Goal: Task Accomplishment & Management: Complete application form

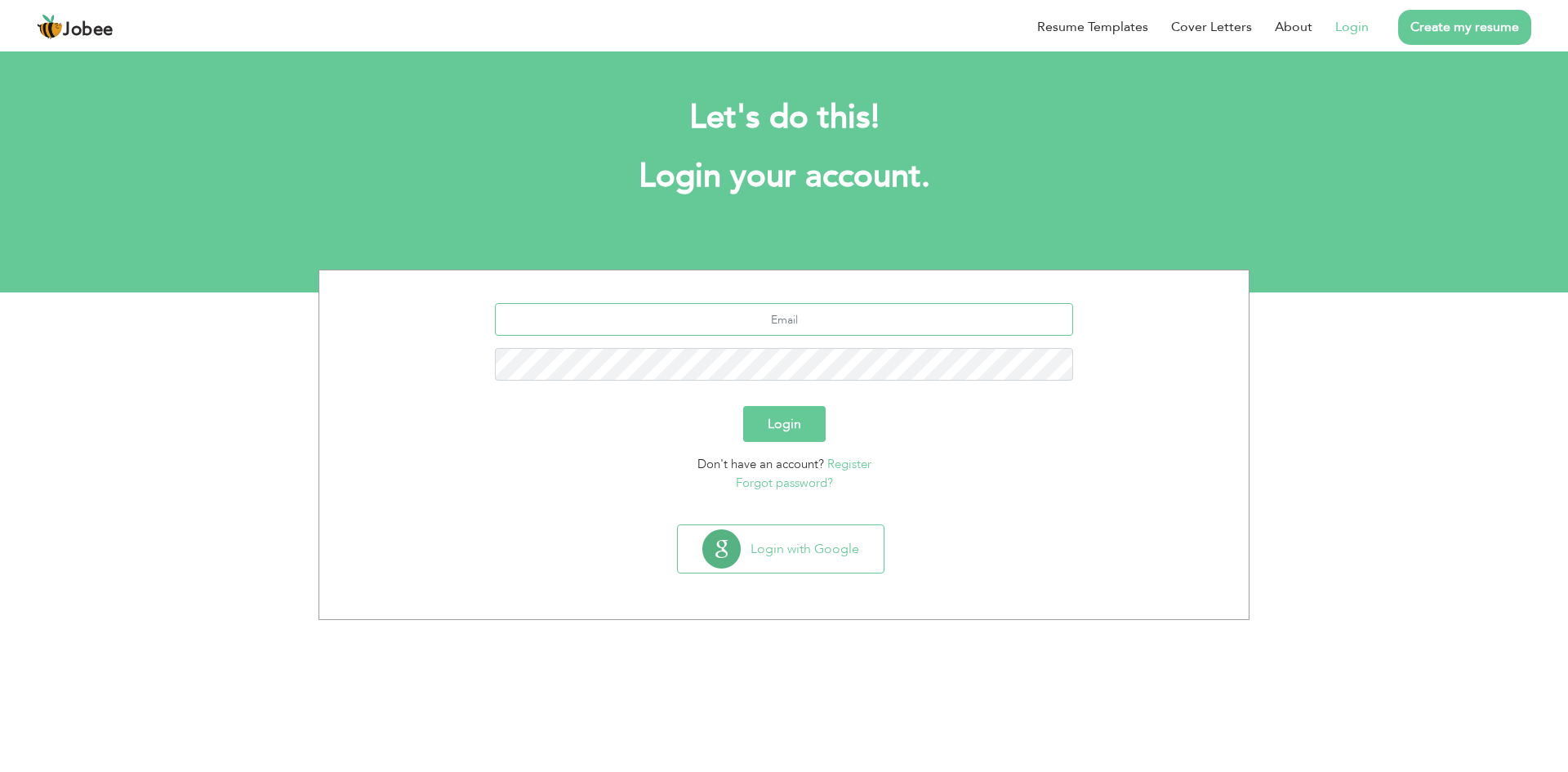
click at [876, 320] on input "text" at bounding box center [784, 320] width 579 height 32
click at [870, 329] on input "saimarafeeq1993" at bounding box center [784, 320] width 579 height 32
paste input "iq02061993@gmail.com"
type input "[EMAIL_ADDRESS][DOMAIN_NAME]"
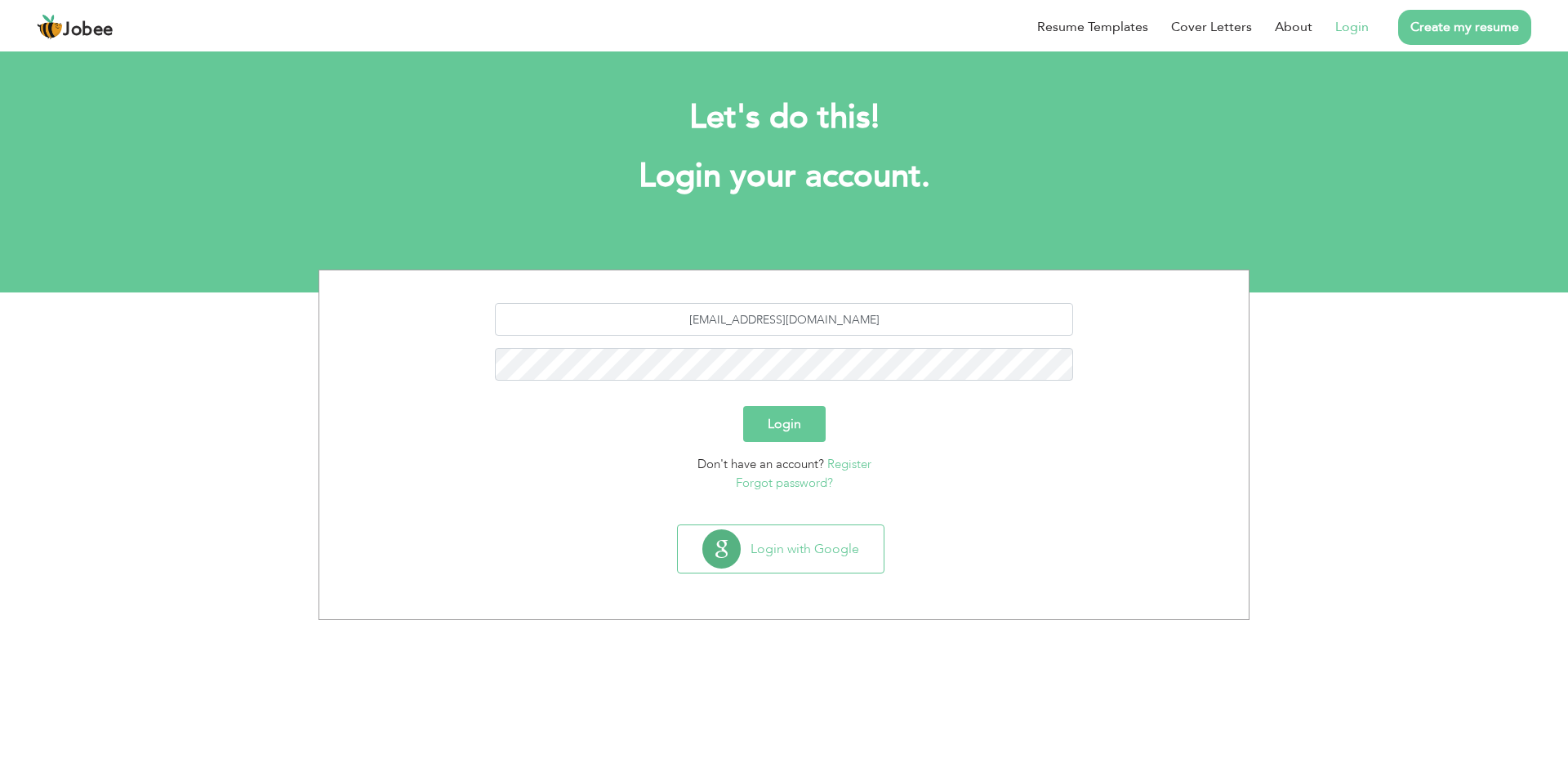
click at [804, 431] on button "Login" at bounding box center [784, 424] width 83 height 36
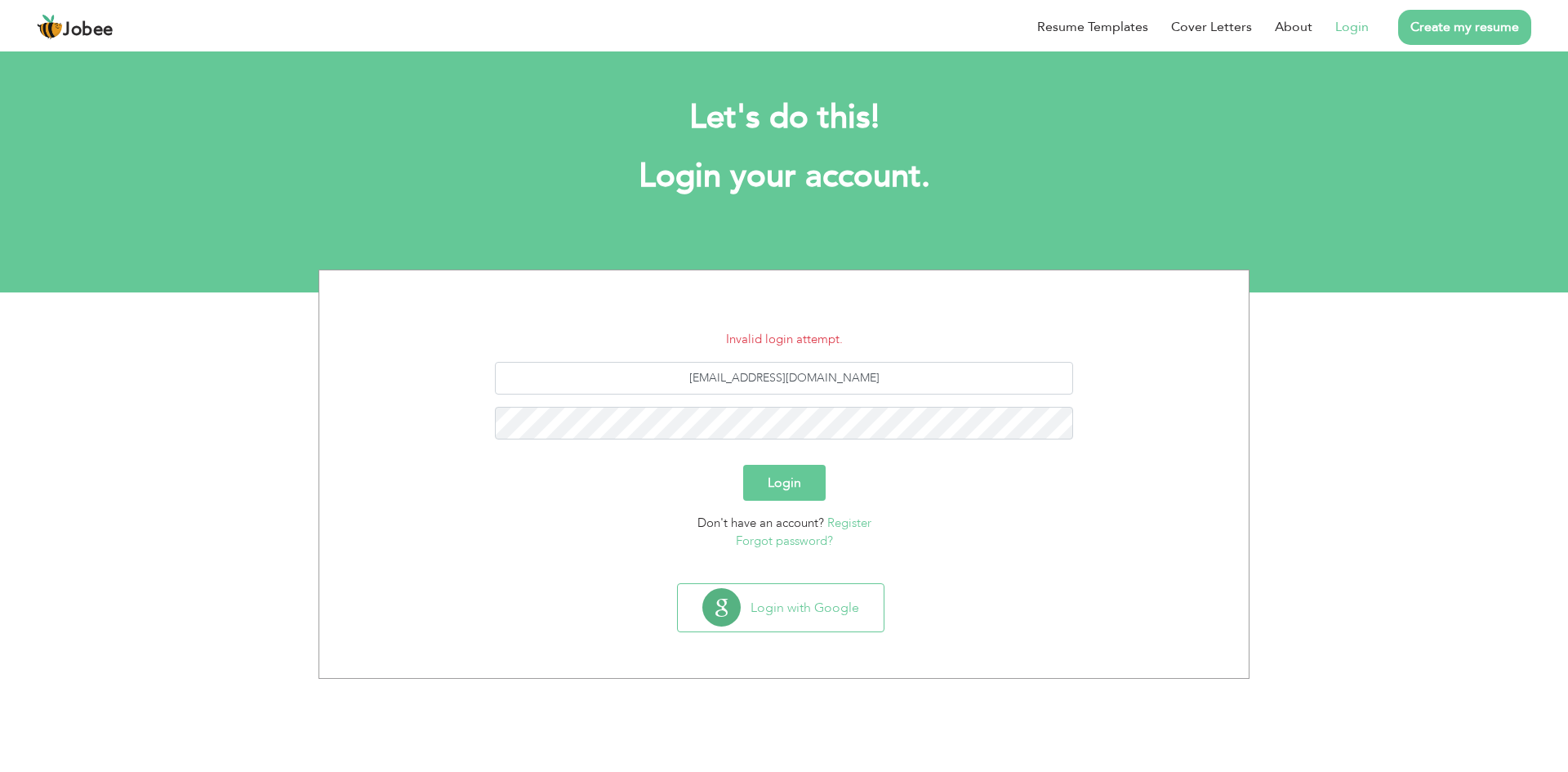
click at [802, 544] on link "Forgot password?" at bounding box center [784, 540] width 97 height 16
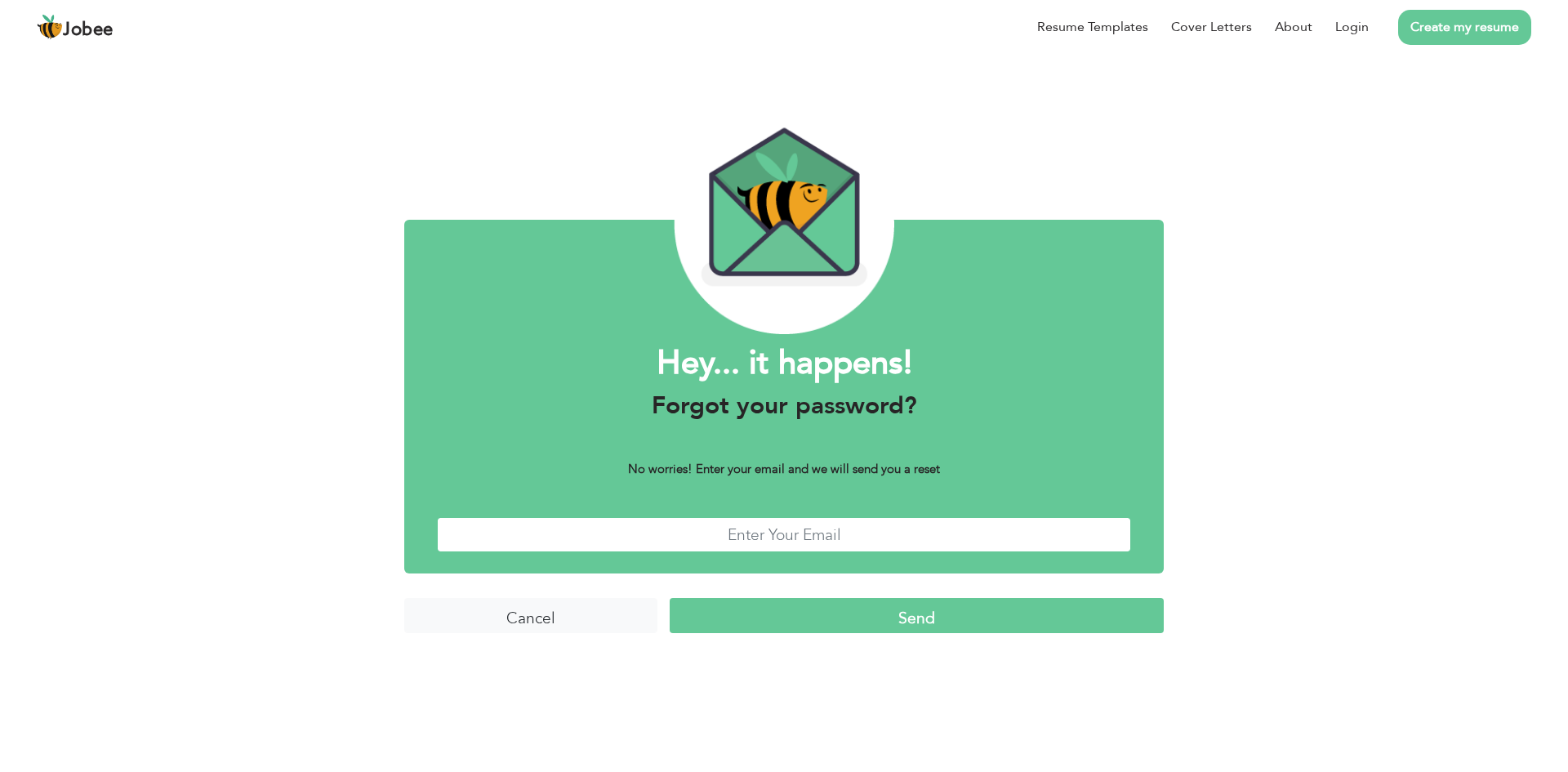
click at [776, 549] on input "text" at bounding box center [784, 534] width 695 height 35
paste input "[EMAIL_ADDRESS][DOMAIN_NAME]"
type input "[EMAIL_ADDRESS][DOMAIN_NAME]"
click at [946, 619] on input "Send" at bounding box center [916, 615] width 495 height 35
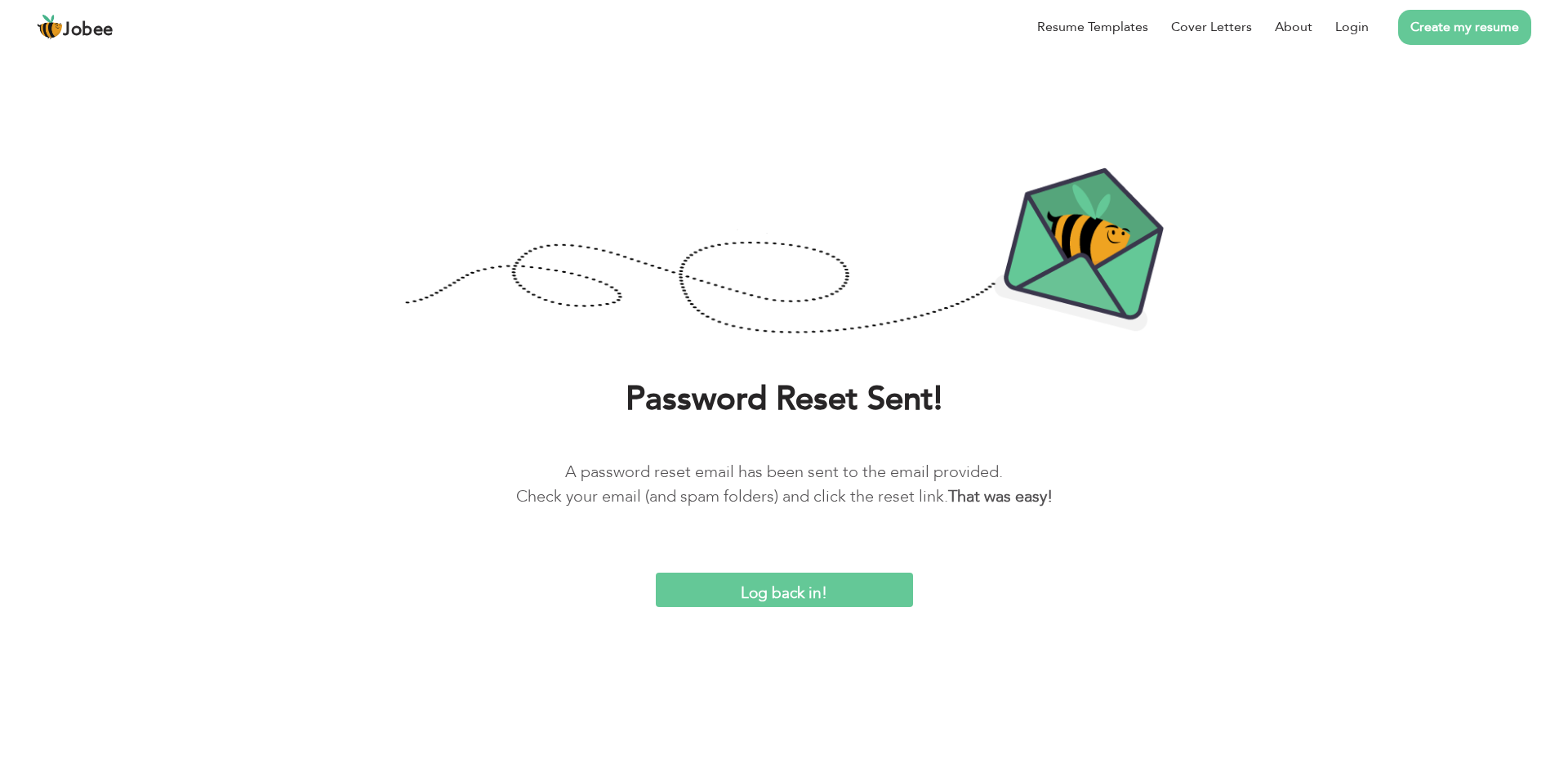
click at [735, 607] on html "Jobee Resume Templates Cover Letters About Login Create my resume Password Rese…" at bounding box center [784, 303] width 1568 height 607
click at [736, 595] on input "Log back in!" at bounding box center [784, 590] width 258 height 35
click at [818, 592] on input "Log back in!" at bounding box center [784, 590] width 258 height 35
click at [802, 597] on input "Log back in!" at bounding box center [784, 590] width 258 height 35
click at [1340, 24] on li "Login" at bounding box center [1340, 26] width 57 height 42
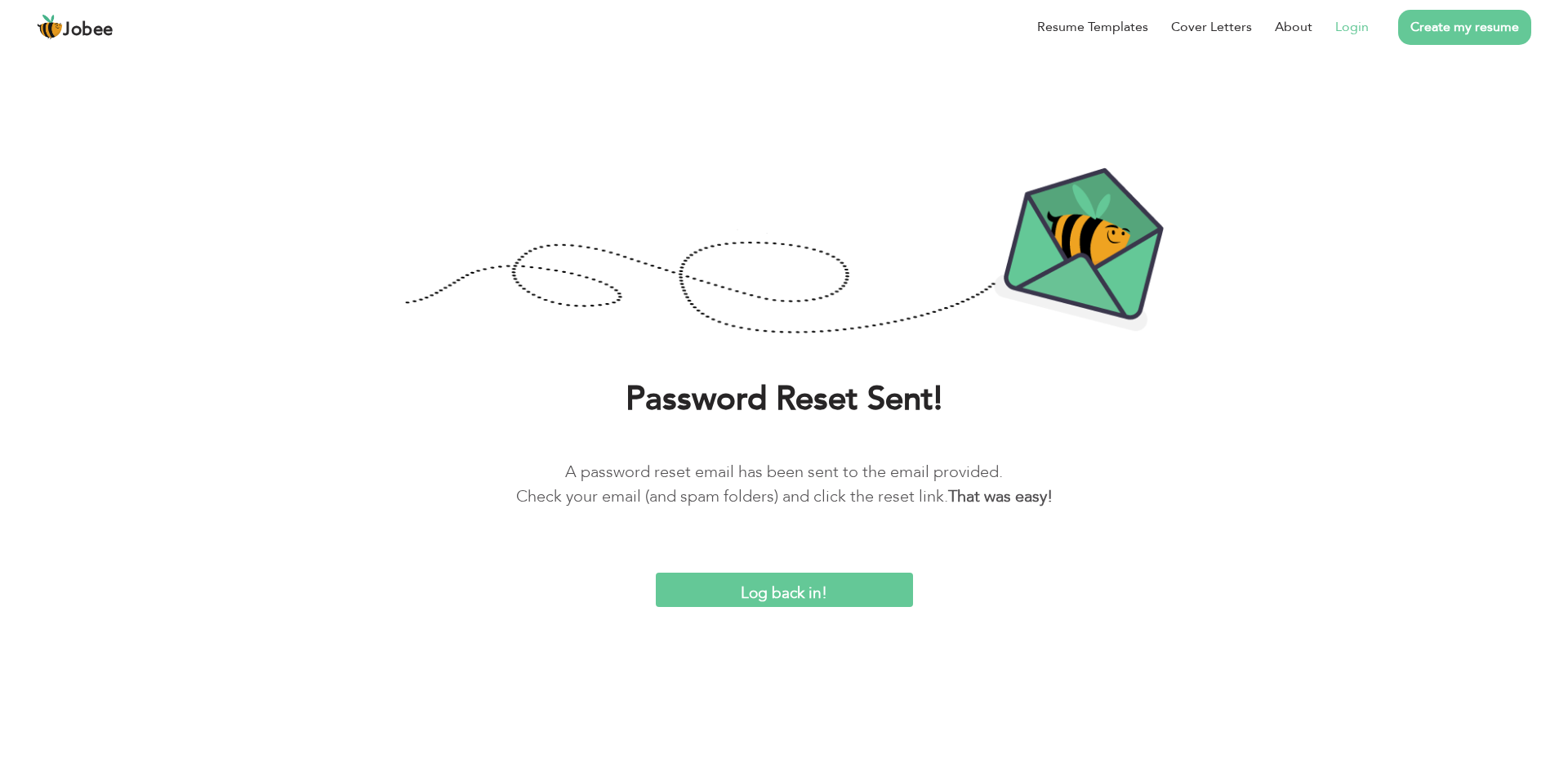
click at [1342, 24] on link "Login" at bounding box center [1352, 27] width 33 height 20
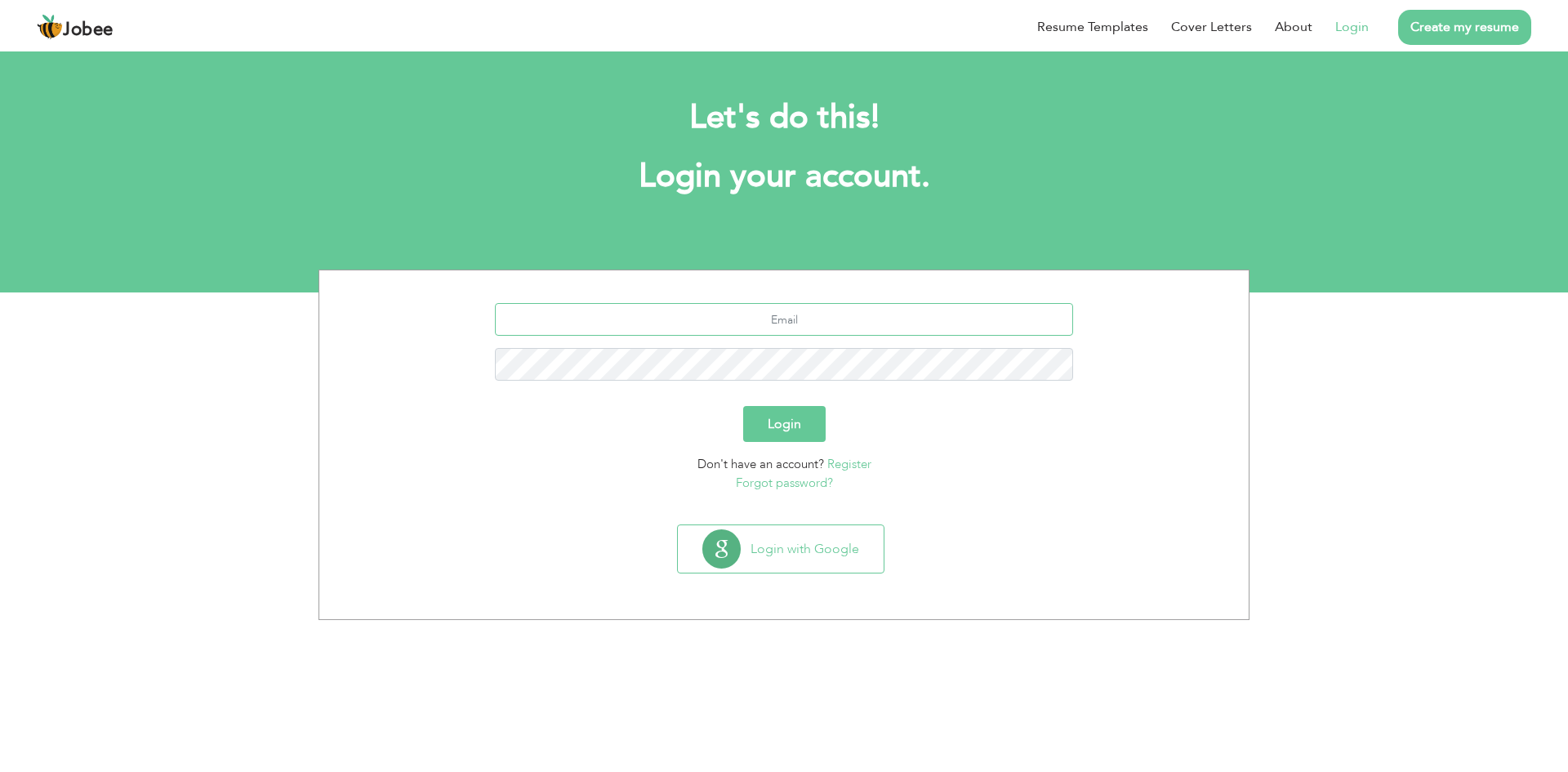
click at [816, 314] on input "text" at bounding box center [784, 320] width 579 height 32
type input "[EMAIL_ADDRESS][DOMAIN_NAME]"
click at [806, 418] on button "Login" at bounding box center [784, 424] width 83 height 36
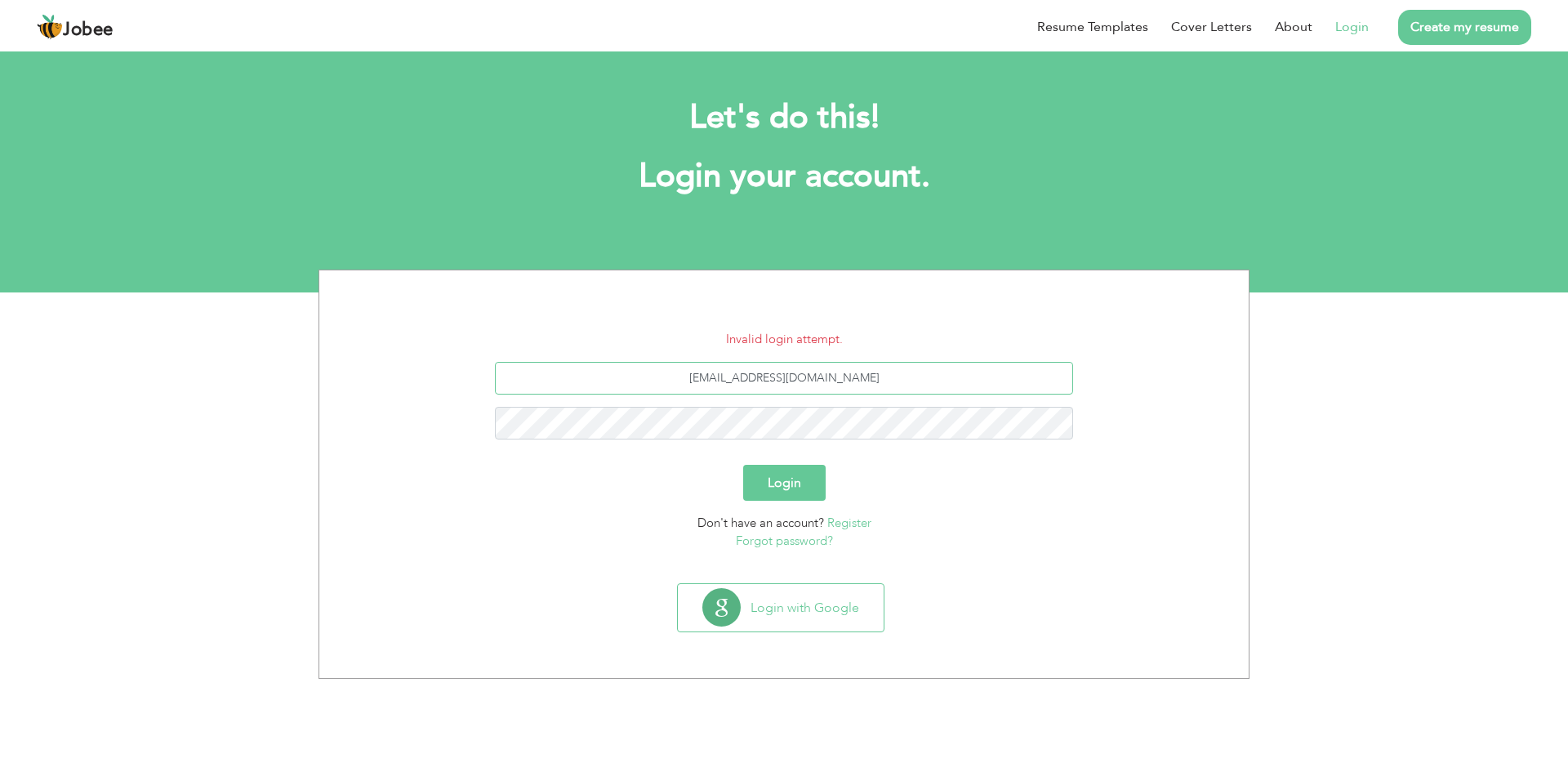
click at [963, 376] on input "[EMAIL_ADDRESS][DOMAIN_NAME]" at bounding box center [784, 378] width 579 height 32
click at [1008, 461] on form "Invalid login attempt. saimarafiq02061993@gmail.com Login Don't have an account…" at bounding box center [784, 441] width 905 height 221
click at [789, 491] on button "Login" at bounding box center [784, 483] width 83 height 36
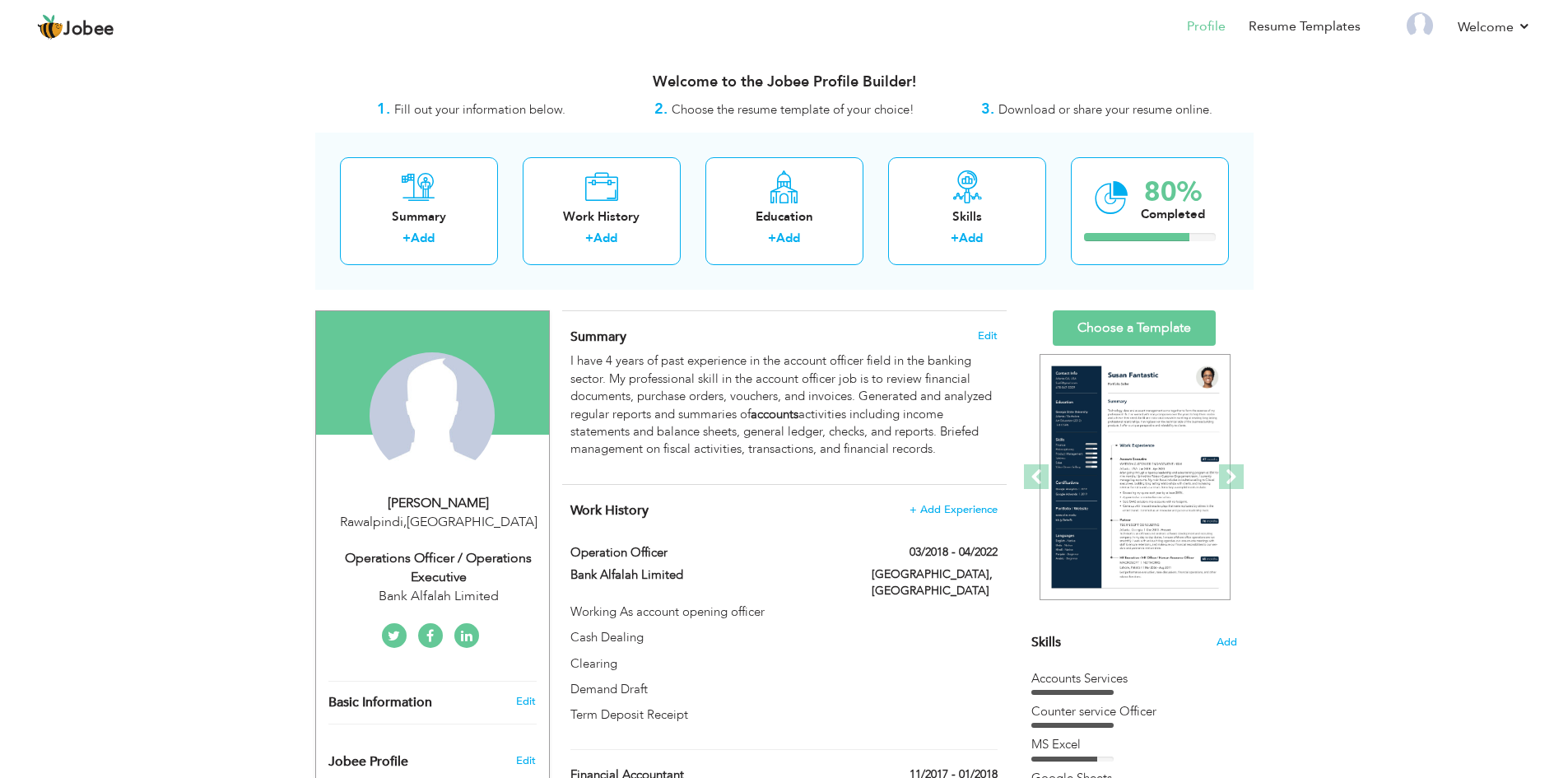
click at [1534, 536] on div "View Resume Export PDF Profile Summary Public Link Experience Education Awards …" at bounding box center [784, 650] width 1568 height 1200
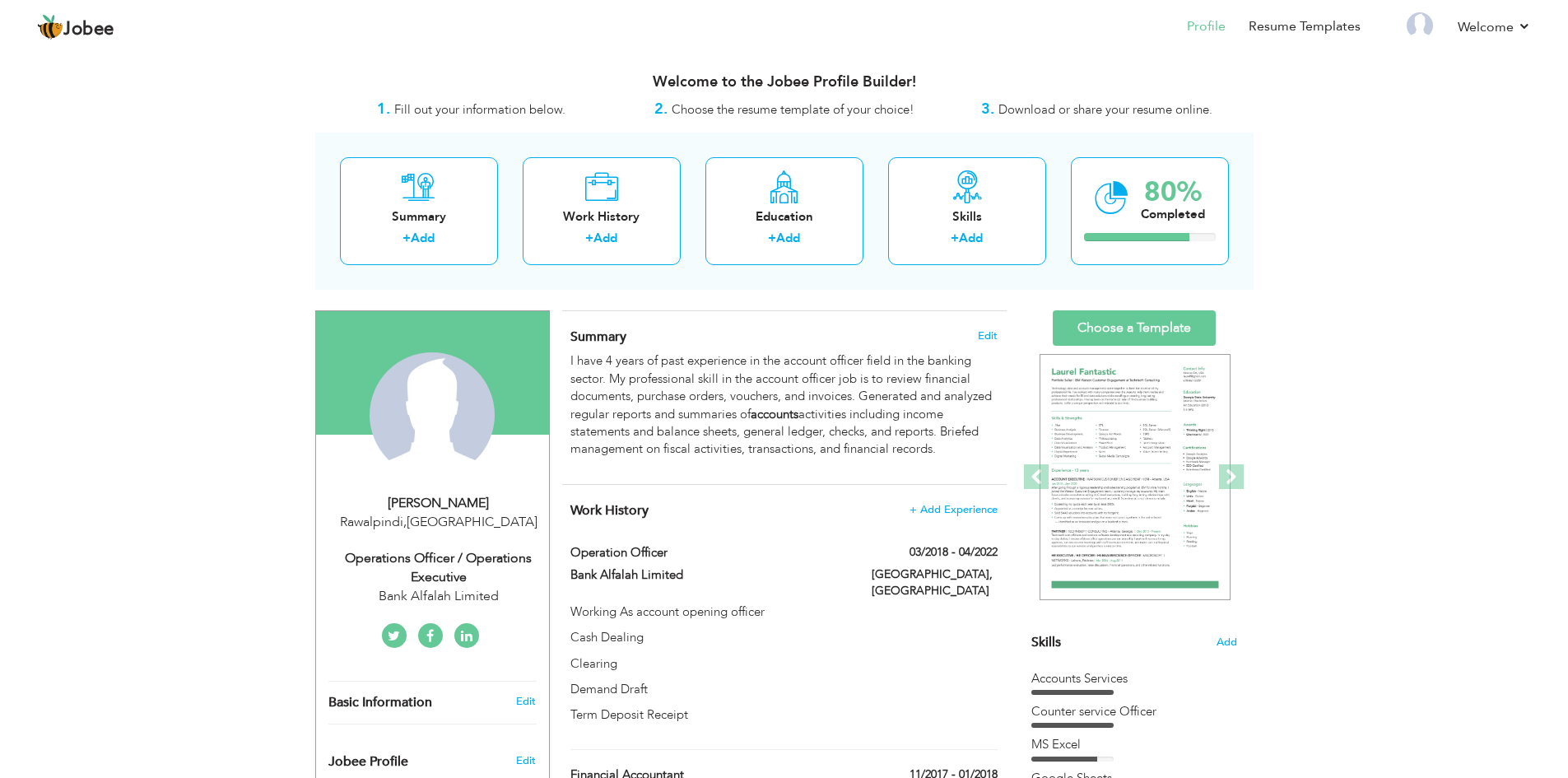
click at [1063, 110] on span "Download or share your resume online." at bounding box center [1105, 109] width 214 height 16
click at [1476, 37] on li "Welcome Settings Log off" at bounding box center [1482, 27] width 96 height 44
click at [1018, 115] on span "Download or share your resume online." at bounding box center [1105, 109] width 214 height 16
click at [1001, 109] on span "Download or share your resume online." at bounding box center [1105, 109] width 214 height 16
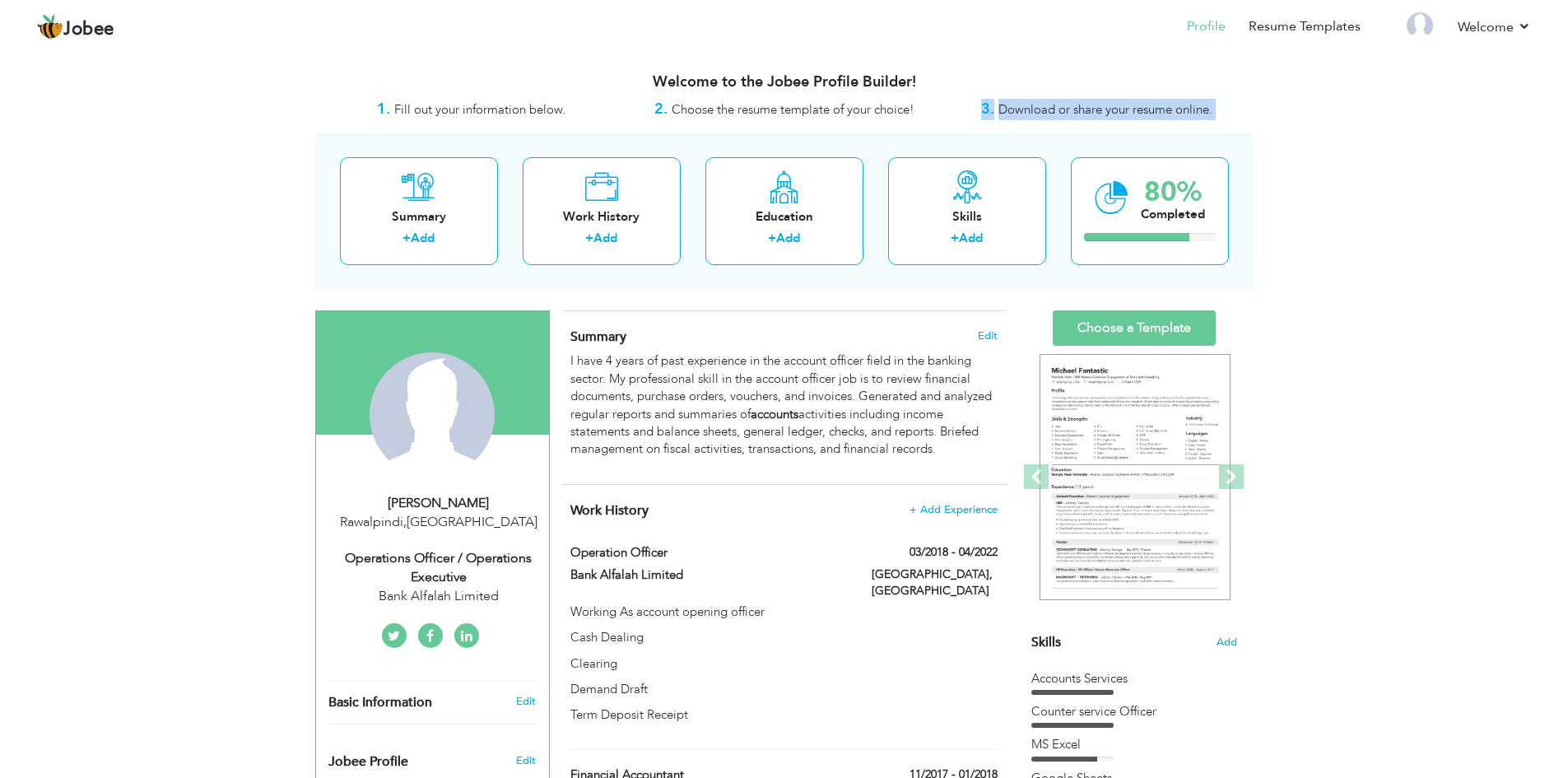
click at [1001, 109] on span "Download or share your resume online." at bounding box center [1105, 109] width 214 height 16
click at [972, 118] on div "3. Download or share your resume online." at bounding box center [1097, 109] width 313 height 22
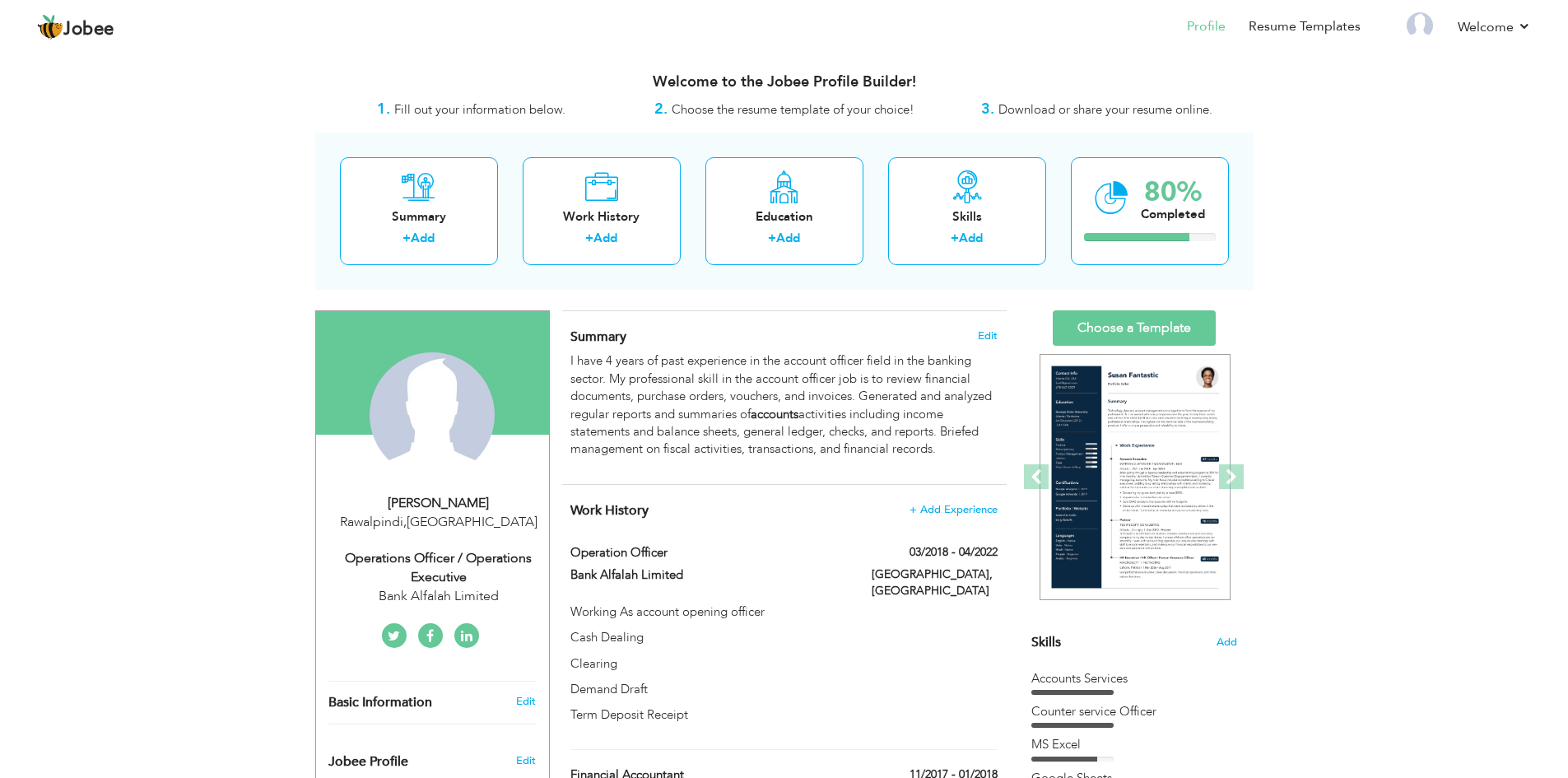
click at [1202, 15] on li "Profile" at bounding box center [1195, 27] width 61 height 44
click at [1204, 23] on link "Profile" at bounding box center [1205, 26] width 39 height 19
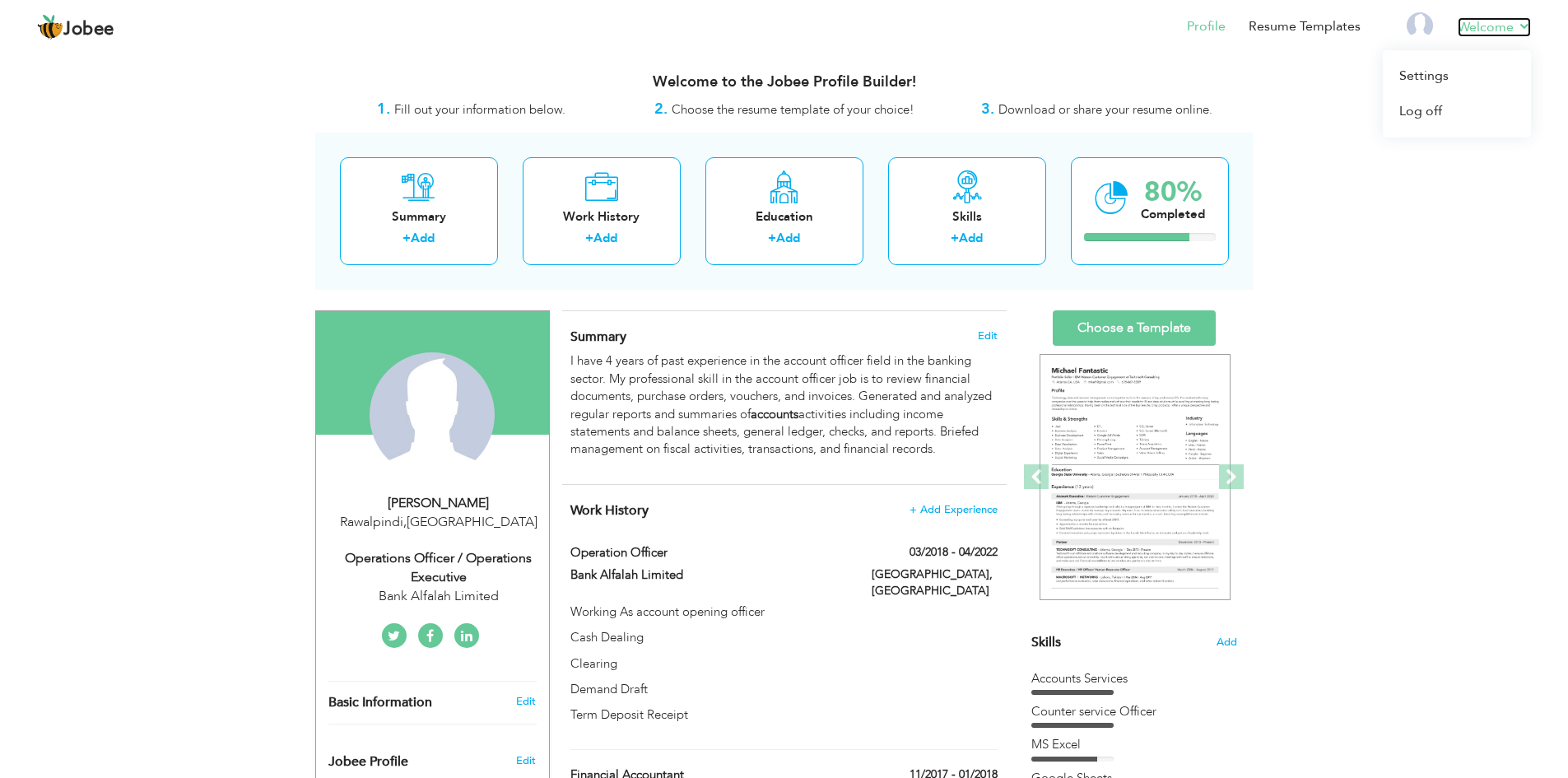
click at [1478, 27] on link "Welcome" at bounding box center [1494, 27] width 73 height 20
click at [562, 109] on span "Fill out your information below." at bounding box center [479, 109] width 171 height 16
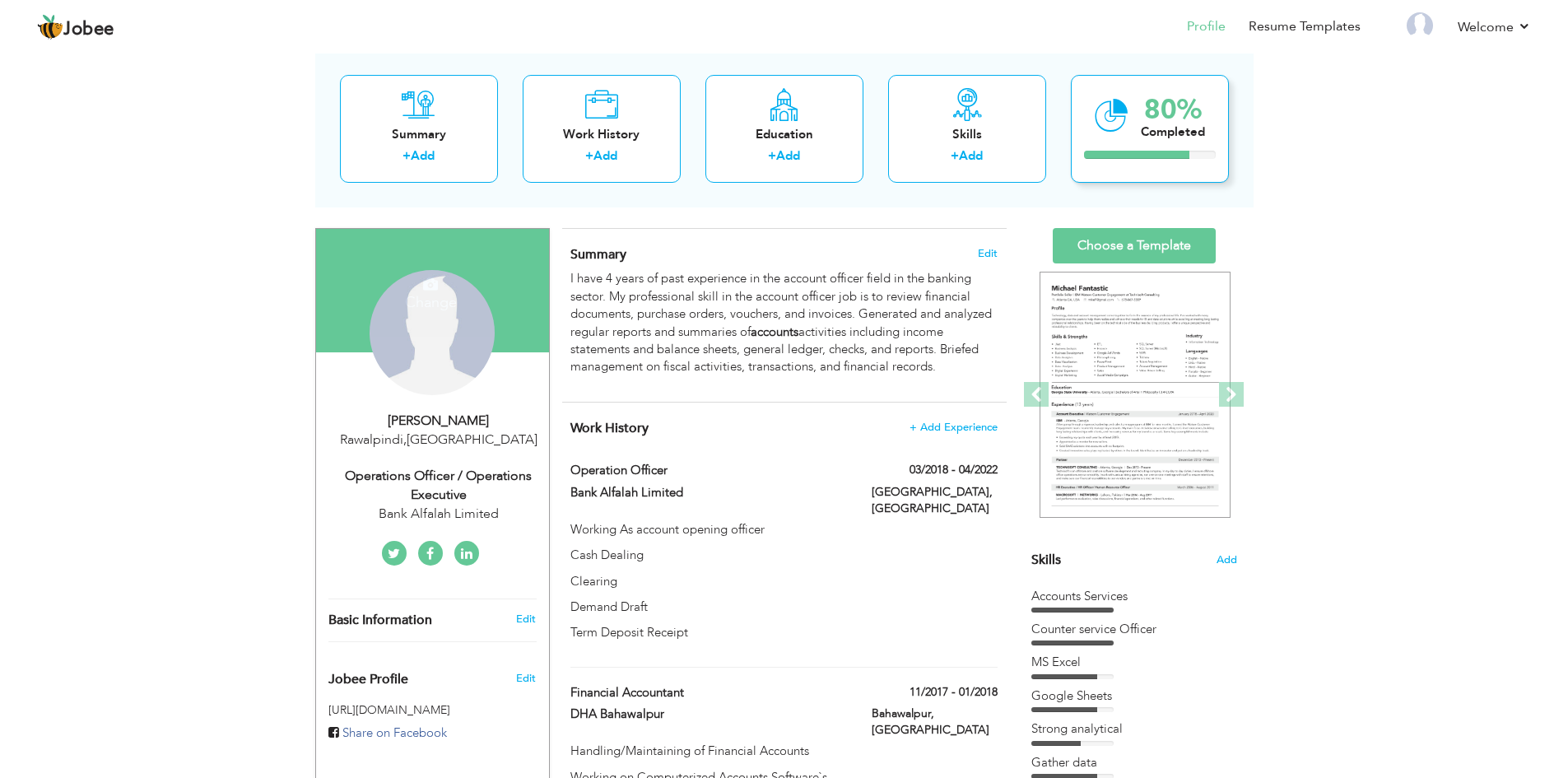
click at [1154, 119] on div "80%" at bounding box center [1172, 109] width 64 height 27
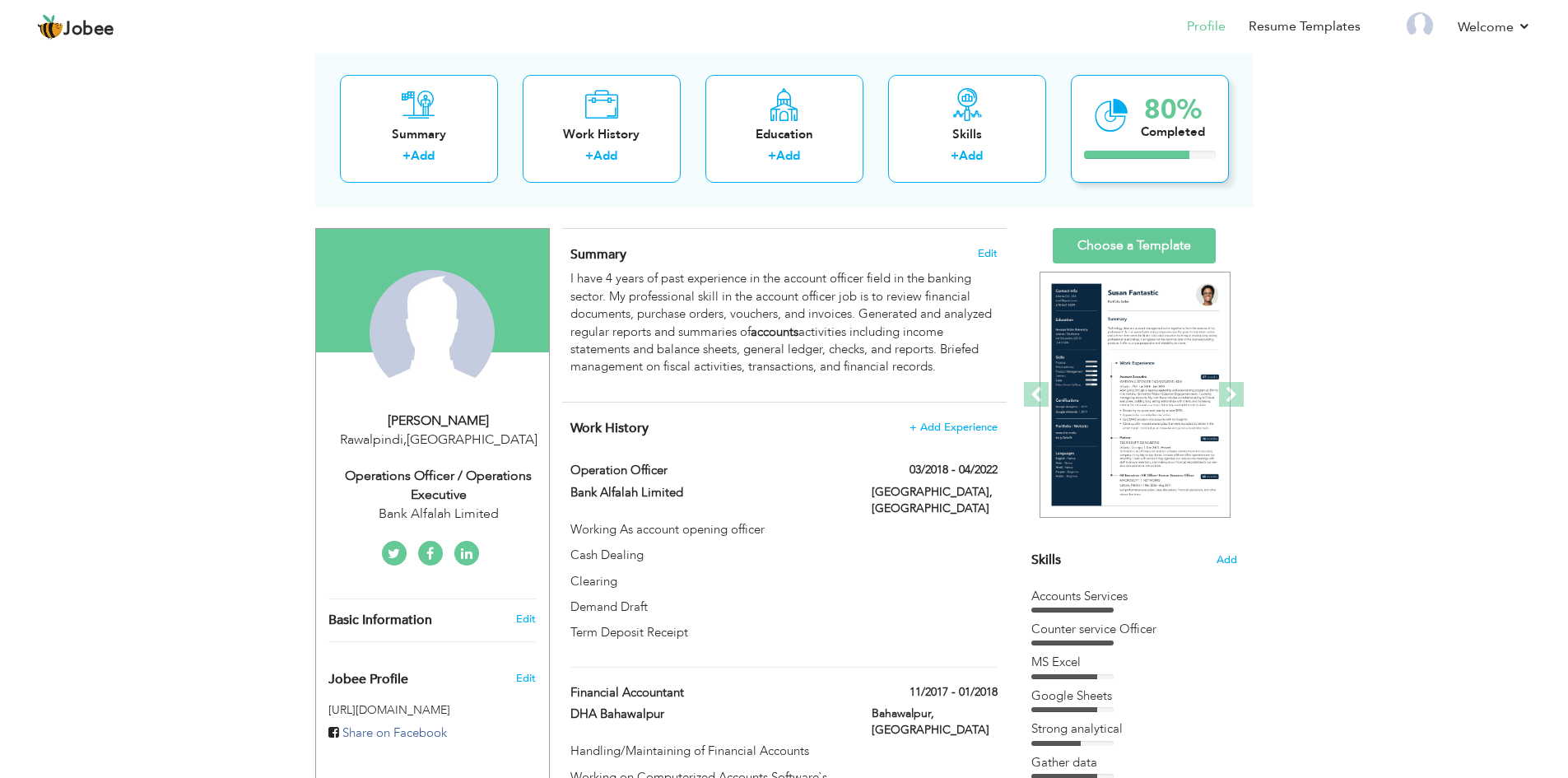
click at [1154, 119] on div "80%" at bounding box center [1172, 109] width 64 height 27
click at [1268, 170] on div "View Resume Export PDF Profile Summary Public Link Experience Education Awards …" at bounding box center [784, 567] width 1568 height 1200
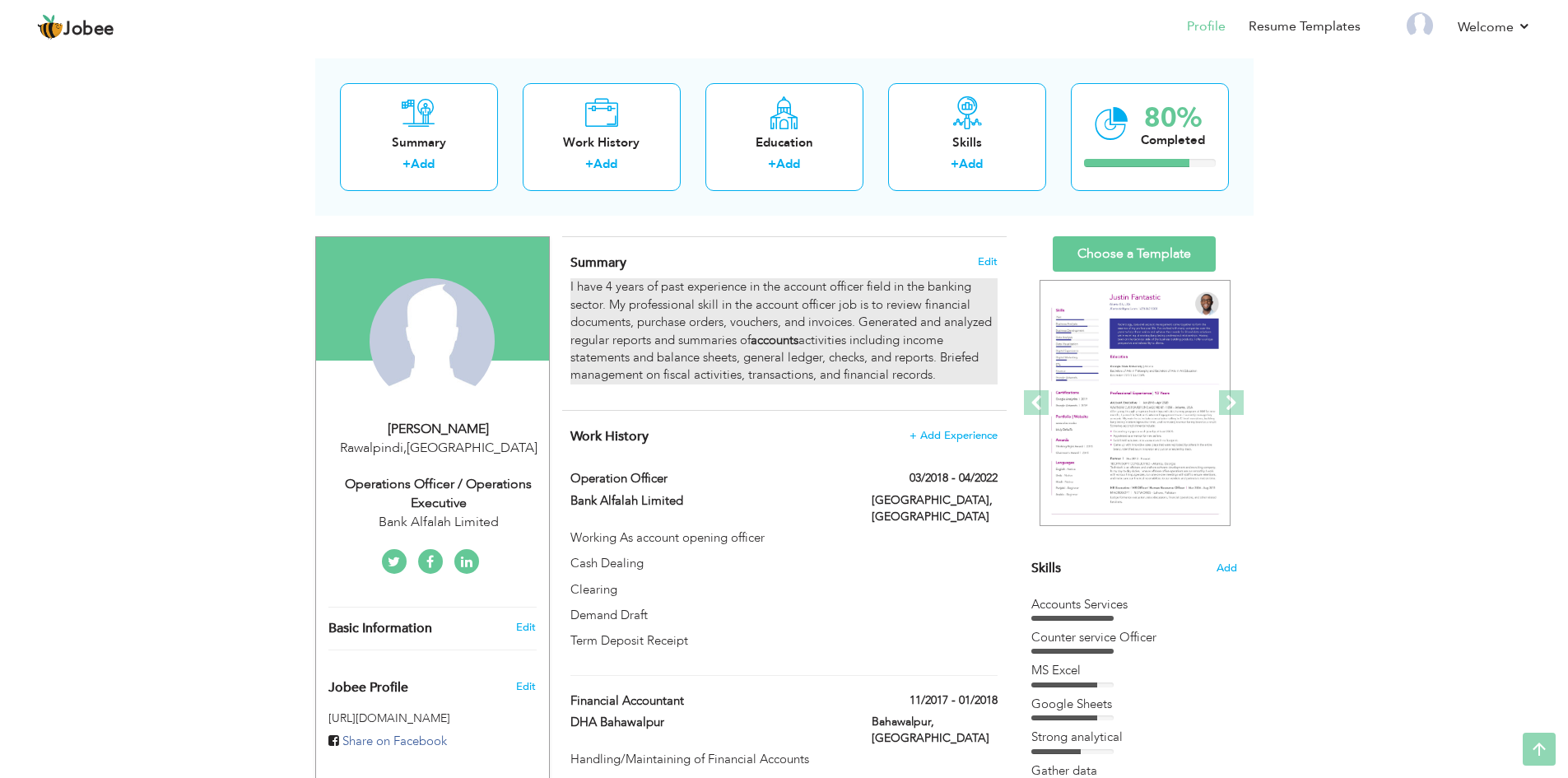
scroll to position [60, 0]
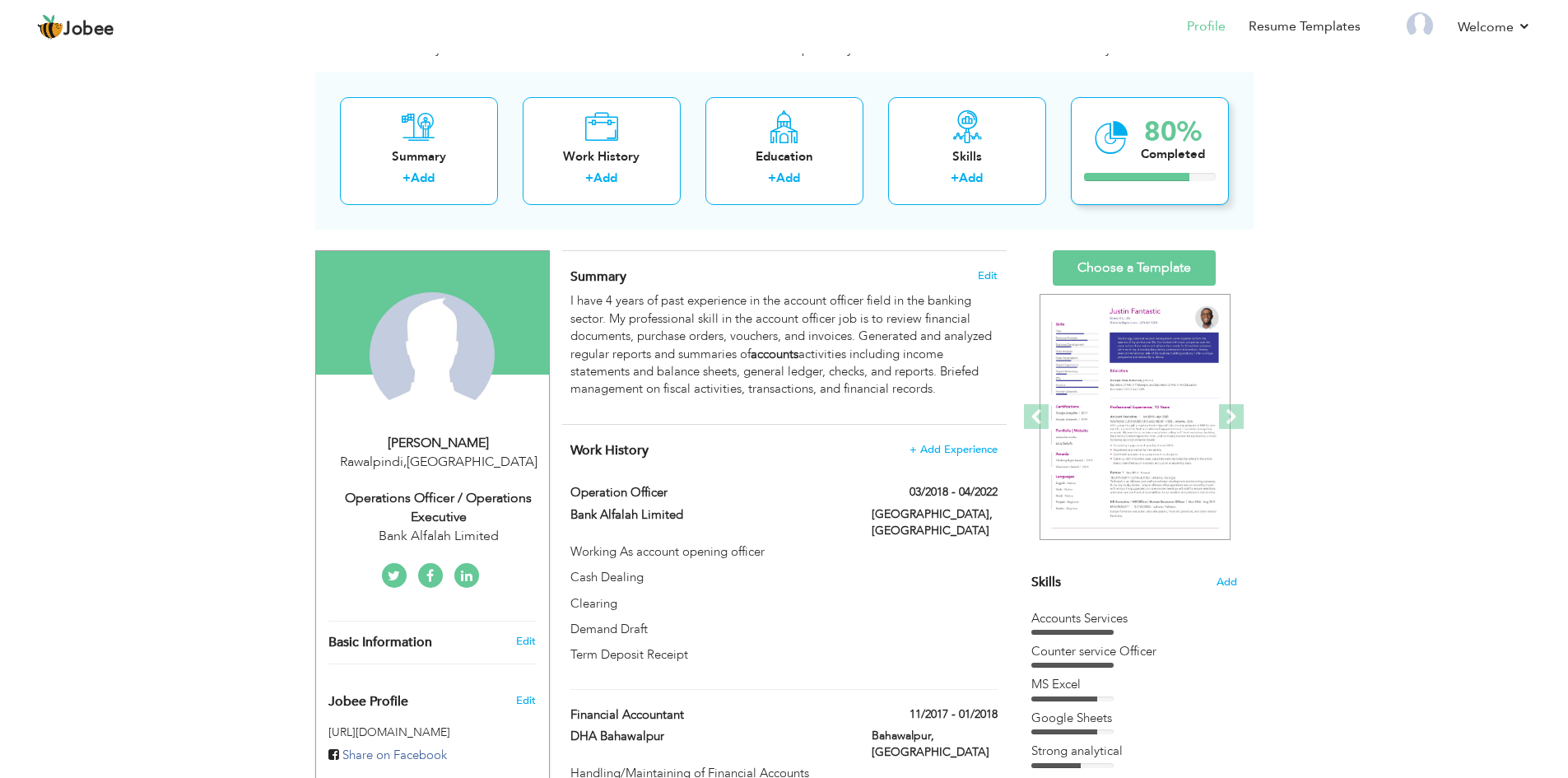
click at [1119, 159] on icon at bounding box center [1110, 138] width 33 height 55
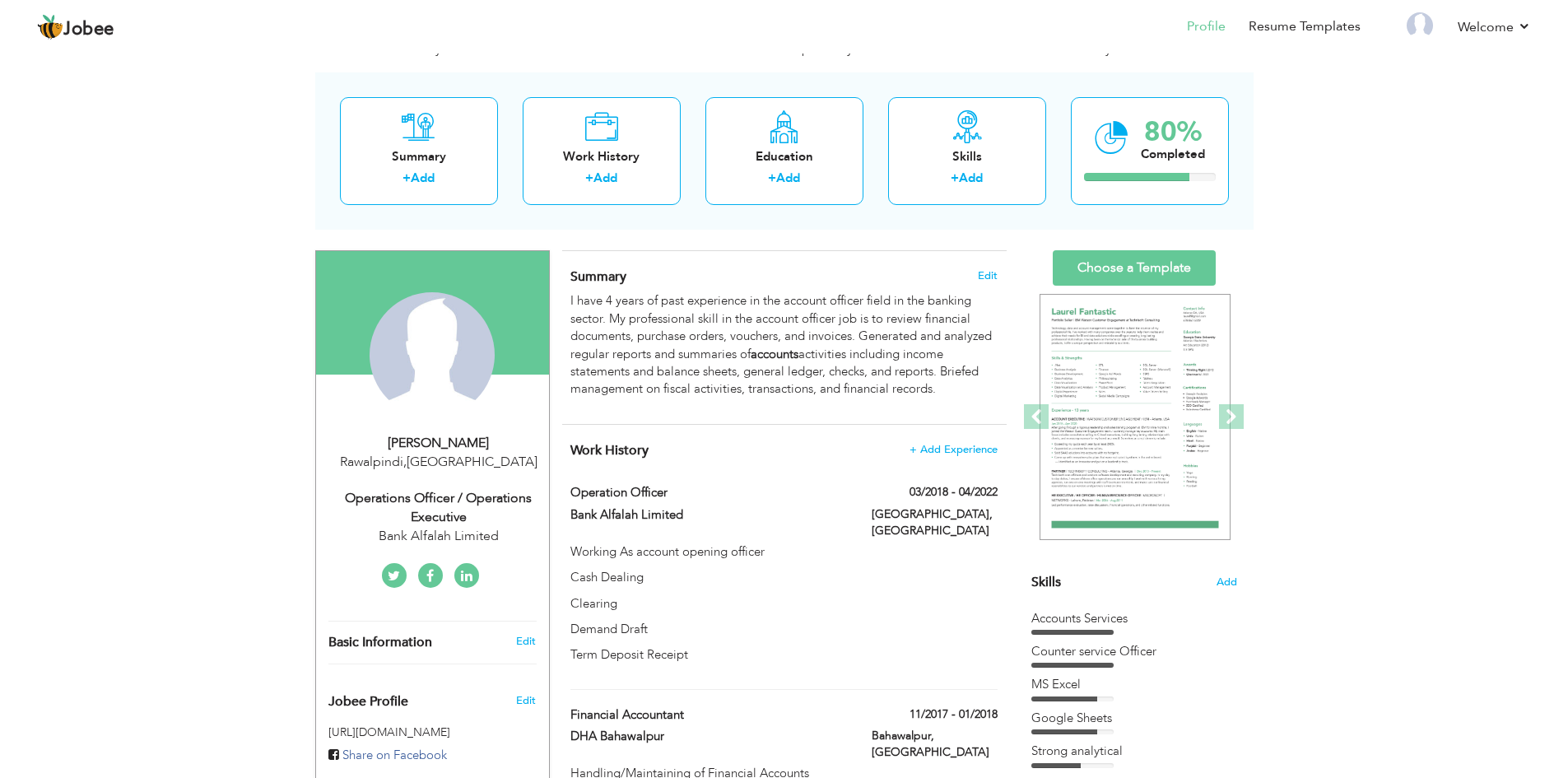
click at [1312, 191] on div "View Resume Export PDF Profile Summary Public Link Experience Education Awards …" at bounding box center [784, 589] width 1568 height 1200
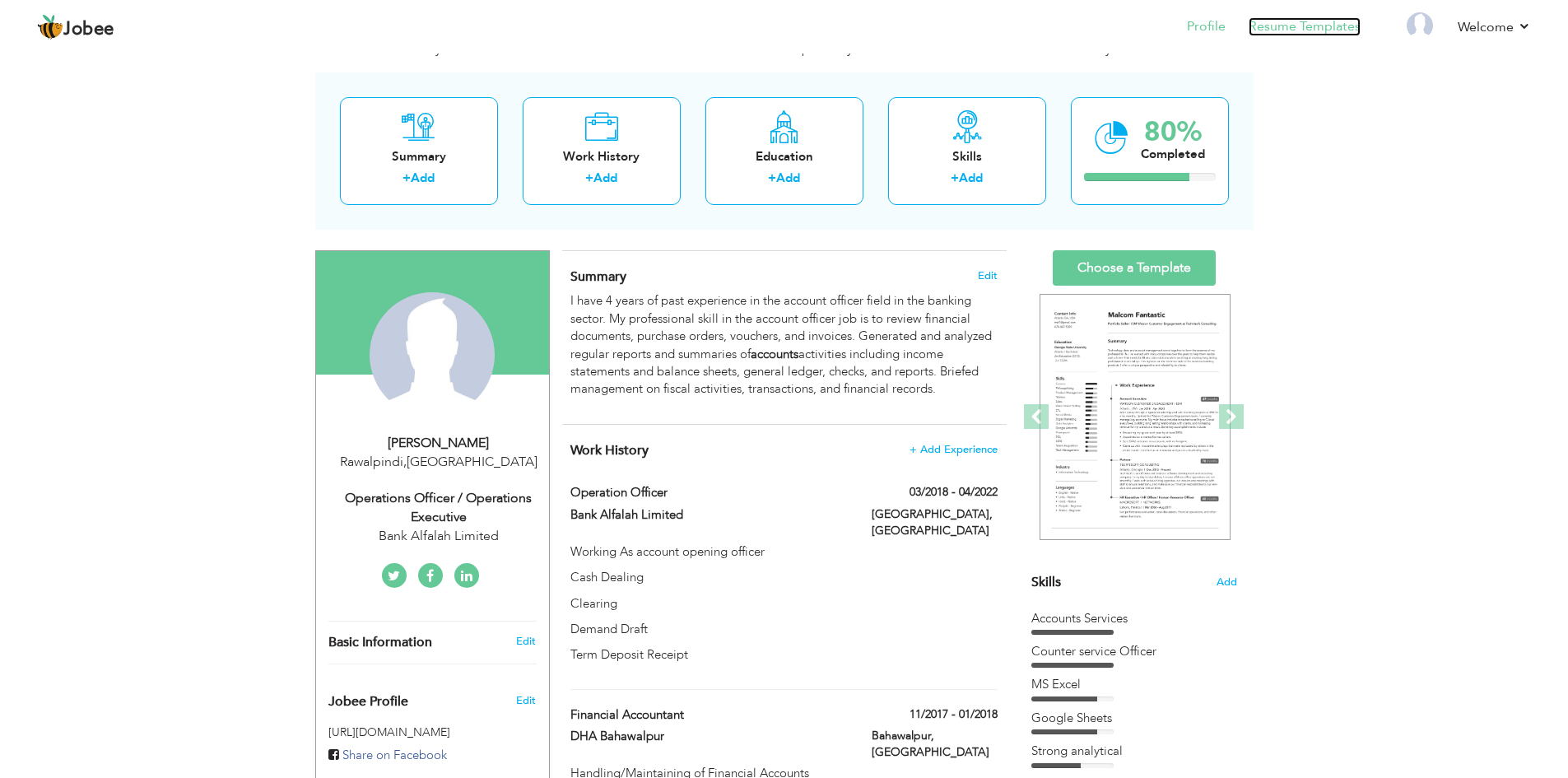
click at [1283, 31] on link "Resume Templates" at bounding box center [1304, 26] width 112 height 19
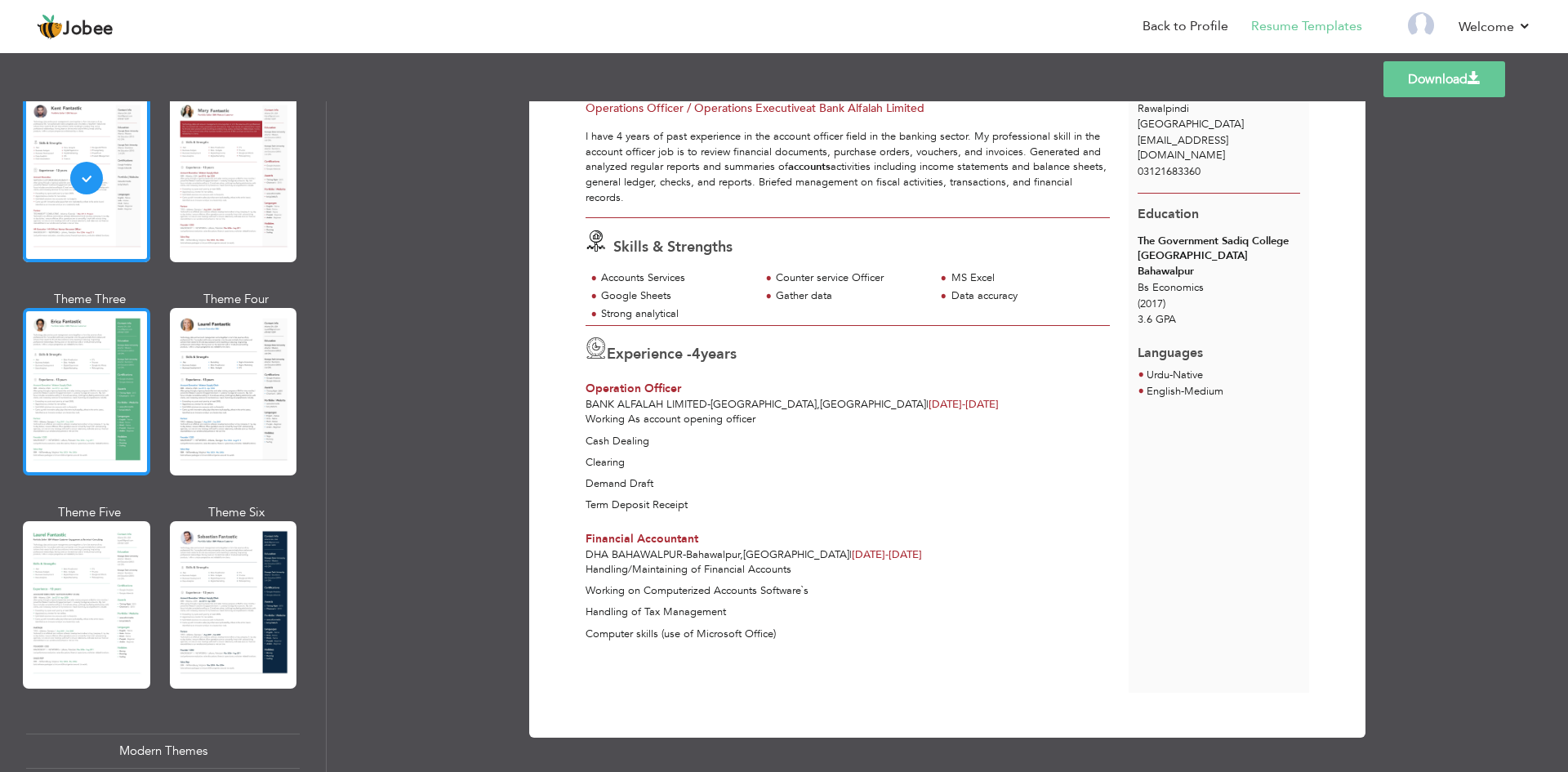
scroll to position [163, 0]
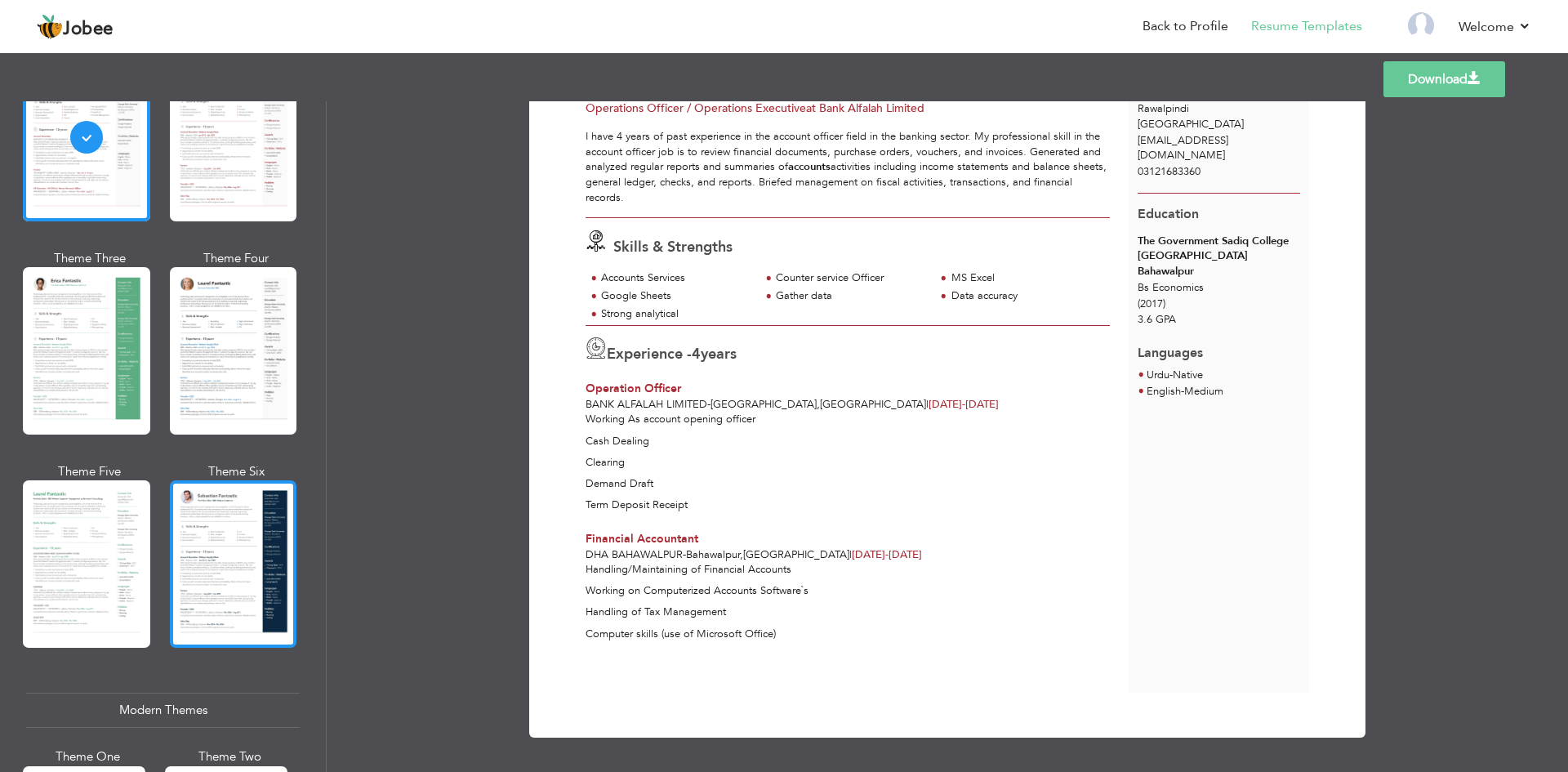
click at [197, 518] on div at bounding box center [233, 564] width 127 height 168
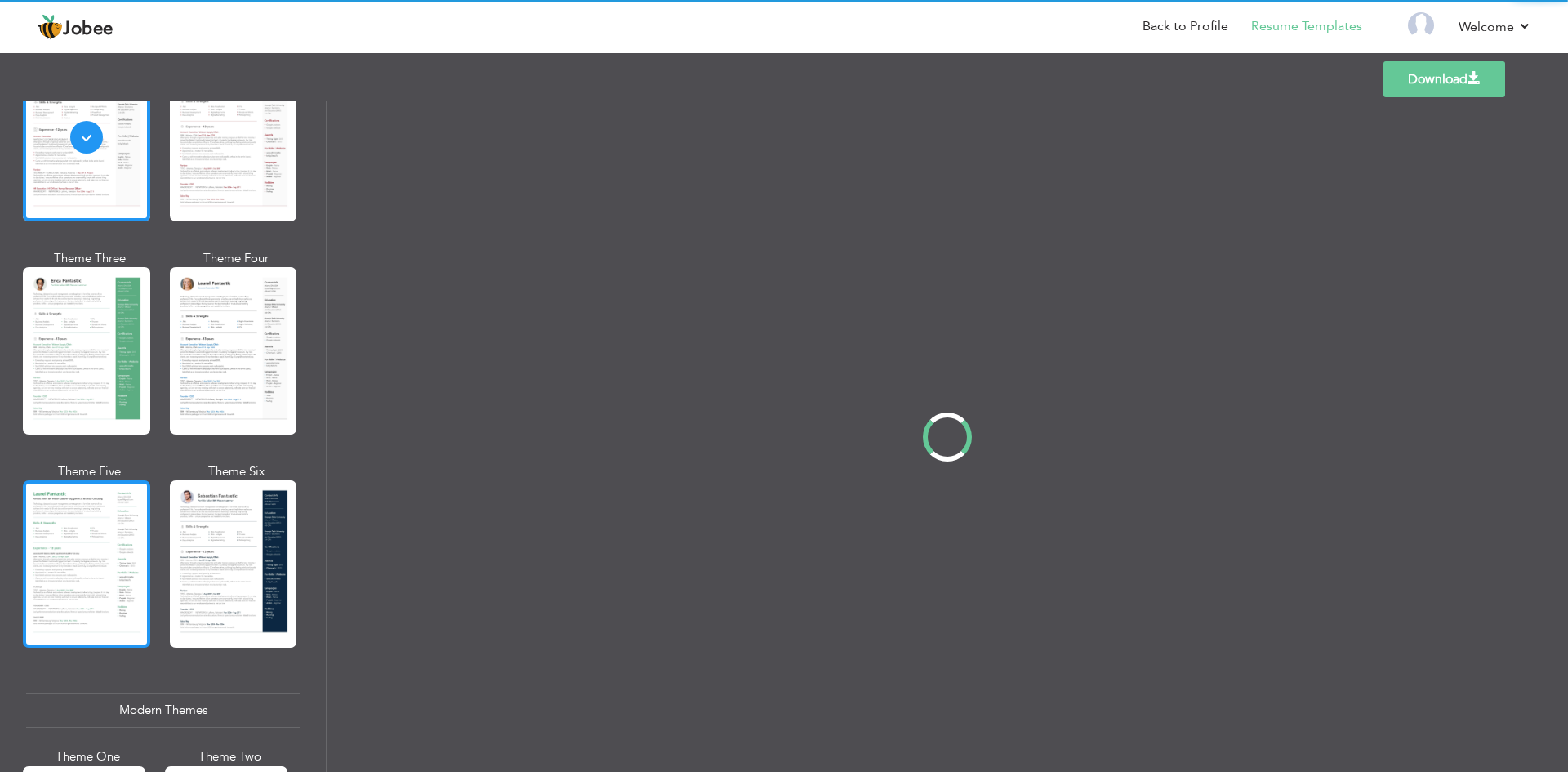
scroll to position [0, 0]
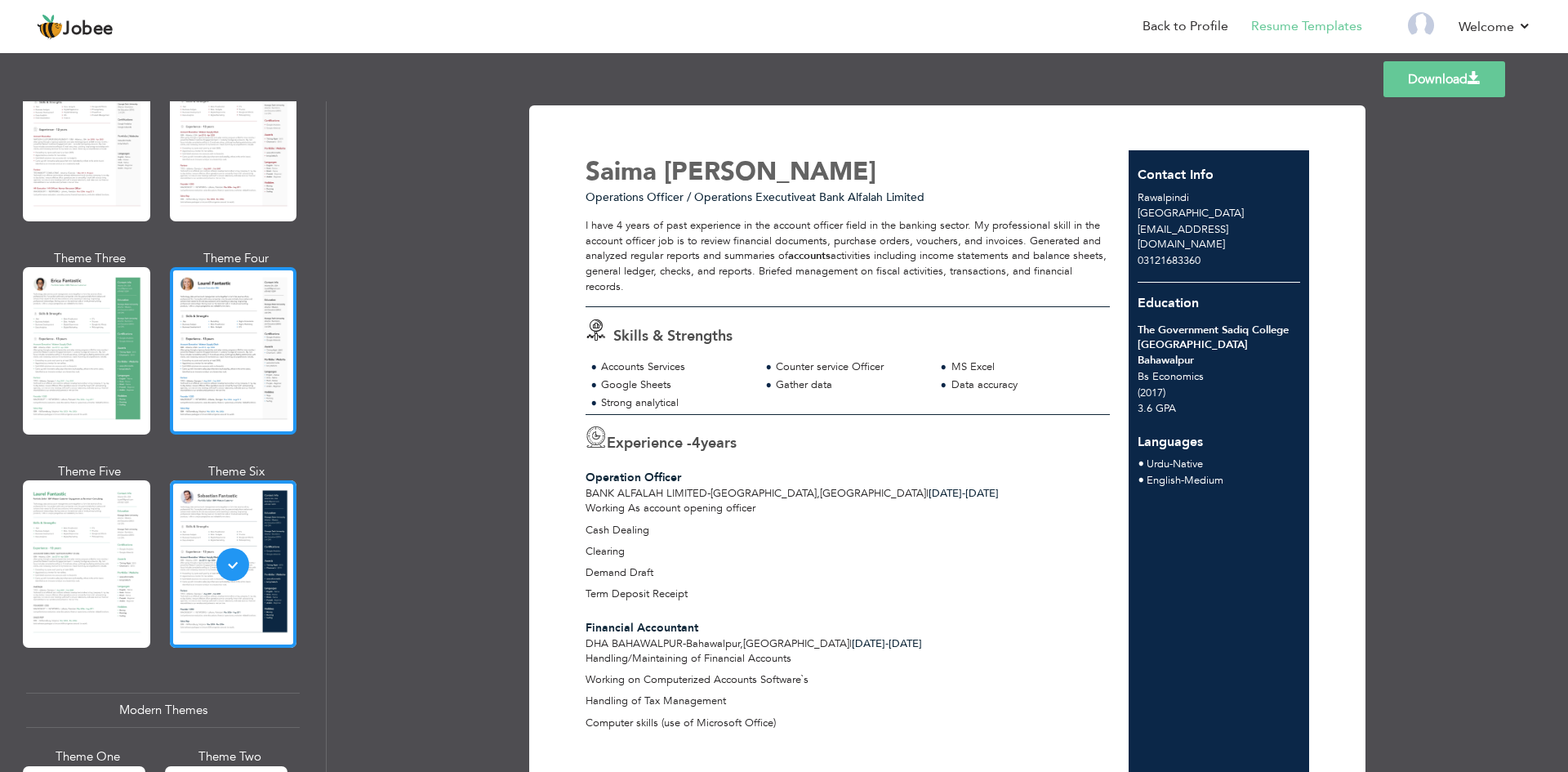
click at [218, 359] on div at bounding box center [233, 351] width 127 height 168
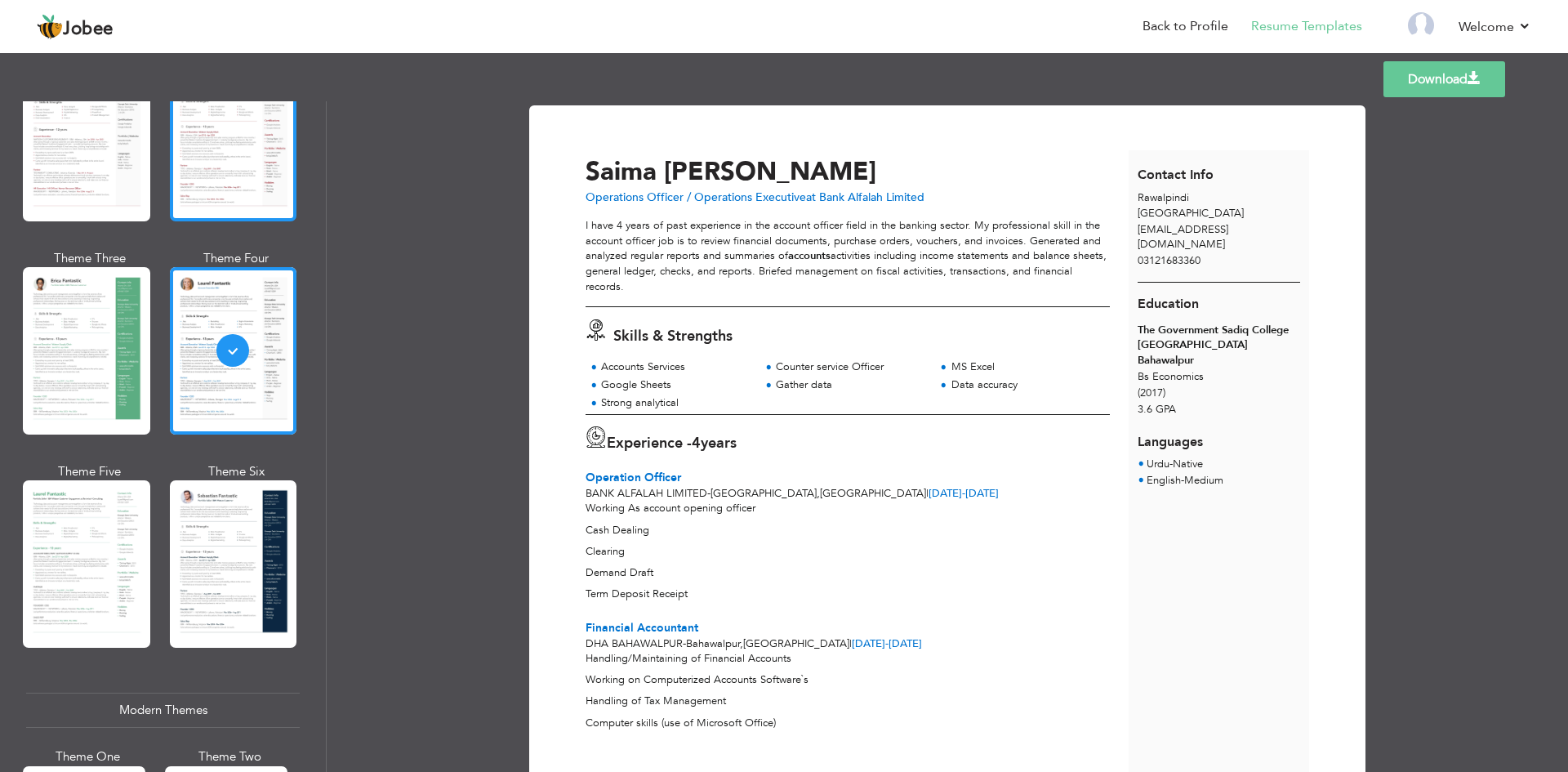
click at [218, 192] on div at bounding box center [233, 137] width 127 height 168
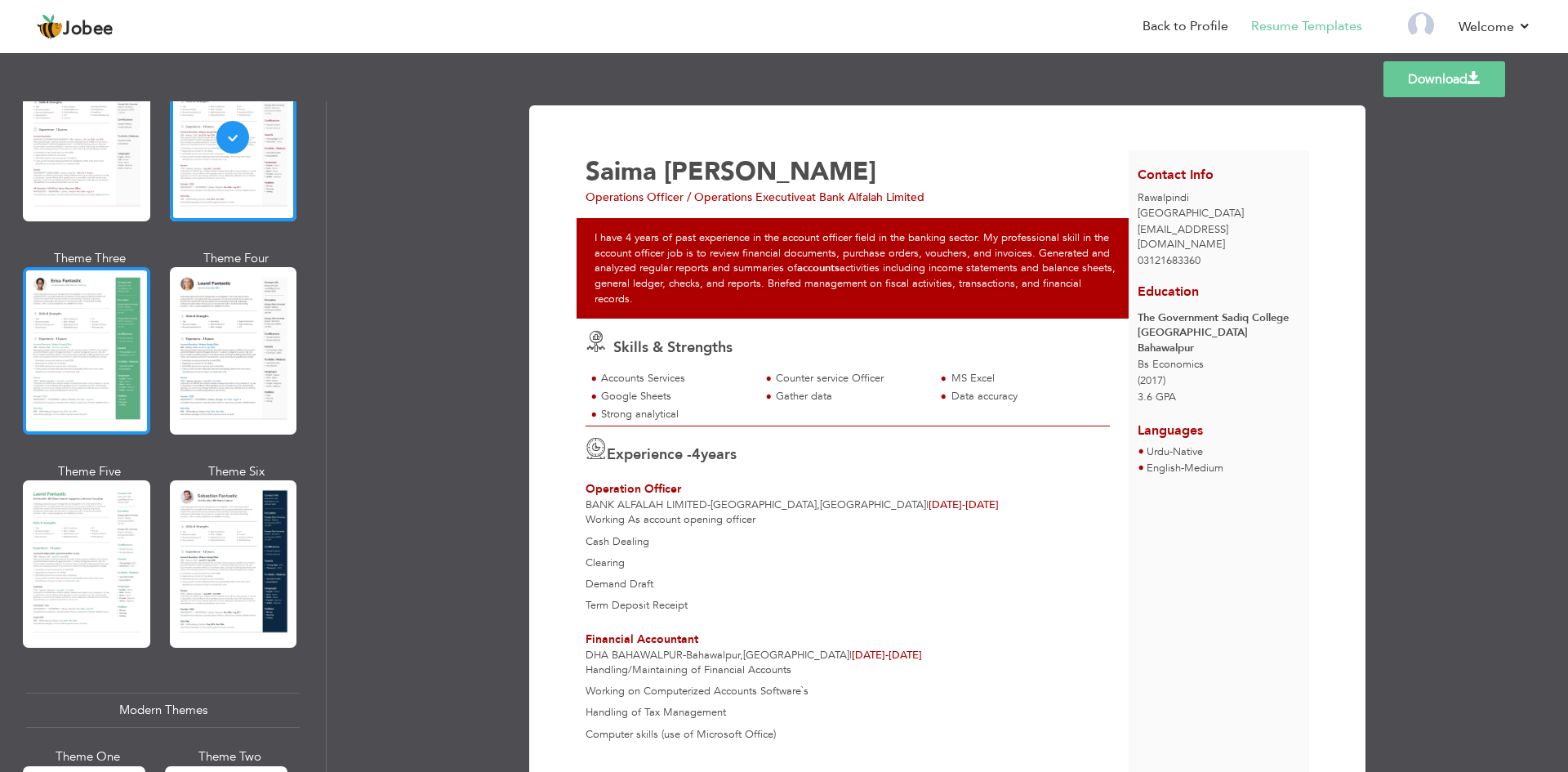
click at [114, 310] on div at bounding box center [86, 351] width 127 height 168
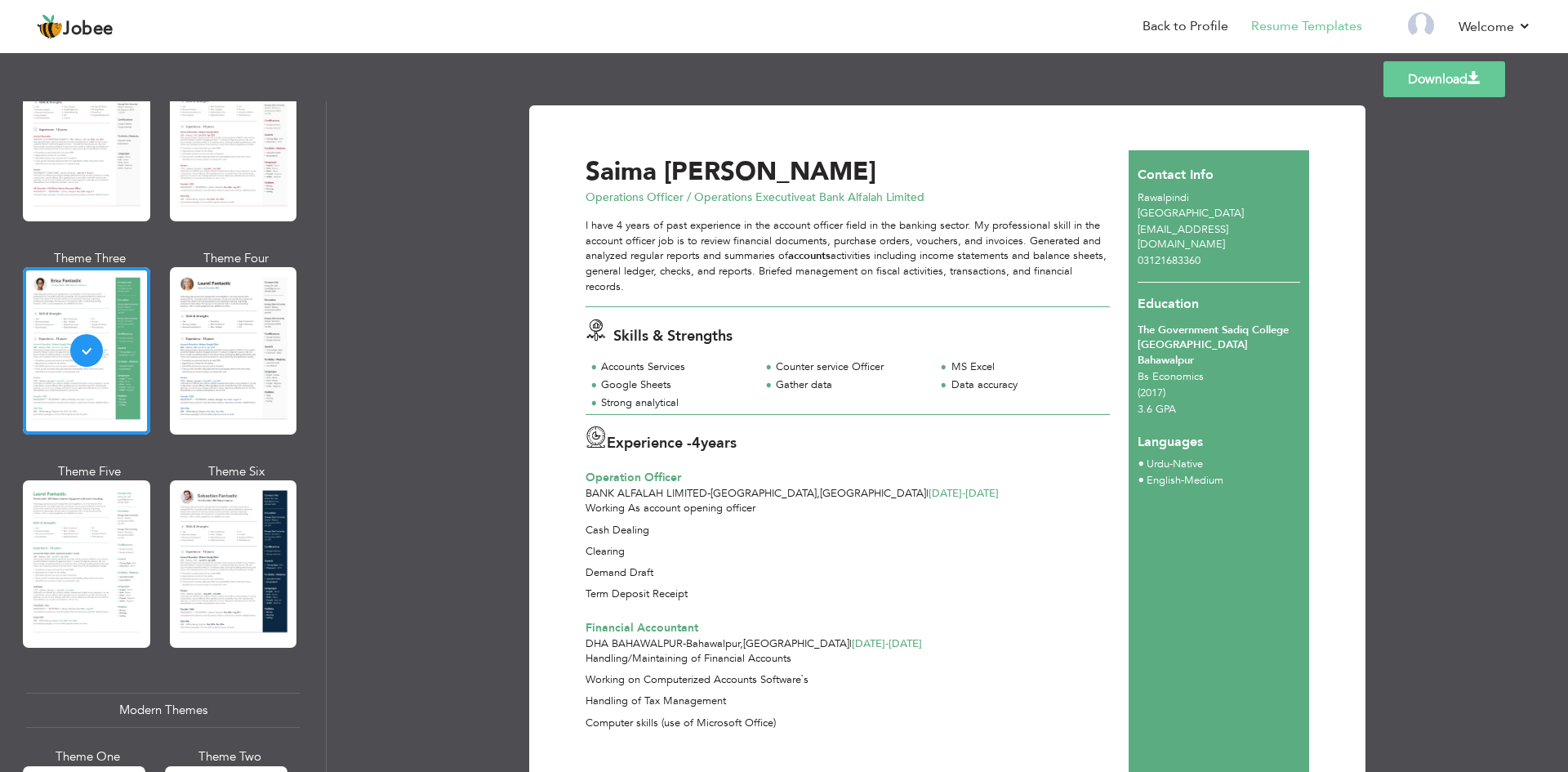
click at [1420, 68] on link "Download" at bounding box center [1445, 79] width 122 height 36
click at [1182, 22] on link "Back to Profile" at bounding box center [1186, 26] width 86 height 19
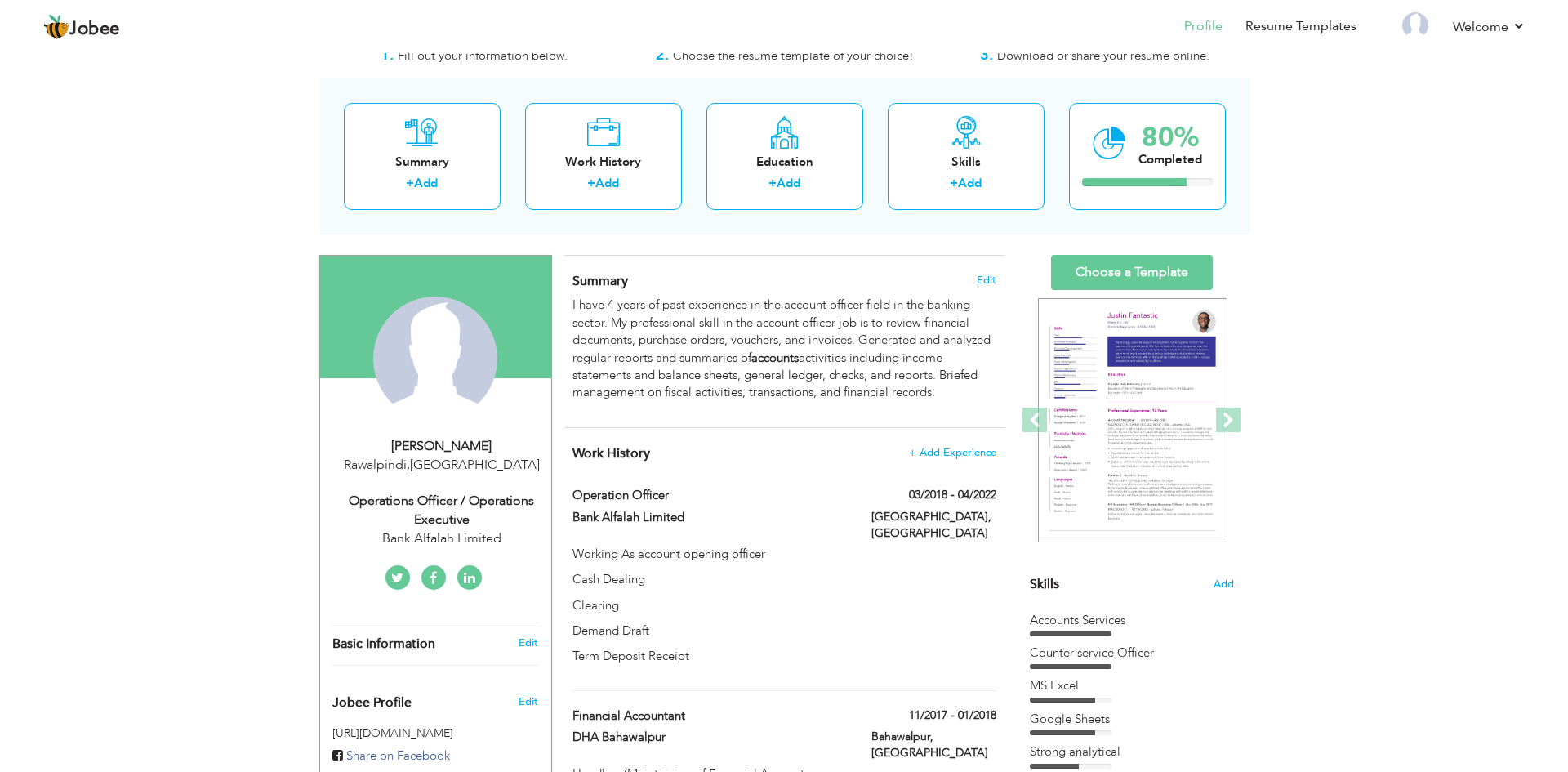
scroll to position [82, 0]
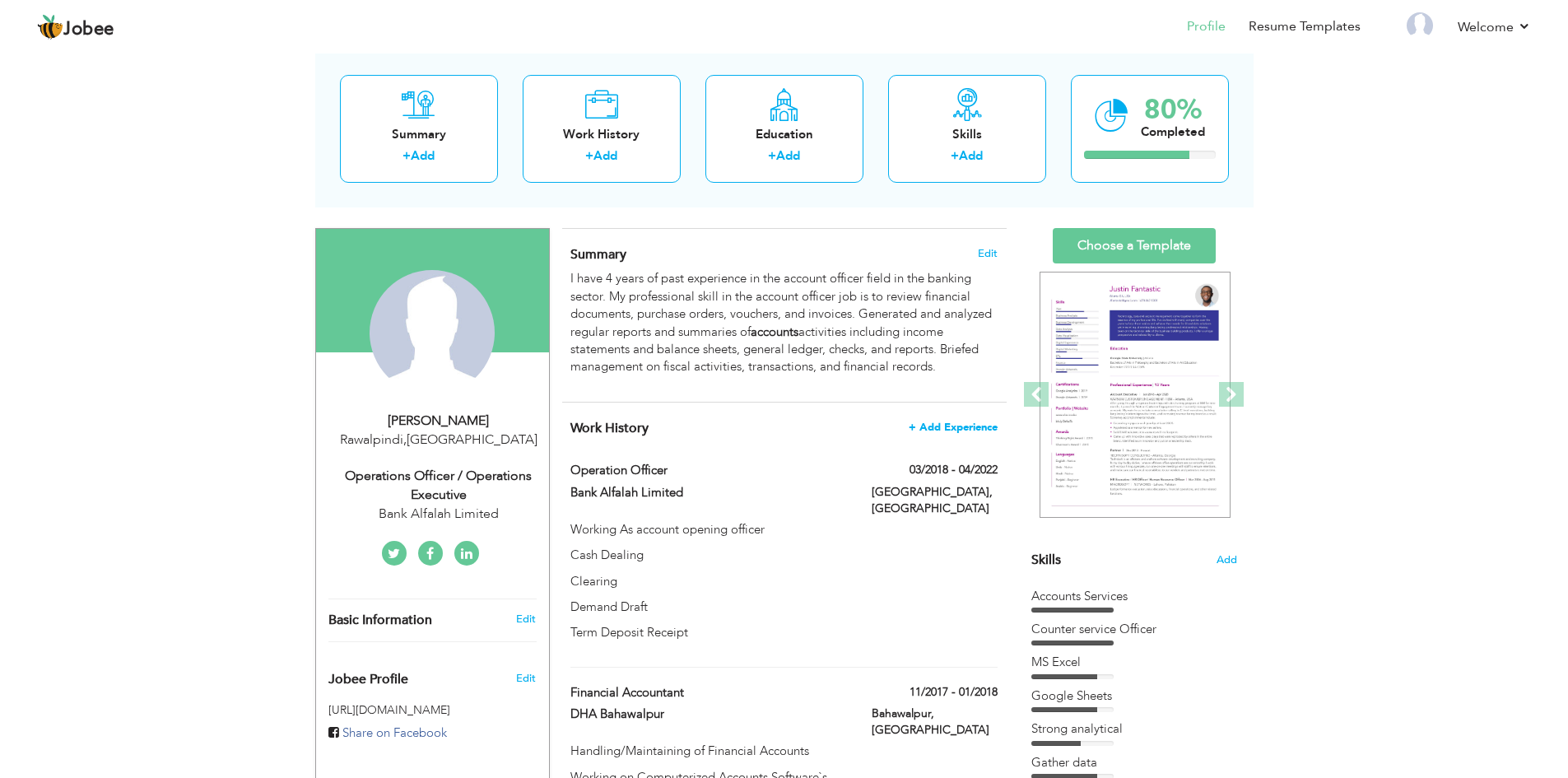
click at [945, 429] on span "+ Add Experience" at bounding box center [953, 427] width 89 height 12
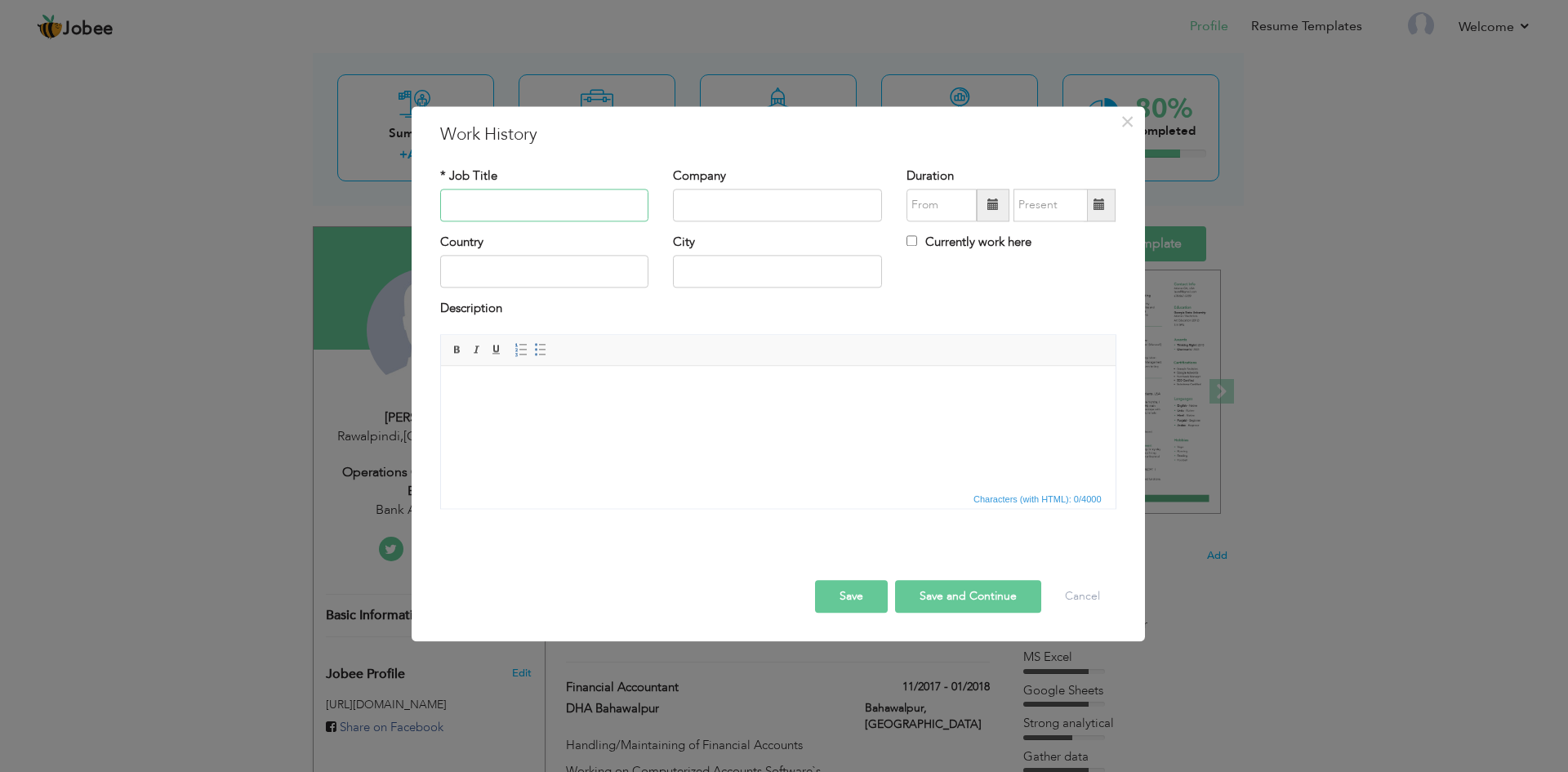
click at [546, 199] on input "text" at bounding box center [544, 205] width 209 height 32
click at [1143, 134] on div "× Work History * Job Title Company Duration Currently work here Country City Bo…" at bounding box center [778, 373] width 733 height 535
click at [1126, 124] on span "×" at bounding box center [1127, 121] width 13 height 30
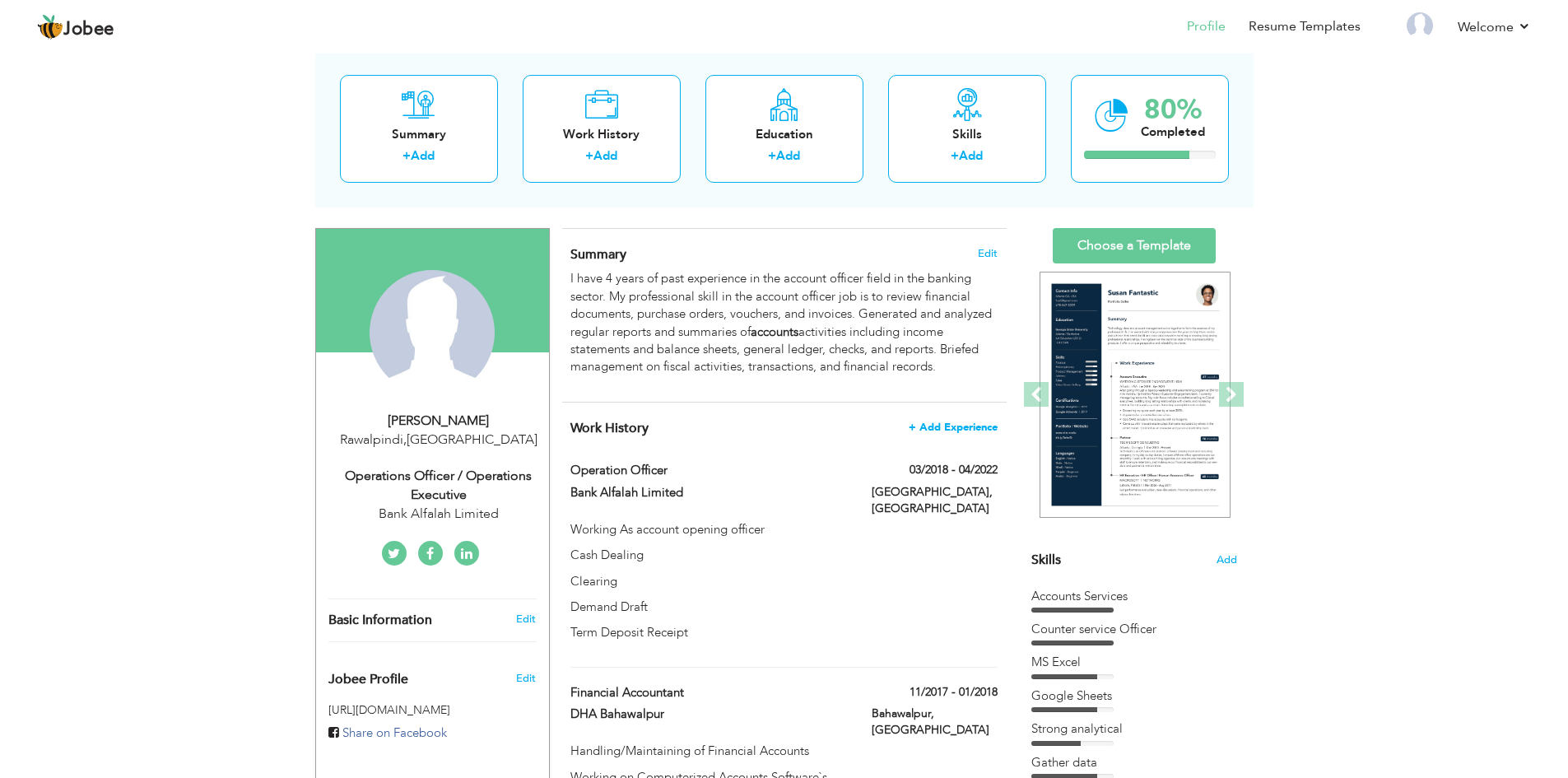
click at [971, 425] on span "+ Add Experience" at bounding box center [953, 427] width 89 height 12
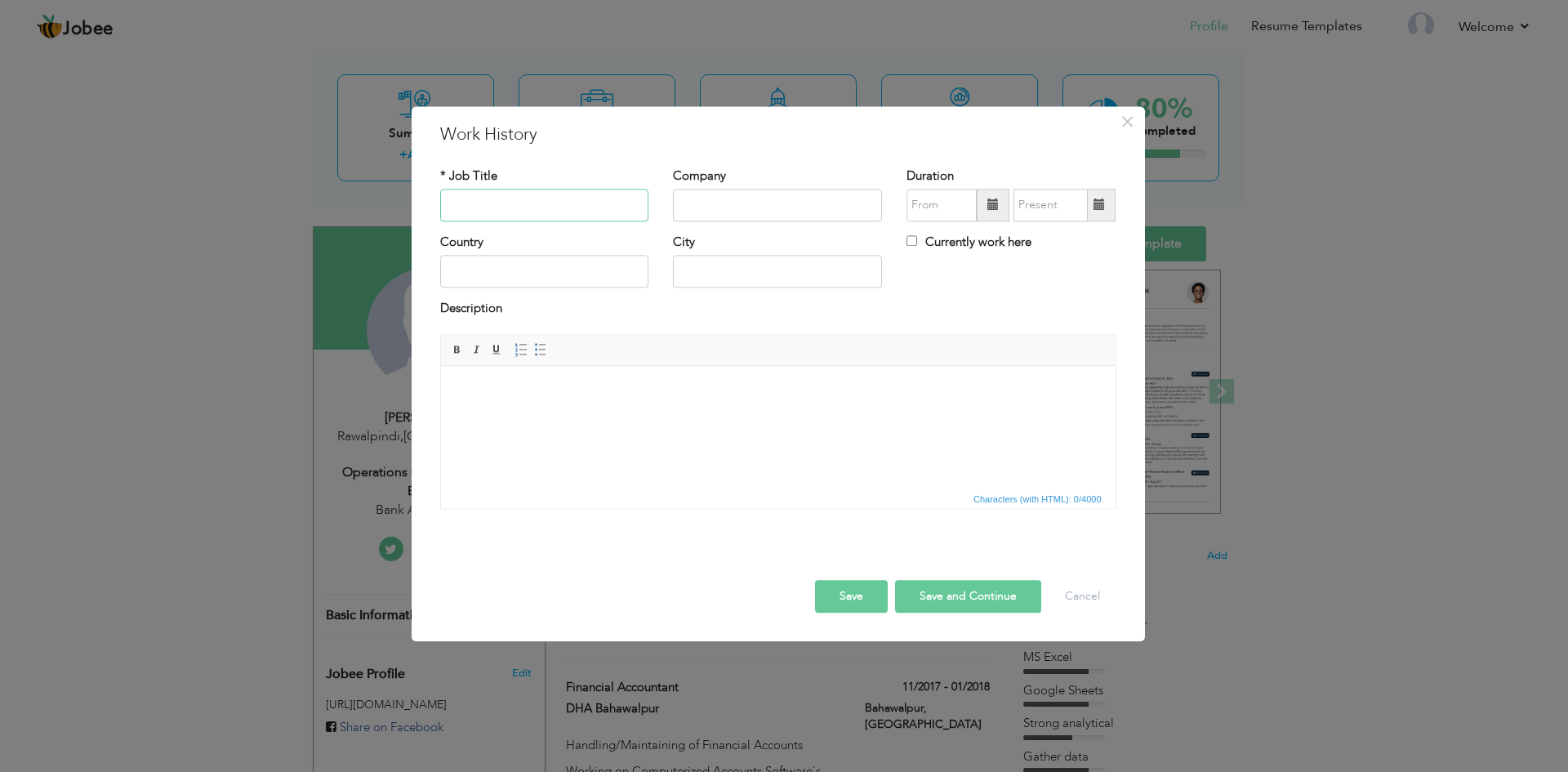
click at [559, 207] on input "text" at bounding box center [544, 205] width 209 height 32
type input "Operation Officer"
click at [737, 205] on input "text" at bounding box center [777, 205] width 209 height 32
type input "IPC Logistics Services"
click at [947, 399] on html at bounding box center [777, 391] width 675 height 50
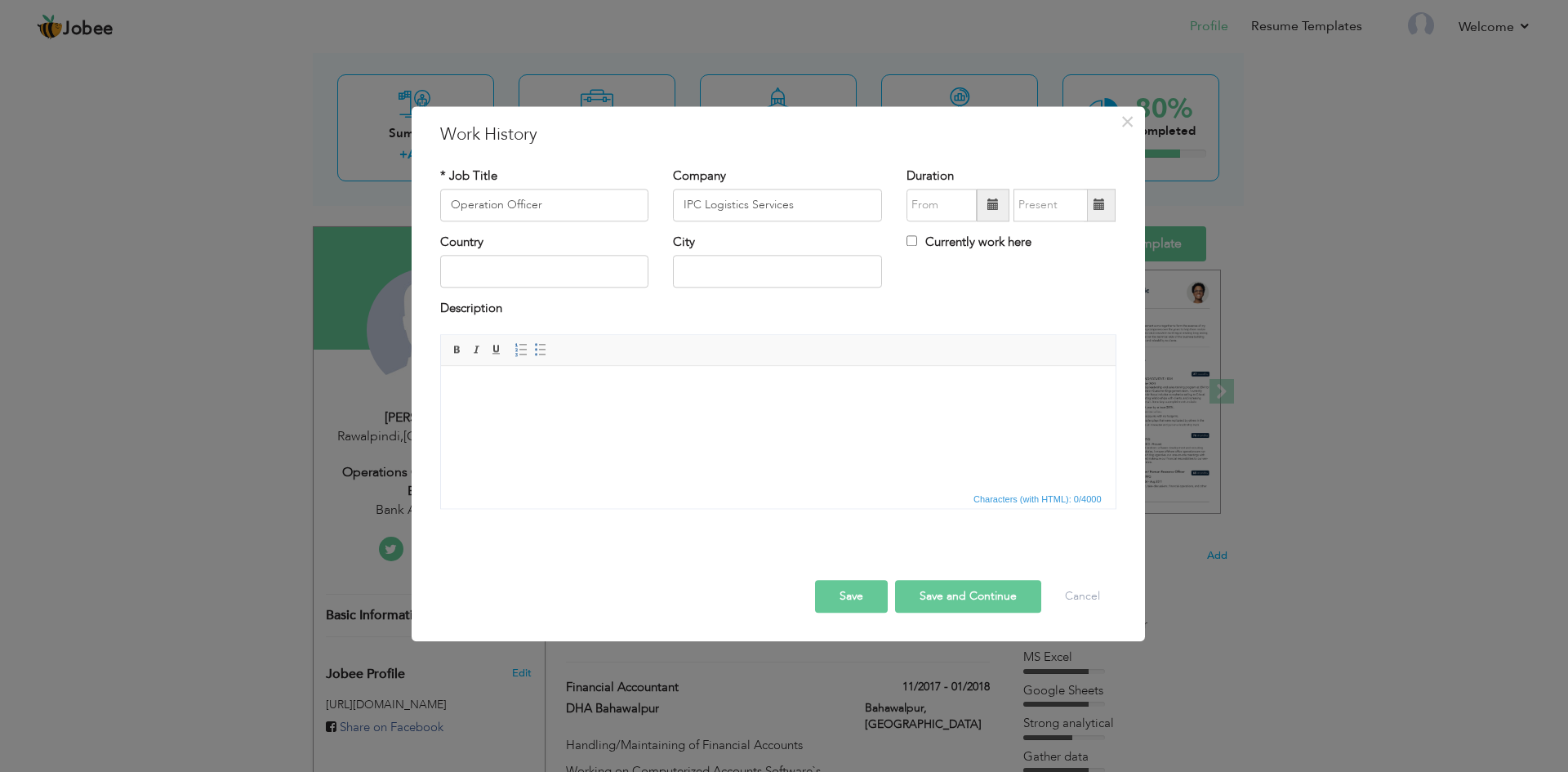
drag, startPoint x: 938, startPoint y: 129, endPoint x: 1014, endPoint y: 195, distance: 100.7
click at [1014, 195] on div "× Work History * Job Title Operation Officer Company IPC Logistics Services Dur…" at bounding box center [778, 373] width 733 height 535
click at [937, 195] on input "08/2025" at bounding box center [942, 205] width 70 height 32
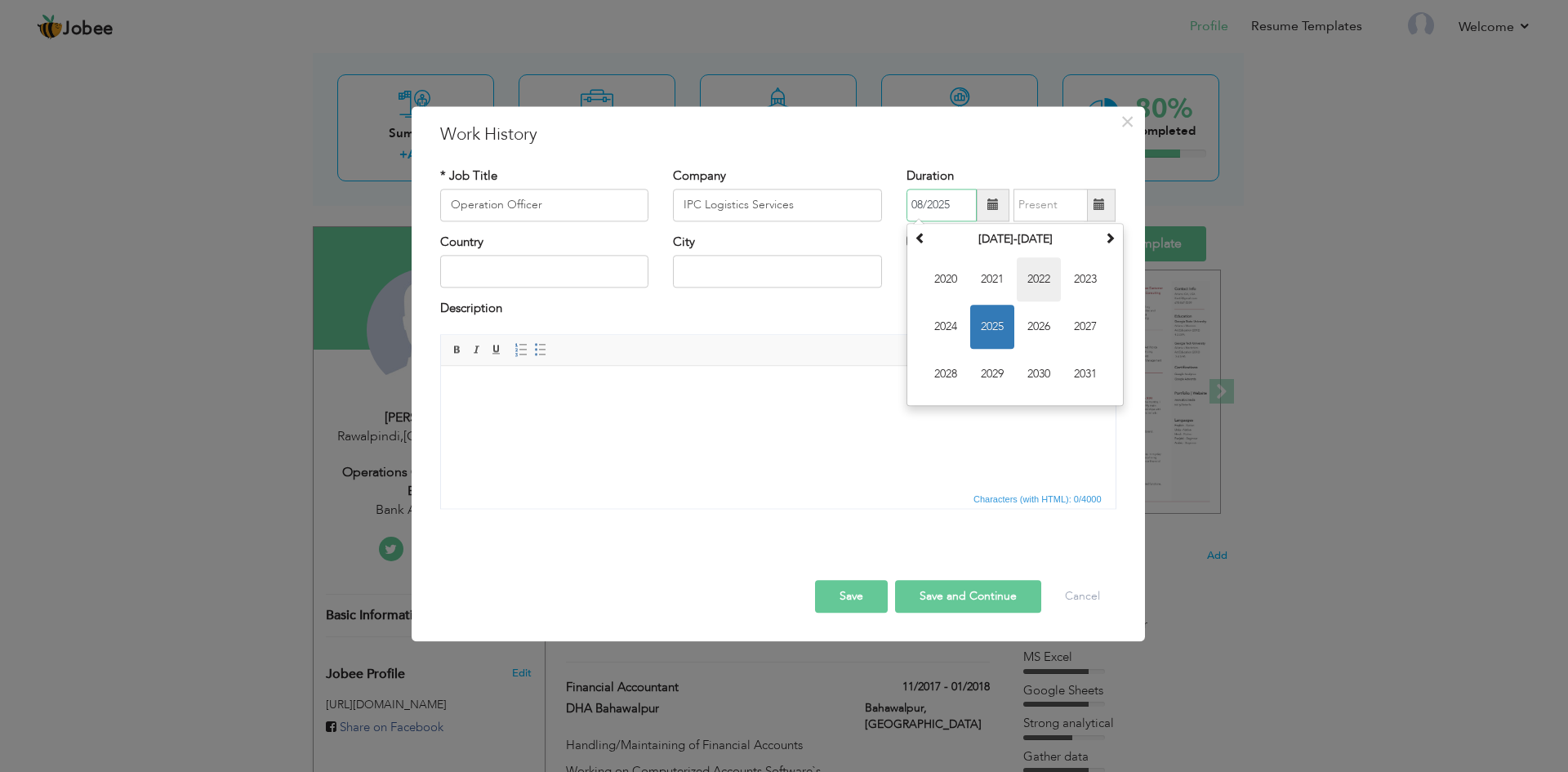
click at [1047, 278] on span "2022" at bounding box center [1038, 279] width 44 height 44
click at [992, 323] on span "Jun" at bounding box center [992, 326] width 44 height 44
click at [962, 215] on input "06/2022" at bounding box center [942, 205] width 70 height 32
click at [950, 335] on span "May" at bounding box center [945, 326] width 44 height 44
type input "05/2022"
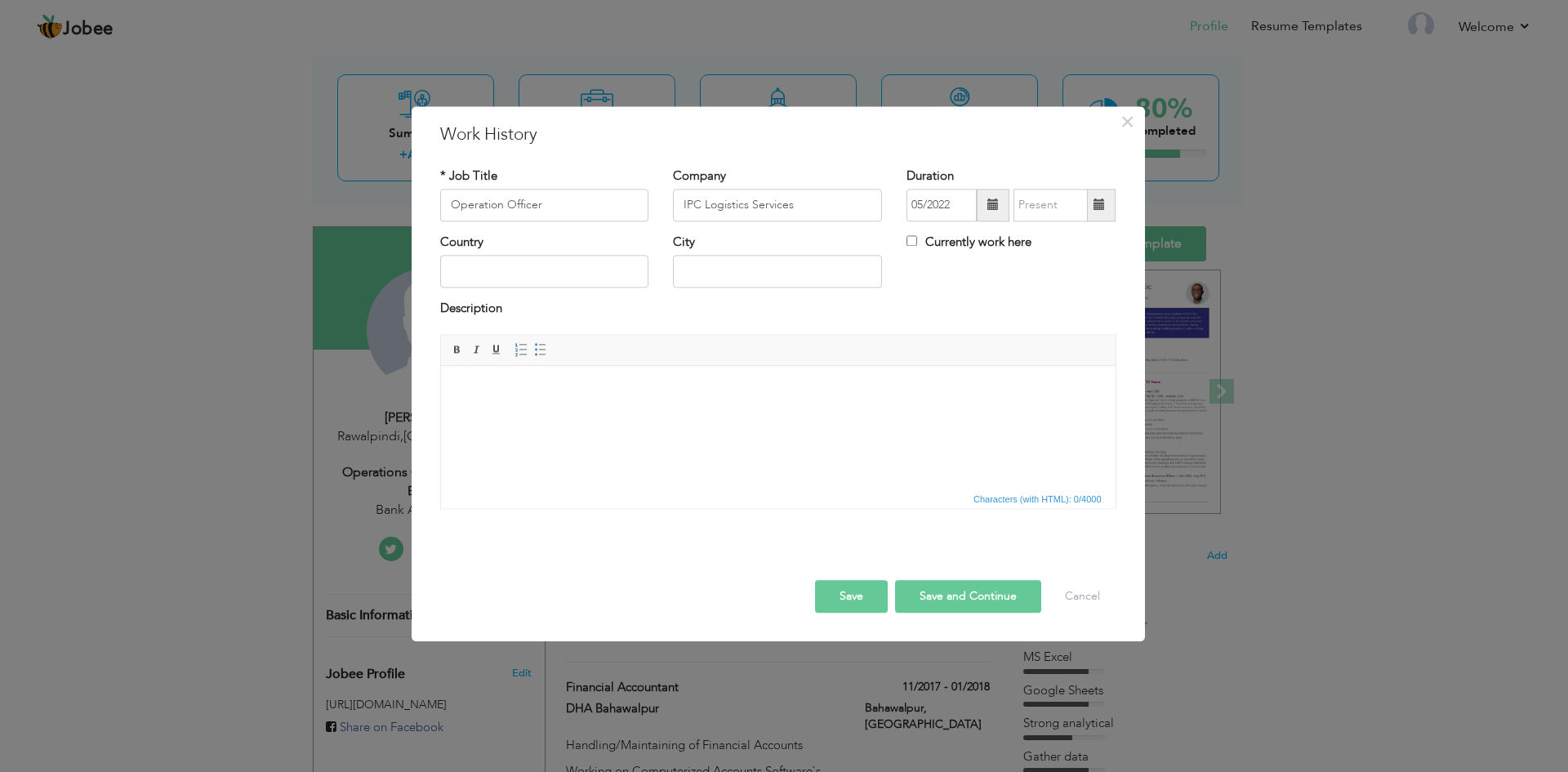
click at [987, 277] on div "Country City Currently work here" at bounding box center [778, 267] width 701 height 66
click at [910, 241] on input "Currently work here" at bounding box center [912, 241] width 11 height 11
checkbox input "true"
click at [574, 275] on input "text" at bounding box center [544, 272] width 209 height 32
type input "O"
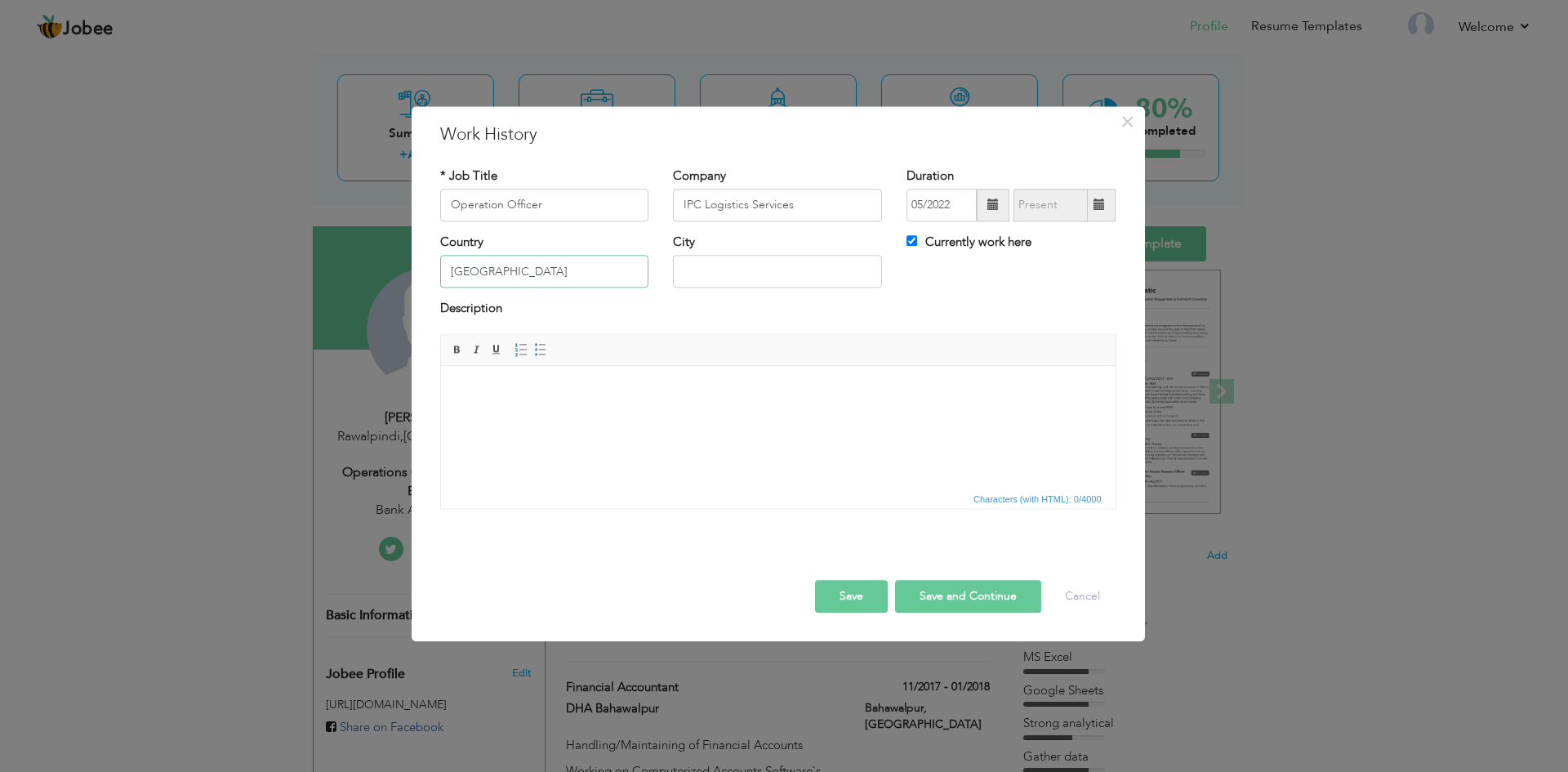
type input "[GEOGRAPHIC_DATA]"
click at [749, 416] on html at bounding box center [777, 391] width 675 height 50
click at [612, 416] on html at bounding box center [777, 391] width 675 height 50
click at [688, 394] on body at bounding box center [777, 390] width 642 height 17
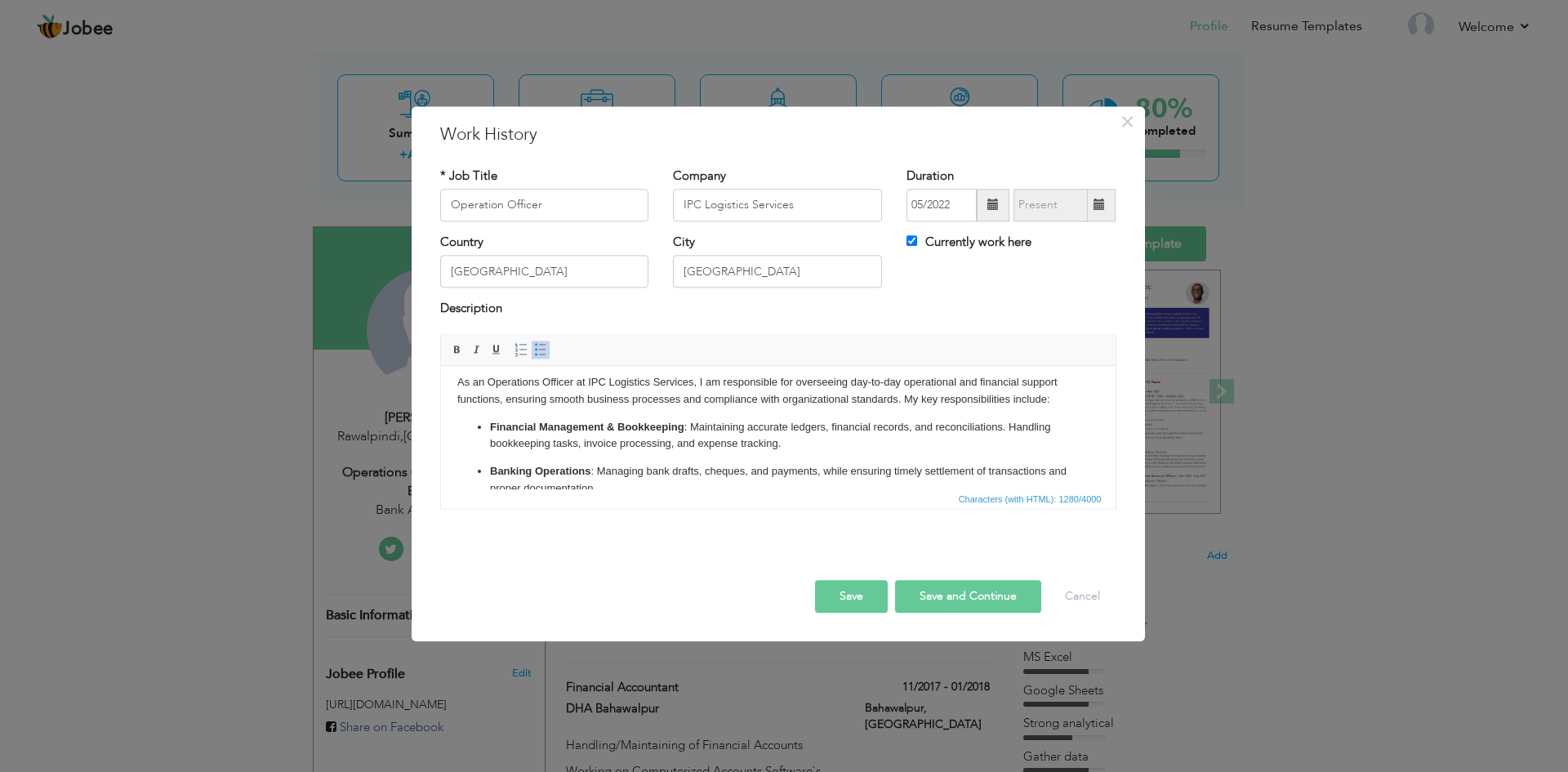
scroll to position [0, 0]
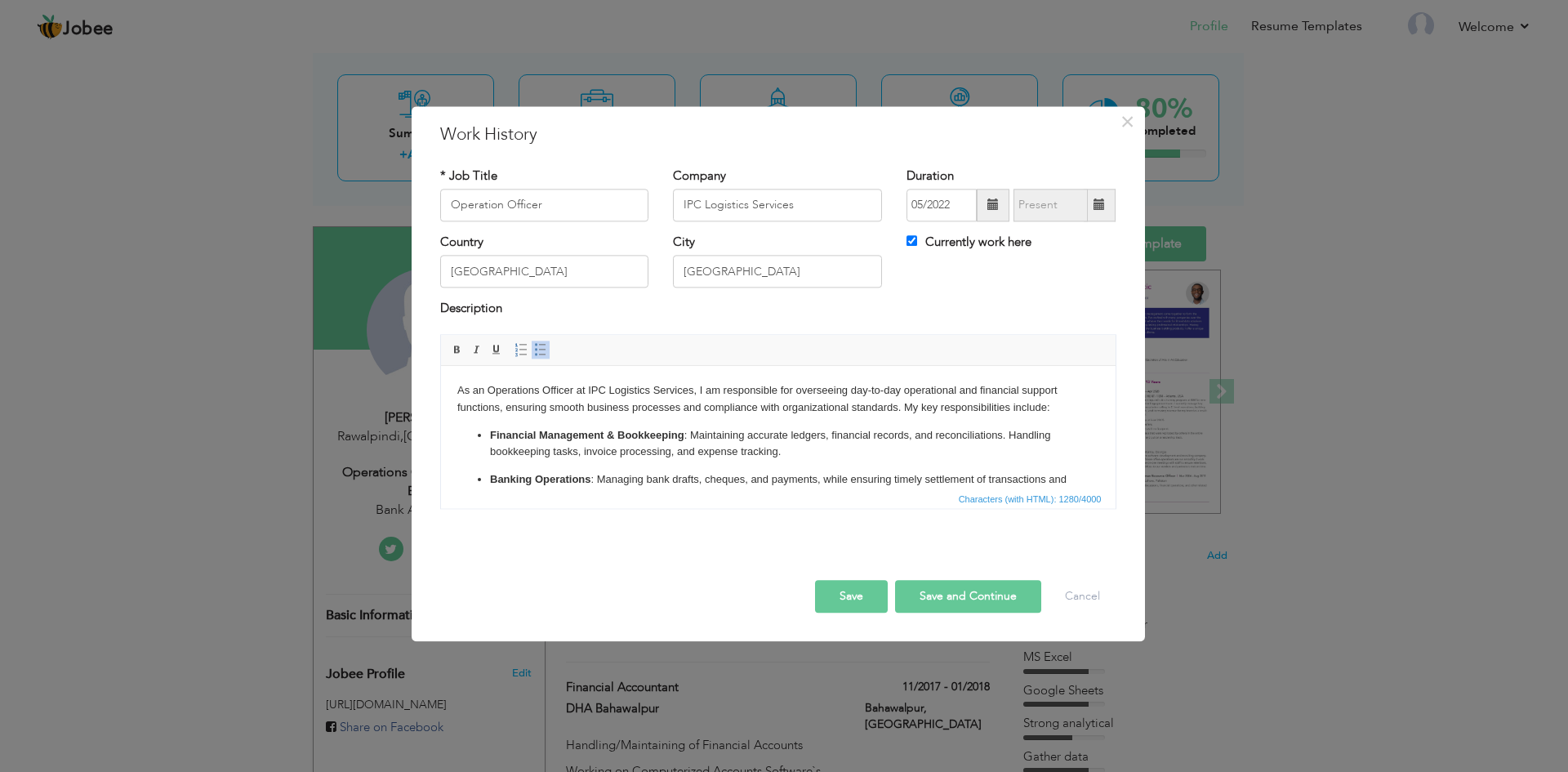
click at [676, 462] on ul "Financial Management & Bookkeeping : Maintaining accurate ledgers, financial re…" at bounding box center [777, 533] width 642 height 213
click at [781, 459] on p "Financial Management & Bookkeeping : Maintaining accurate ledgers, financial re…" at bounding box center [777, 444] width 576 height 34
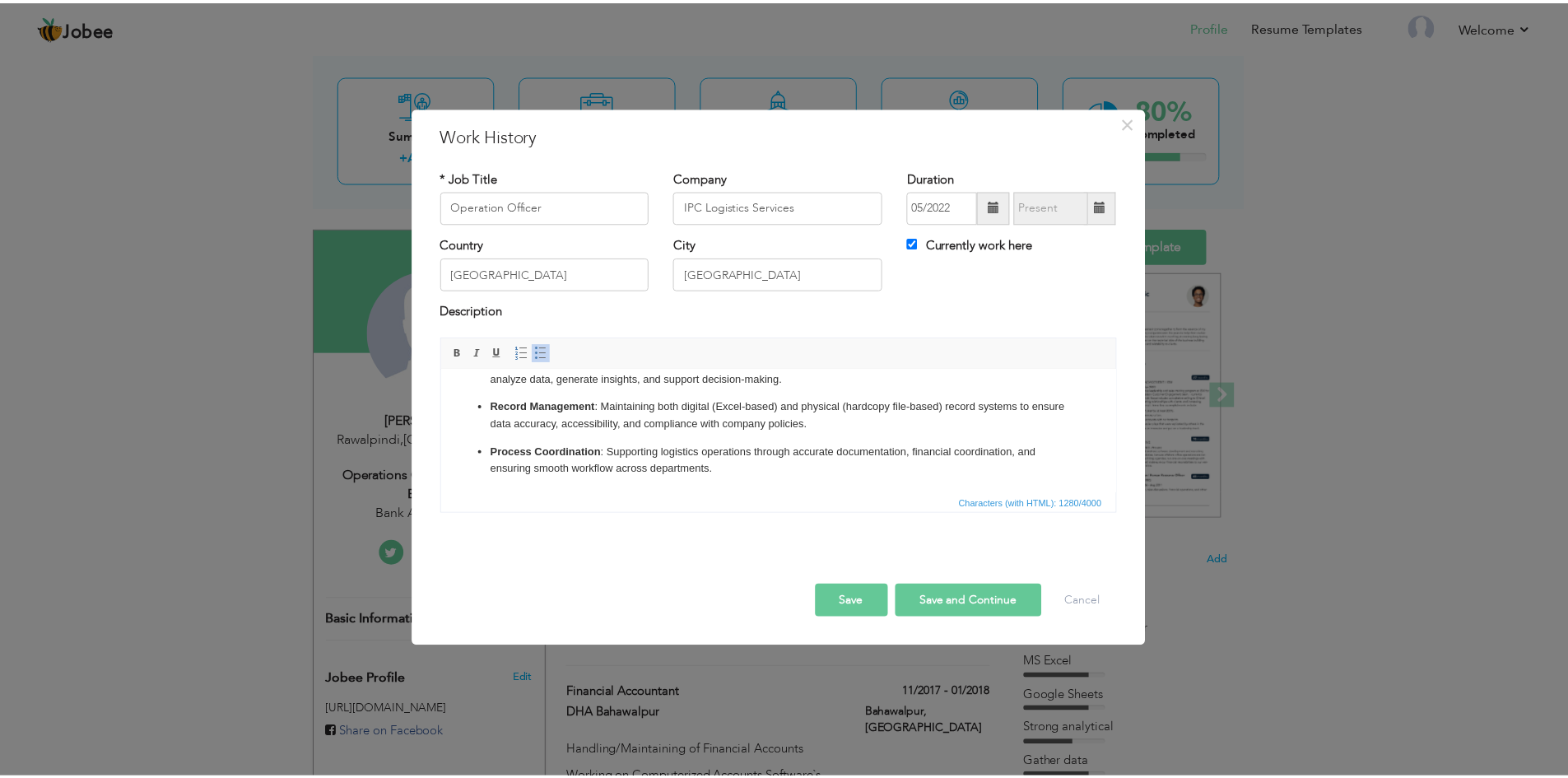
scroll to position [169, 0]
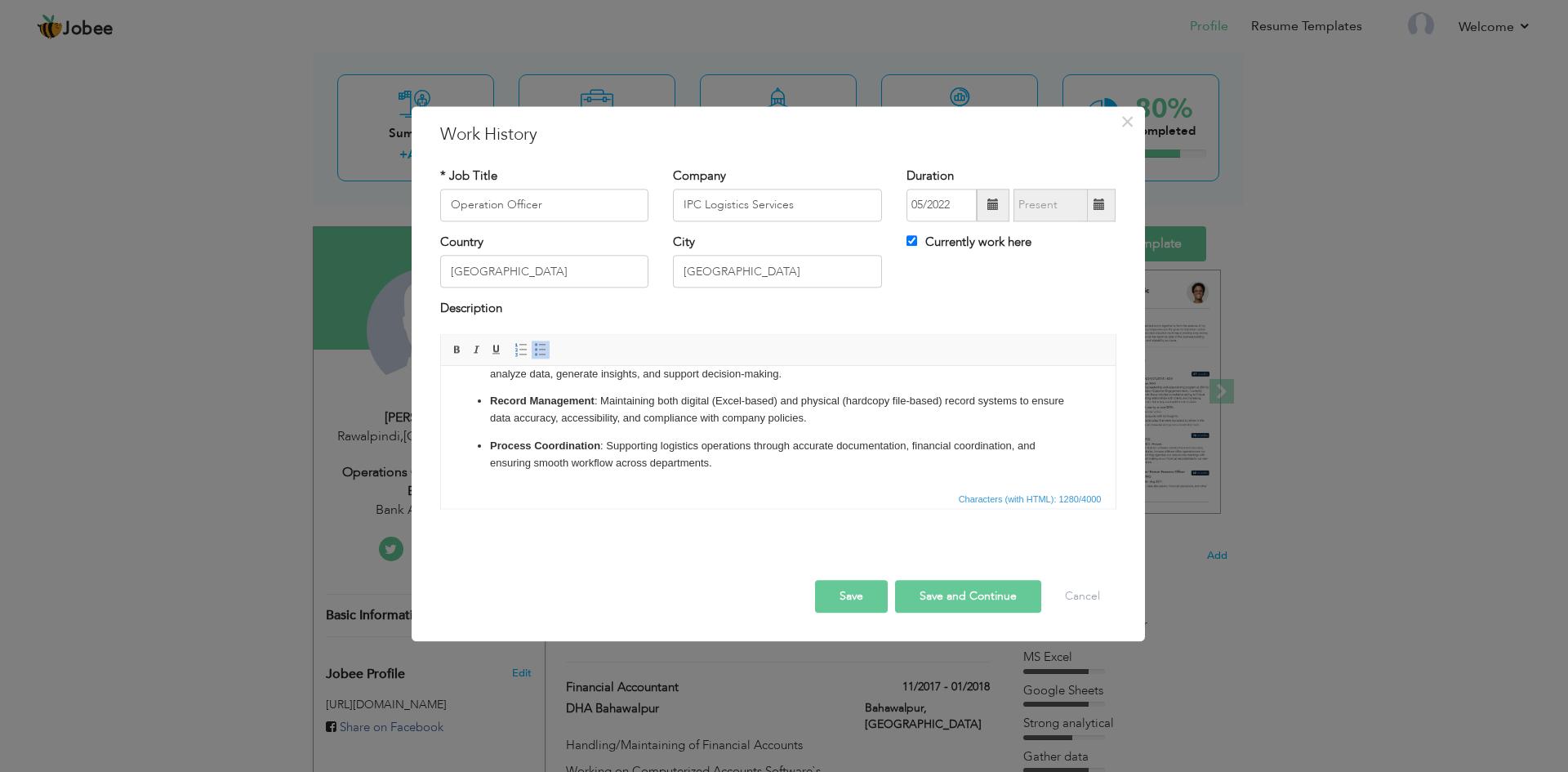
click at [839, 594] on button "Save" at bounding box center [851, 596] width 73 height 32
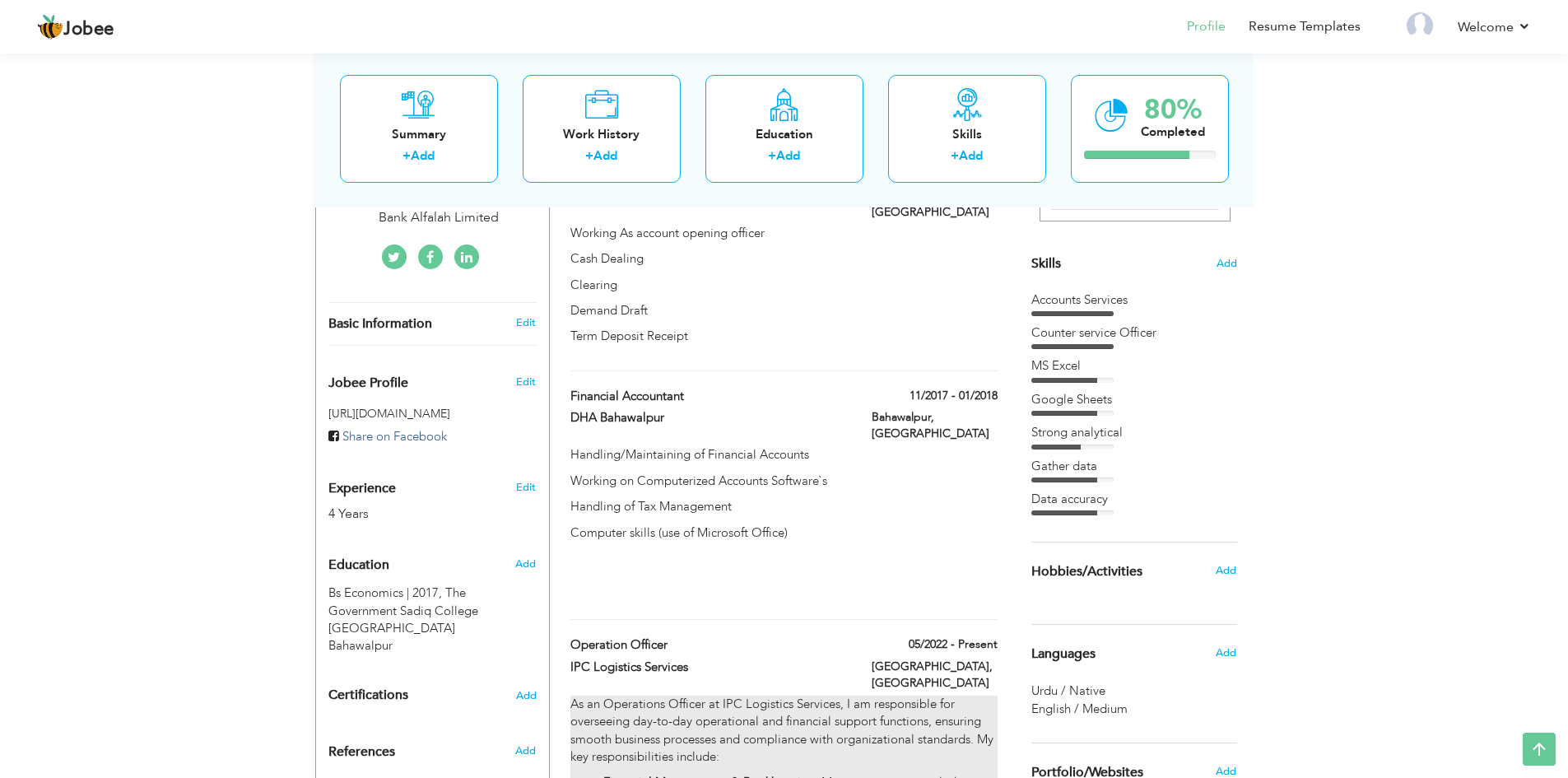
scroll to position [329, 0]
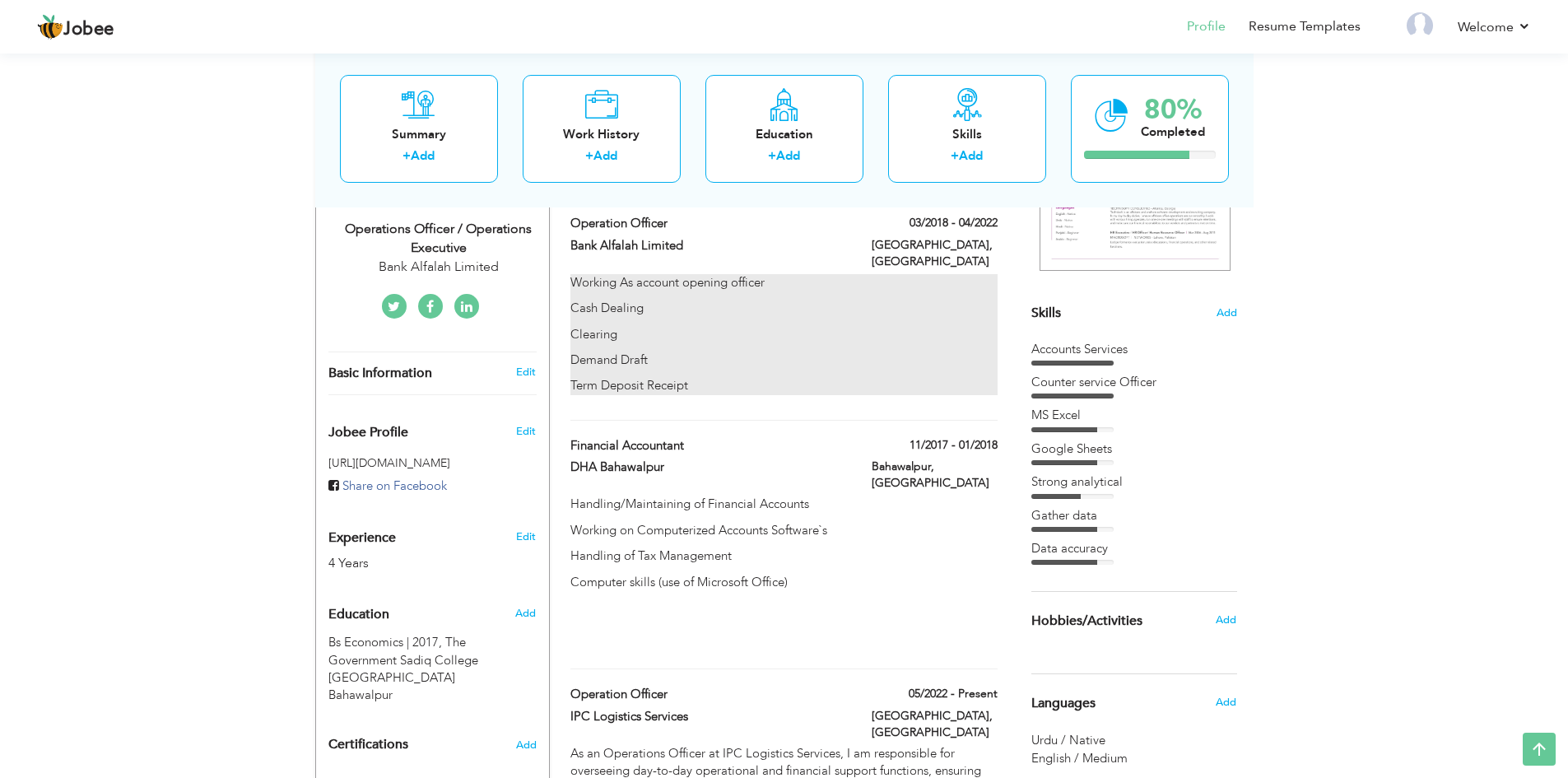
drag, startPoint x: 890, startPoint y: 717, endPoint x: 928, endPoint y: 284, distance: 434.7
click at [866, 307] on div "Work History + Add Experience Operation Officer 03/2018 - 04/2022 Operation Off…" at bounding box center [784, 647] width 444 height 982
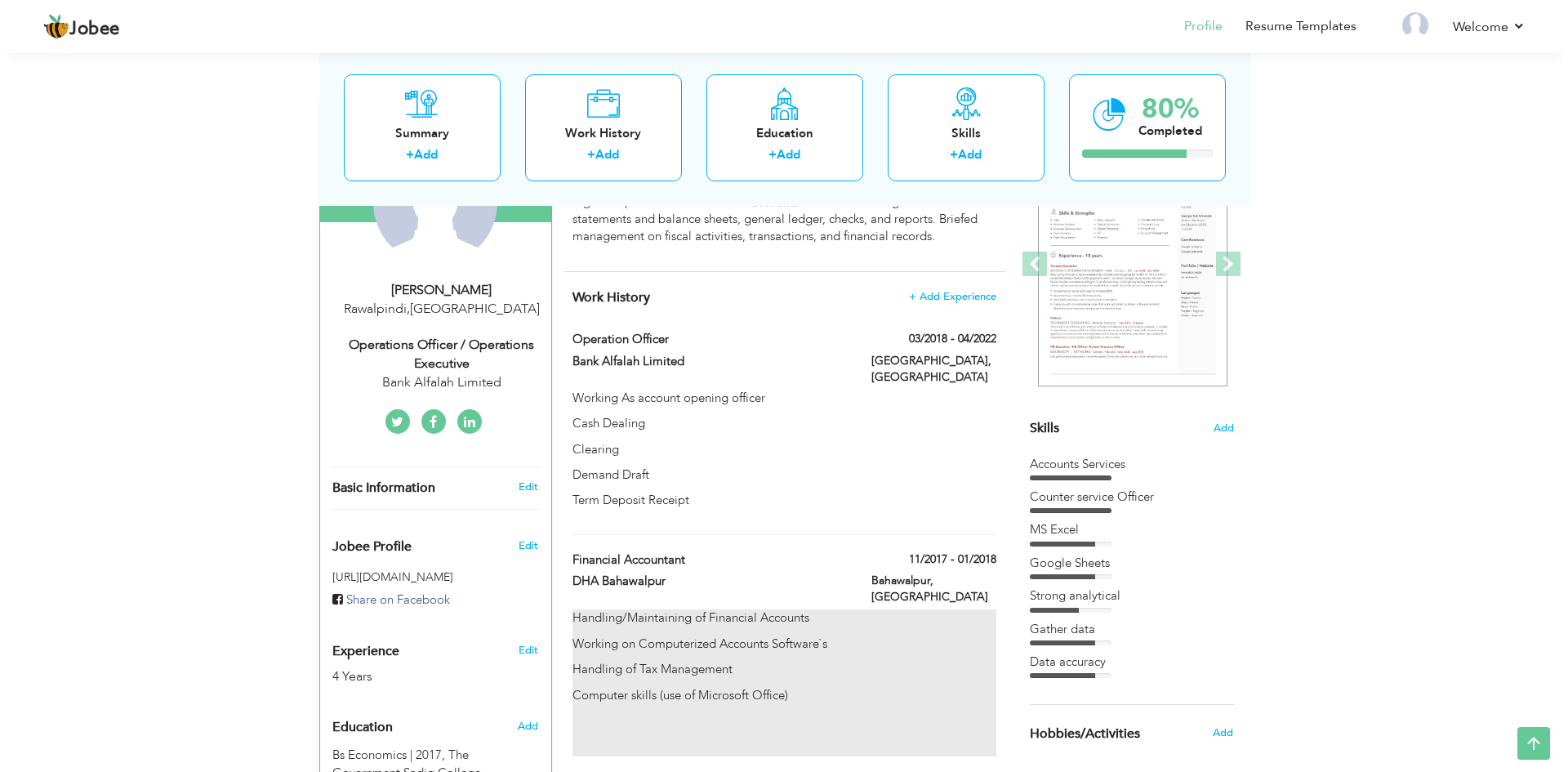
scroll to position [197, 0]
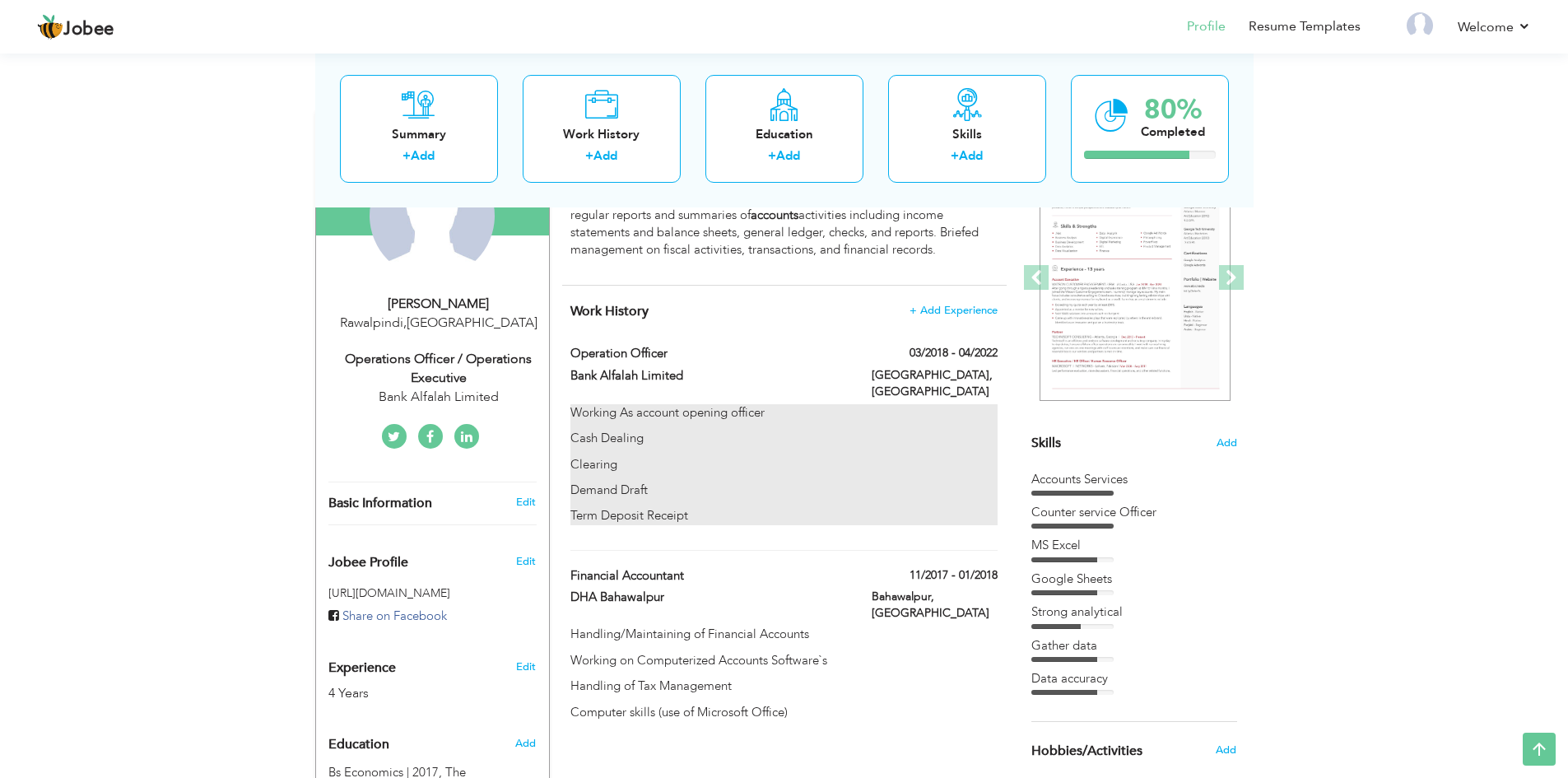
click at [806, 404] on p "Working As account opening officer" at bounding box center [783, 413] width 426 height 17
type input "Bank Alfalah Limited"
type input "03/2018"
type input "04/2022"
type input "[GEOGRAPHIC_DATA]"
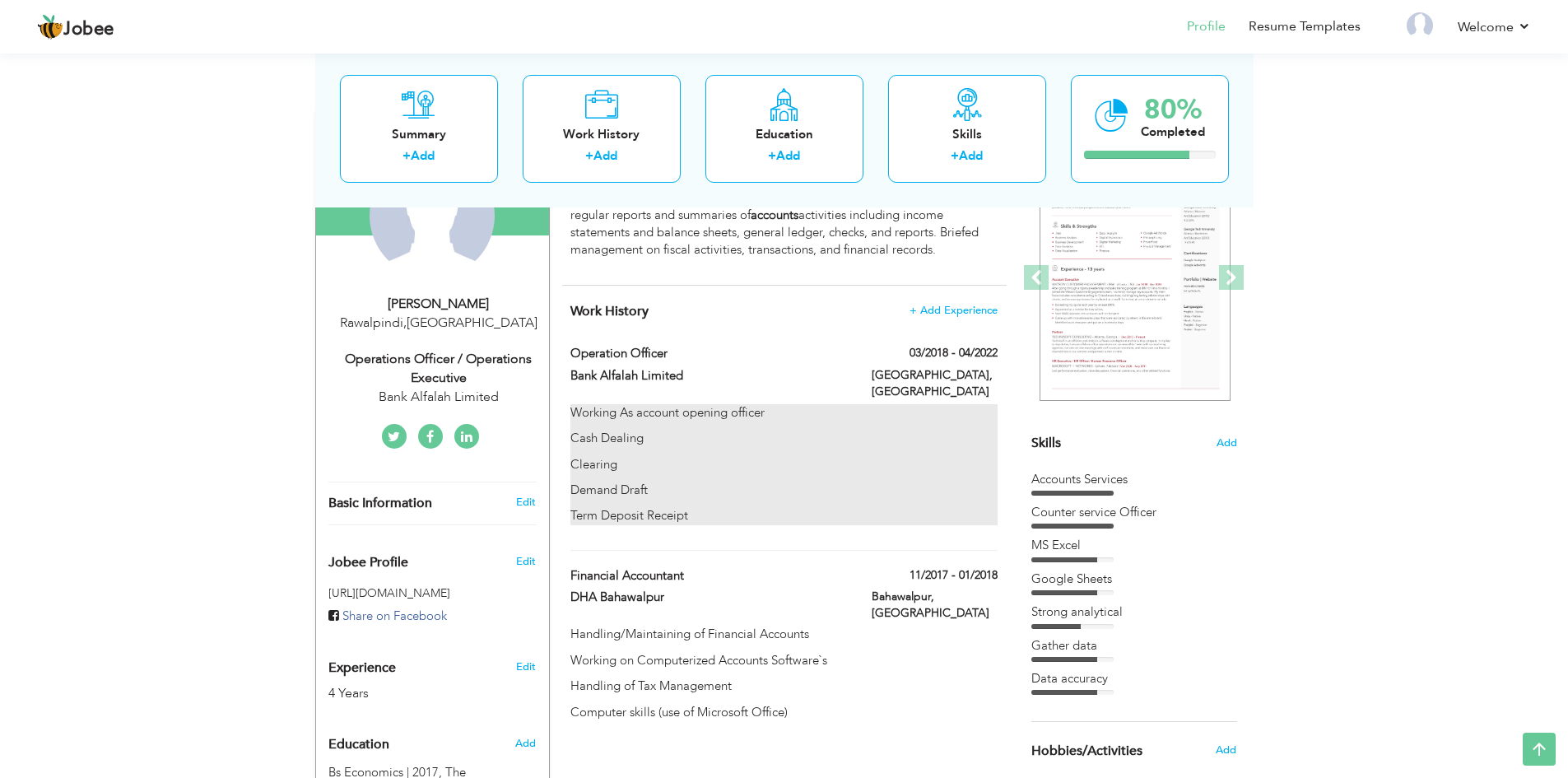
checkbox input "false"
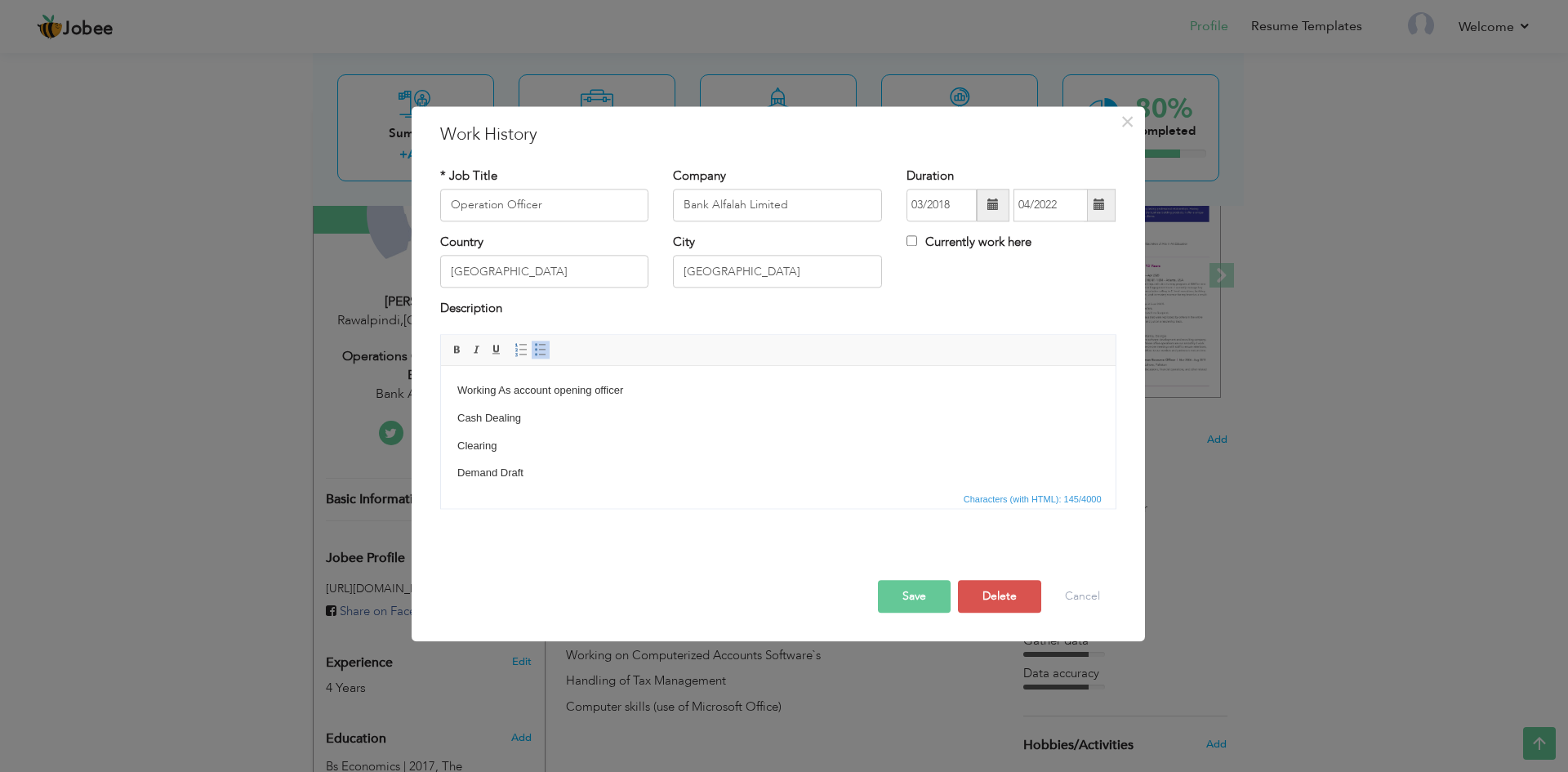
click at [763, 452] on p "Clearing" at bounding box center [777, 446] width 642 height 17
copy body "Working As account opening officer Cash Dealing Clearing Demand Draft Term Depo…"
click at [695, 460] on body "Working As account opening officer Cash Dealing Clearing Demand Draft Term Depo…" at bounding box center [777, 446] width 642 height 127
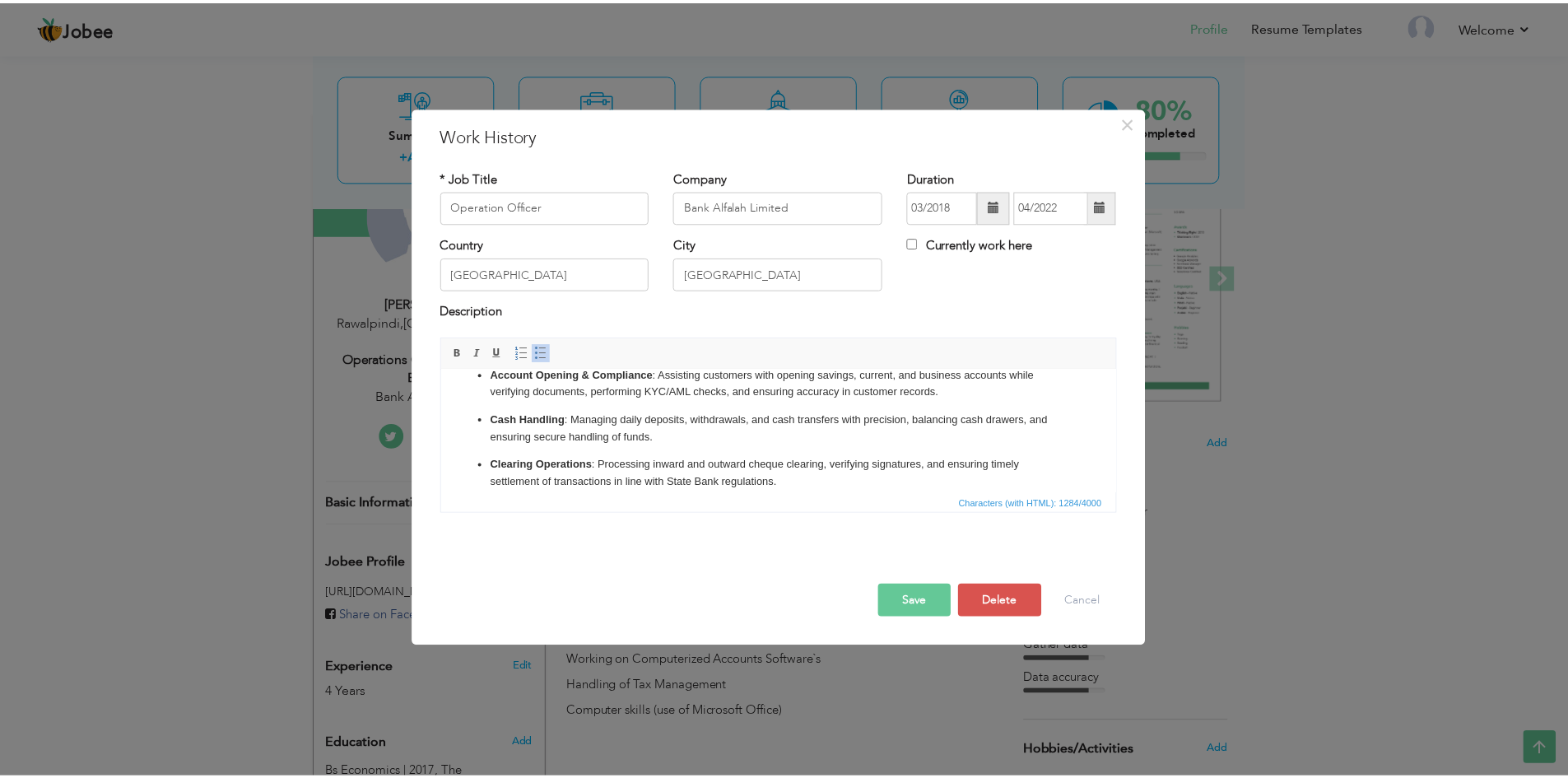
scroll to position [0, 0]
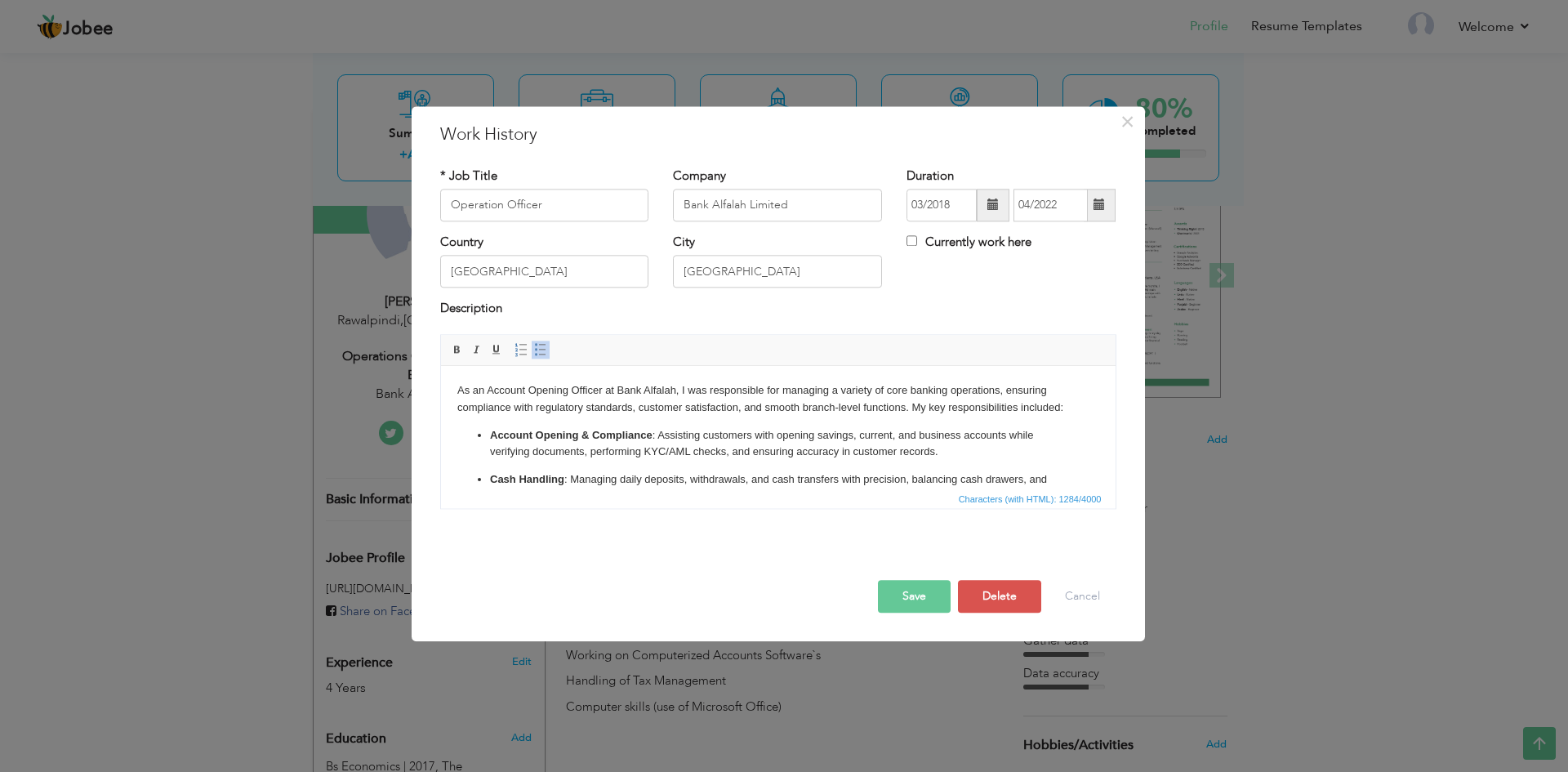
click at [923, 592] on button "Save" at bounding box center [914, 596] width 73 height 32
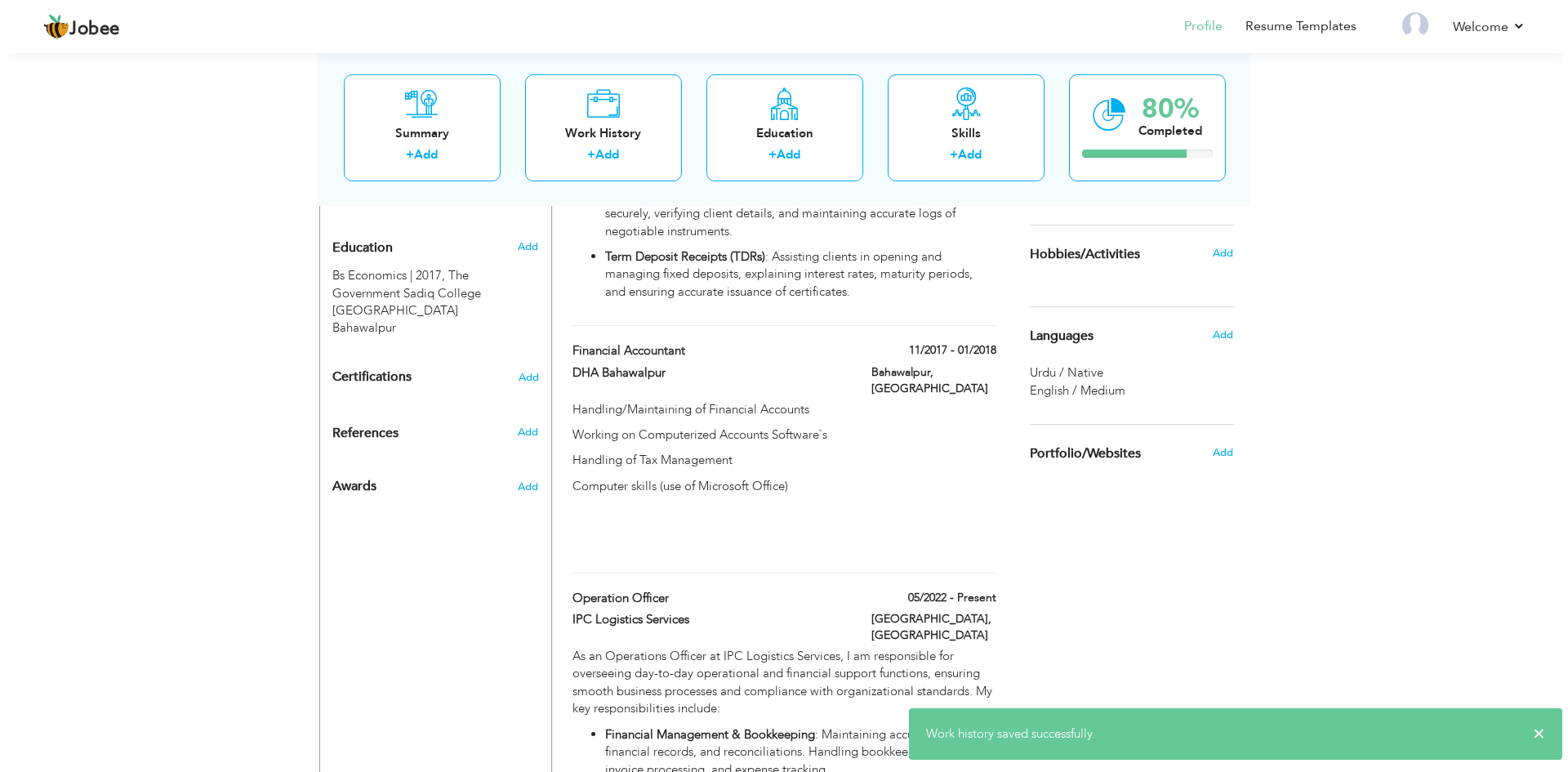
scroll to position [688, 0]
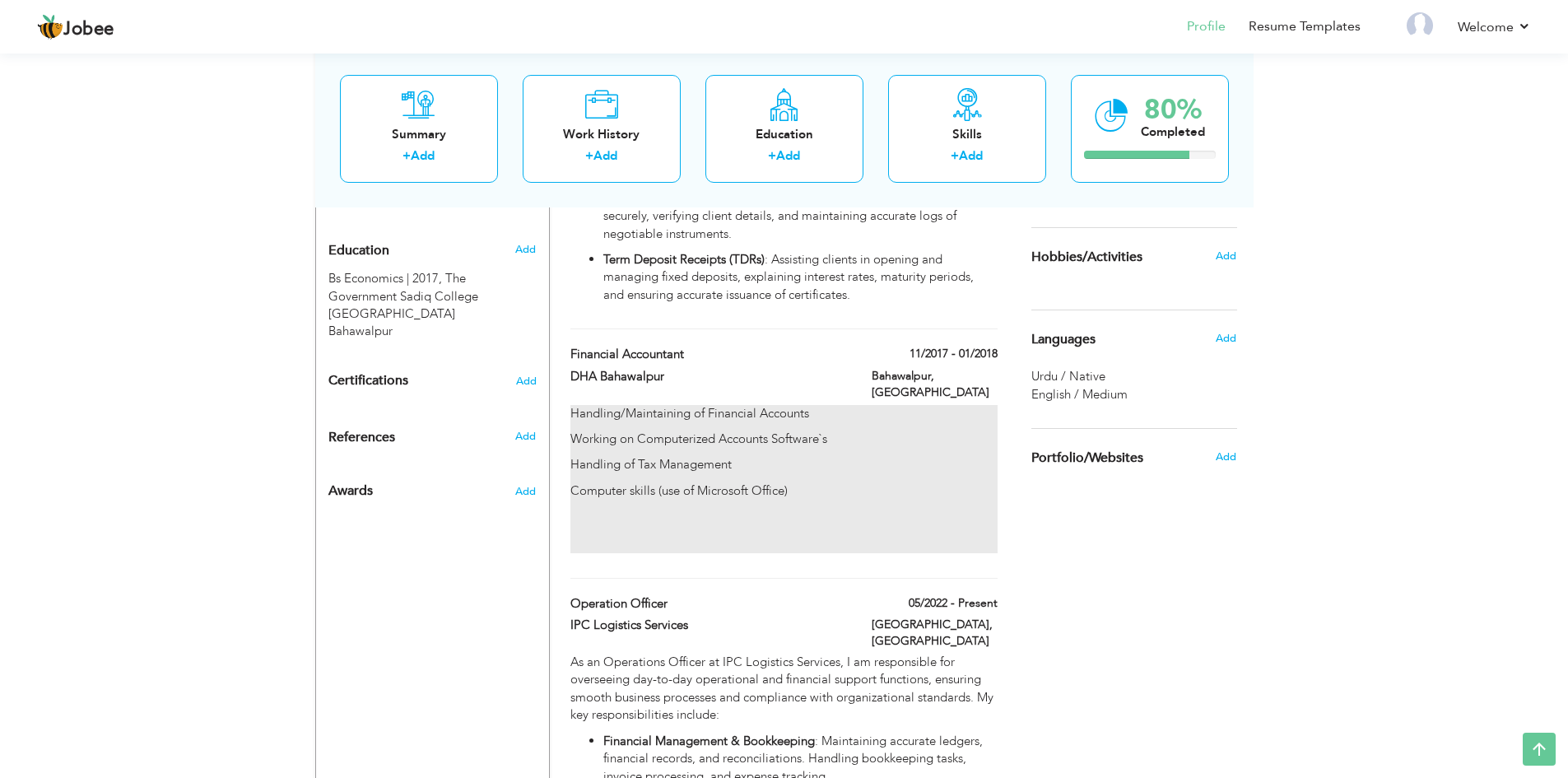
click at [780, 405] on p "Handling/Maintaining of Financial Accounts" at bounding box center [783, 413] width 426 height 17
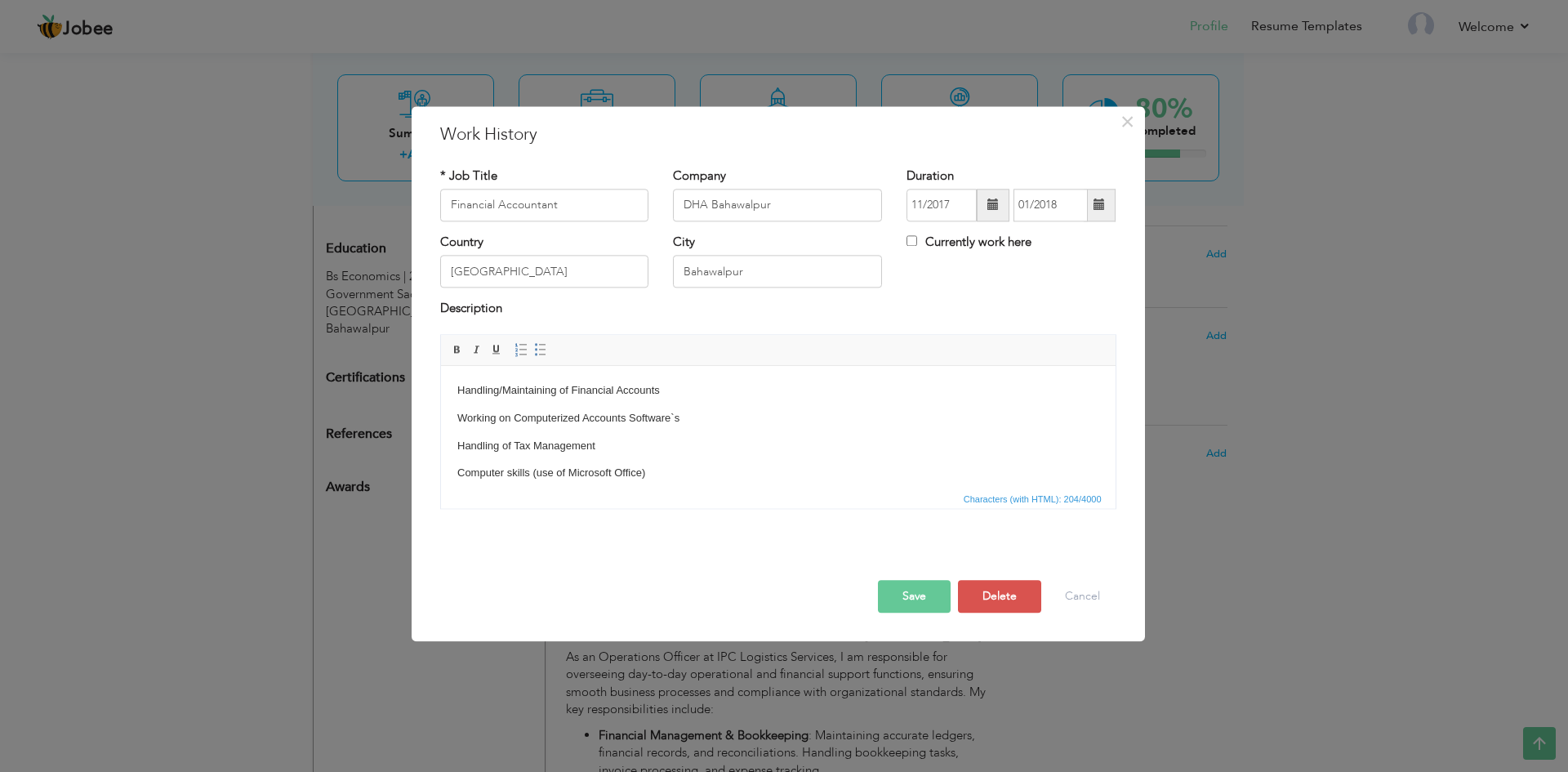
click at [749, 447] on p "Handling of Tax Management" at bounding box center [777, 446] width 642 height 17
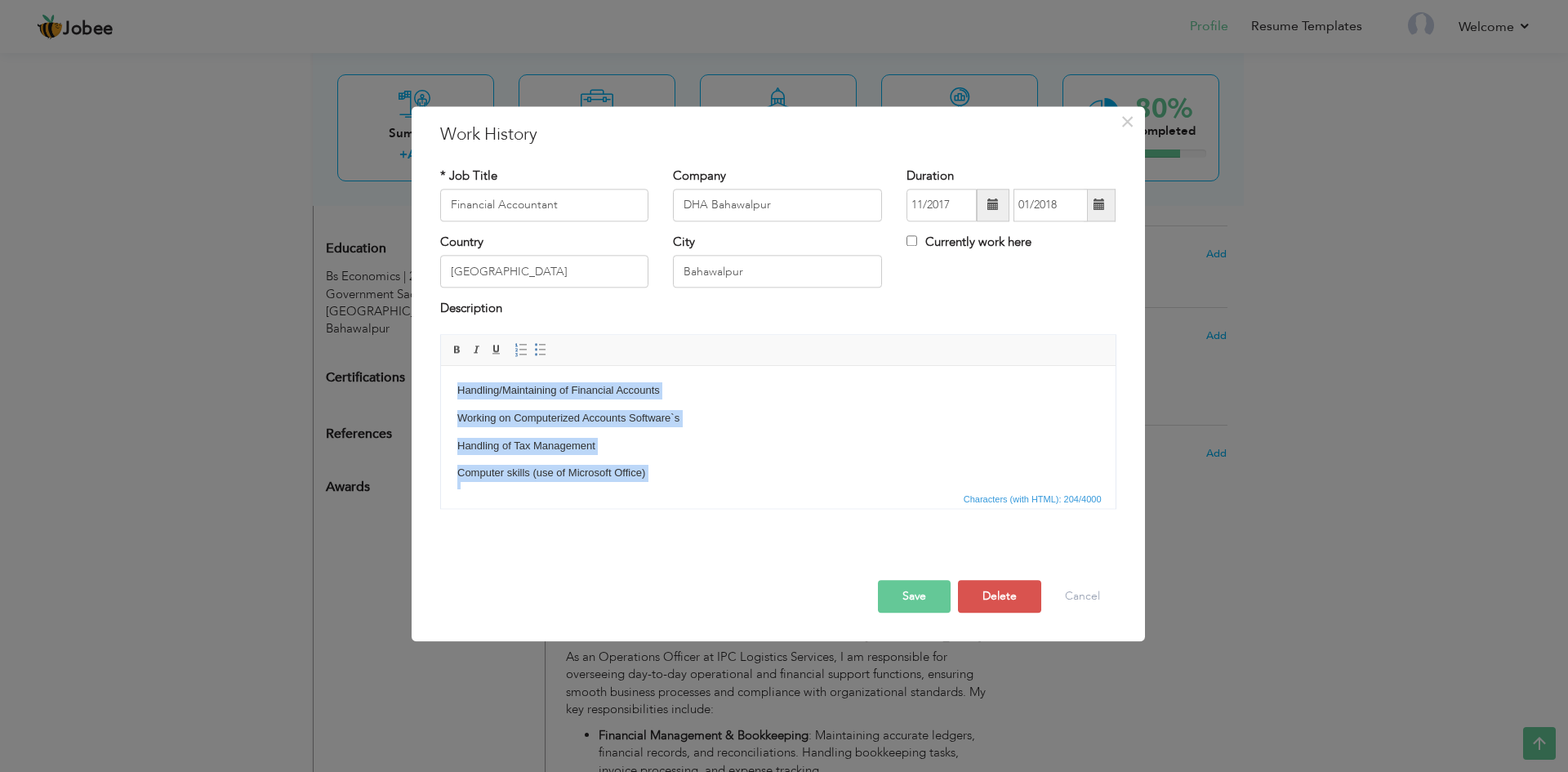
copy body "Handling/Maintaining of Financial Accounts Working on Computerized Accounts Sof…"
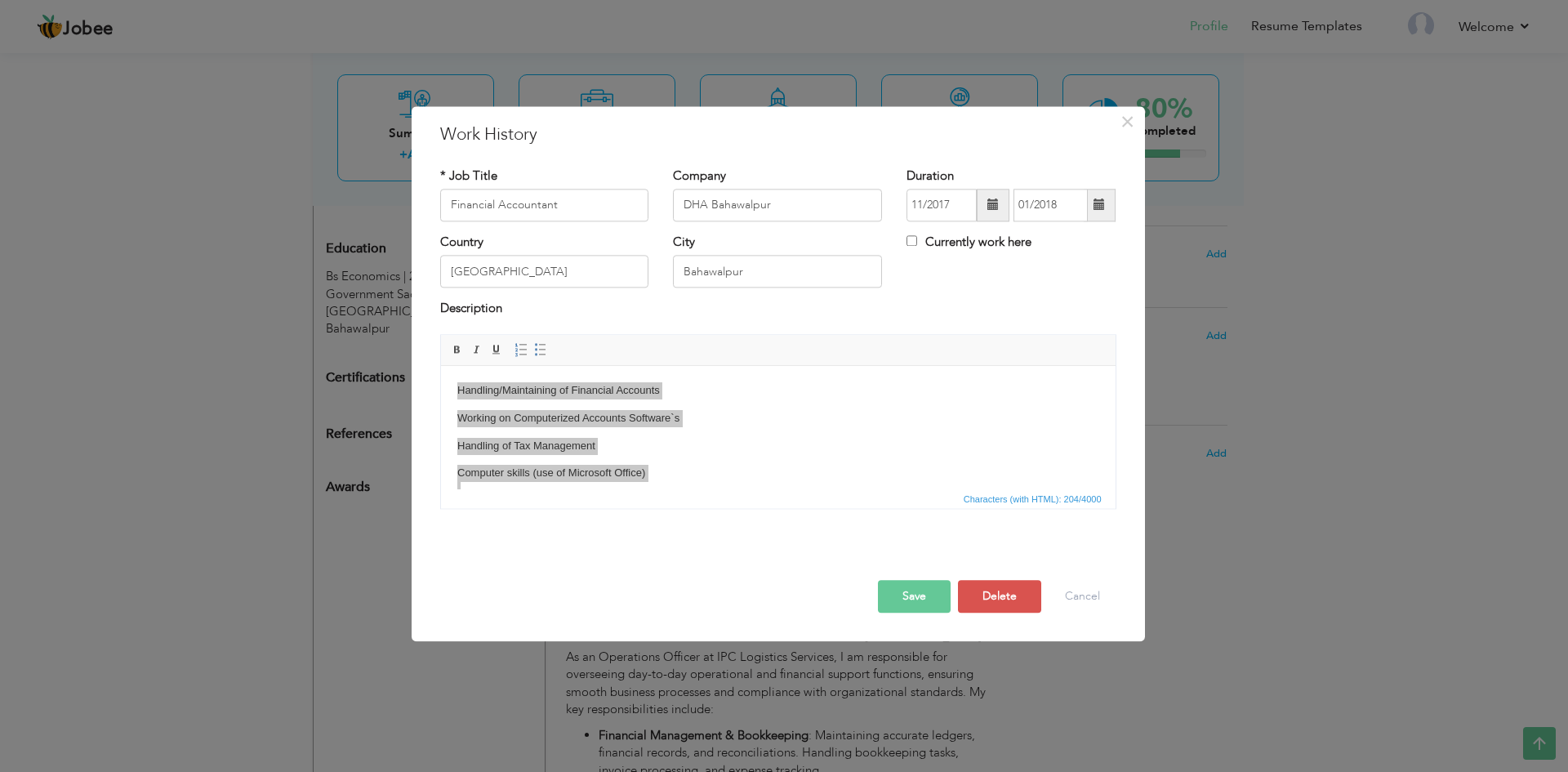
click at [506, 212] on input "Financial Accountant" at bounding box center [544, 205] width 209 height 32
click at [688, 205] on input "DHA Bahawalpur" at bounding box center [777, 205] width 209 height 32
drag, startPoint x: 684, startPoint y: 205, endPoint x: 842, endPoint y: 212, distance: 158.2
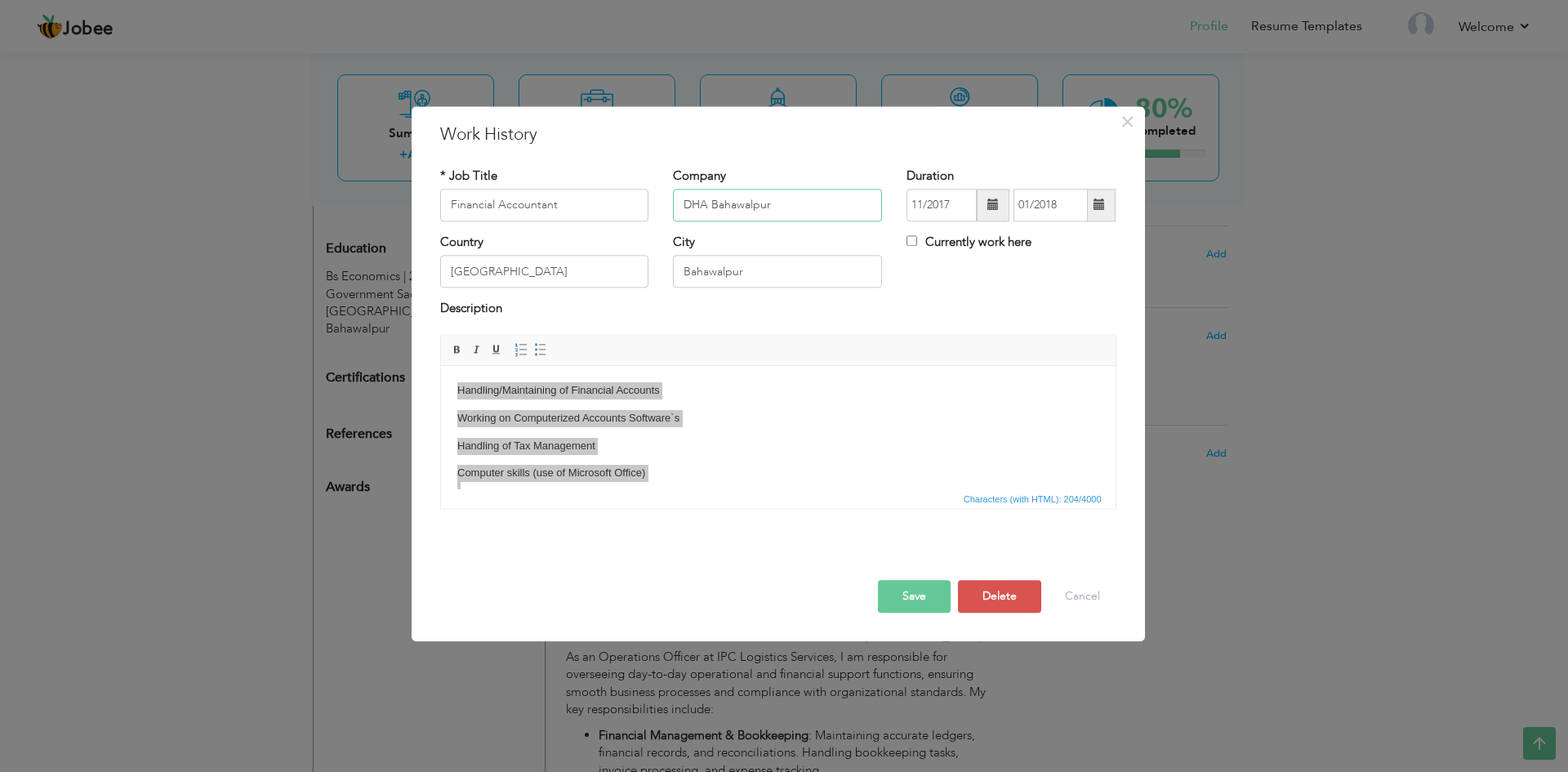
click at [842, 212] on input "DHA Bahawalpur" at bounding box center [777, 205] width 209 height 32
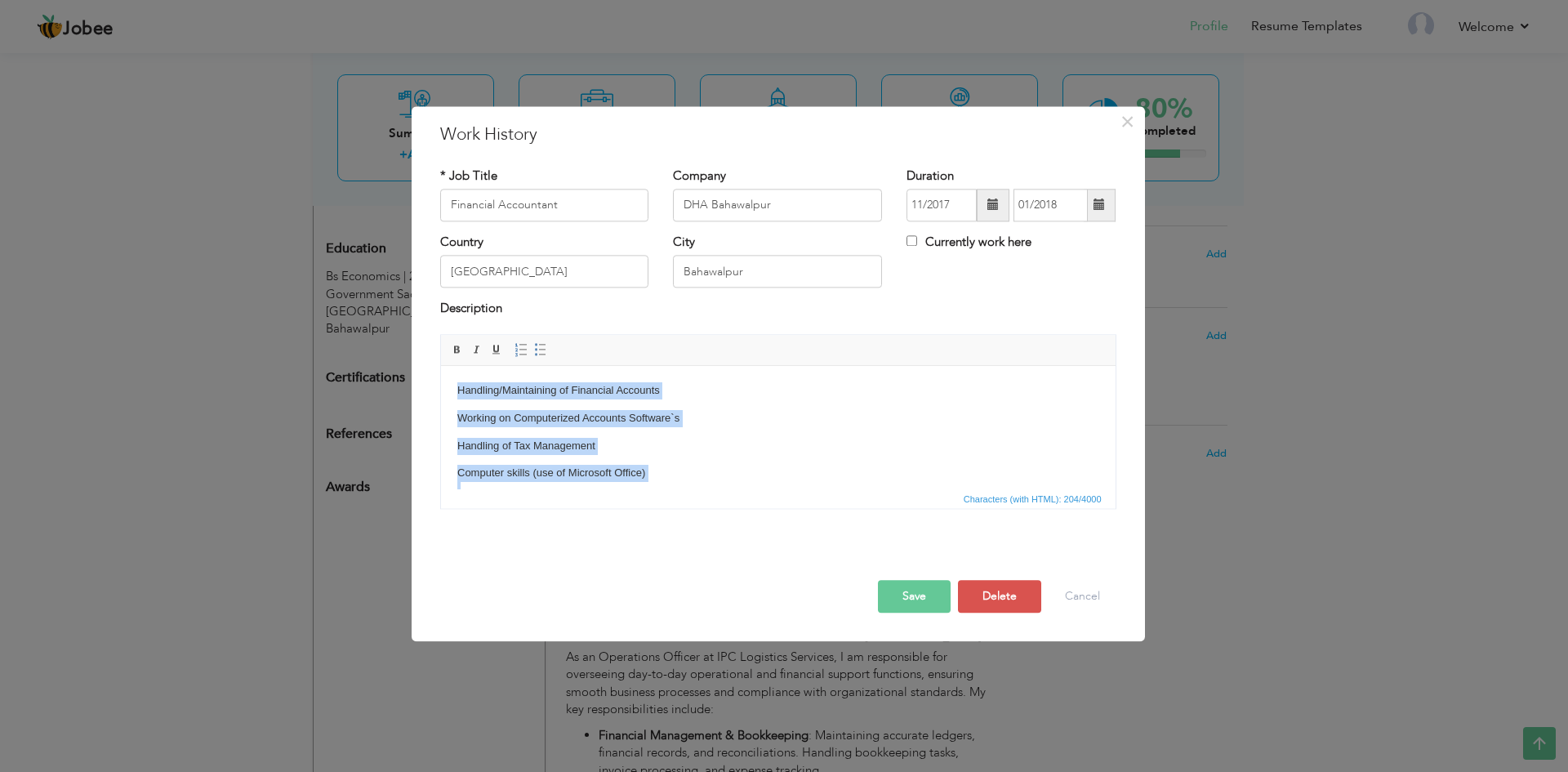
click at [689, 457] on body "Handling/Maintaining of Financial Accounts Working on Computerized Accounts Sof…" at bounding box center [777, 458] width 642 height 151
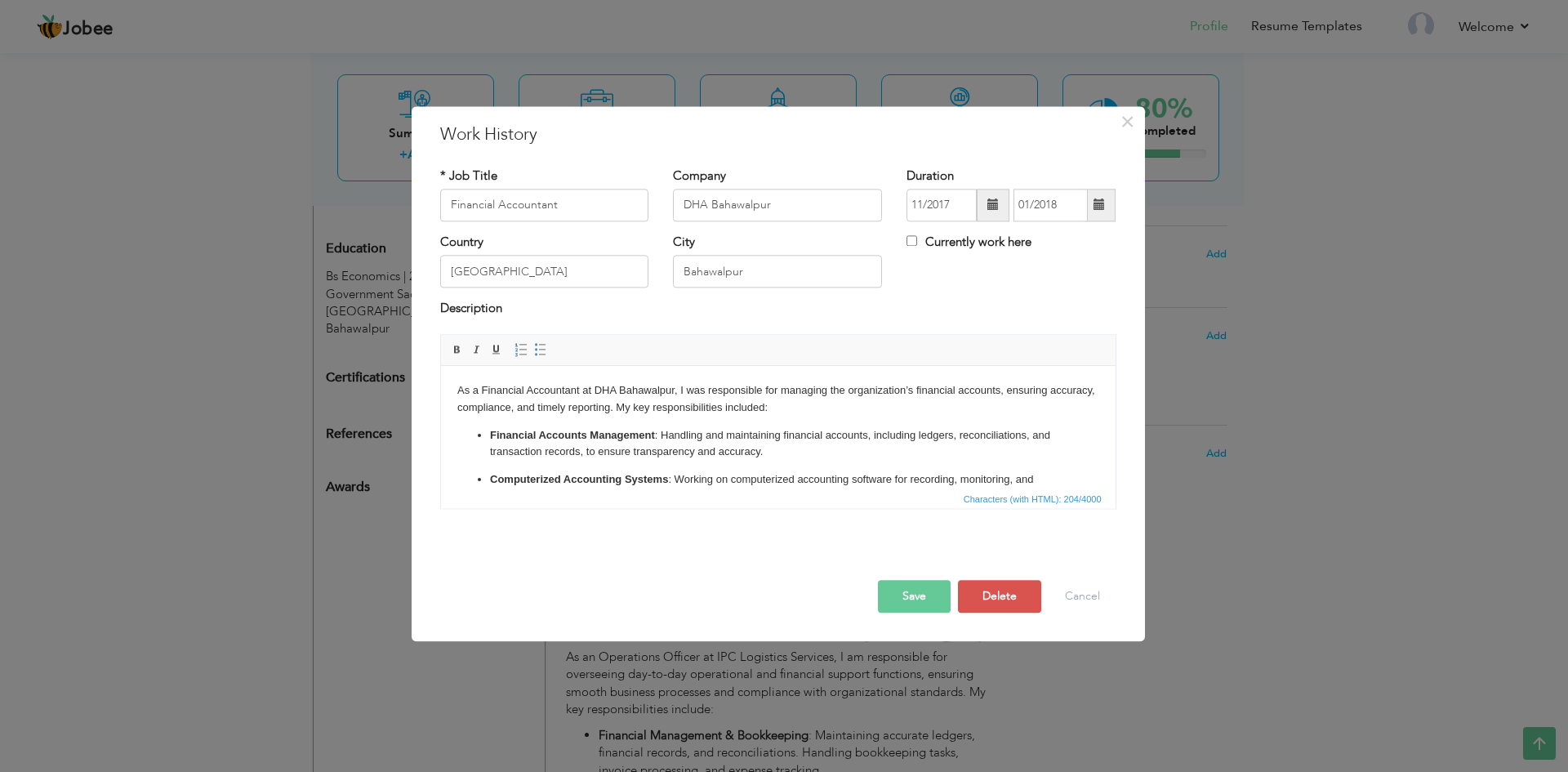
scroll to position [103, 0]
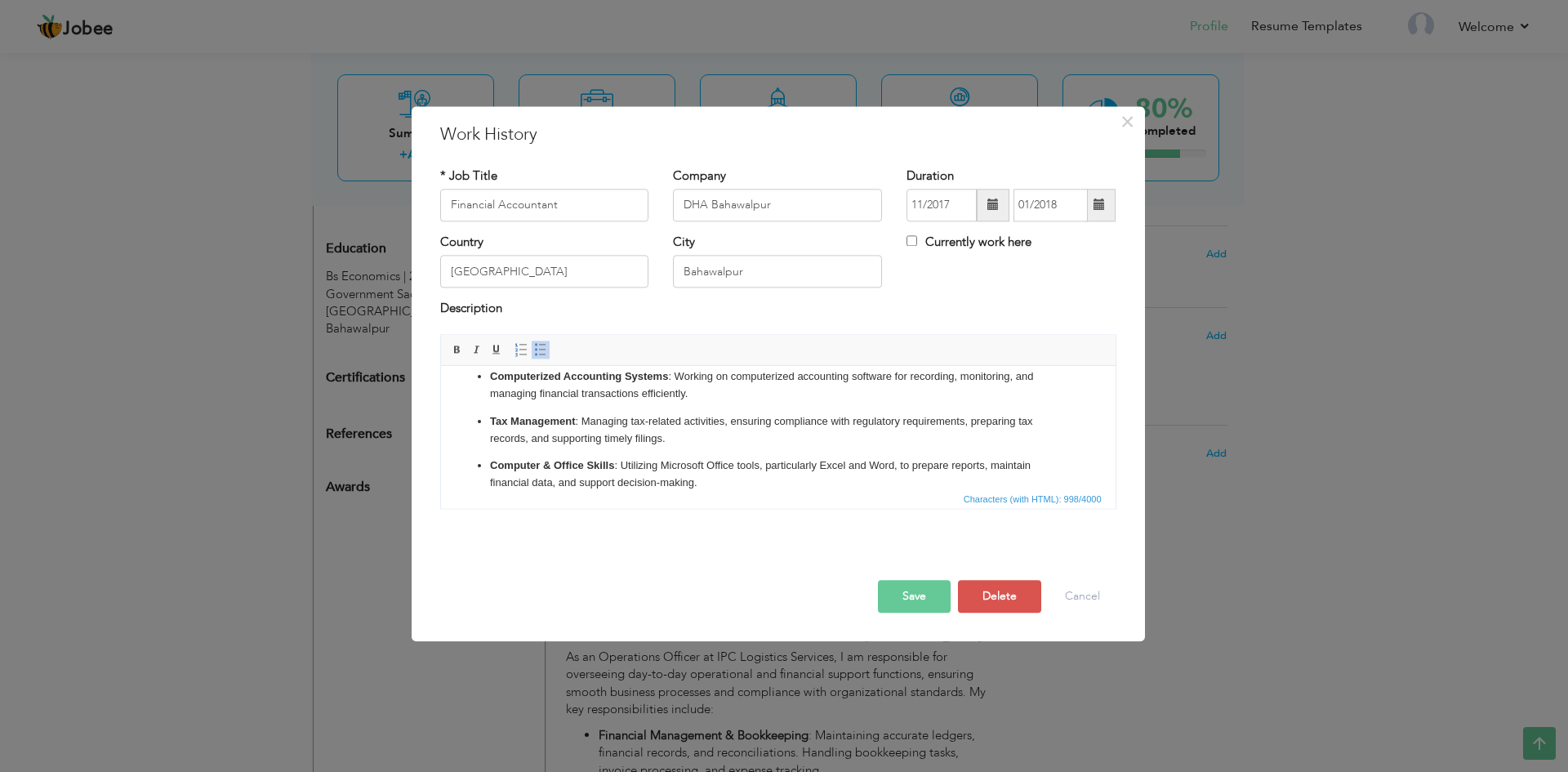
click at [890, 590] on button "Save" at bounding box center [914, 596] width 73 height 32
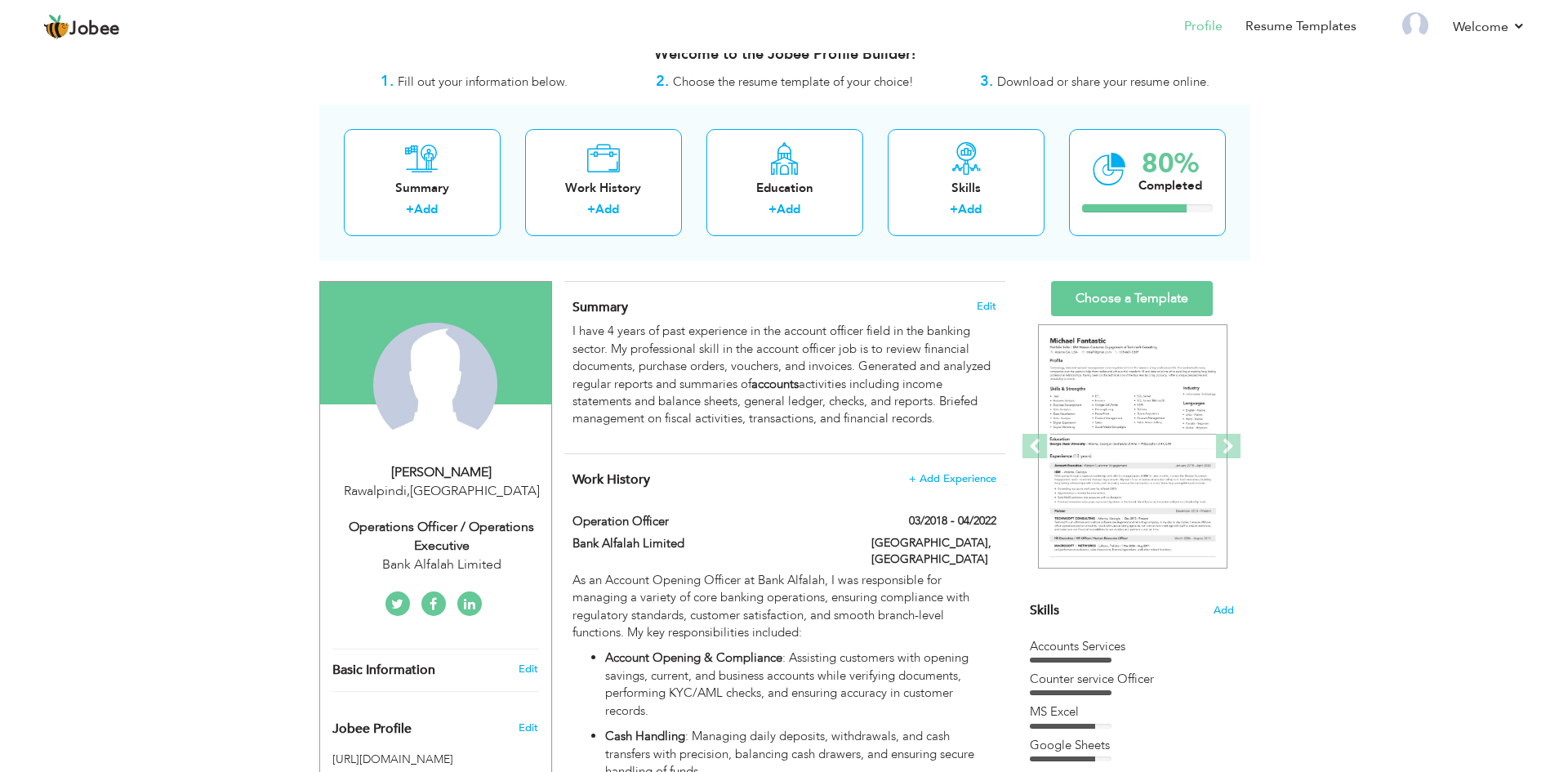
scroll to position [190, 0]
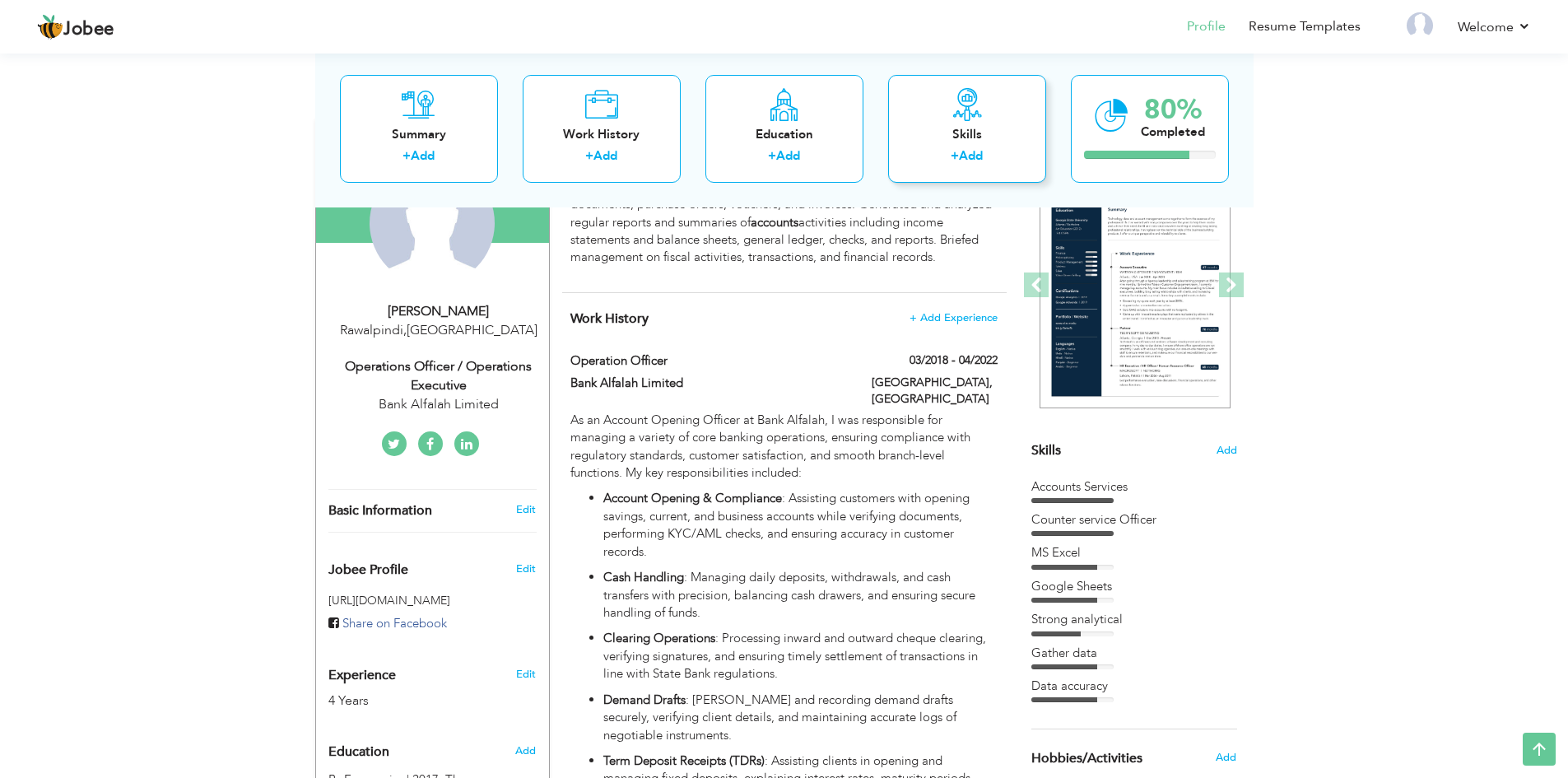
click at [1006, 164] on div "+ Add" at bounding box center [967, 158] width 132 height 22
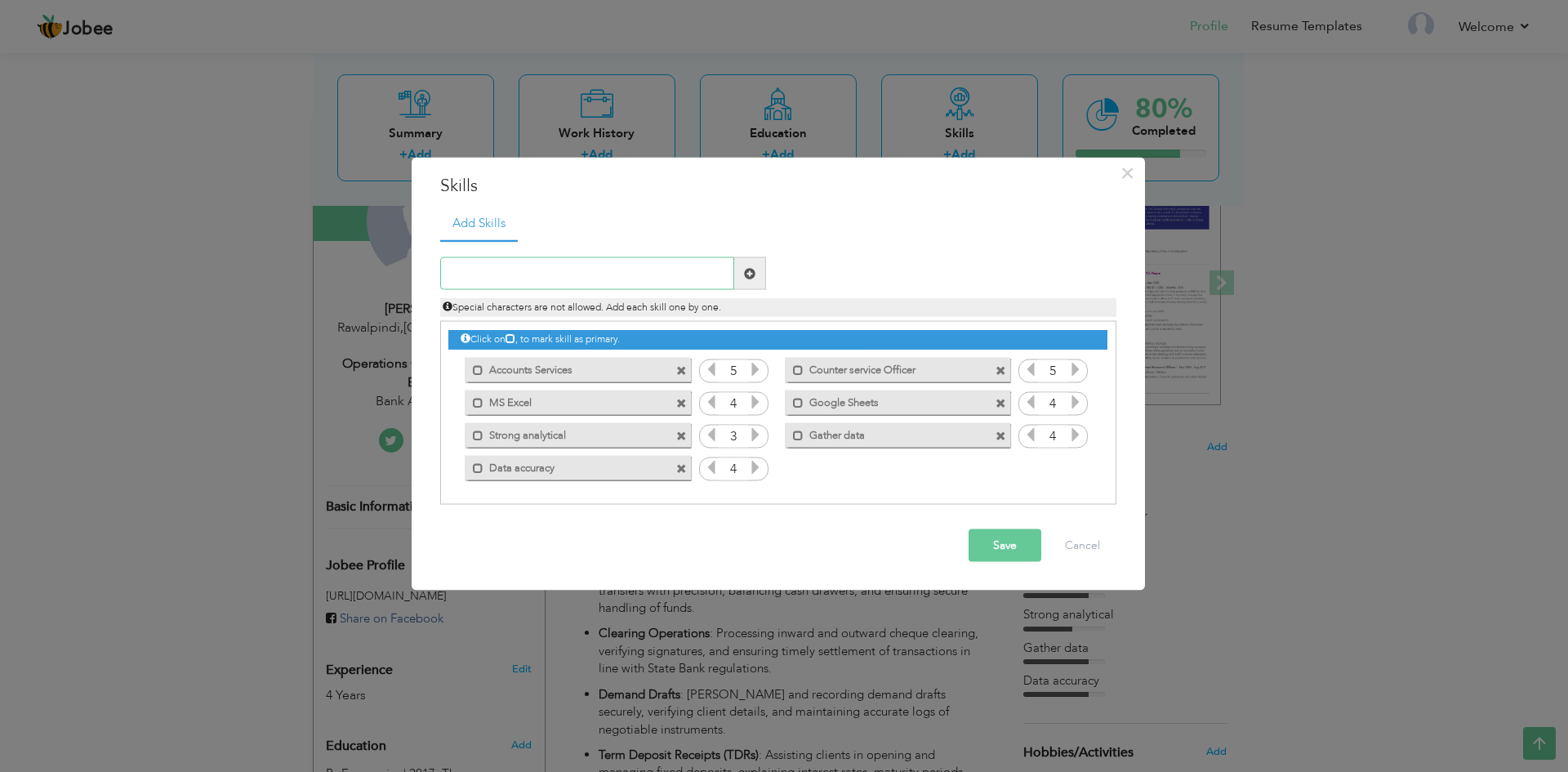
paste input "ERP"
type input "ERP"
click at [744, 278] on span at bounding box center [749, 273] width 12 height 12
click at [1082, 464] on icon at bounding box center [1075, 467] width 14 height 14
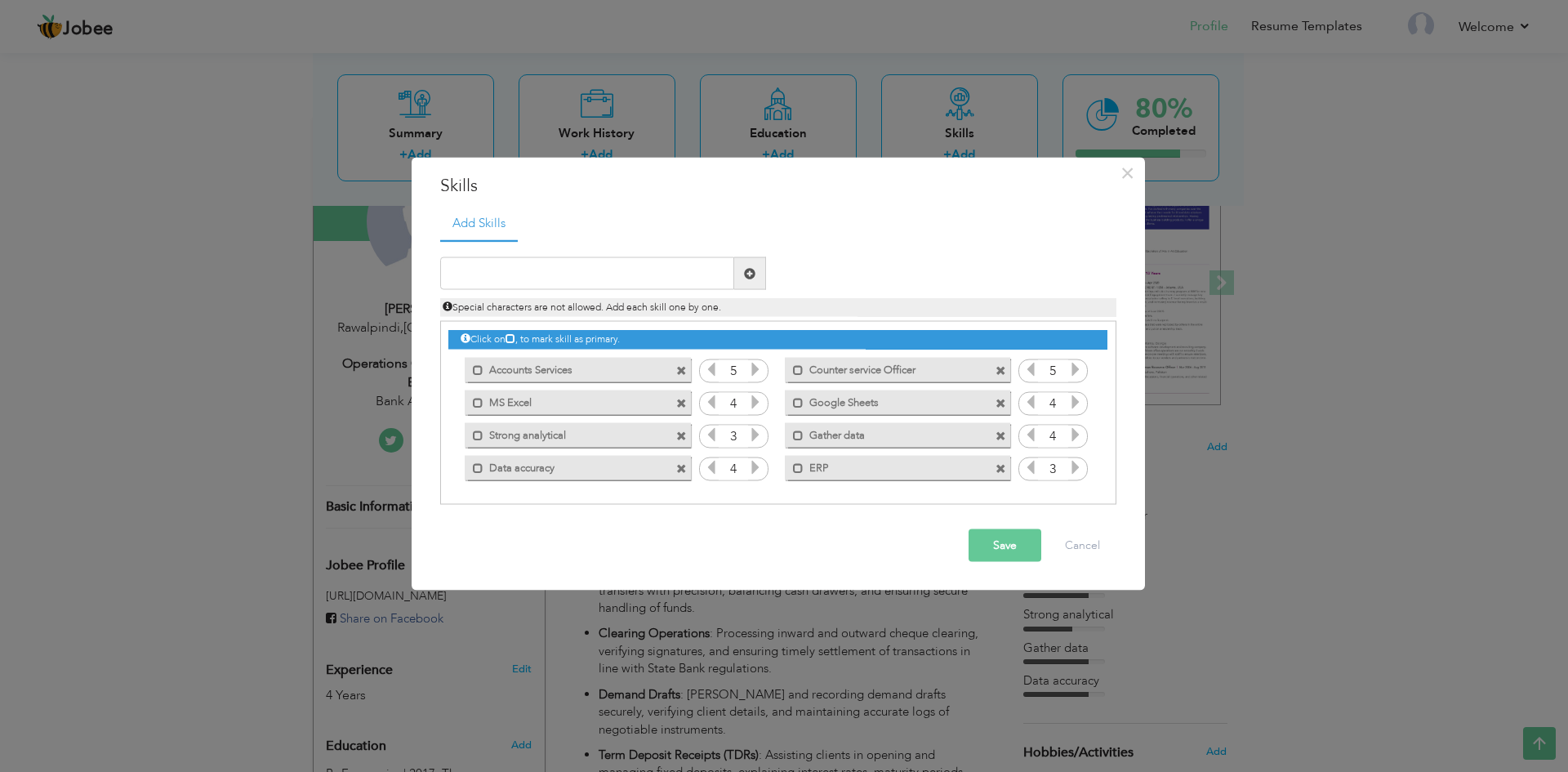
click at [1082, 464] on icon at bounding box center [1075, 467] width 14 height 14
click at [1082, 463] on icon at bounding box center [1075, 467] width 14 height 14
click at [1028, 463] on icon at bounding box center [1030, 467] width 14 height 14
click at [534, 278] on input "text" at bounding box center [587, 274] width 294 height 32
paste input "bookkeeping"
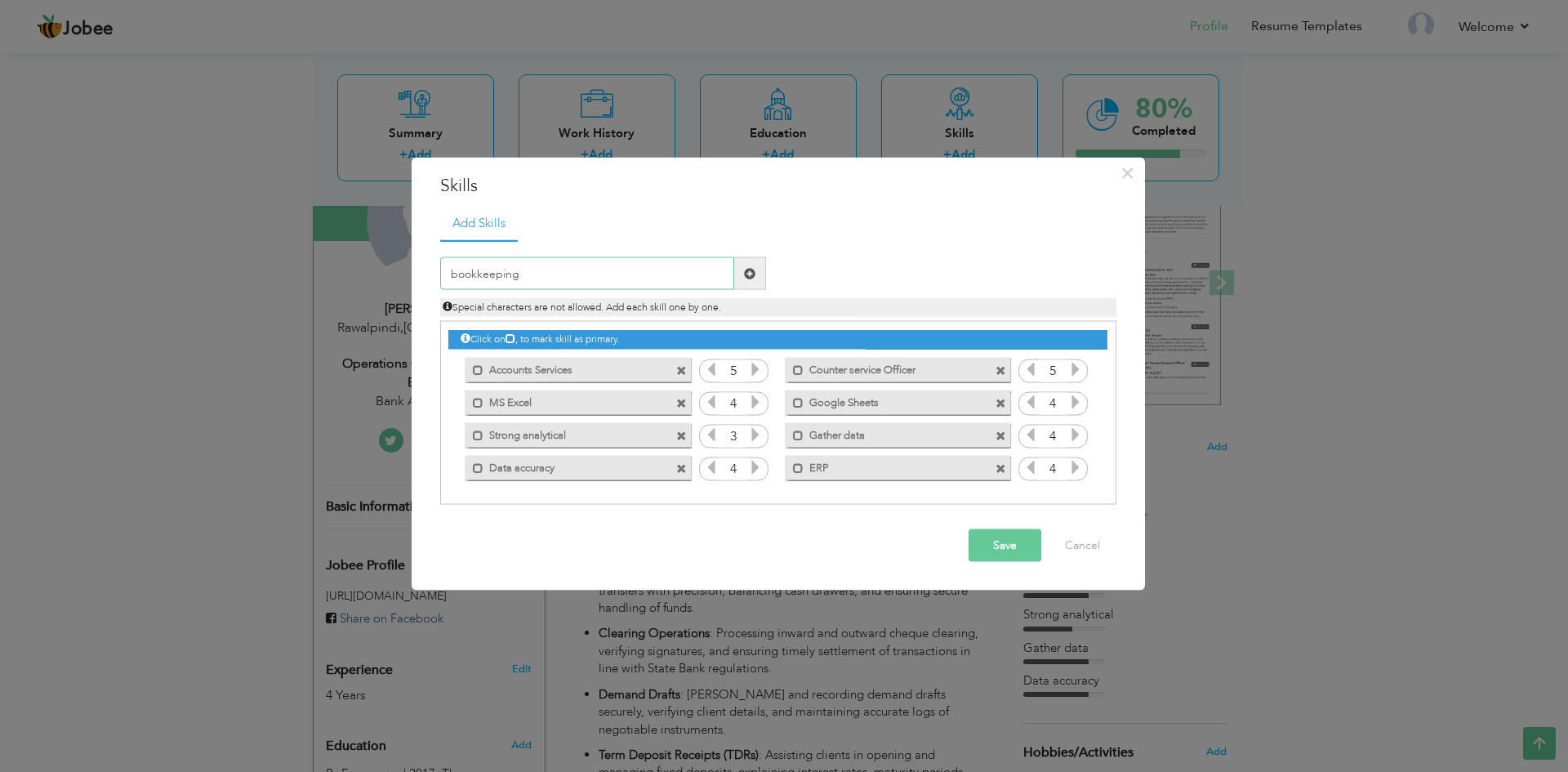
drag, startPoint x: 454, startPoint y: 276, endPoint x: 444, endPoint y: 277, distance: 10.0
click at [444, 277] on input "bookkeeping" at bounding box center [587, 274] width 294 height 32
type input "Bookkeeping"
click at [774, 271] on div "Bookkeeping" at bounding box center [603, 274] width 350 height 32
click at [761, 275] on span at bounding box center [749, 274] width 31 height 32
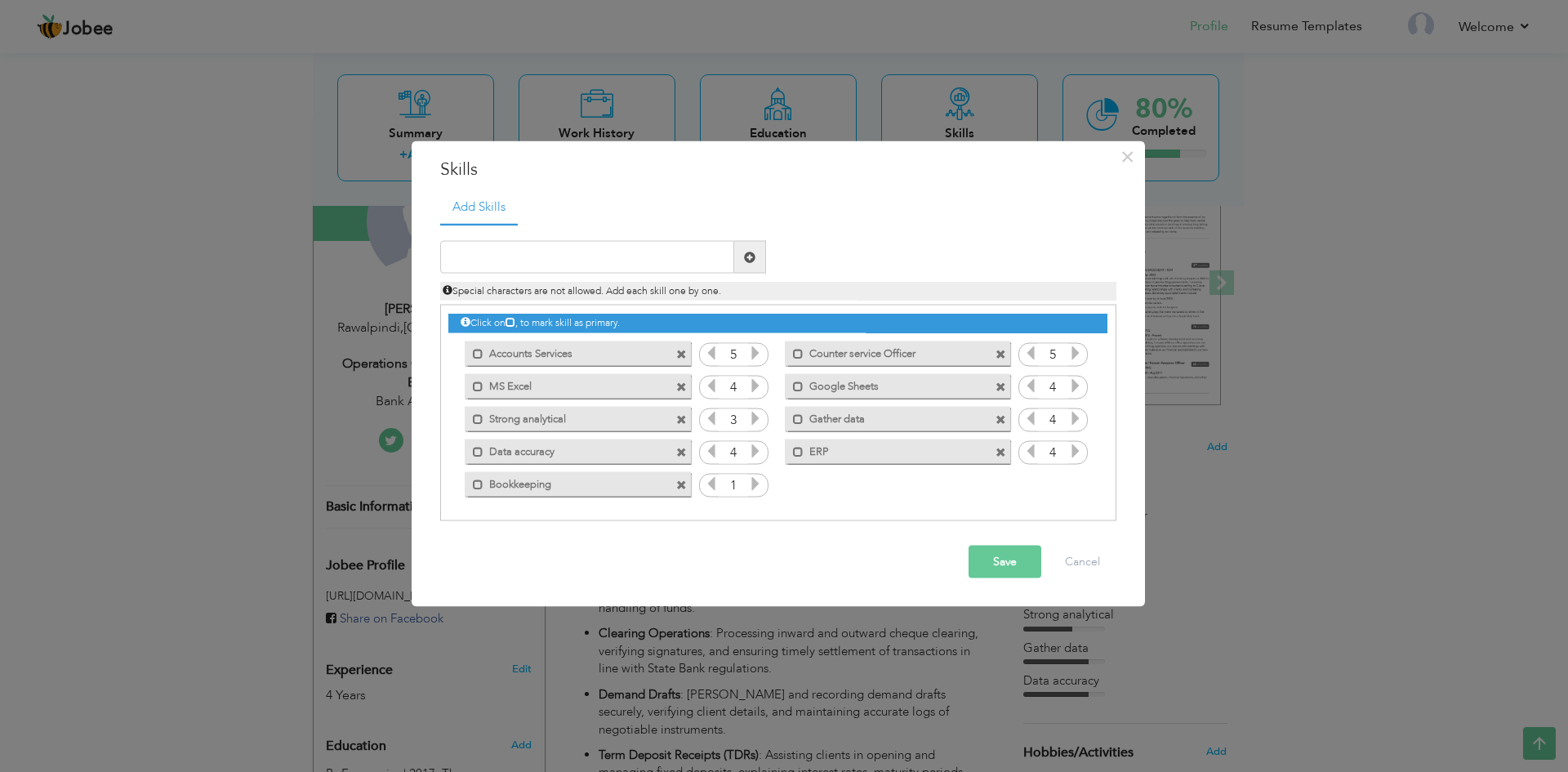
click at [765, 478] on div "1" at bounding box center [733, 485] width 69 height 24
click at [759, 481] on icon at bounding box center [756, 484] width 14 height 14
click at [635, 268] on input "text" at bounding box center [587, 257] width 294 height 32
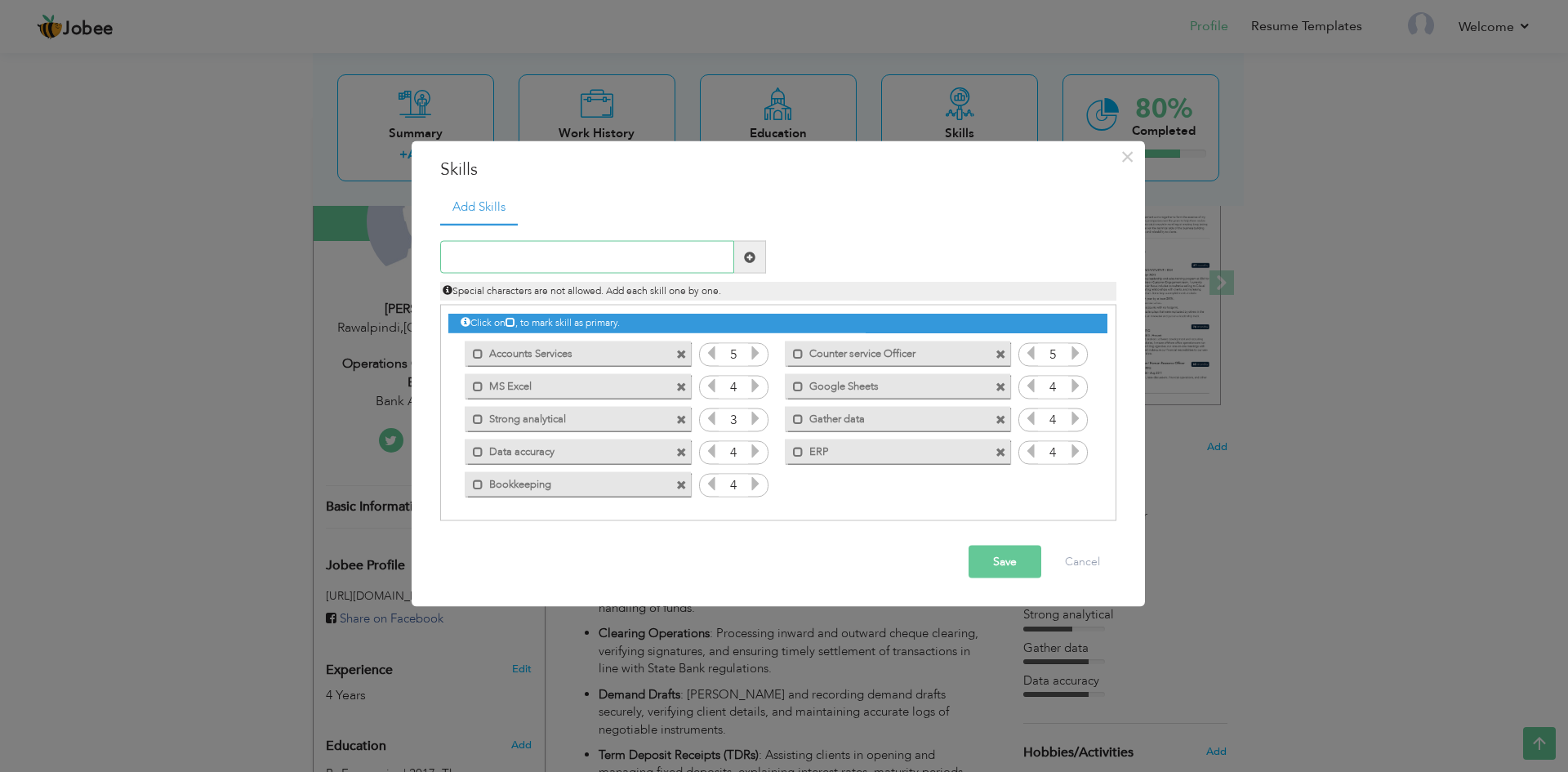
paste input "MS Office"
type input "MS Office"
click at [632, 273] on input "text" at bounding box center [587, 257] width 294 height 32
paste input "MS Office"
type input "MS Office"
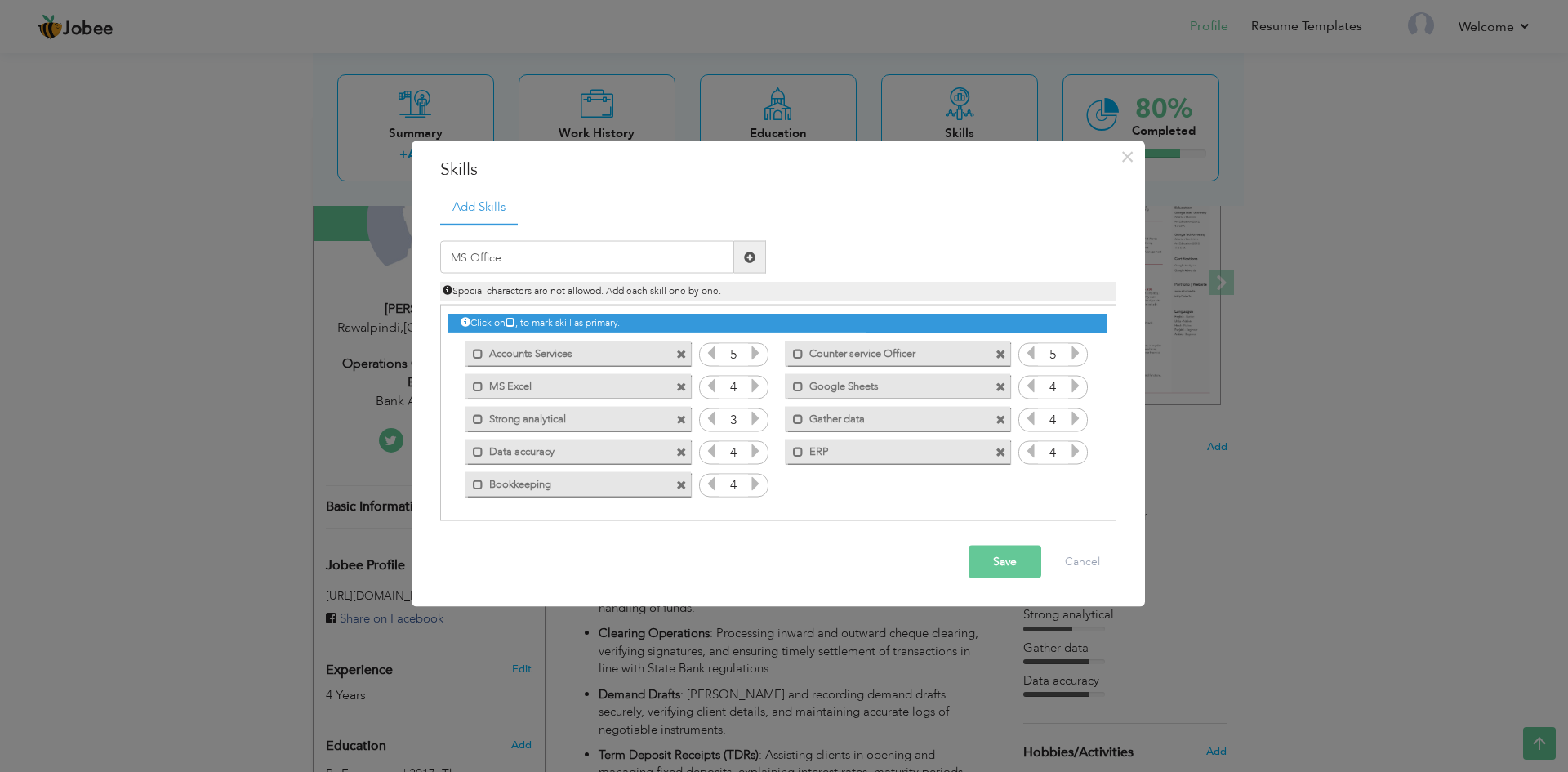
click at [747, 248] on span at bounding box center [749, 257] width 31 height 32
click at [1079, 489] on icon at bounding box center [1075, 484] width 14 height 14
click at [1012, 560] on button "Save" at bounding box center [1004, 562] width 73 height 32
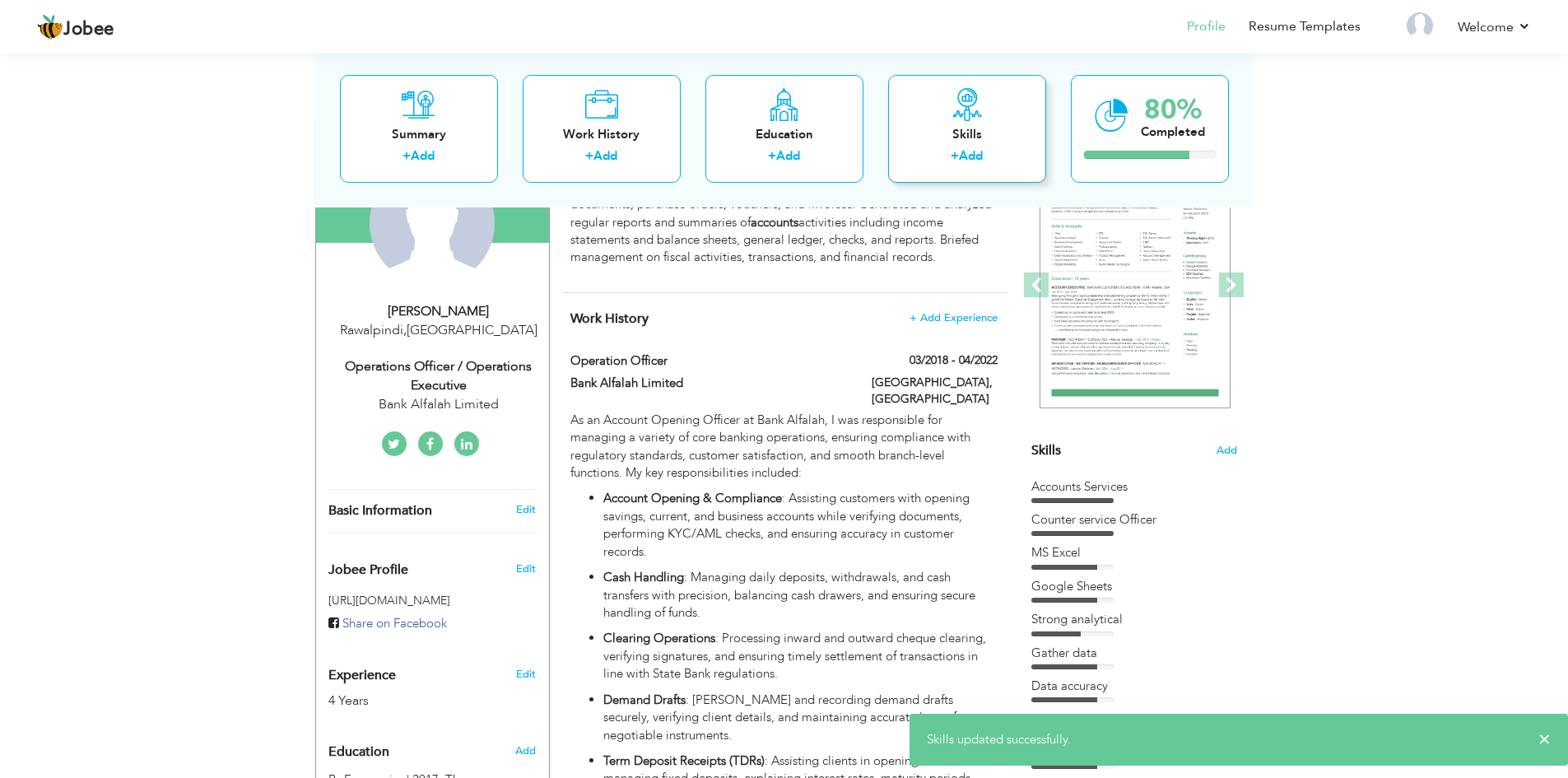
click at [992, 133] on div "Skills" at bounding box center [967, 133] width 132 height 17
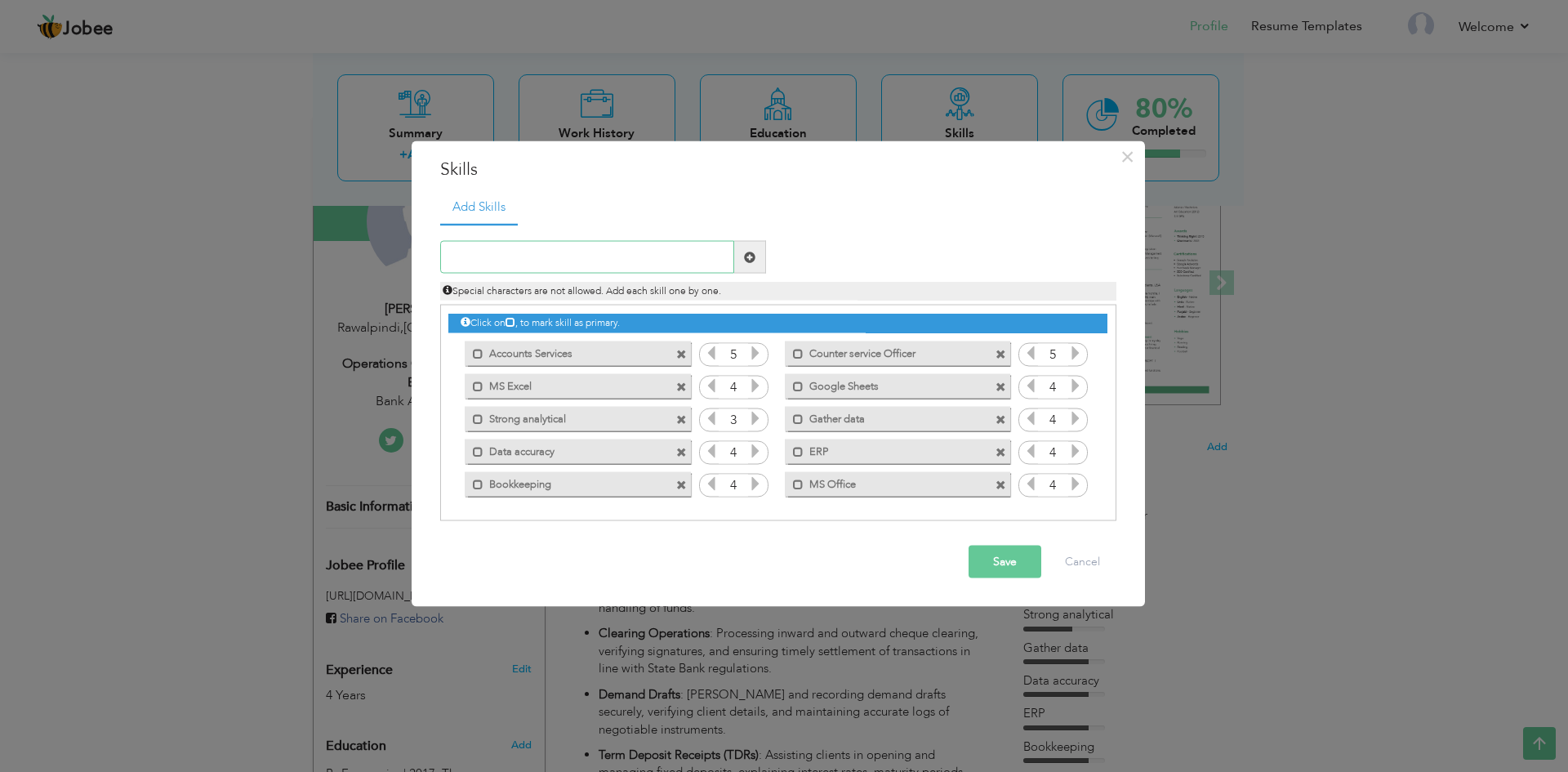
paste input "Cash management"
type input "Cash management"
click at [757, 240] on div "Cash management Duplicate entry Mark as primary skill. 5 5 4 4 3" at bounding box center [777, 372] width 676 height 298
click at [757, 244] on span at bounding box center [749, 257] width 31 height 32
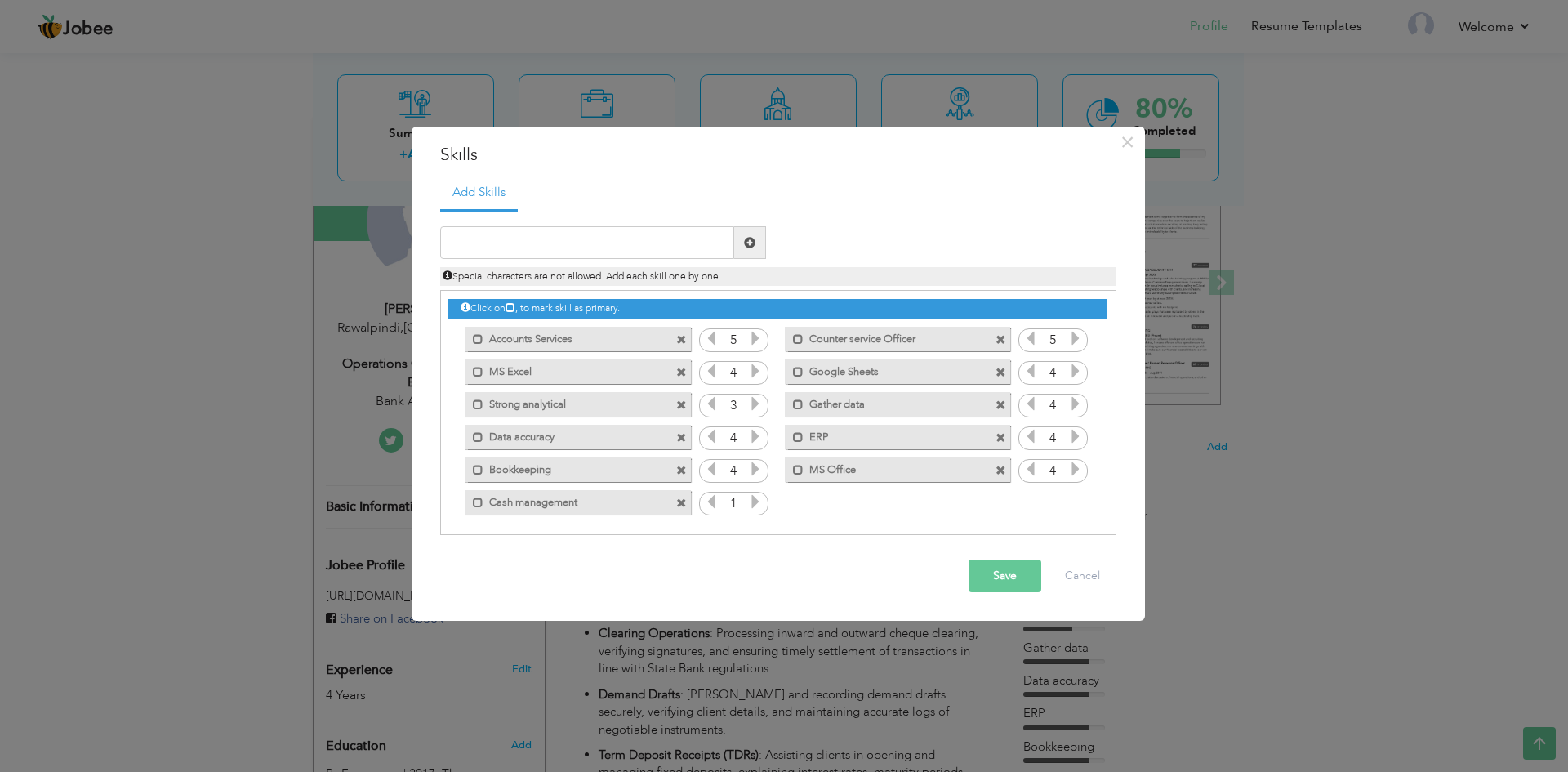
click at [752, 500] on icon at bounding box center [756, 502] width 14 height 14
click at [754, 498] on icon at bounding box center [756, 502] width 14 height 14
click at [757, 497] on icon at bounding box center [756, 502] width 14 height 14
click at [757, 506] on icon at bounding box center [756, 502] width 14 height 14
click at [579, 245] on input "text" at bounding box center [587, 242] width 294 height 32
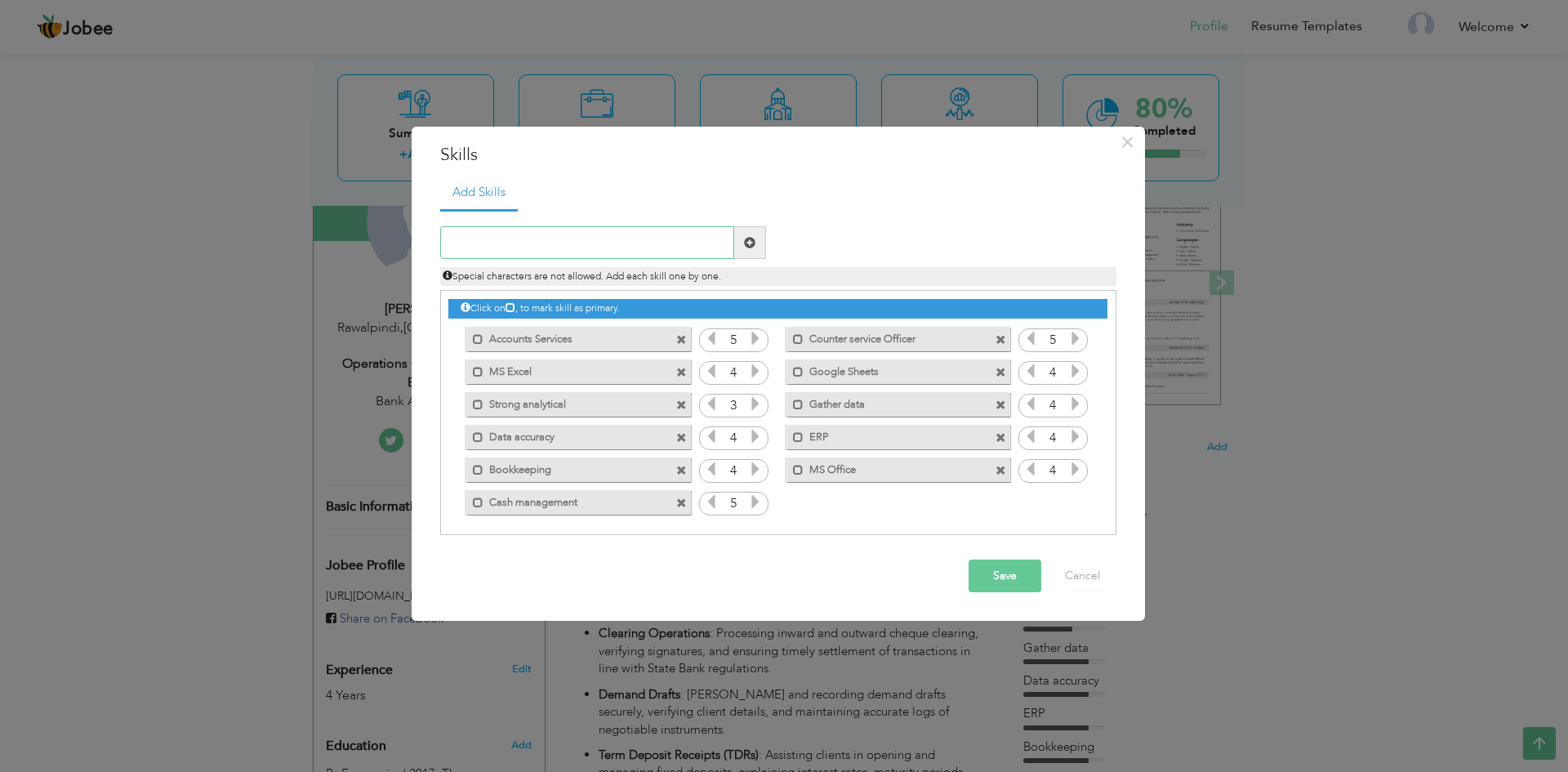
paste input "Cheque clearing"
type input "Cheque clearing"
click at [752, 241] on span at bounding box center [749, 242] width 12 height 12
click at [1075, 509] on icon at bounding box center [1075, 502] width 14 height 14
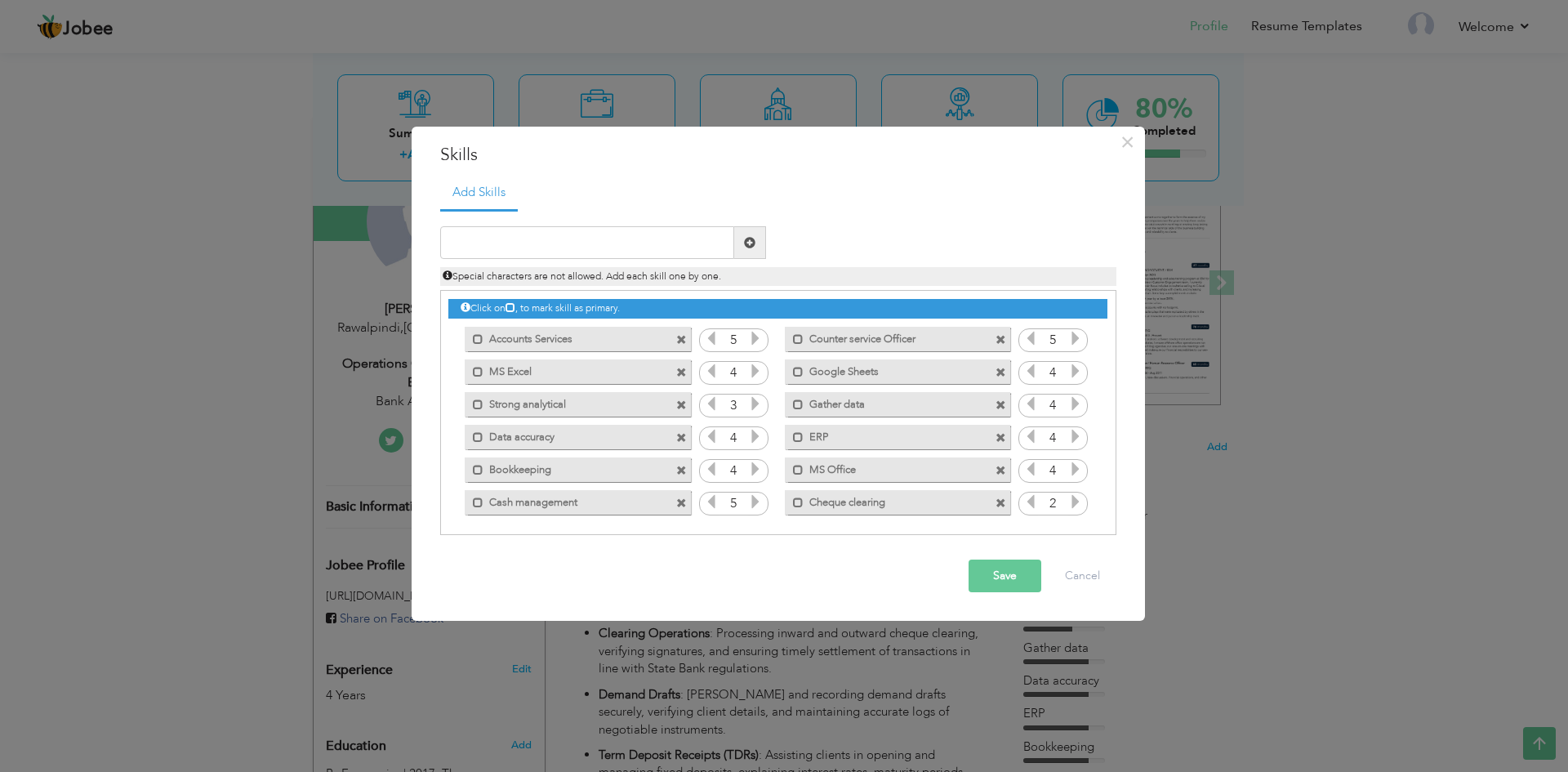
click at [1075, 509] on icon at bounding box center [1075, 502] width 14 height 14
click at [628, 238] on input "text" at bounding box center [587, 242] width 294 height 32
paste input "Record management"
type input "Record management"
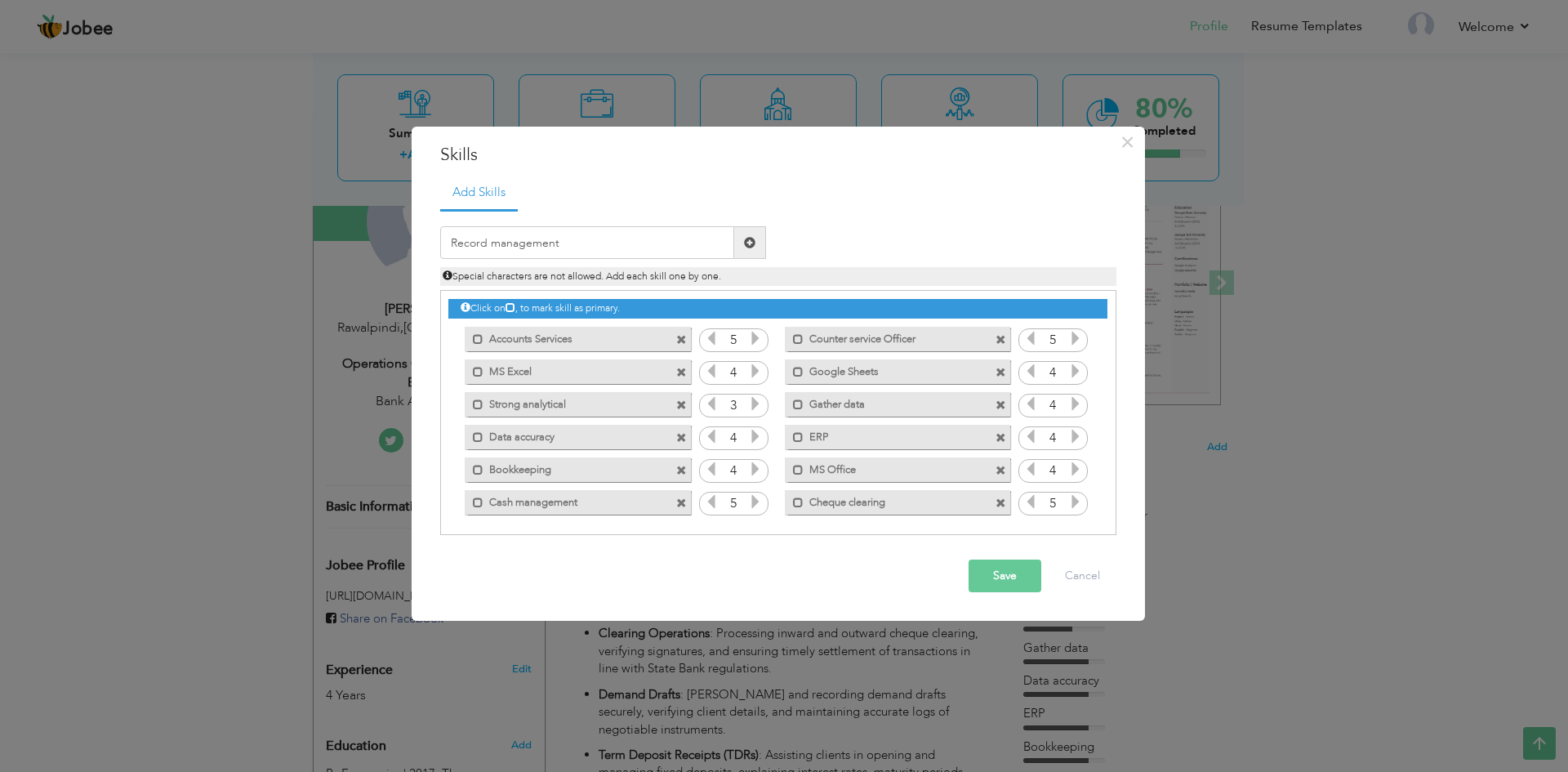
click at [766, 241] on span at bounding box center [749, 242] width 31 height 32
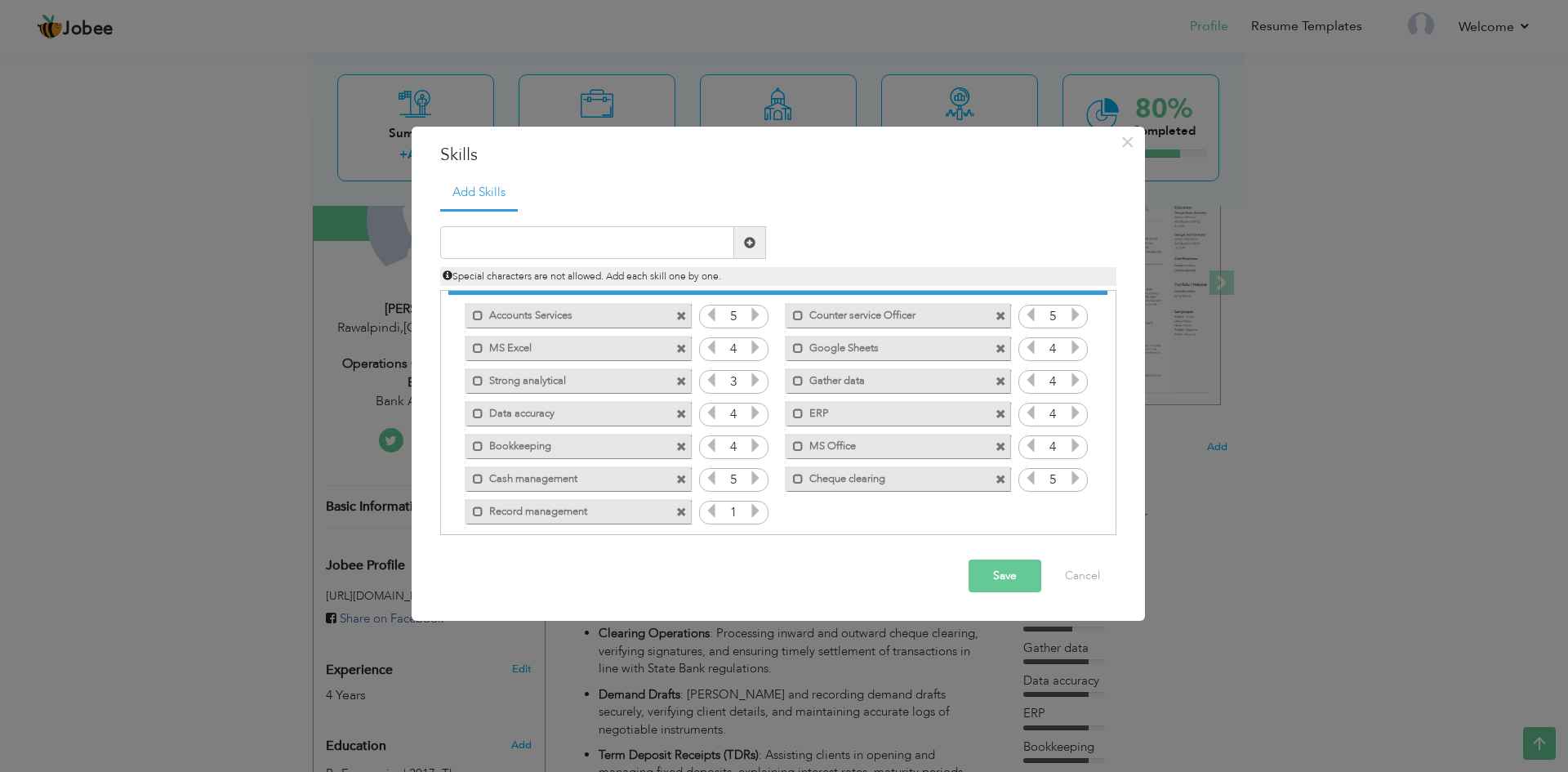
scroll to position [37, 0]
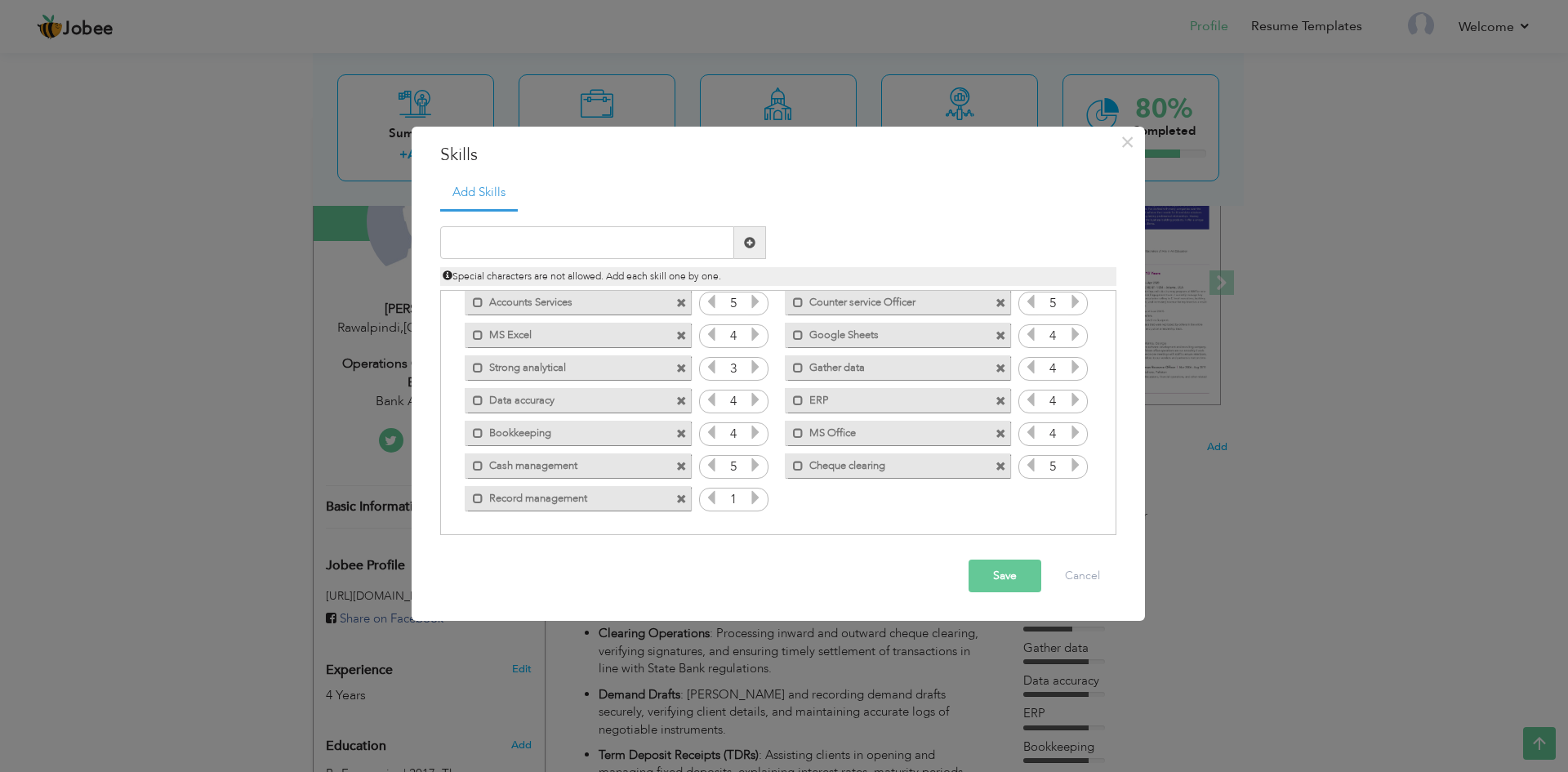
click at [750, 495] on icon at bounding box center [756, 497] width 14 height 14
click at [758, 492] on icon at bounding box center [756, 497] width 14 height 14
click at [757, 495] on icon at bounding box center [756, 497] width 14 height 14
click at [1023, 572] on button "Save" at bounding box center [1004, 575] width 73 height 32
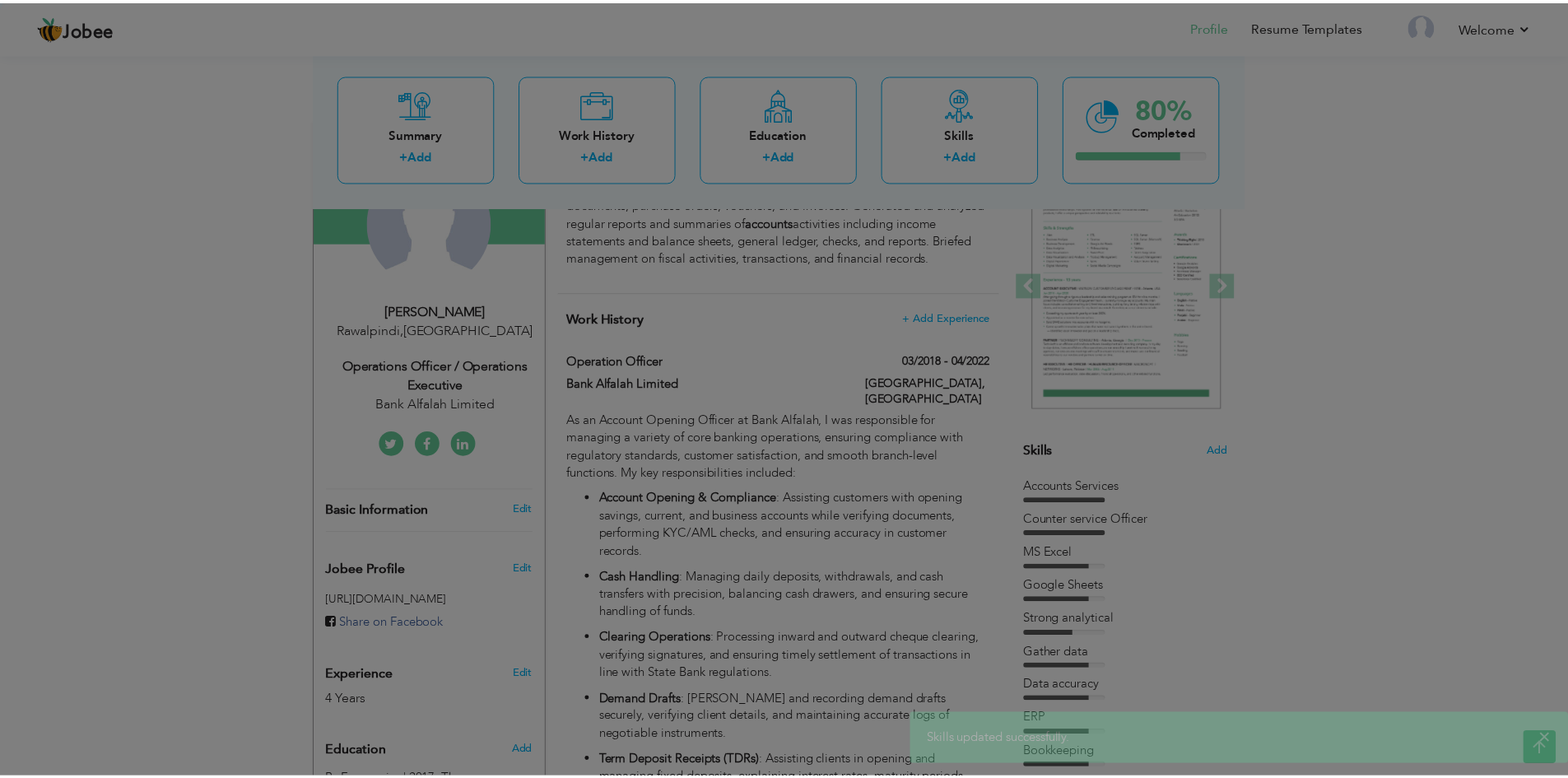
scroll to position [0, 0]
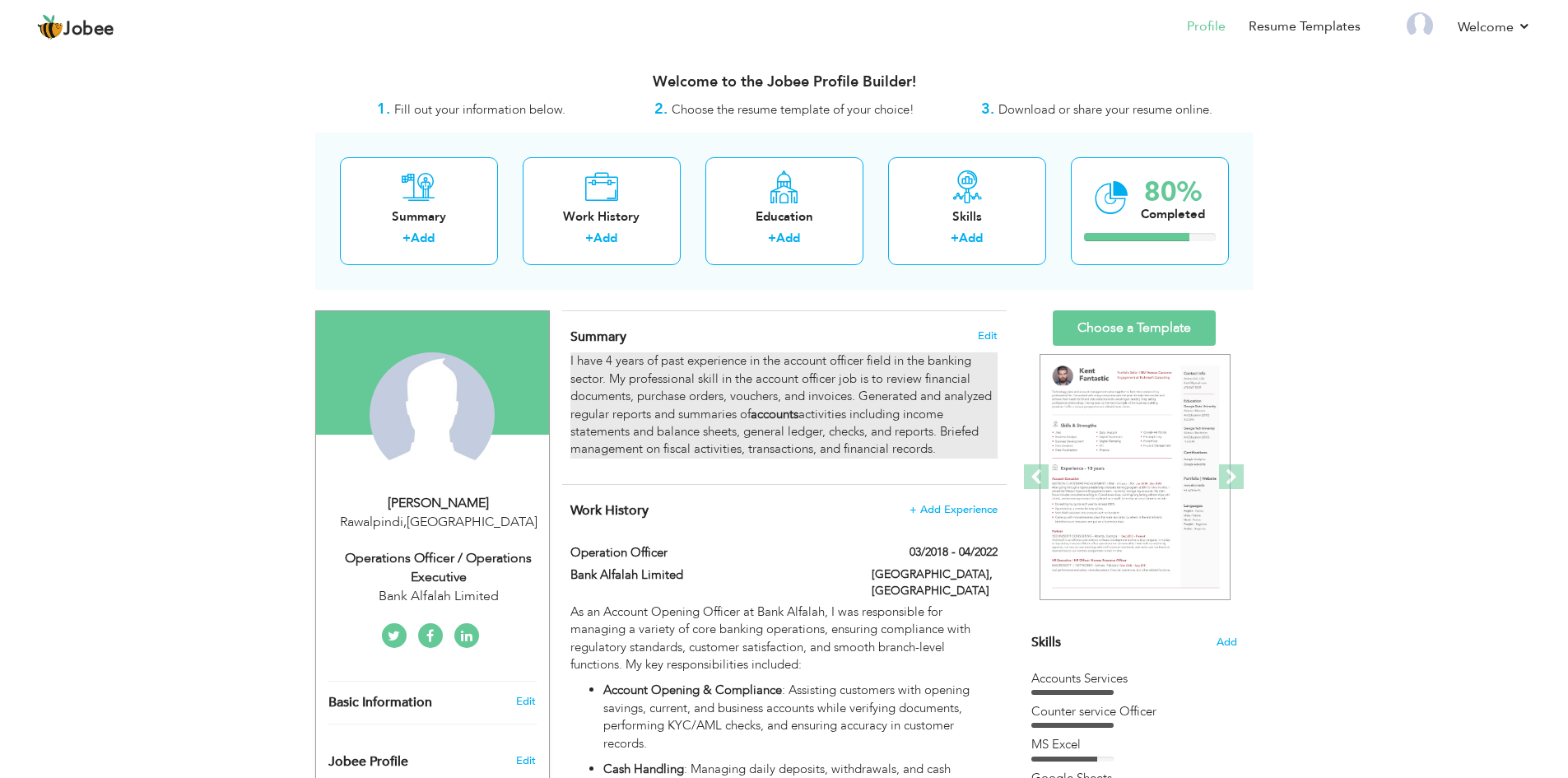
click at [865, 434] on p "I have 4 years of past experience in the account officer field in the banking s…" at bounding box center [783, 404] width 426 height 106
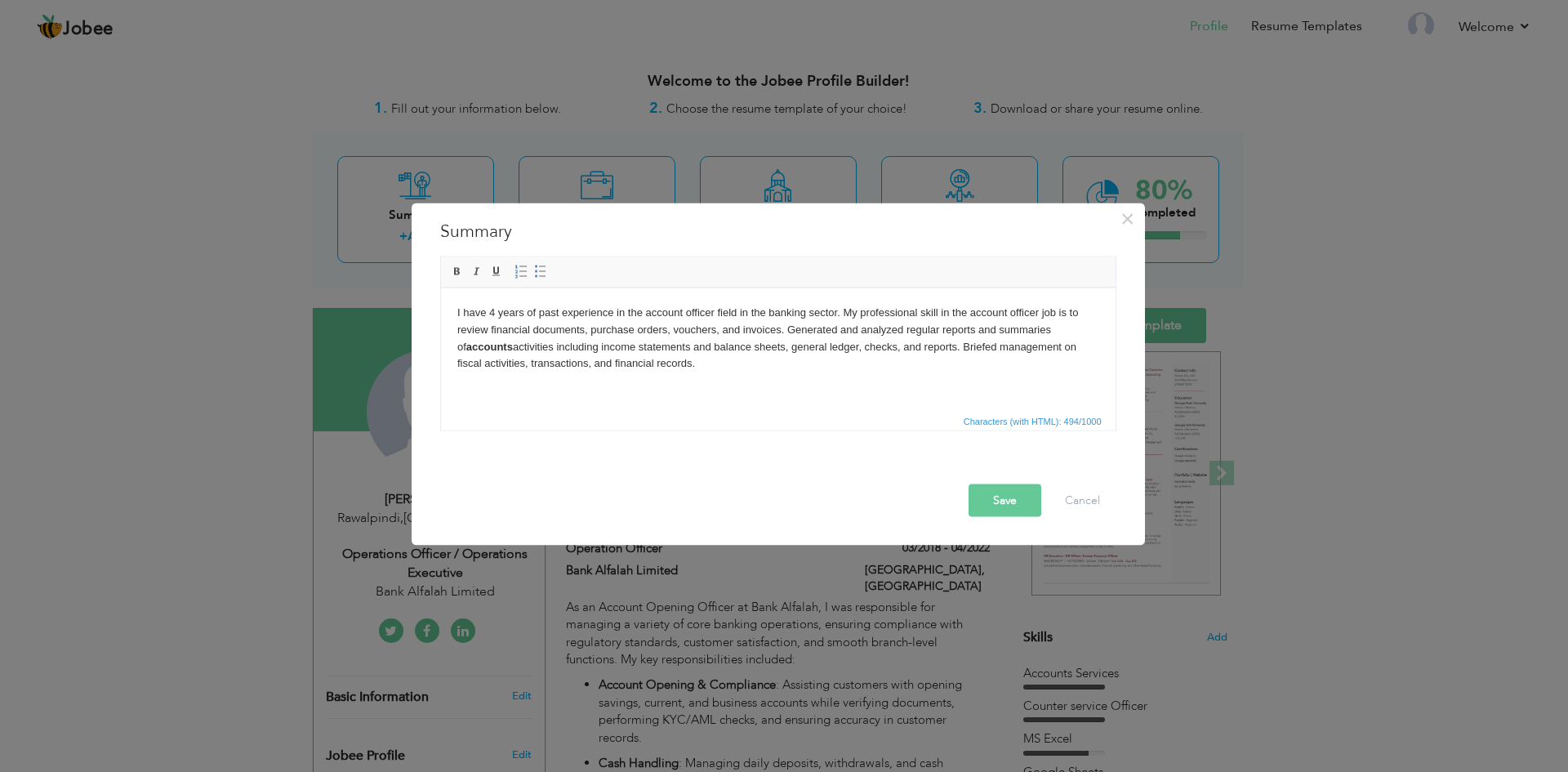
click at [843, 382] on html "I have 4 years of past experience in the account officer field in the banking s…" at bounding box center [777, 338] width 675 height 101
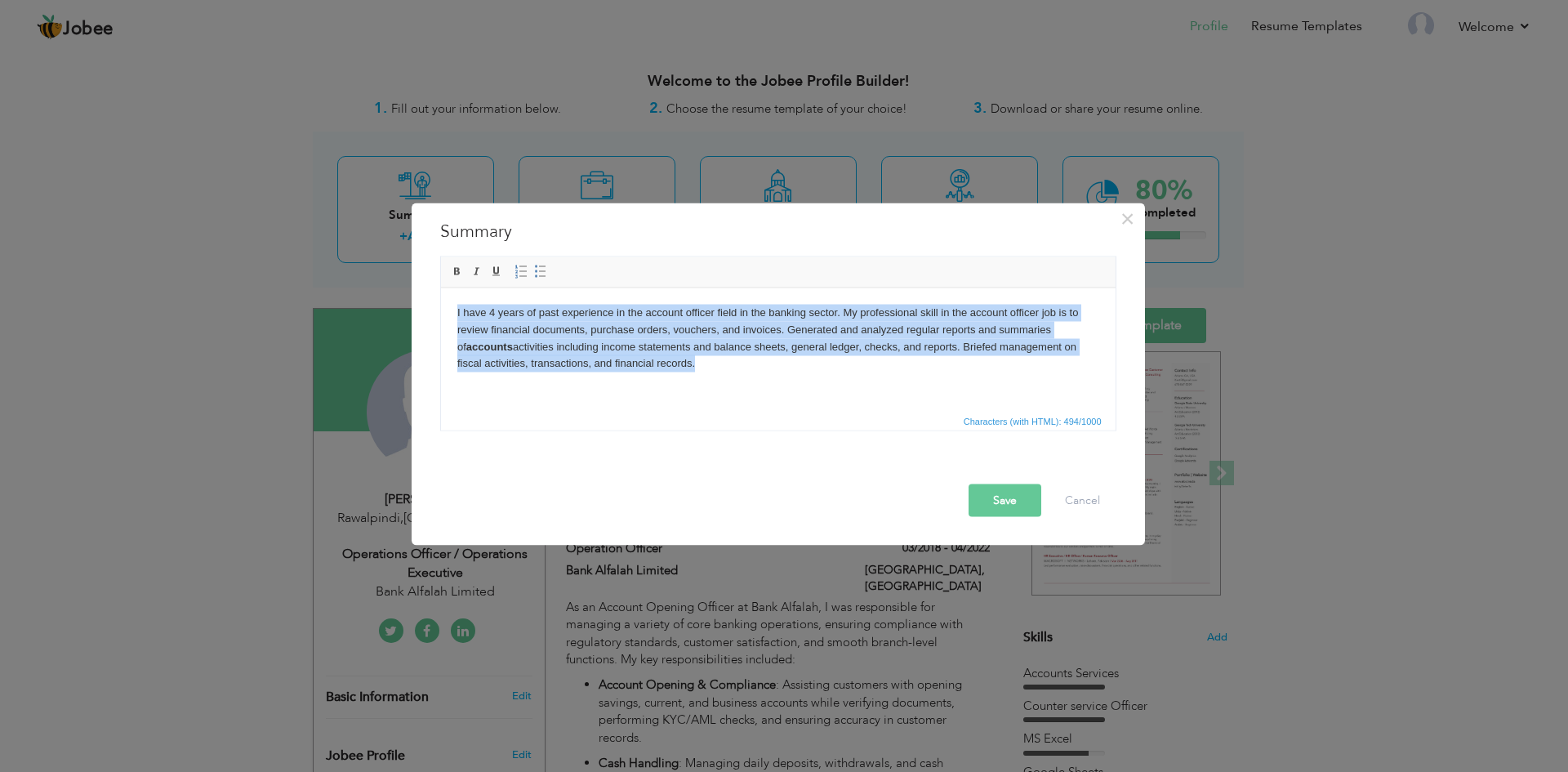
copy p "I have 4 years of past experience in the account officer field in the banking s…"
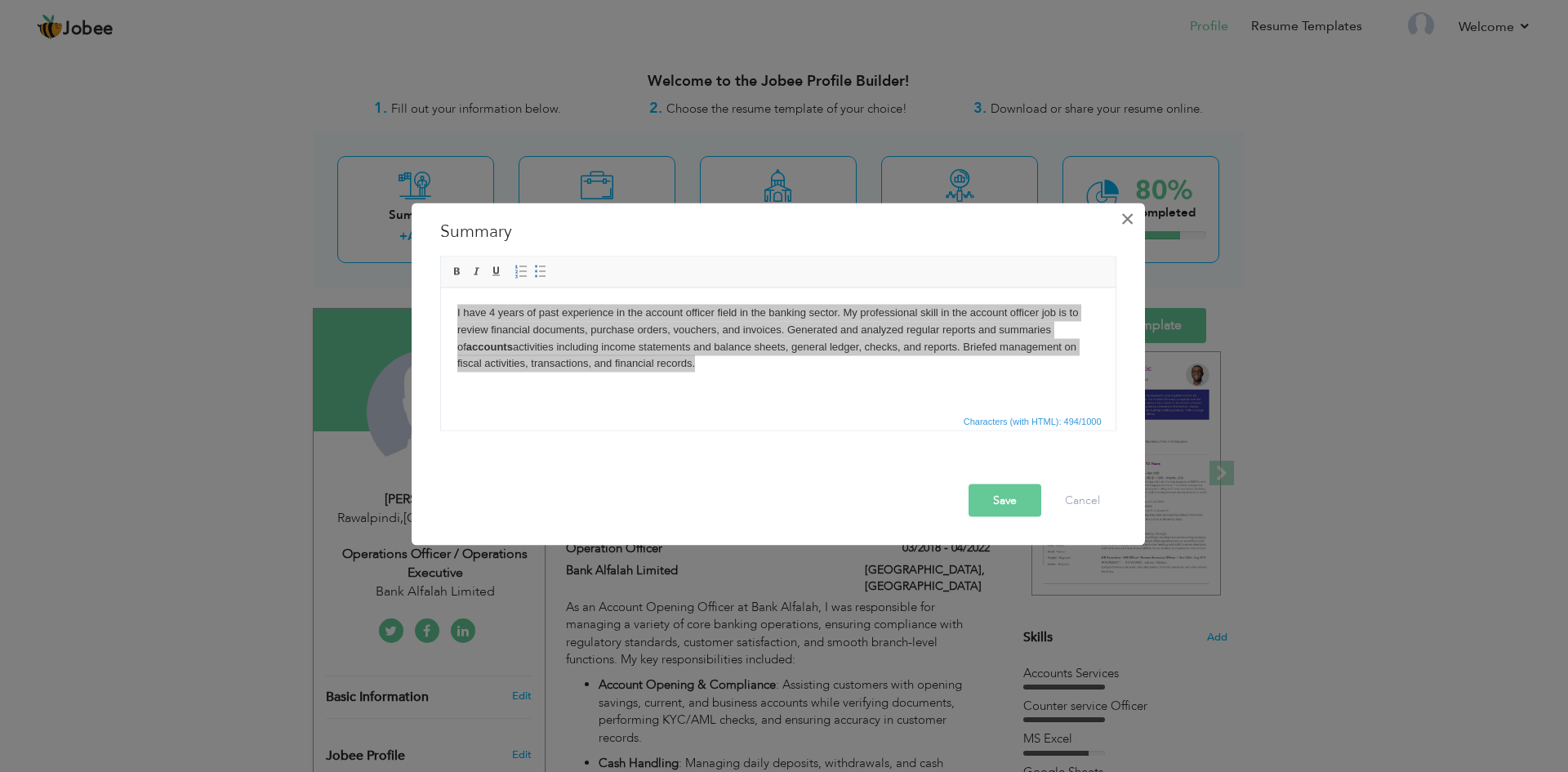
click at [1123, 213] on span "×" at bounding box center [1127, 218] width 13 height 30
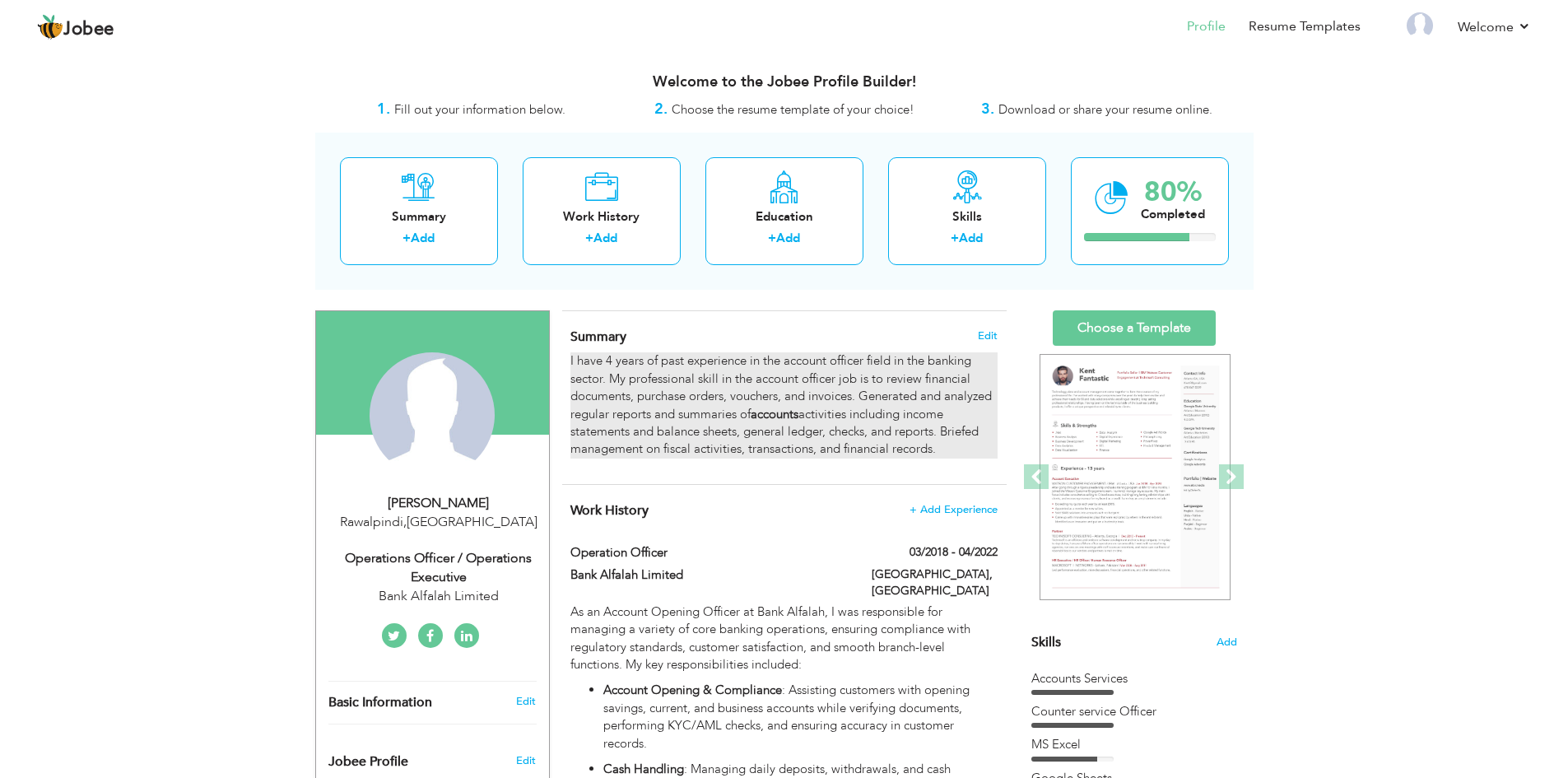
click at [679, 411] on p "I have 4 years of past experience in the account officer field in the banking s…" at bounding box center [783, 404] width 426 height 106
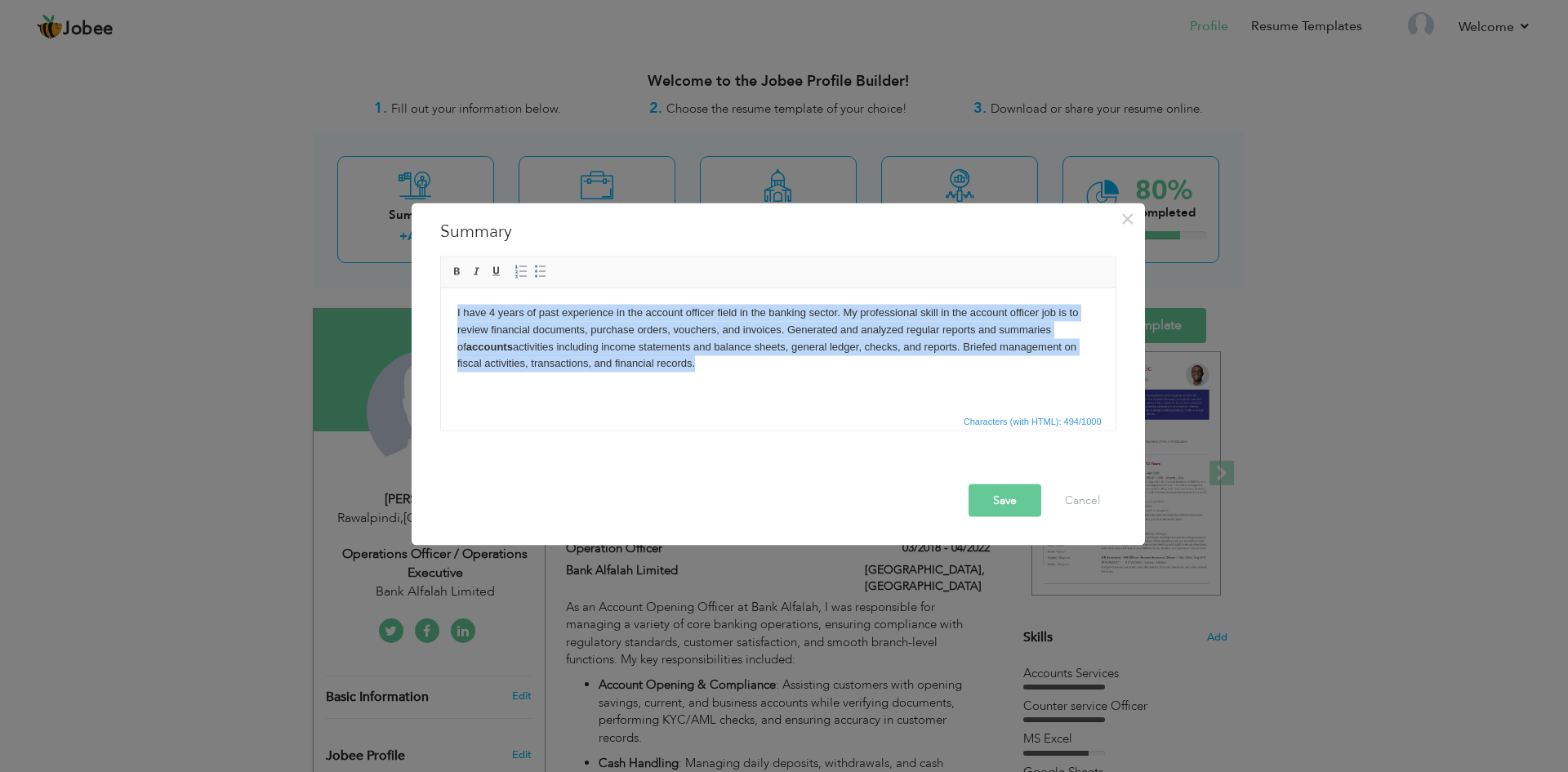
click at [713, 380] on html "I have 4 years of past experience in the account officer field in the banking s…" at bounding box center [777, 338] width 675 height 101
click at [728, 387] on html "I have 4 years of past experience in the account officer field in the banking s…" at bounding box center [777, 338] width 675 height 101
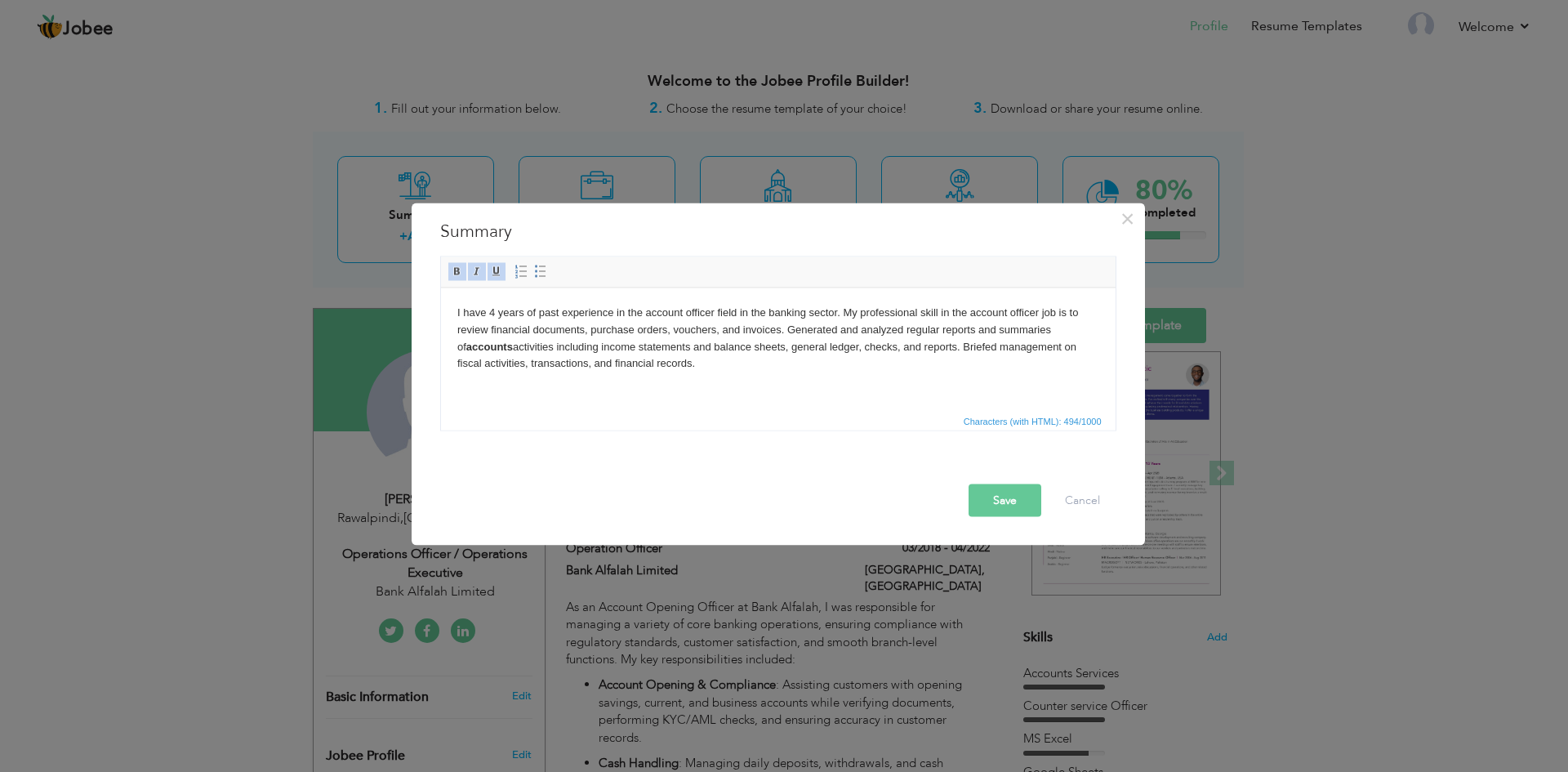
click at [728, 387] on html "I have 4 years of past experience in the account officer field in the banking s…" at bounding box center [777, 338] width 675 height 101
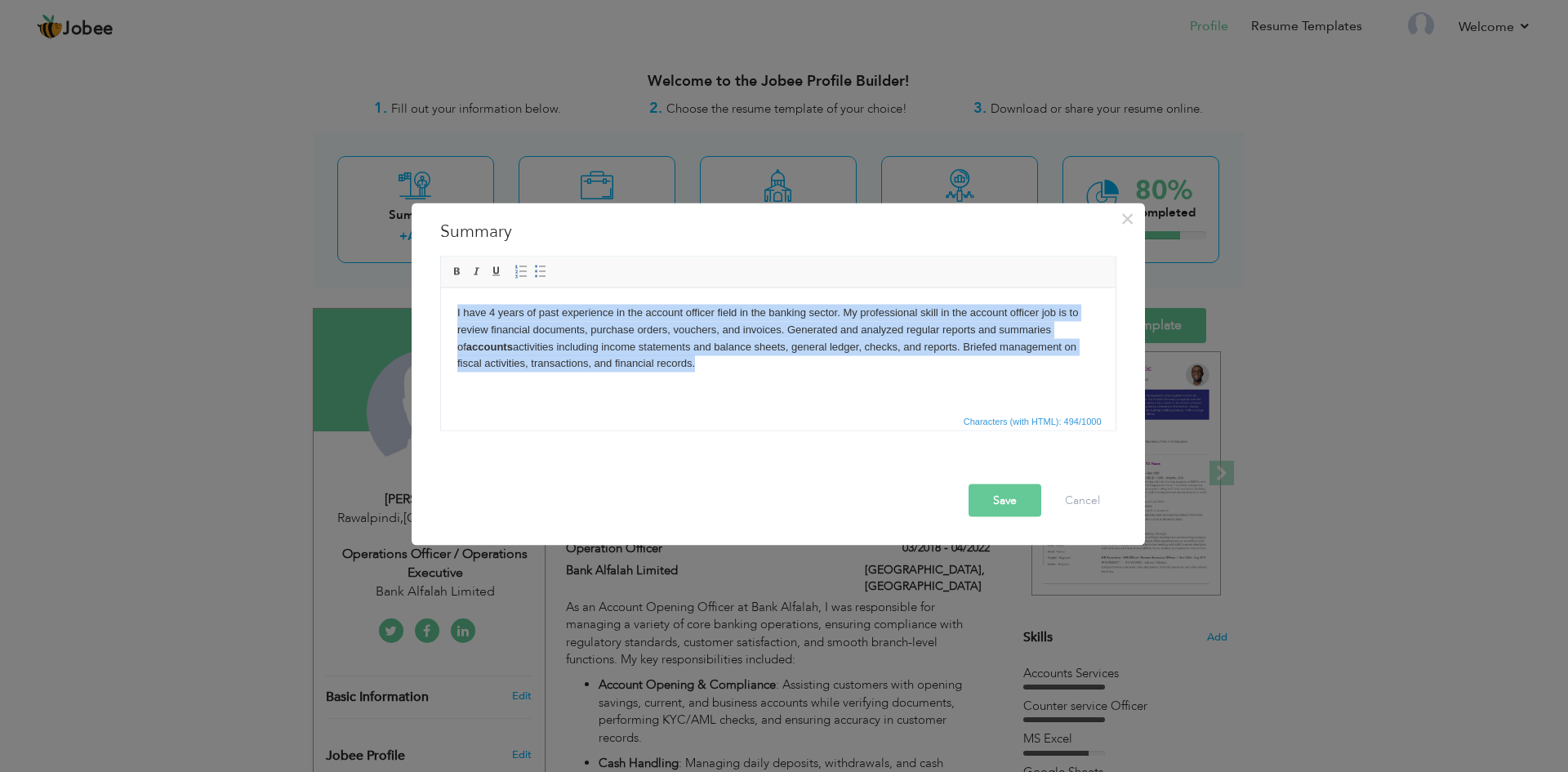
click at [728, 387] on html "I have 4 years of past experience in the account officer field in the banking s…" at bounding box center [777, 338] width 675 height 101
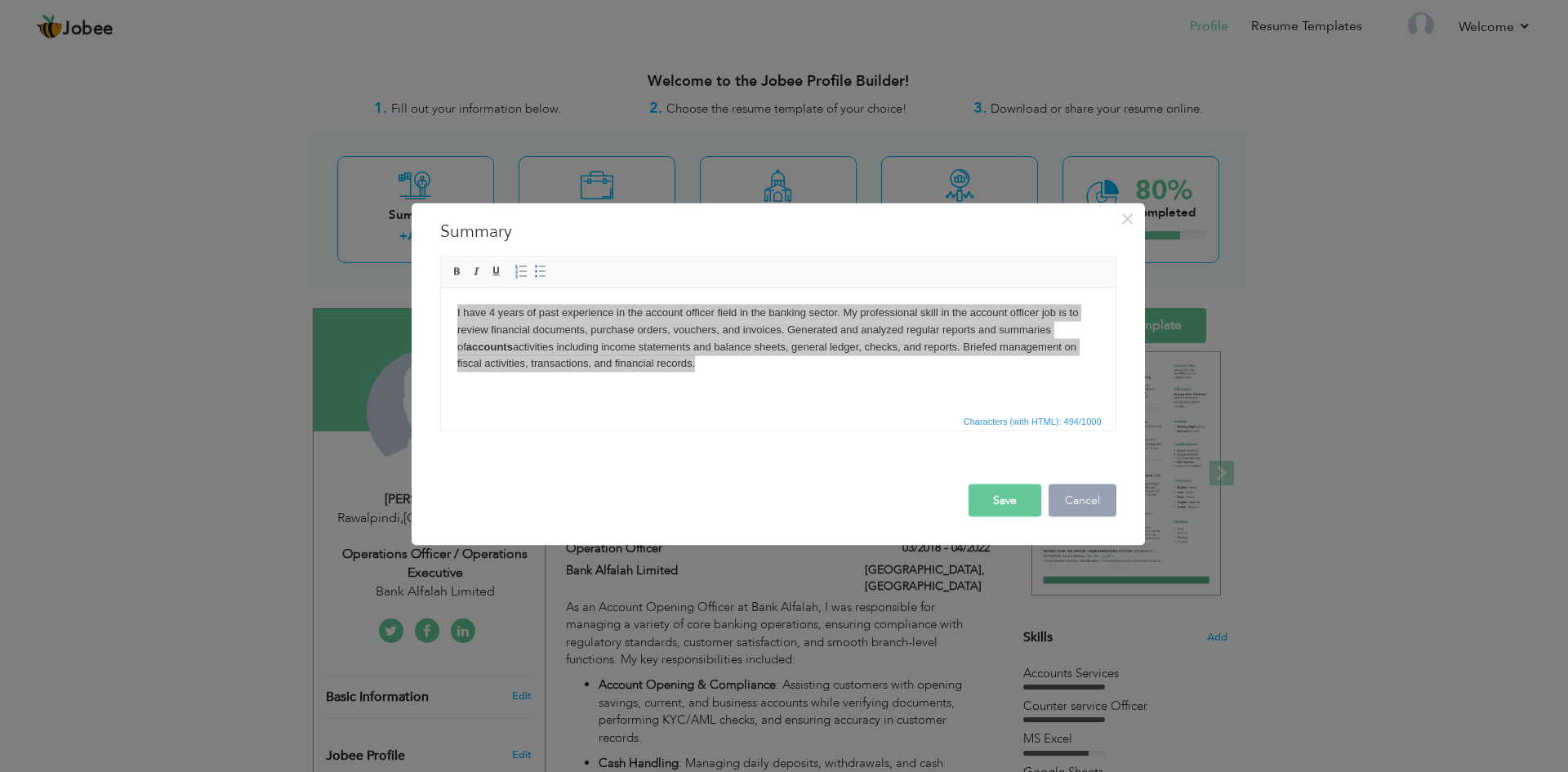
click at [1085, 489] on button "Cancel" at bounding box center [1082, 500] width 68 height 32
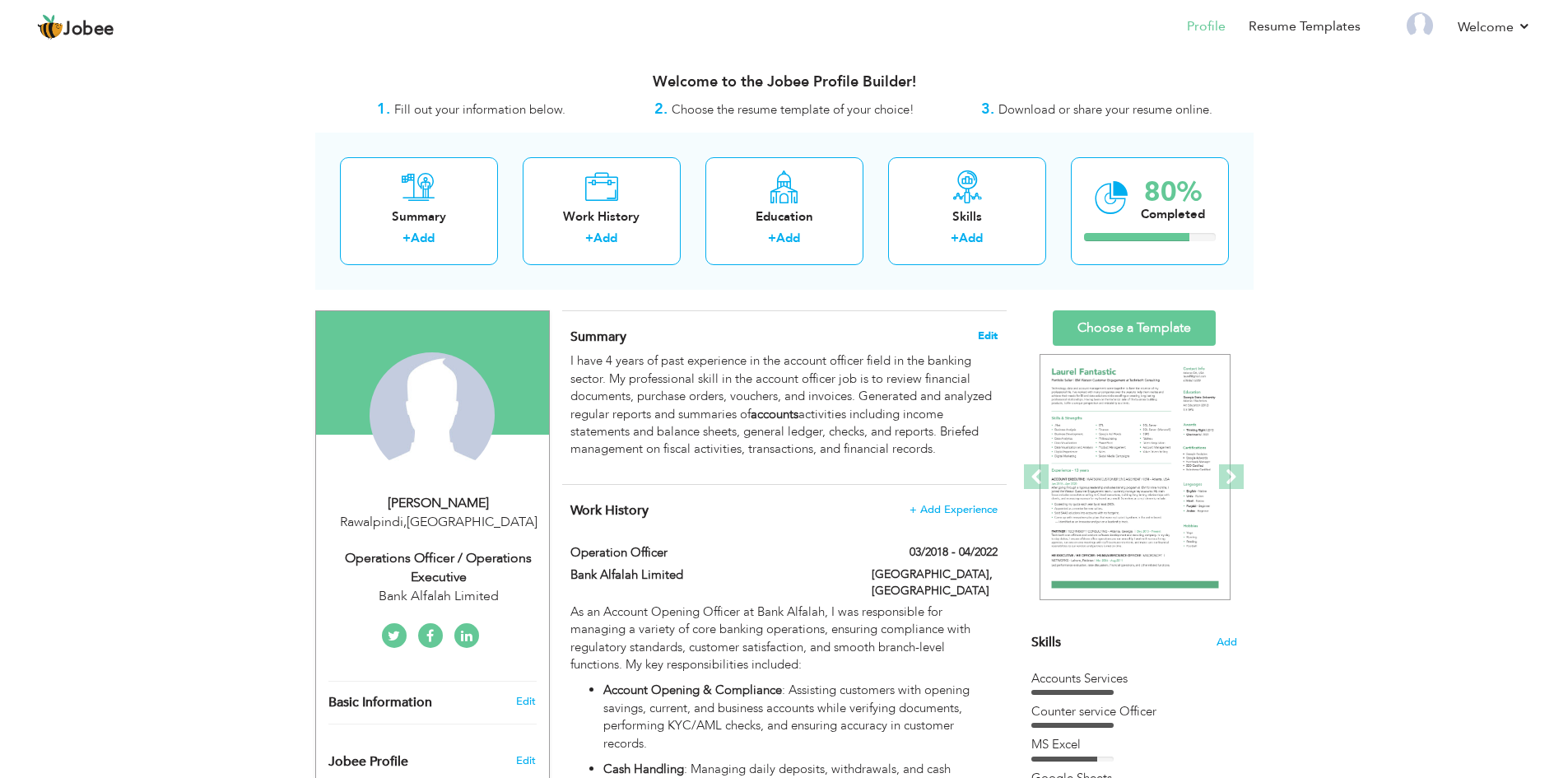
click at [986, 331] on span "Edit" at bounding box center [987, 336] width 20 height 12
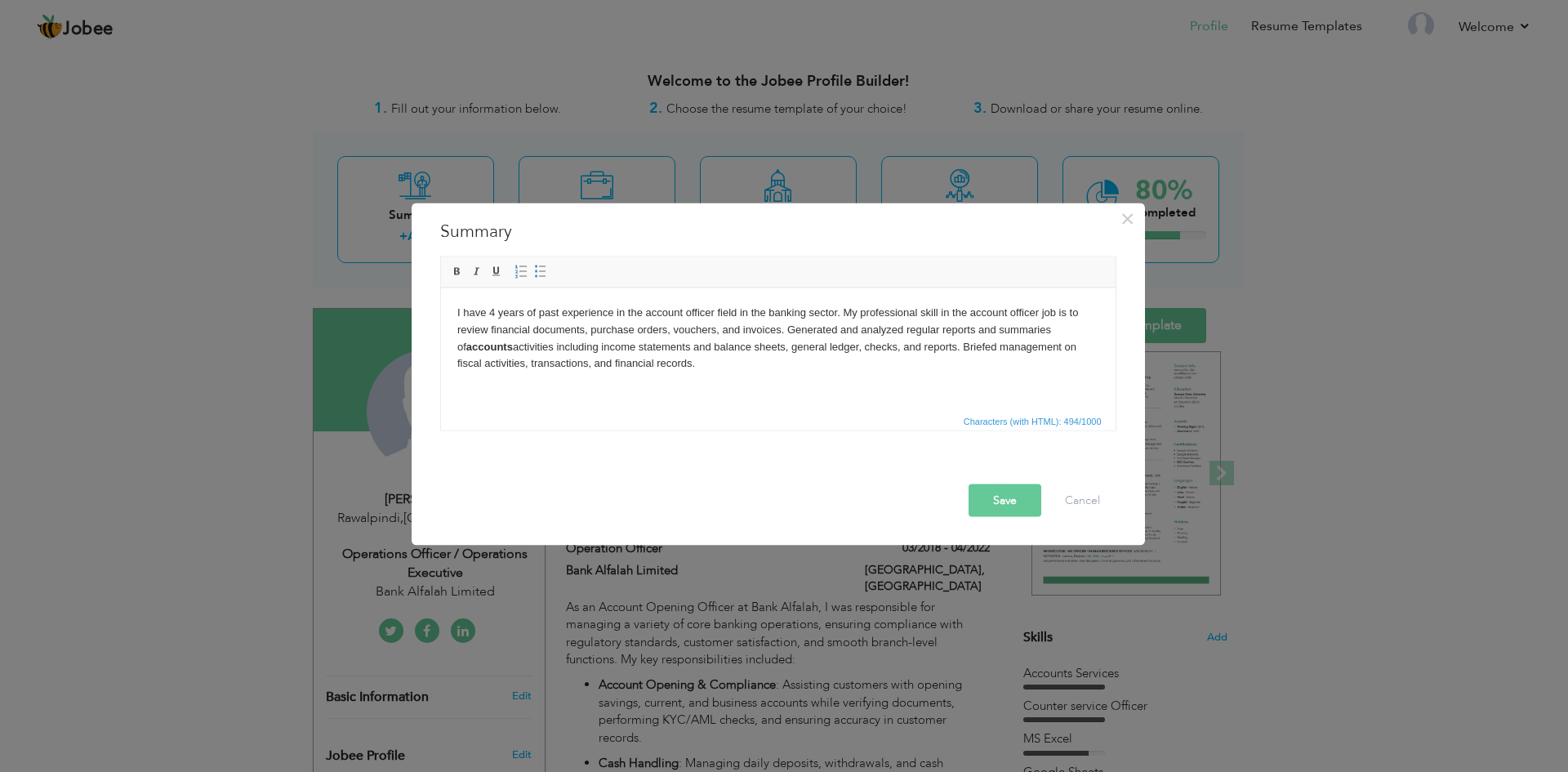
click at [740, 371] on p "I have 4 years of past experience in the account officer field in the banking s…" at bounding box center [777, 338] width 642 height 68
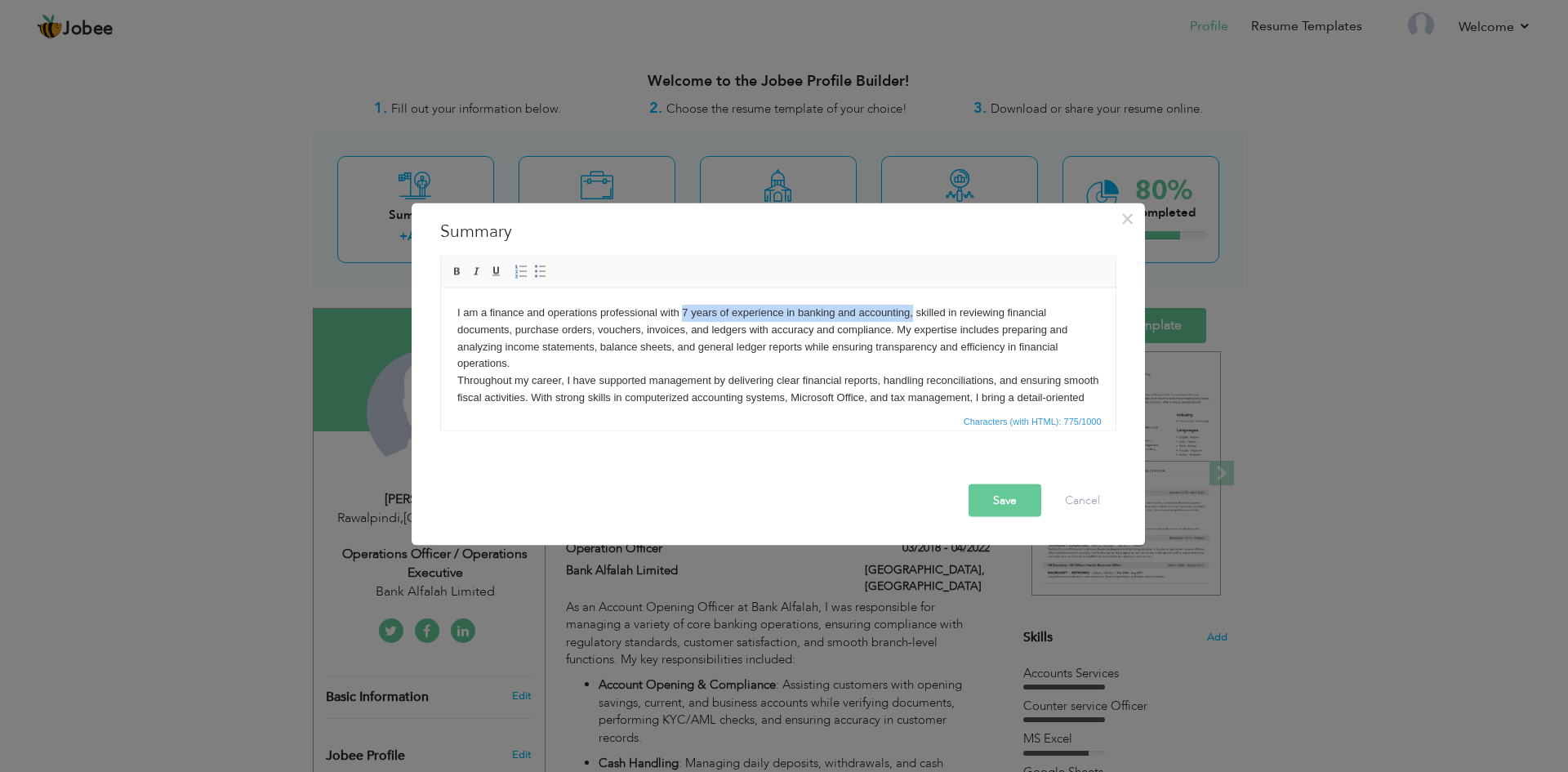
drag, startPoint x: 680, startPoint y: 312, endPoint x: 911, endPoint y: 311, distance: 231.0
click at [911, 311] on p "I am a finance and operations professional with 7 years of experience in bankin…" at bounding box center [777, 364] width 642 height 119
click at [565, 342] on p "I am a finance and operations professional with 7 years of experience in bankin…" at bounding box center [777, 364] width 642 height 119
drag, startPoint x: 492, startPoint y: 312, endPoint x: 591, endPoint y: 310, distance: 99.0
click at [591, 310] on p "I am a finance and operations professional with 7 years of experience in bankin…" at bounding box center [777, 364] width 642 height 119
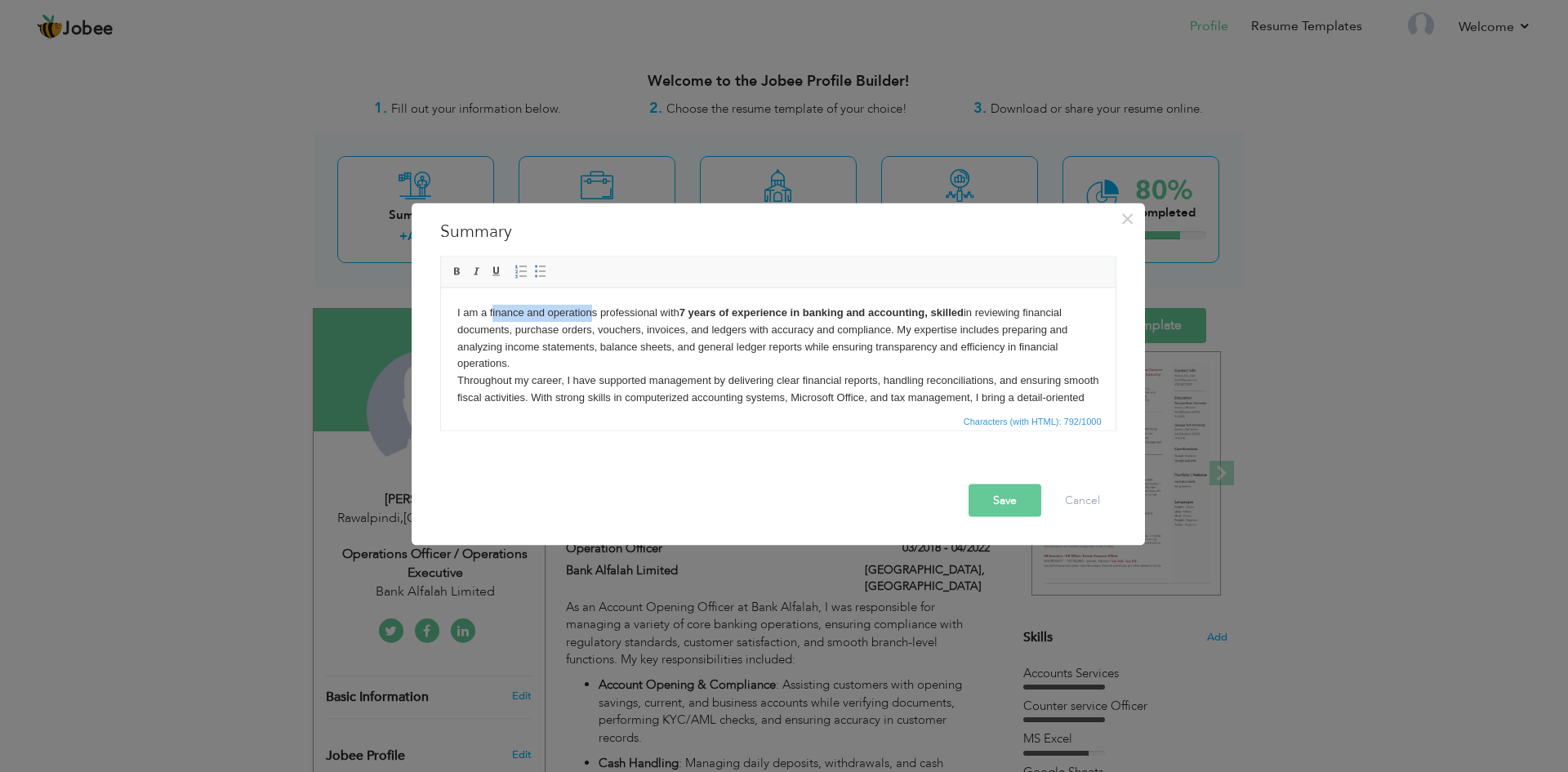
click at [593, 317] on p "I am a finance and operations professional with 7 years of experience in bankin…" at bounding box center [777, 364] width 642 height 119
click at [635, 366] on p "I am a finance and operations professional with 7 years of experience in bankin…" at bounding box center [777, 364] width 642 height 119
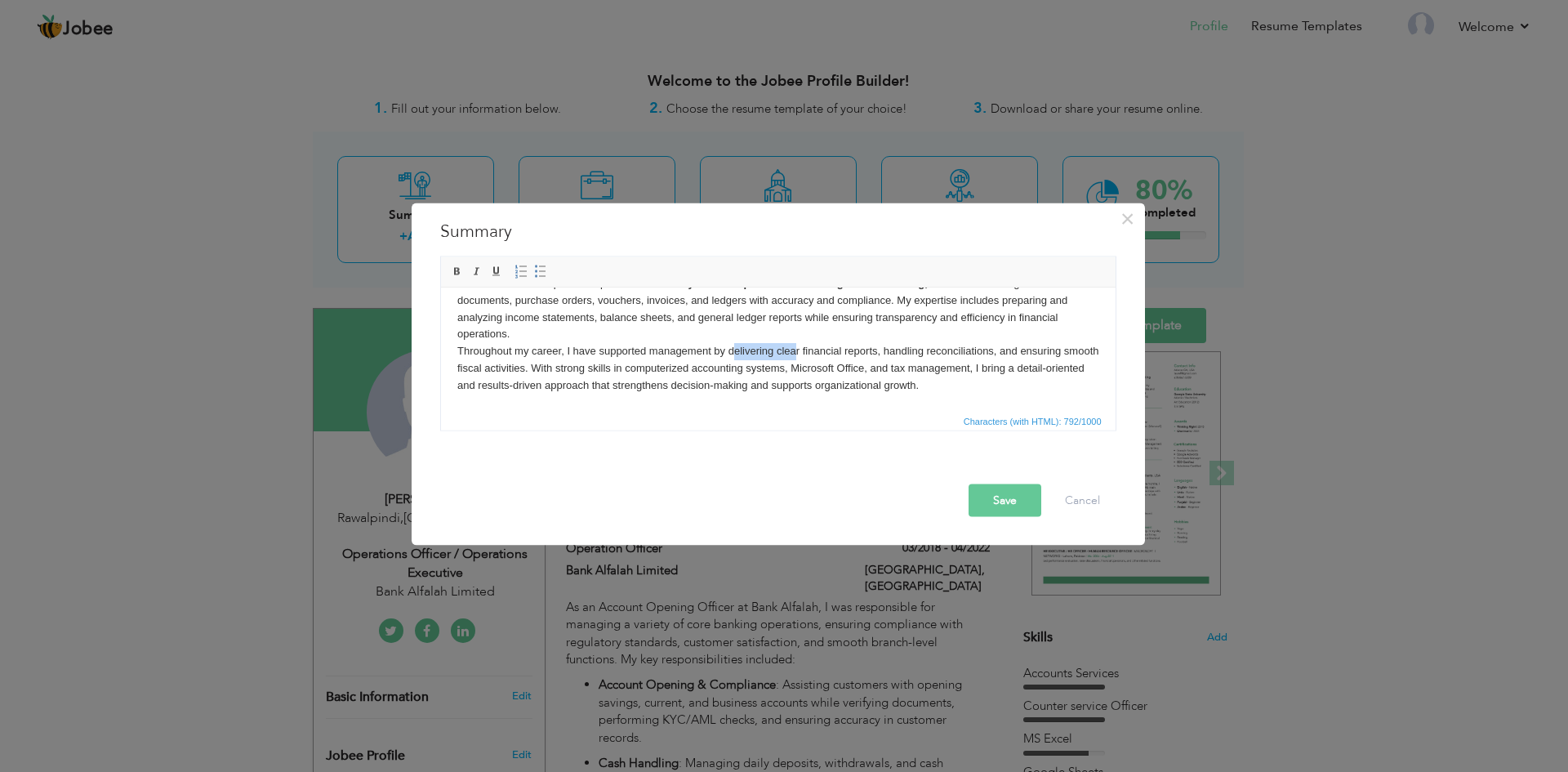
drag, startPoint x: 731, startPoint y: 350, endPoint x: 794, endPoint y: 349, distance: 63.0
click at [794, 349] on p "I am a finance and operations professional with 7 years of experience in bankin…" at bounding box center [777, 334] width 642 height 119
drag, startPoint x: 727, startPoint y: 350, endPoint x: 875, endPoint y: 355, distance: 148.1
click at [875, 355] on p "I am a finance and operations professional with 7 years of experience in bankin…" at bounding box center [777, 334] width 642 height 119
click at [968, 362] on p "I am a finance and operations professional with 7 years of experience in bankin…" at bounding box center [777, 334] width 642 height 119
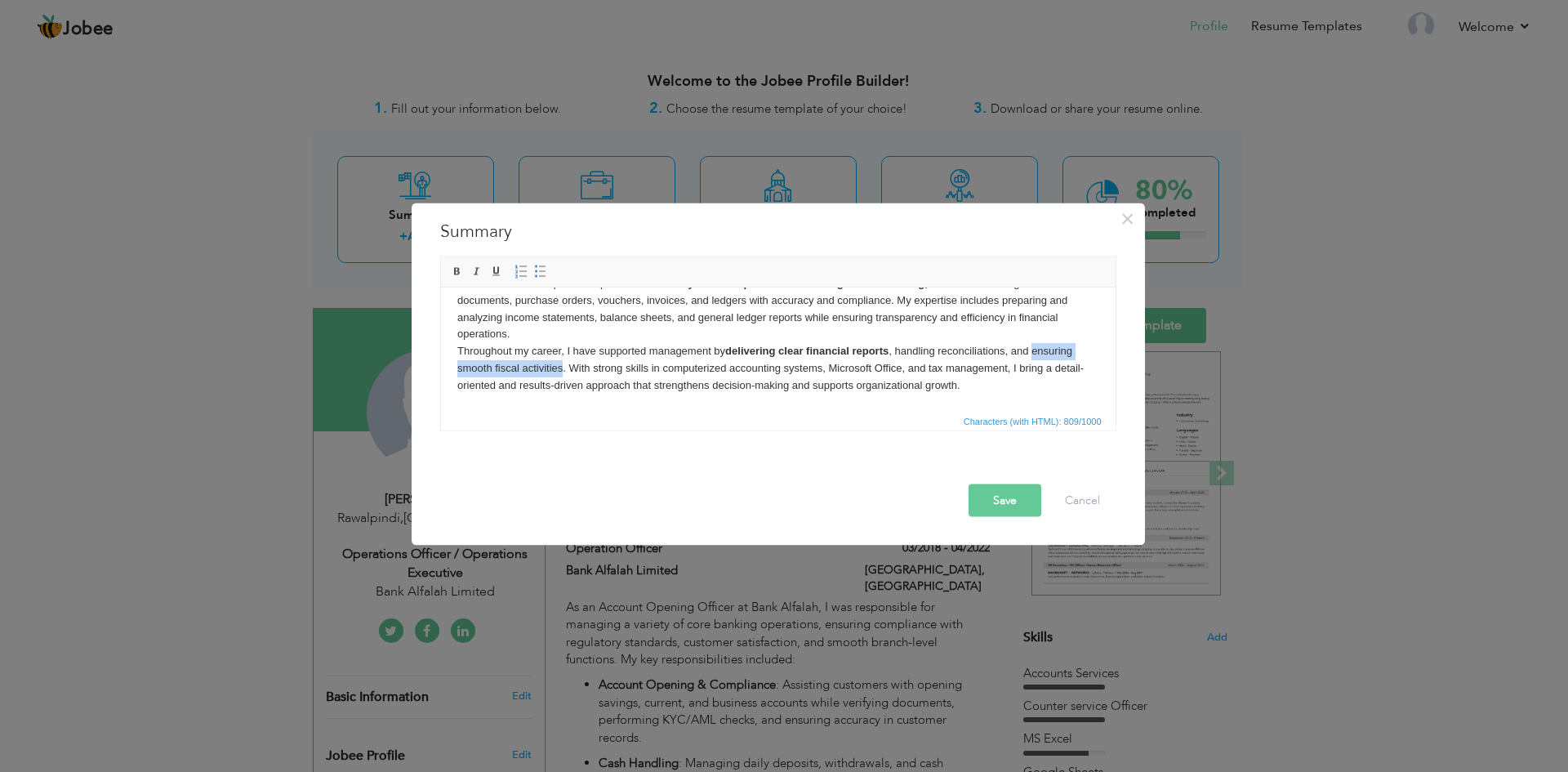
drag, startPoint x: 1032, startPoint y: 350, endPoint x: 562, endPoint y: 373, distance: 470.6
click at [562, 373] on p "I am a finance and operations professional with 7 years of experience in bankin…" at bounding box center [777, 334] width 642 height 119
drag, startPoint x: 842, startPoint y: 369, endPoint x: 911, endPoint y: 367, distance: 69.0
click at [911, 367] on p "I am a finance and operations professional with 7 years of experience in bankin…" at bounding box center [777, 334] width 642 height 119
drag, startPoint x: 549, startPoint y: 388, endPoint x: 658, endPoint y: 384, distance: 109.1
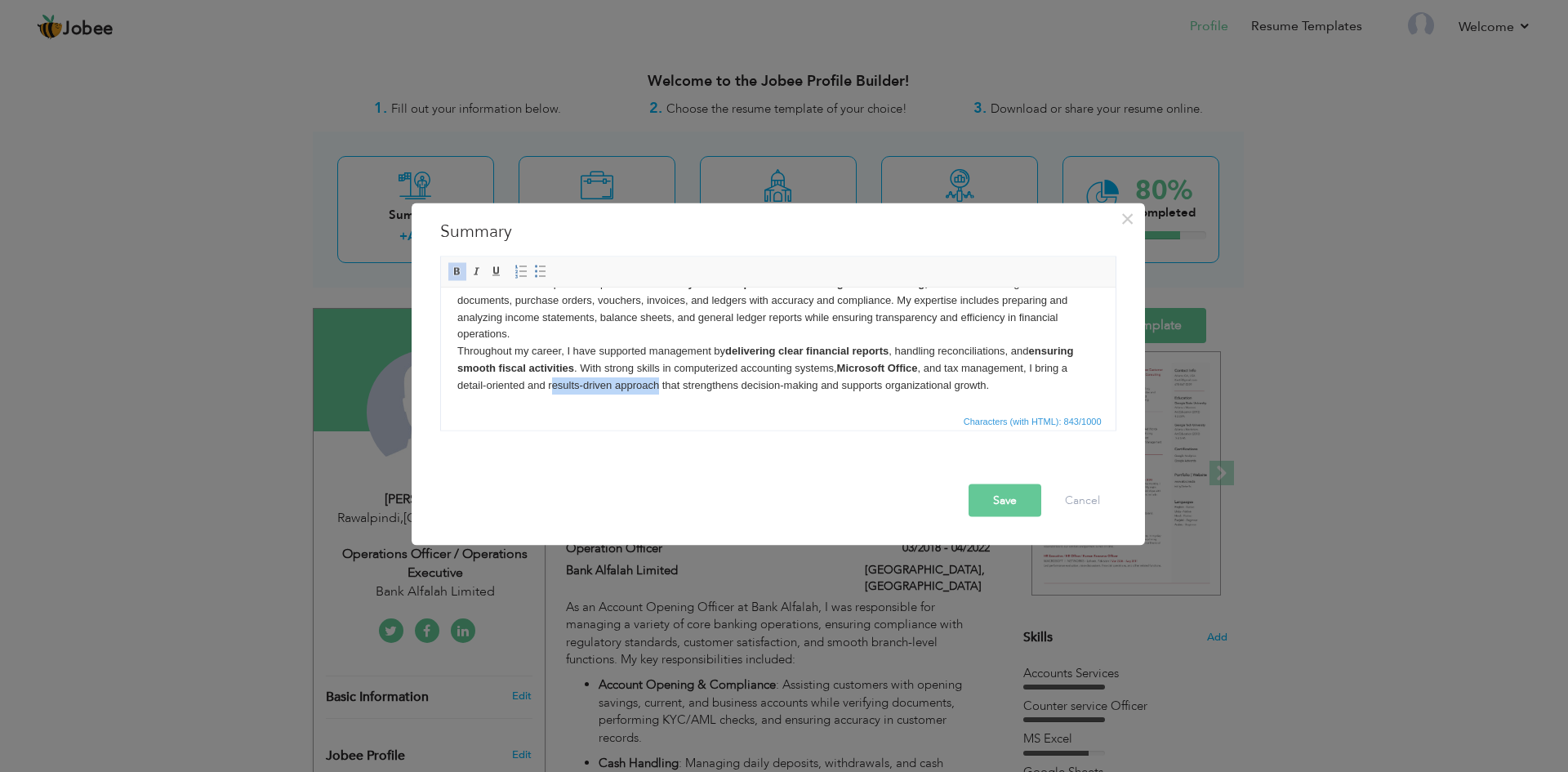
click at [658, 384] on p "I am a finance and operations professional with 7 years of experience in bankin…" at bounding box center [777, 334] width 642 height 119
click at [783, 413] on span "Characters (with HTML): 860/1000" at bounding box center [778, 420] width 675 height 20
click at [988, 499] on button "Save" at bounding box center [1004, 500] width 73 height 32
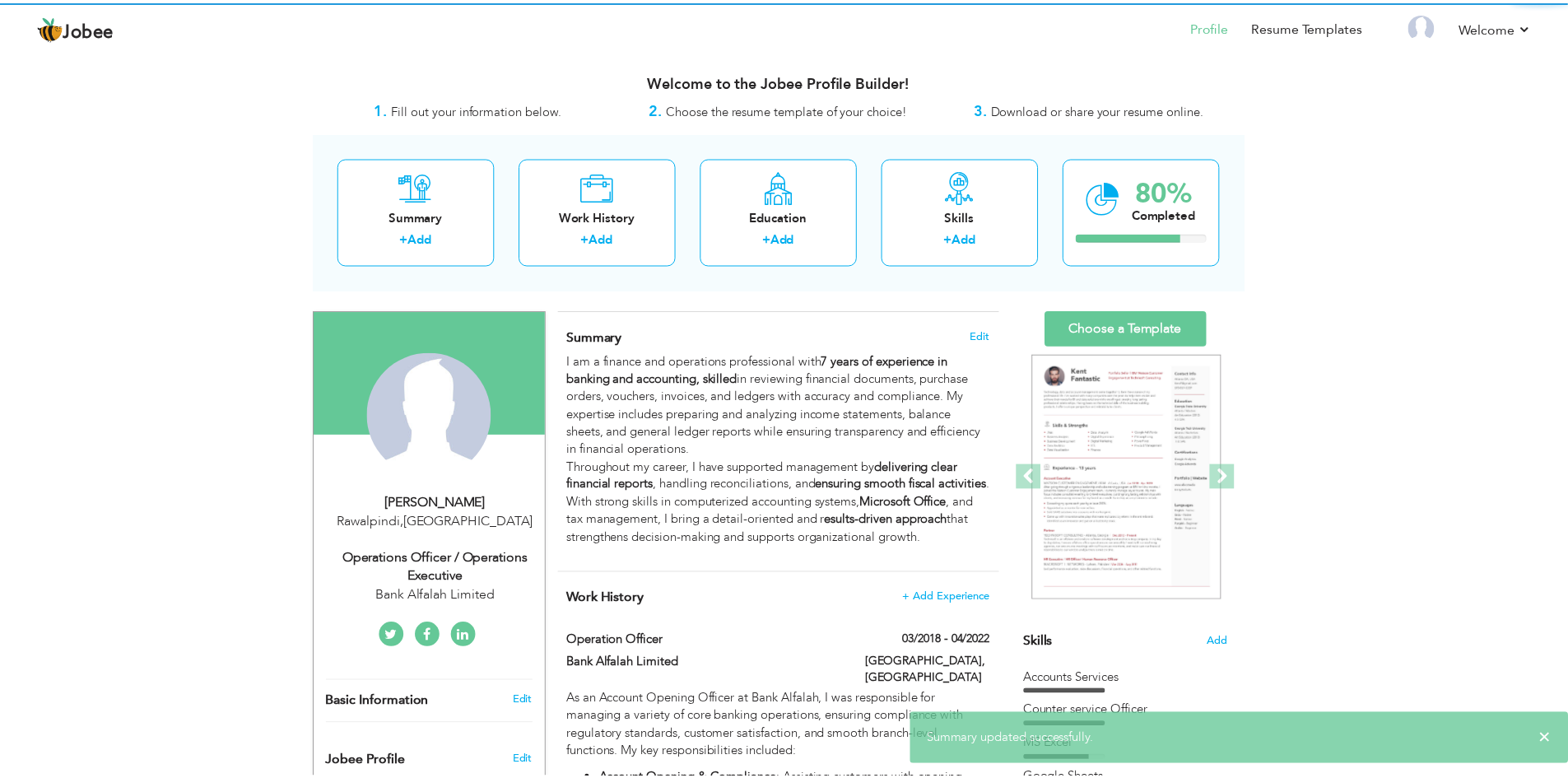
scroll to position [0, 0]
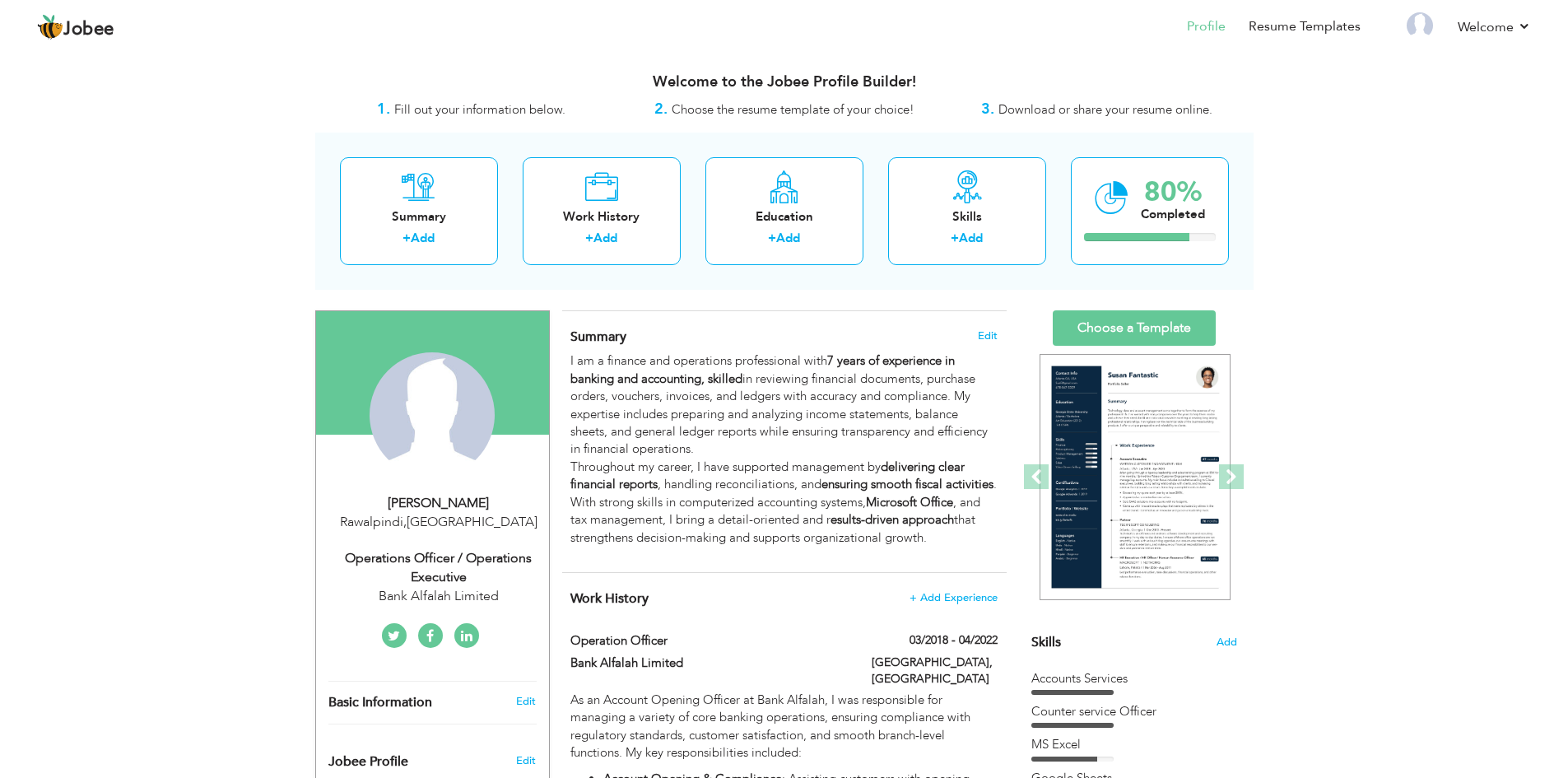
click at [1270, 21] on link "Resume Templates" at bounding box center [1304, 26] width 112 height 19
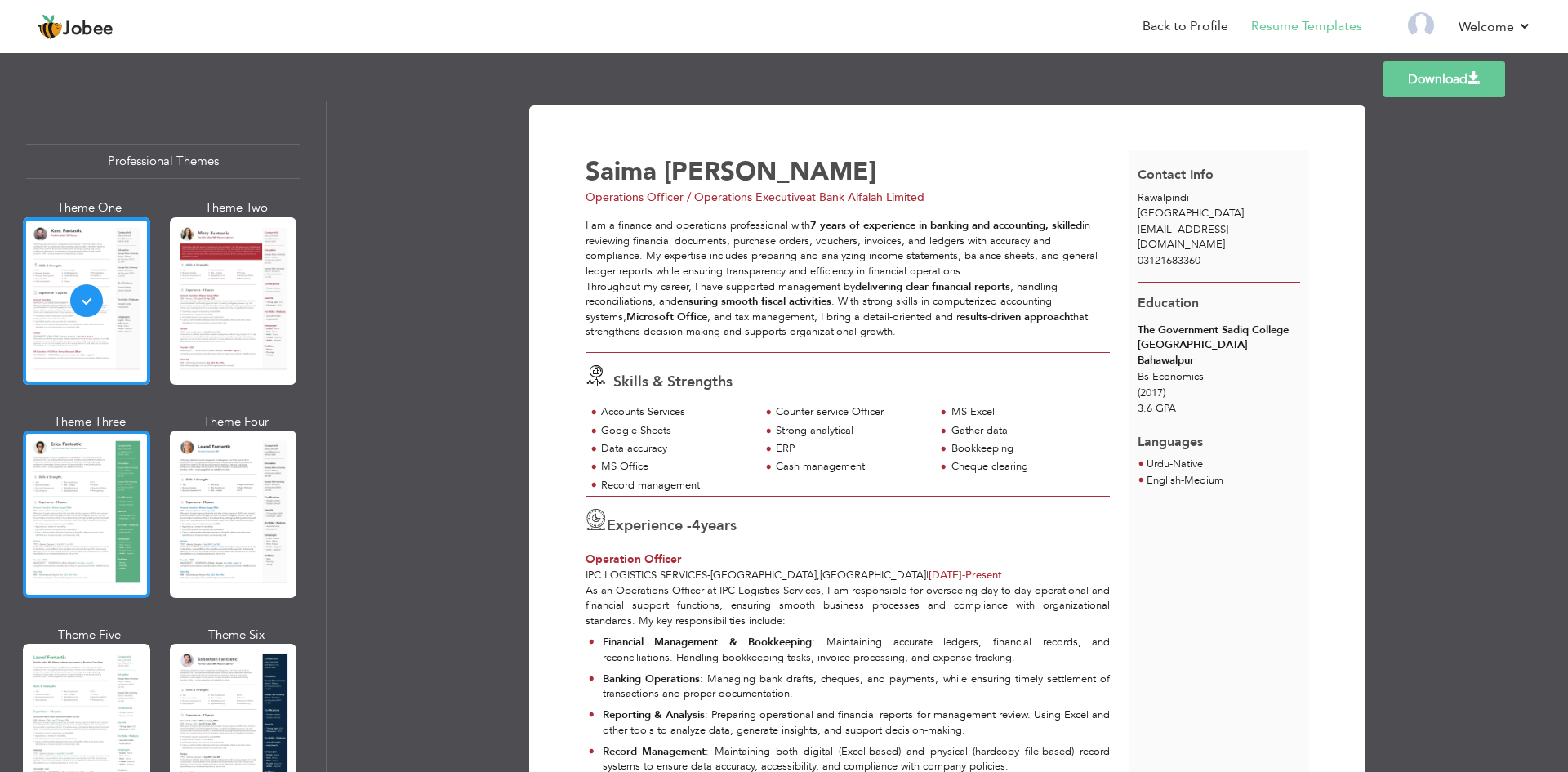
click at [101, 481] on div at bounding box center [86, 514] width 127 height 168
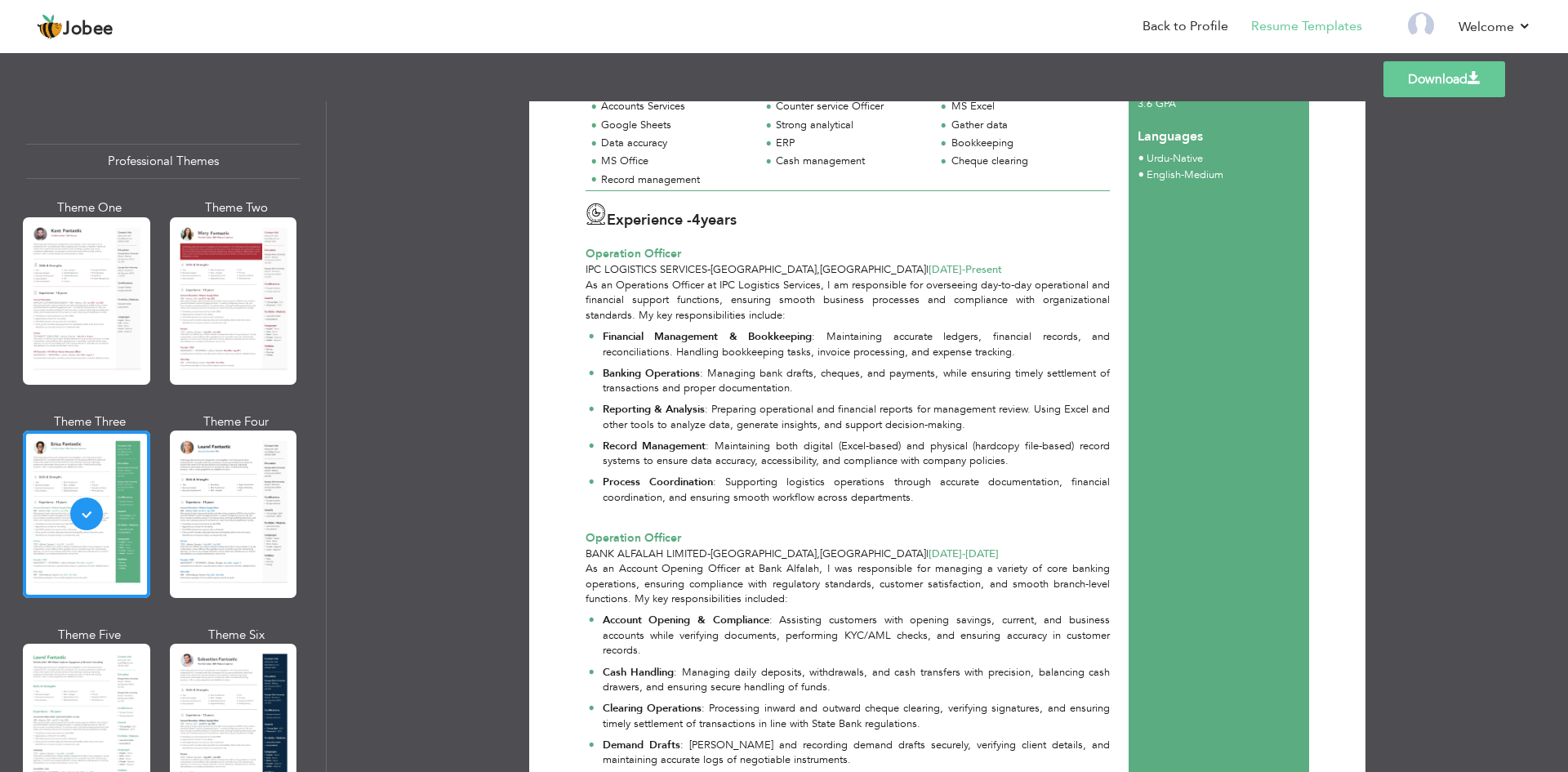
scroll to position [335, 0]
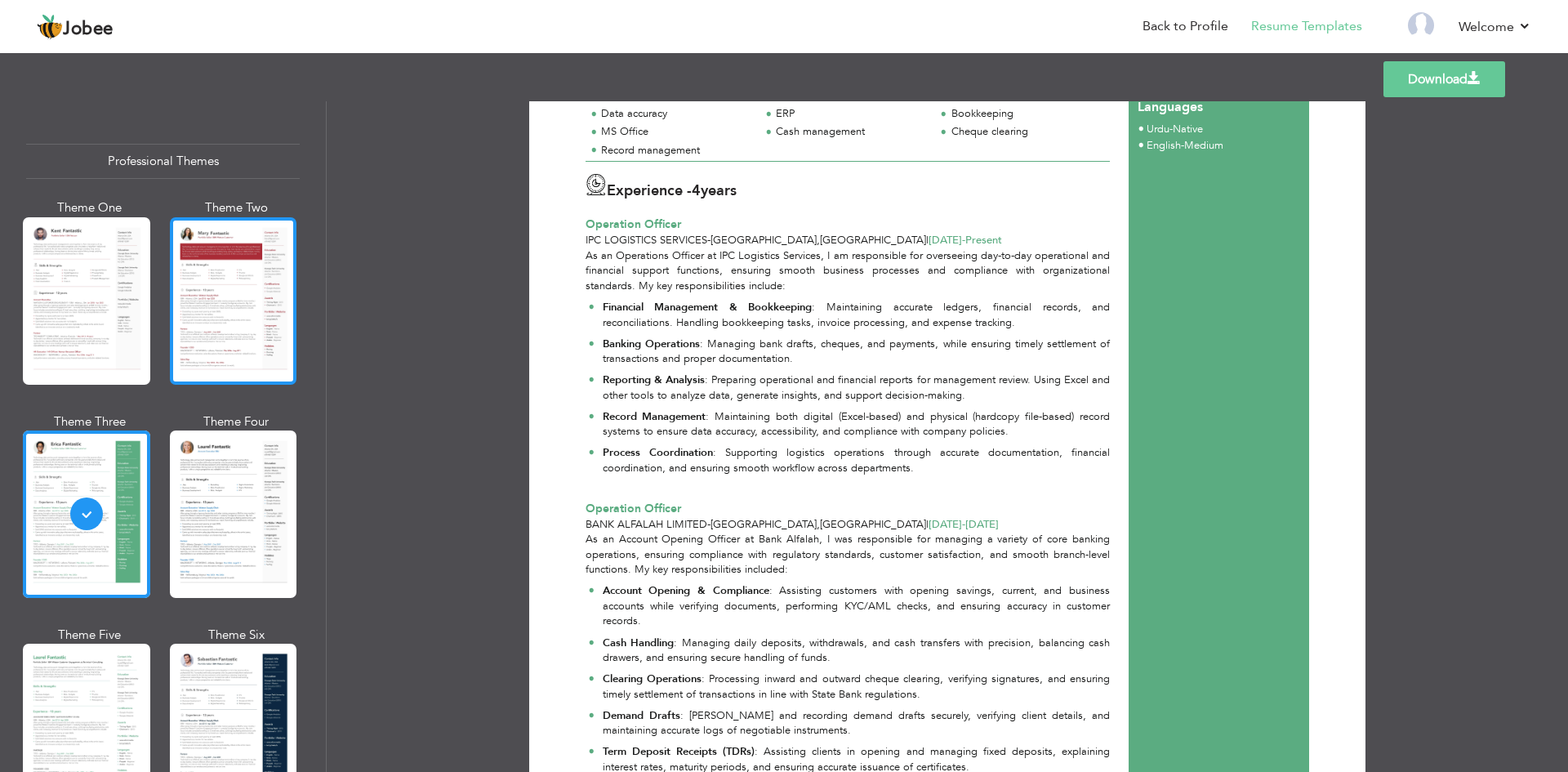
click at [235, 277] on div at bounding box center [233, 301] width 127 height 168
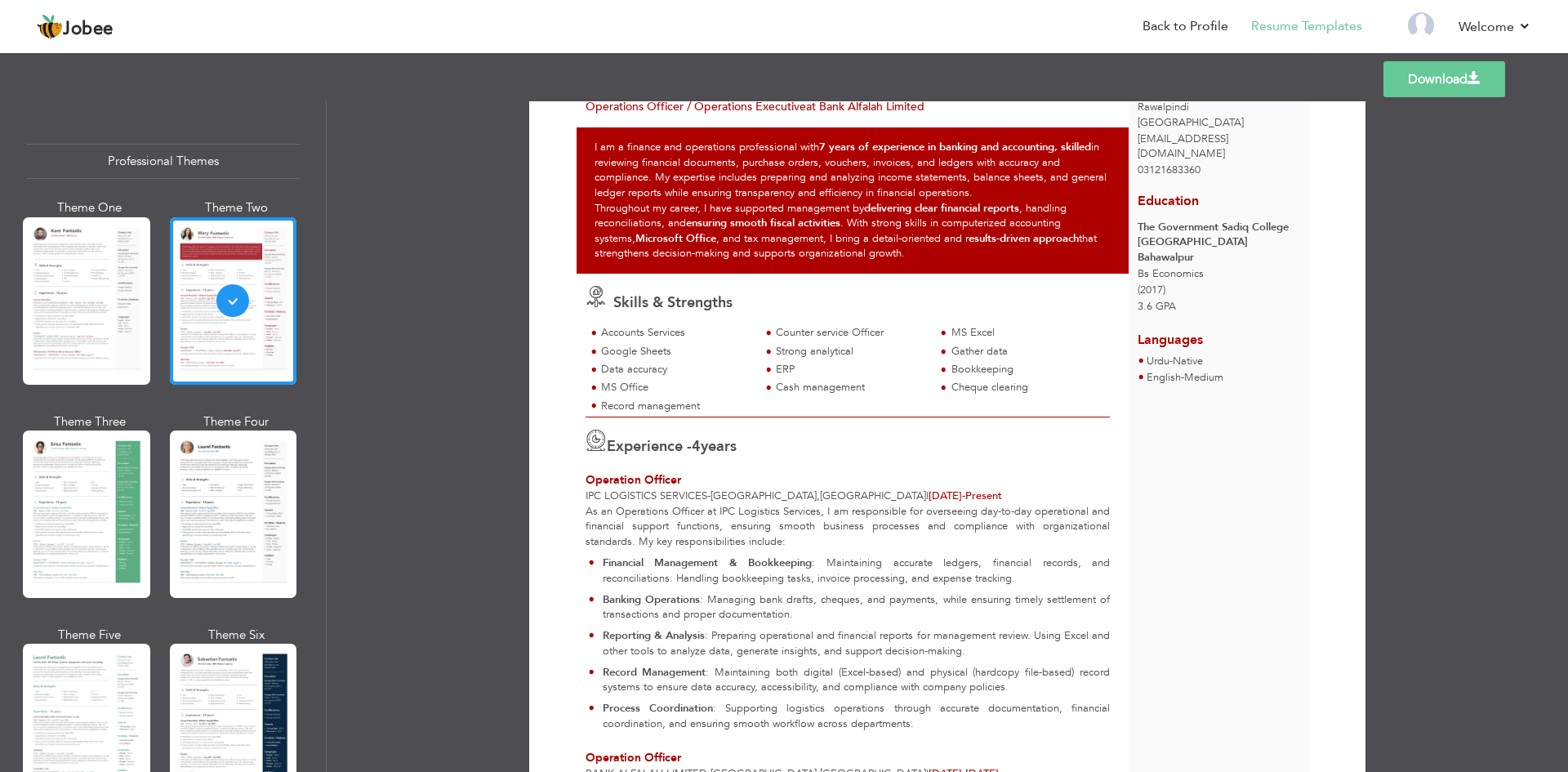
scroll to position [0, 0]
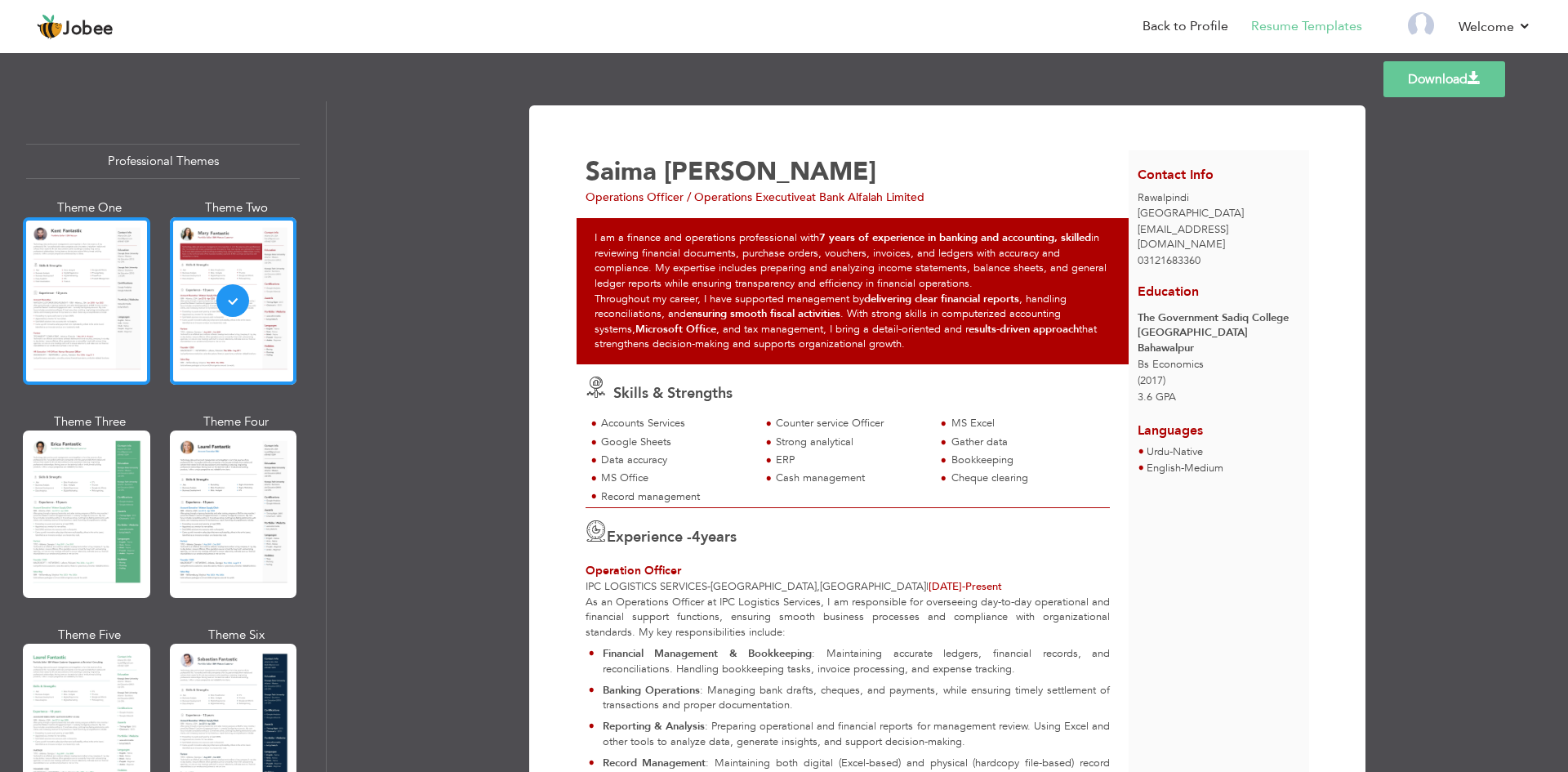
click at [131, 344] on div at bounding box center [86, 301] width 127 height 168
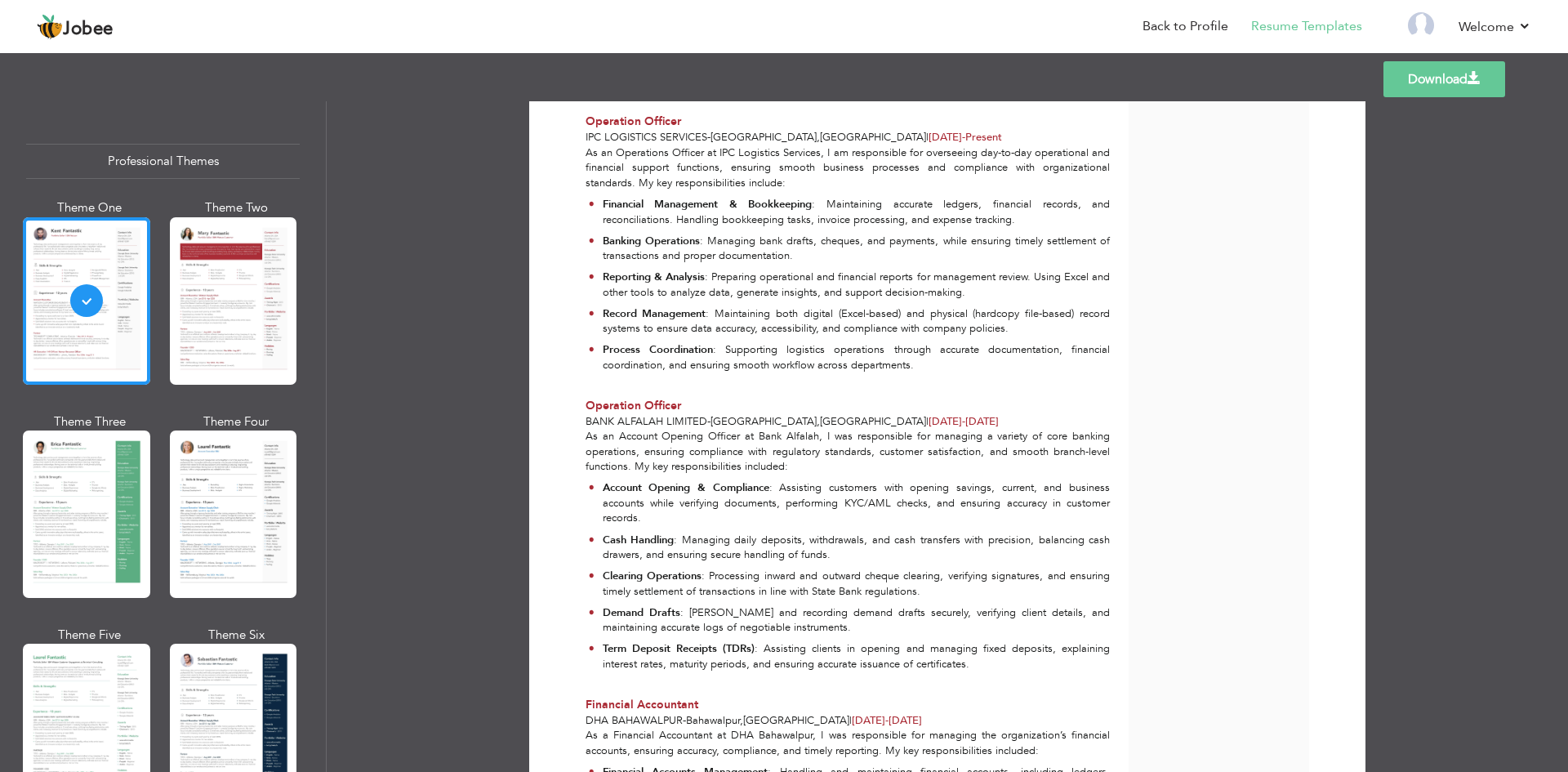
scroll to position [335, 0]
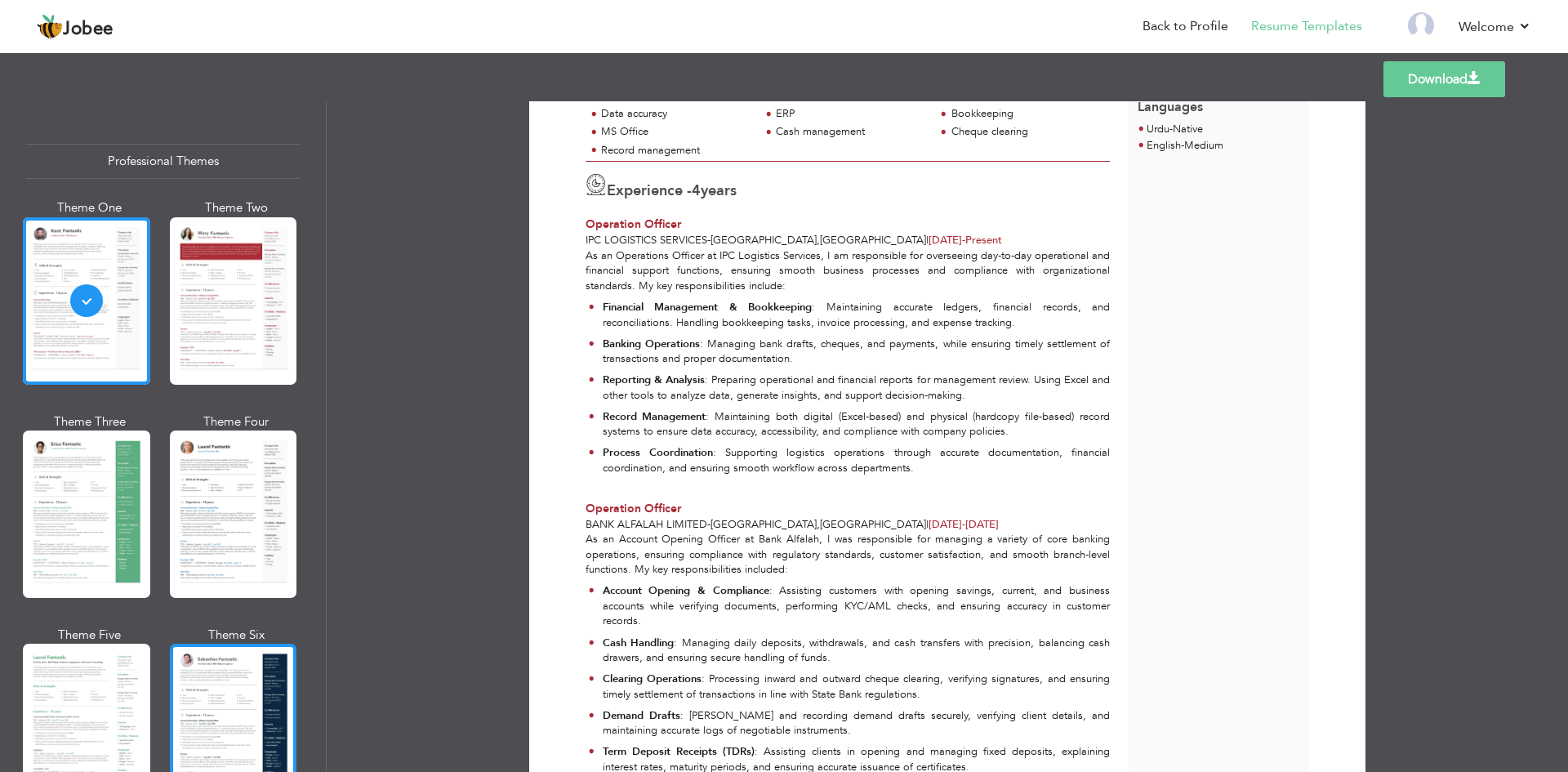
click at [214, 661] on div at bounding box center [233, 727] width 127 height 168
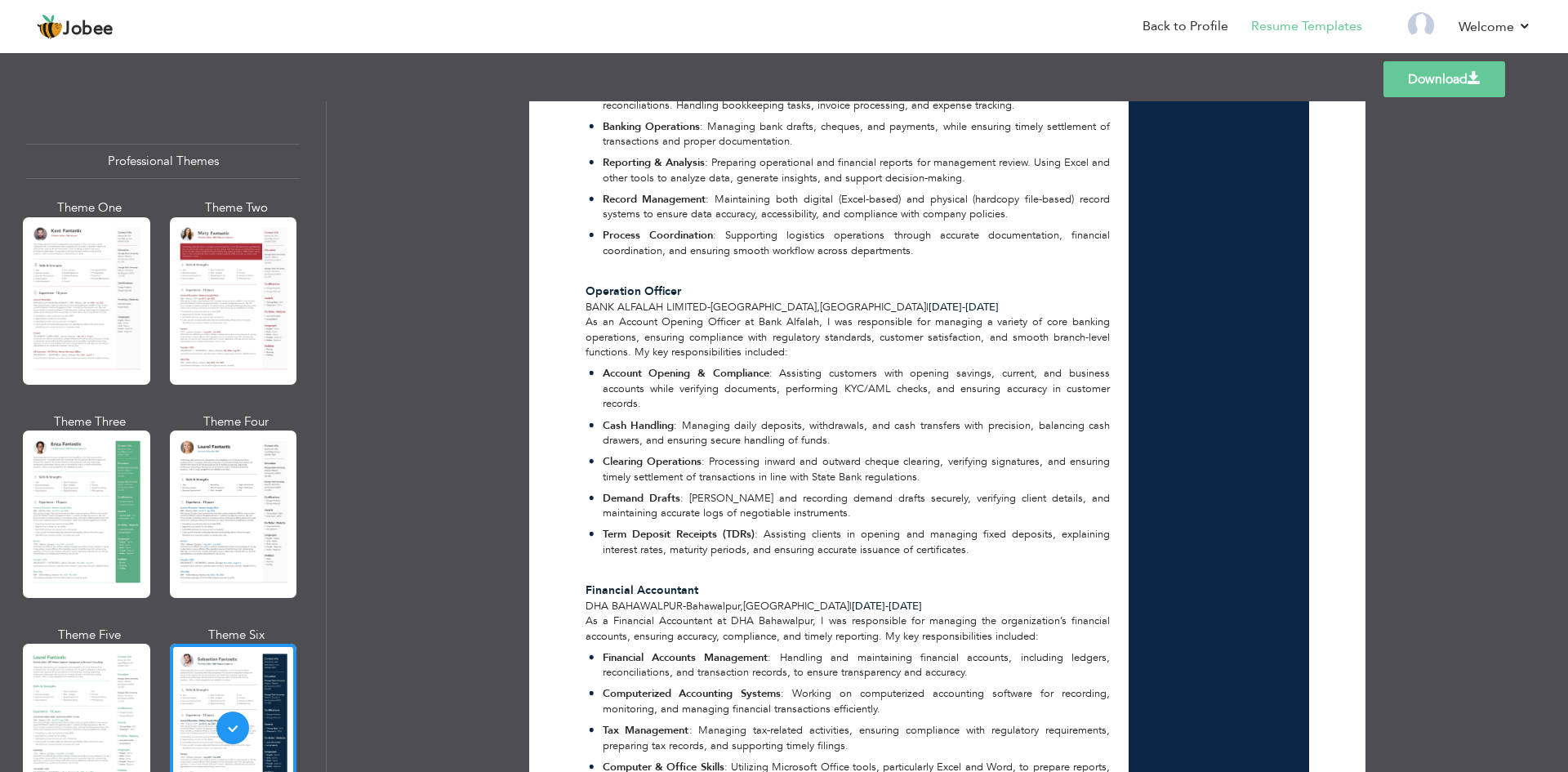
scroll to position [654, 0]
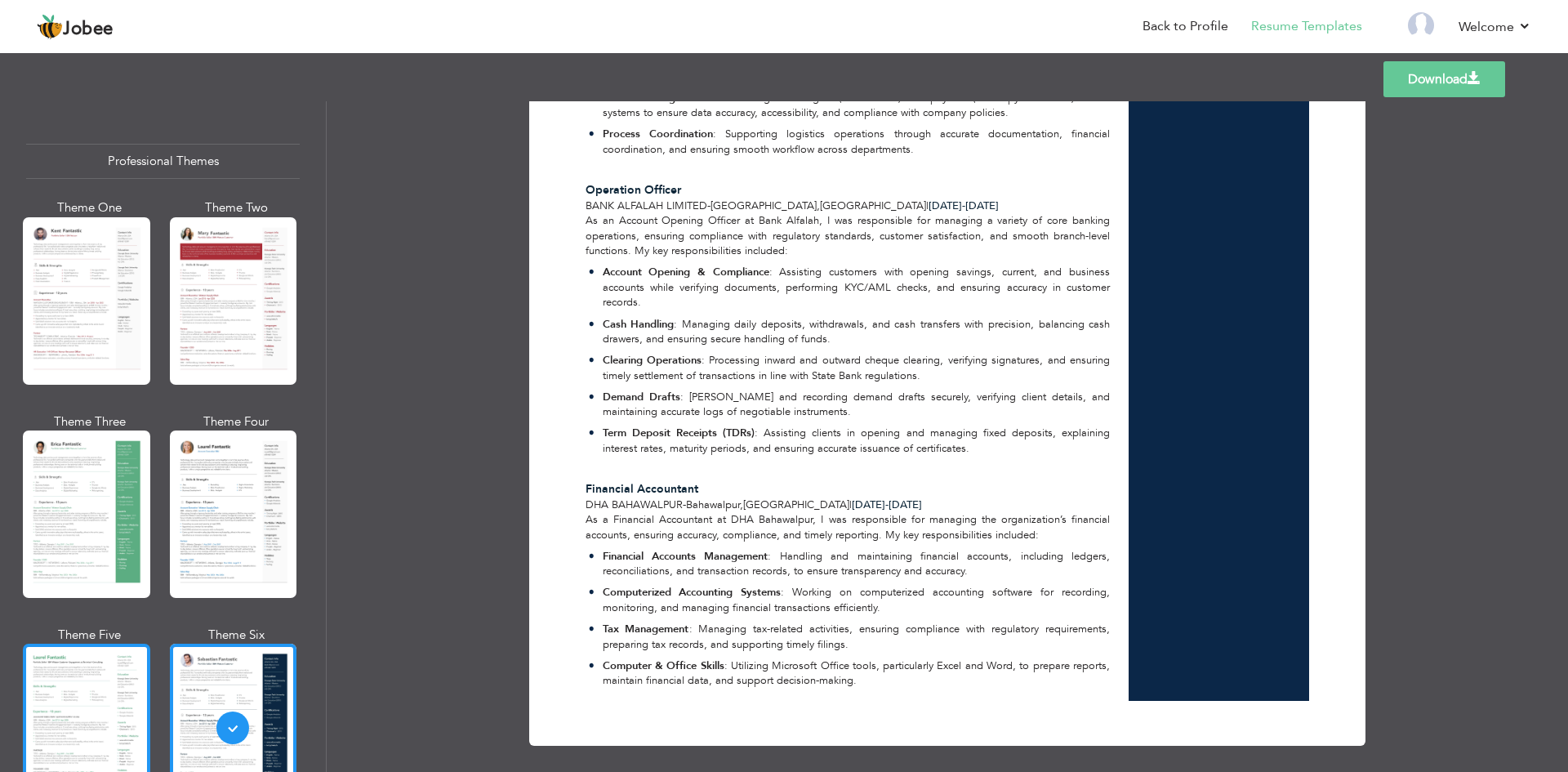
click at [97, 696] on div at bounding box center [86, 727] width 127 height 168
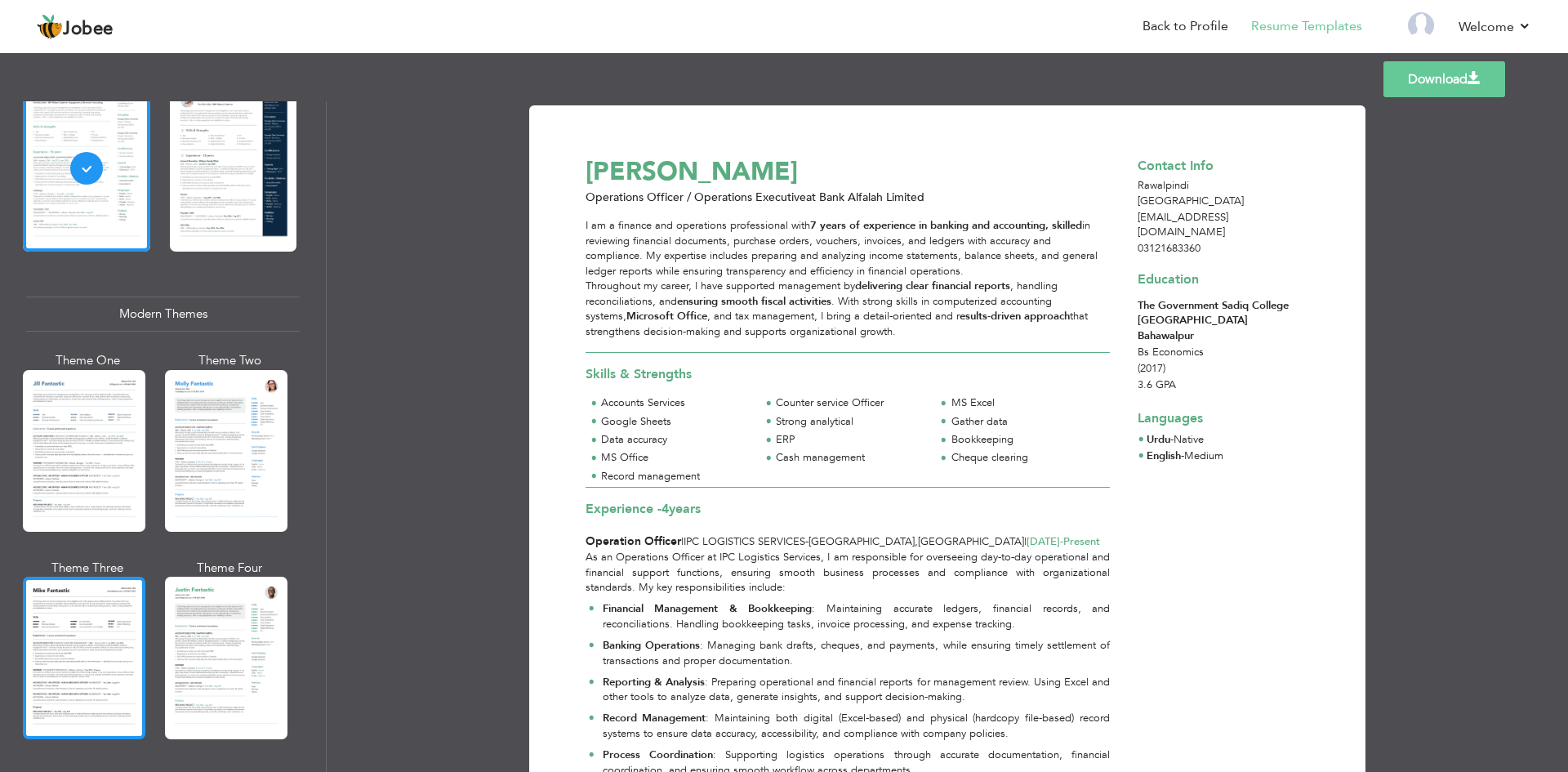
scroll to position [572, 0]
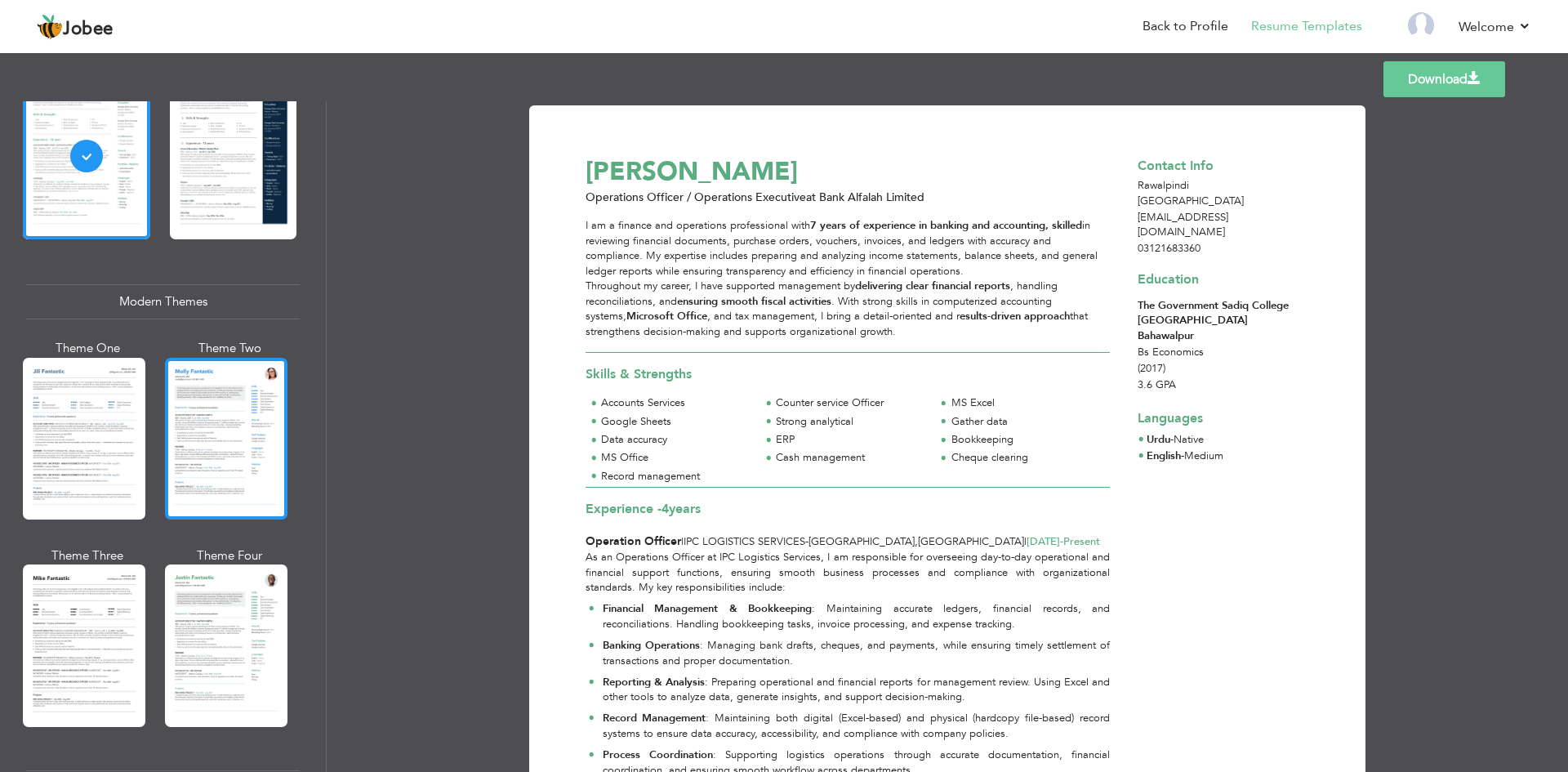
click at [205, 482] on div at bounding box center [226, 439] width 123 height 162
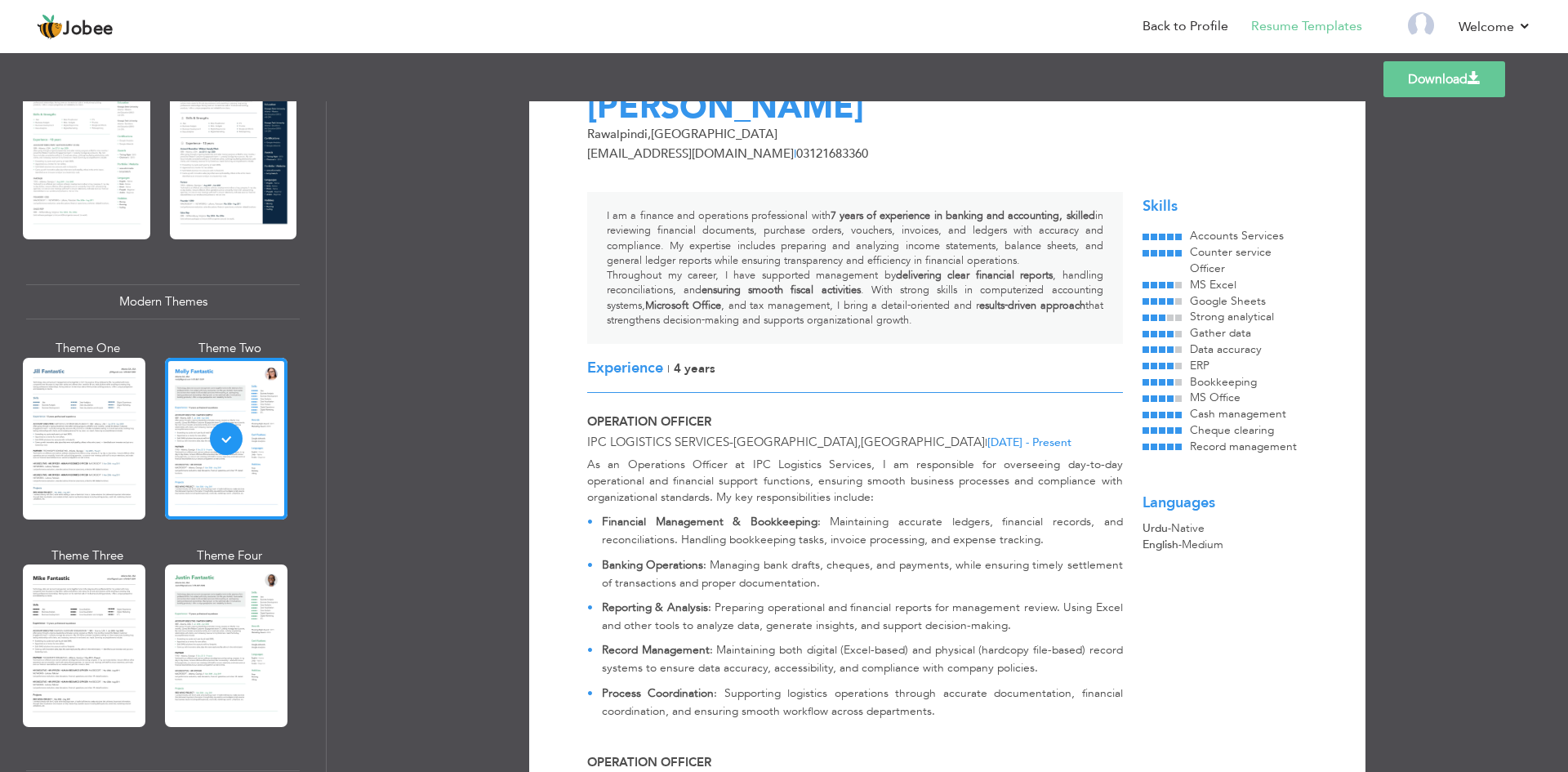
scroll to position [163, 0]
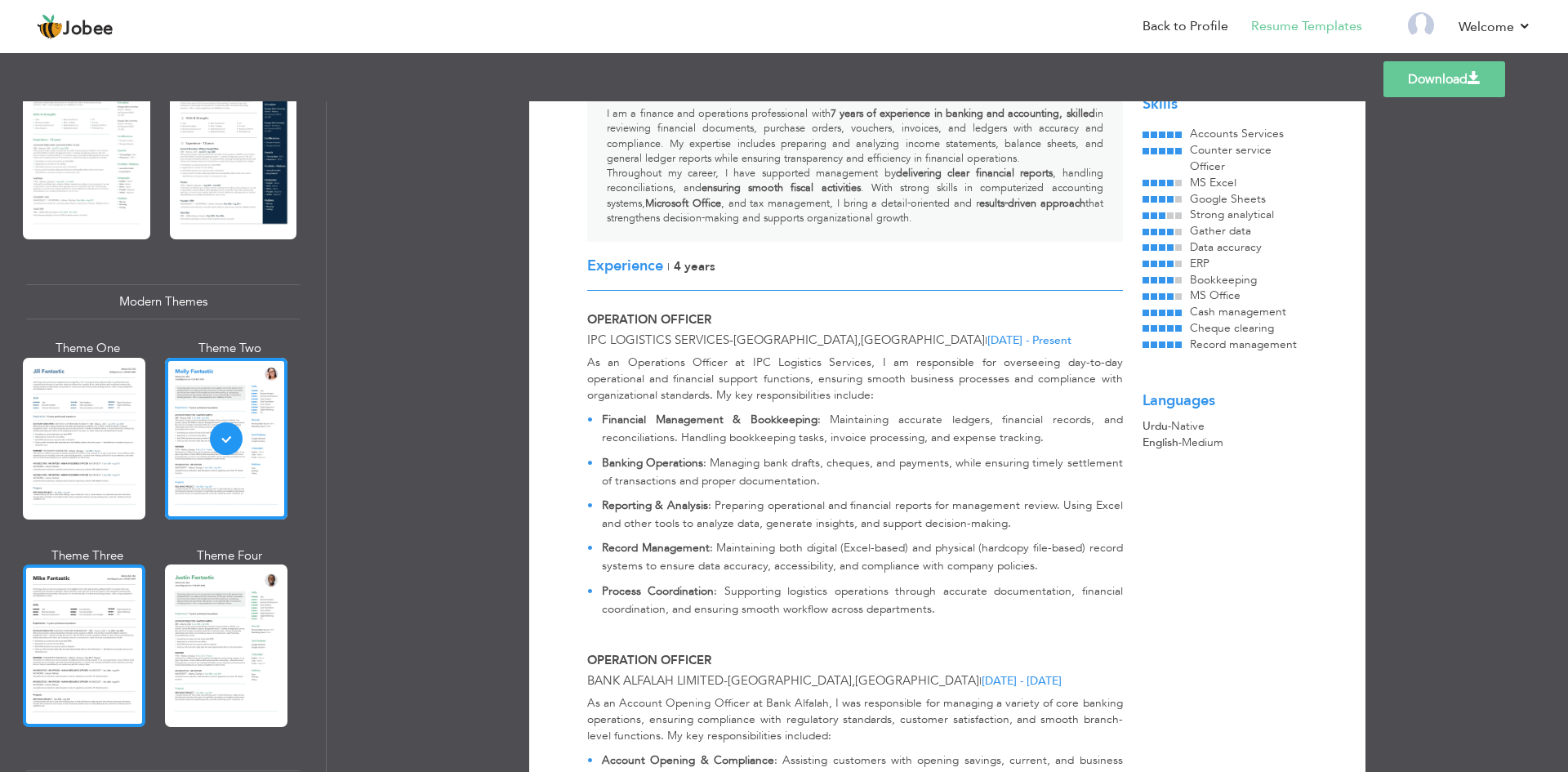
click at [81, 629] on div at bounding box center [83, 645] width 123 height 162
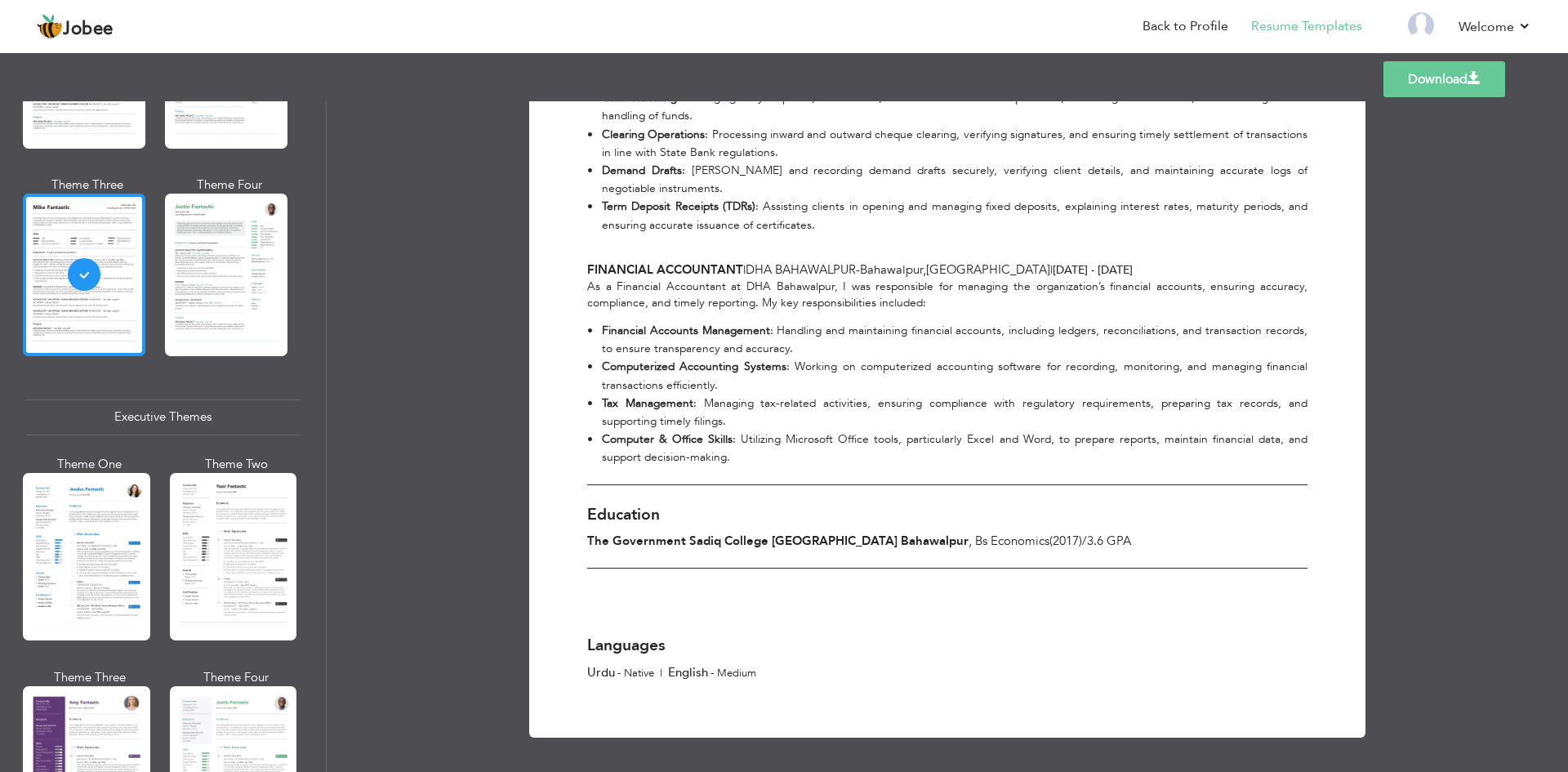
scroll to position [1062, 0]
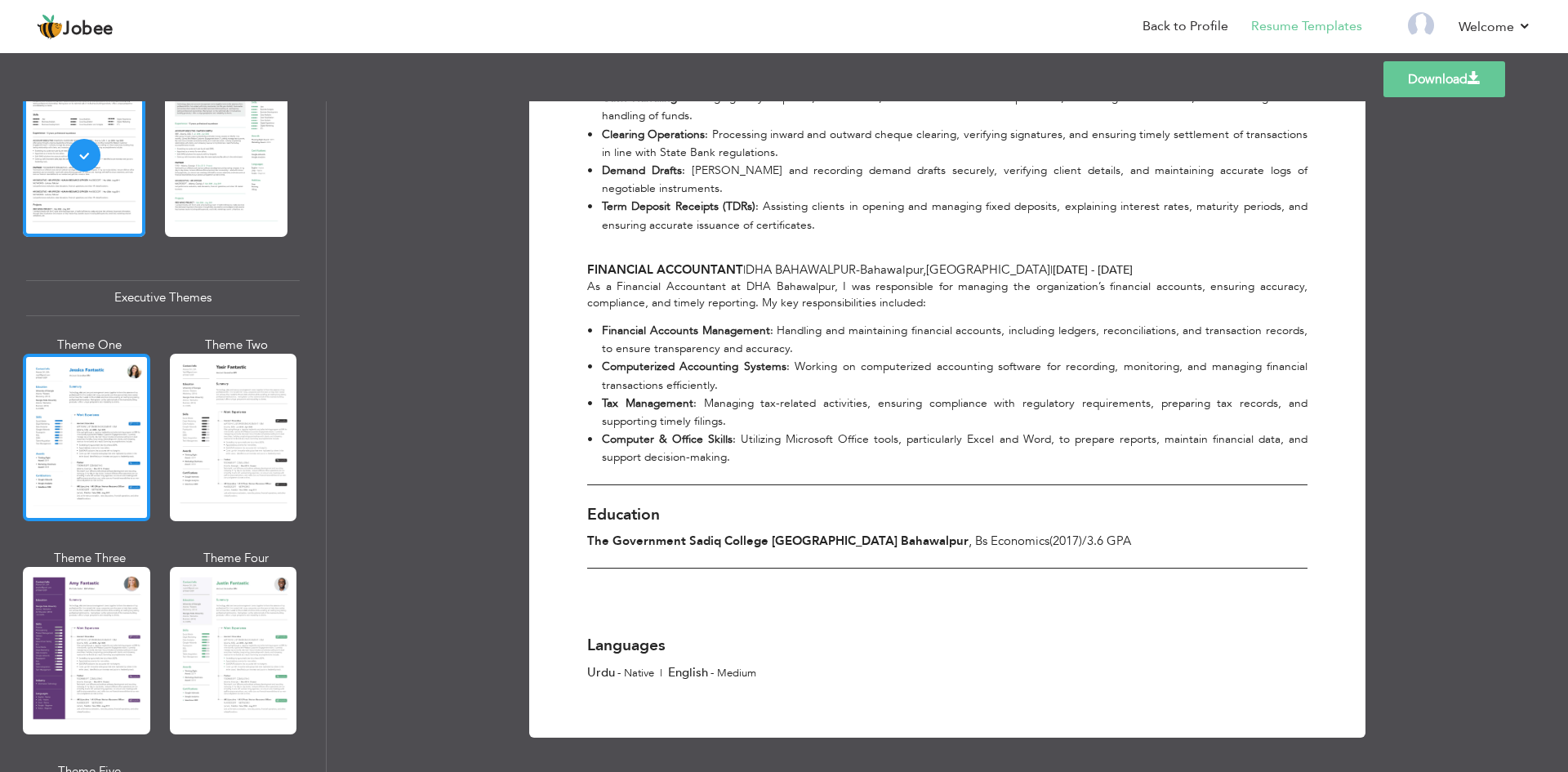
click at [57, 499] on div at bounding box center [86, 437] width 127 height 168
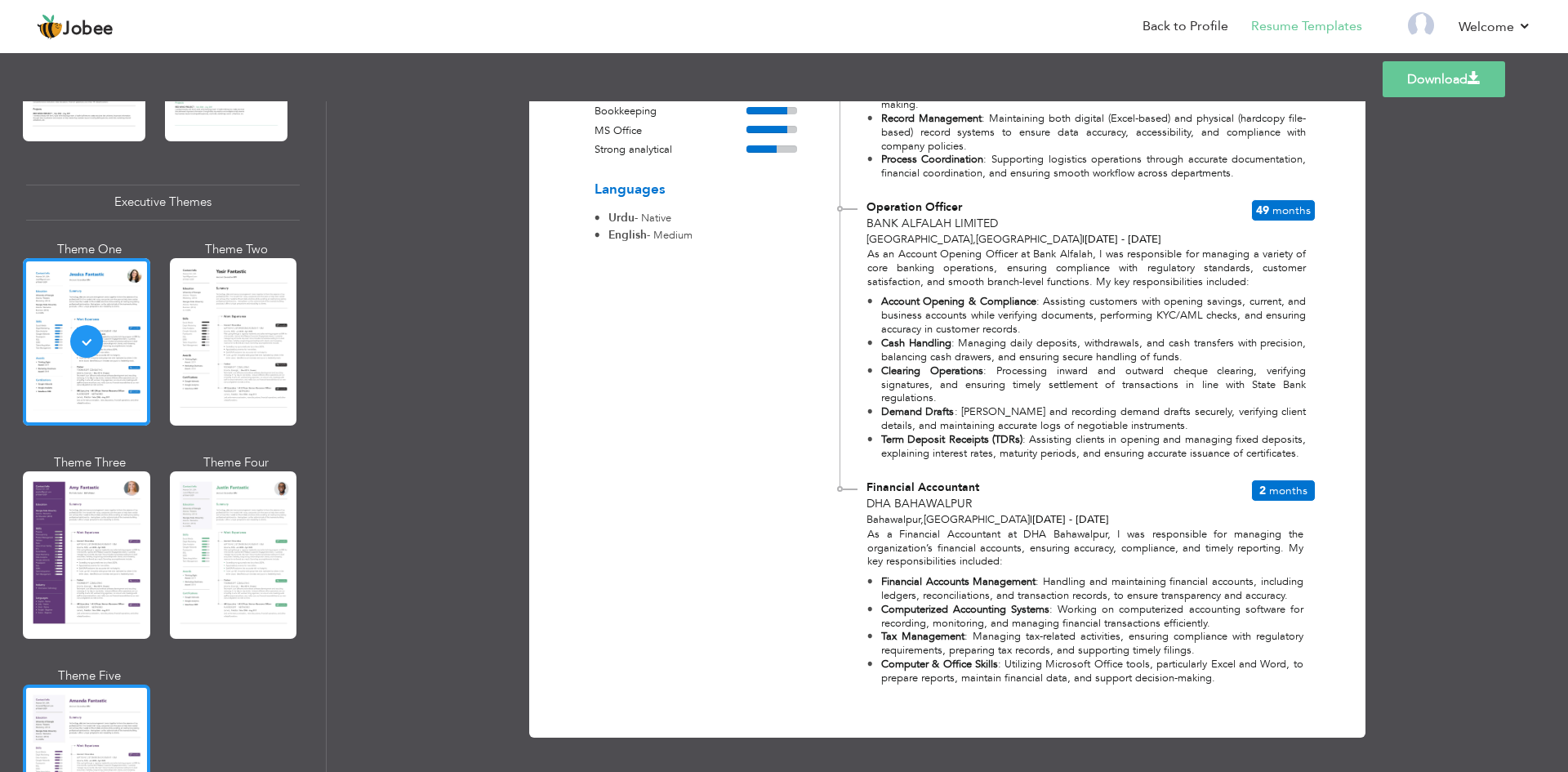
scroll to position [1306, 0]
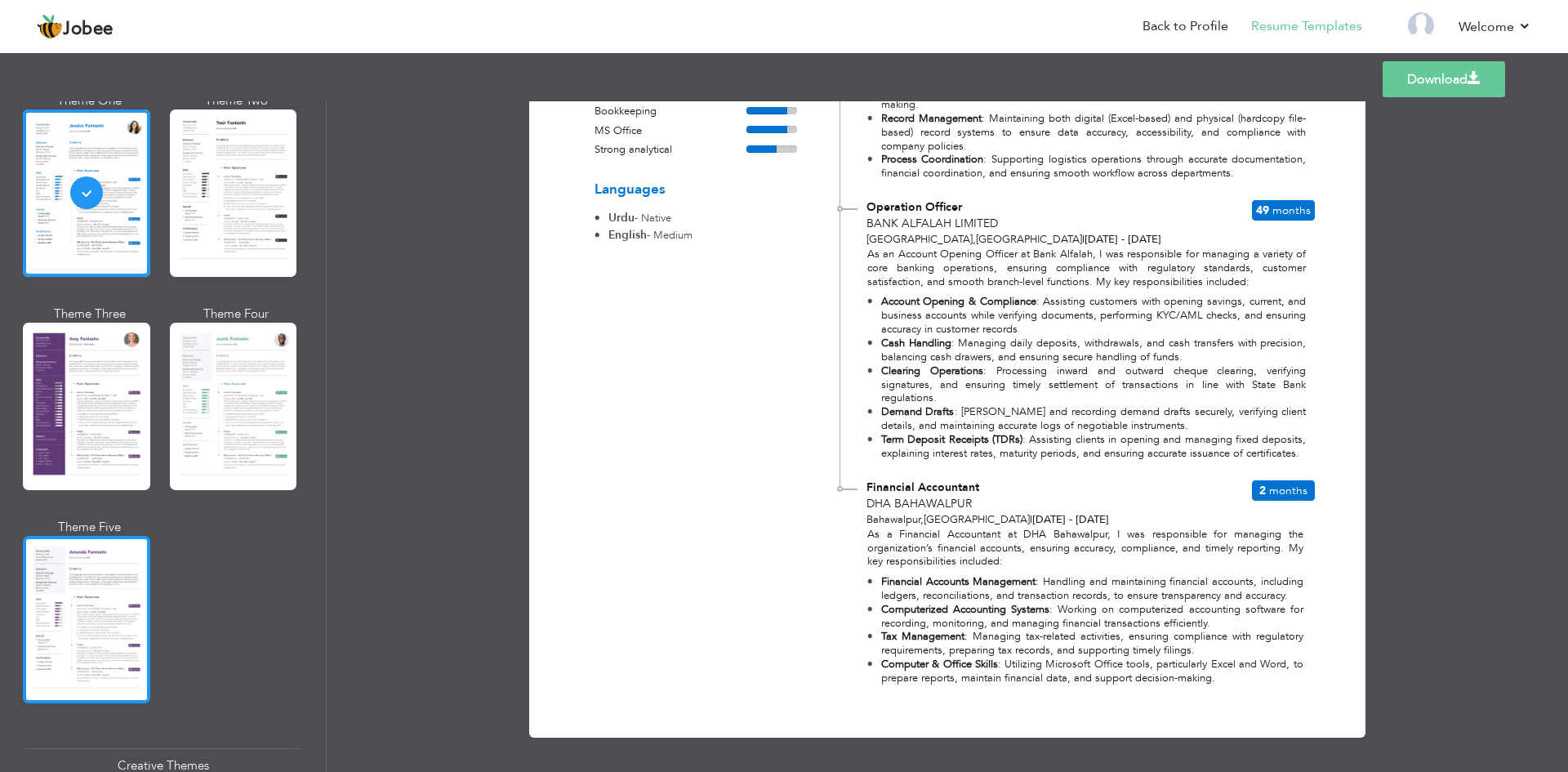
click at [111, 538] on div at bounding box center [86, 619] width 127 height 168
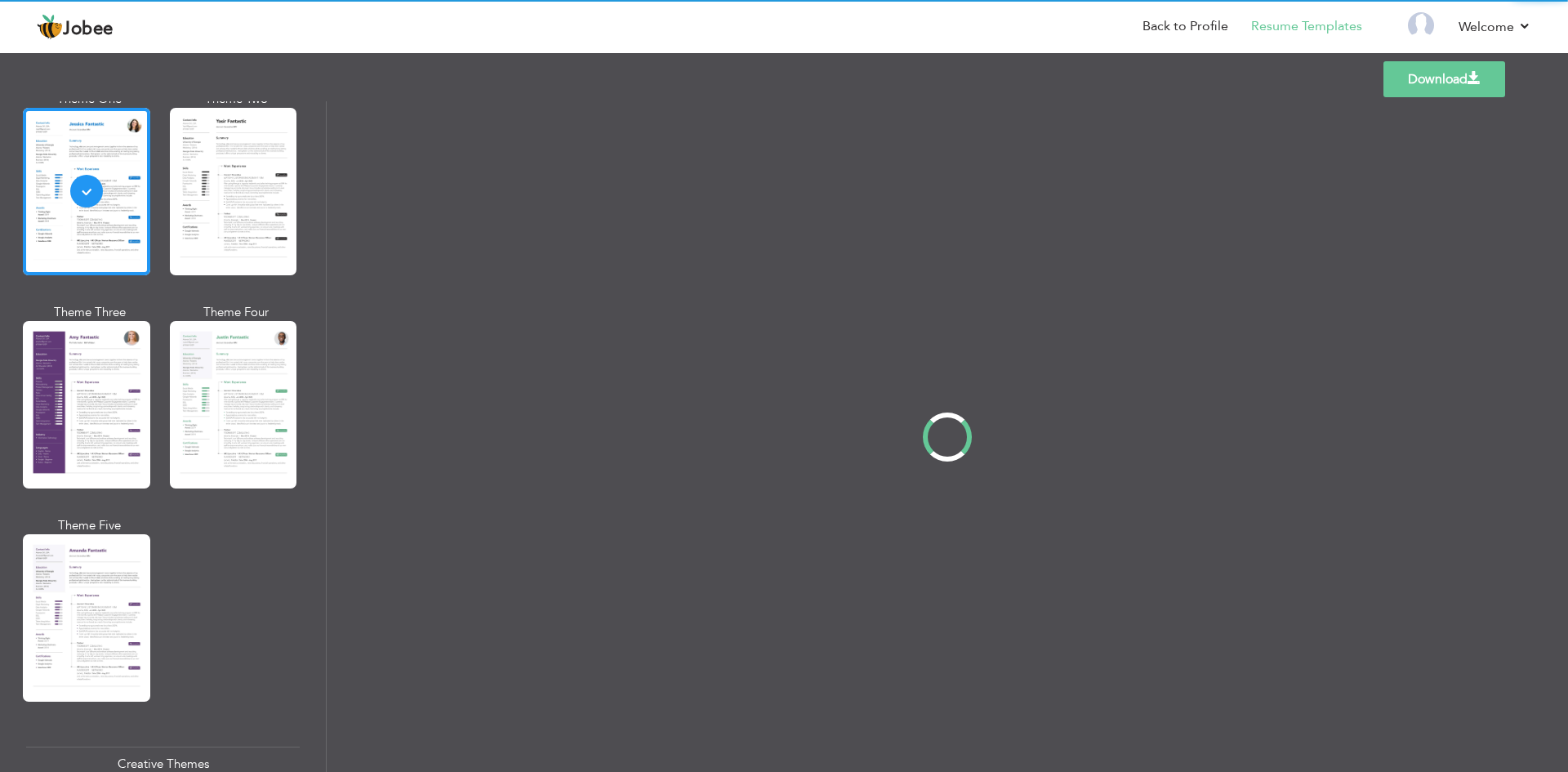
scroll to position [0, 0]
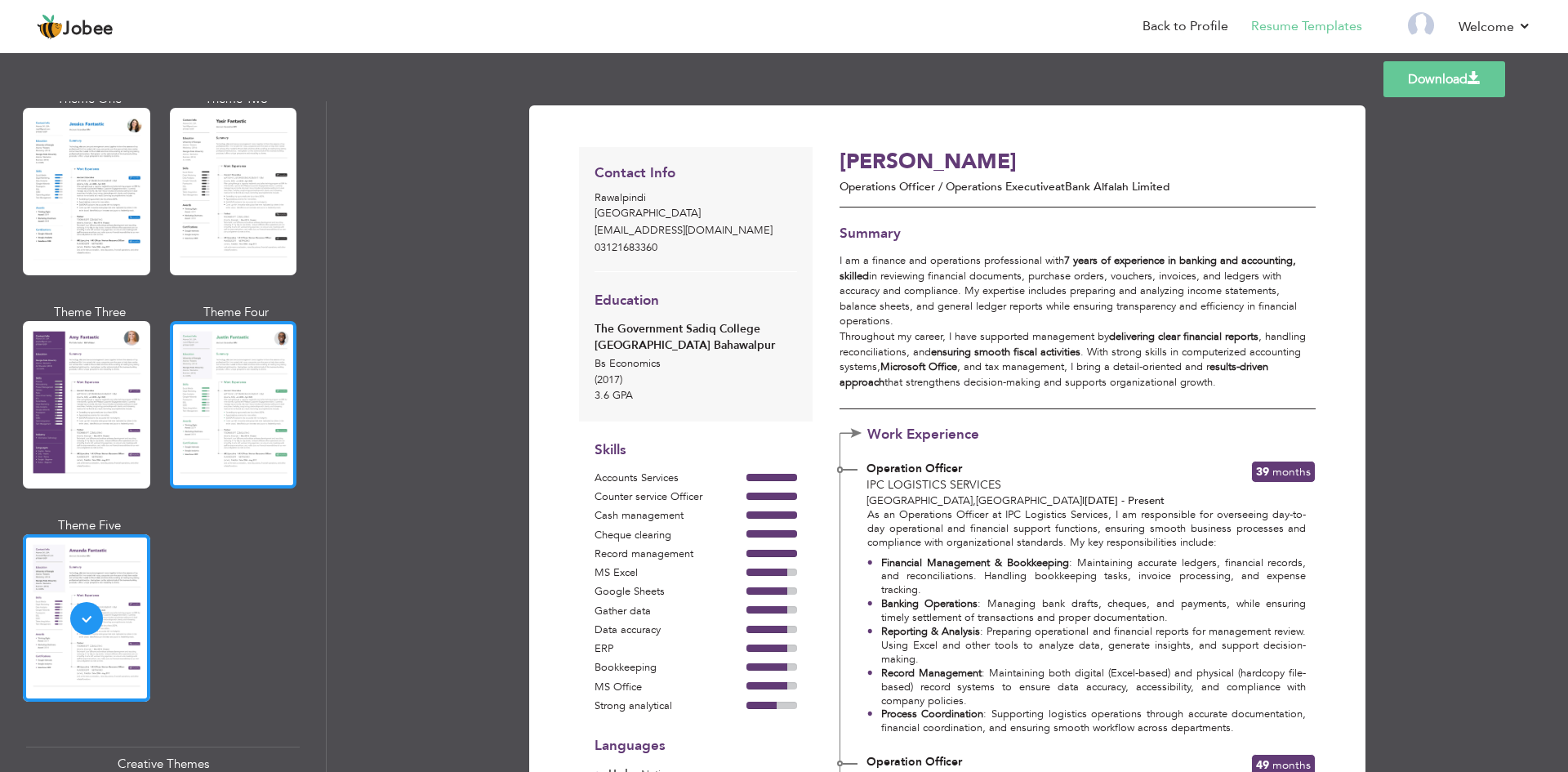
click at [250, 432] on div at bounding box center [233, 405] width 127 height 168
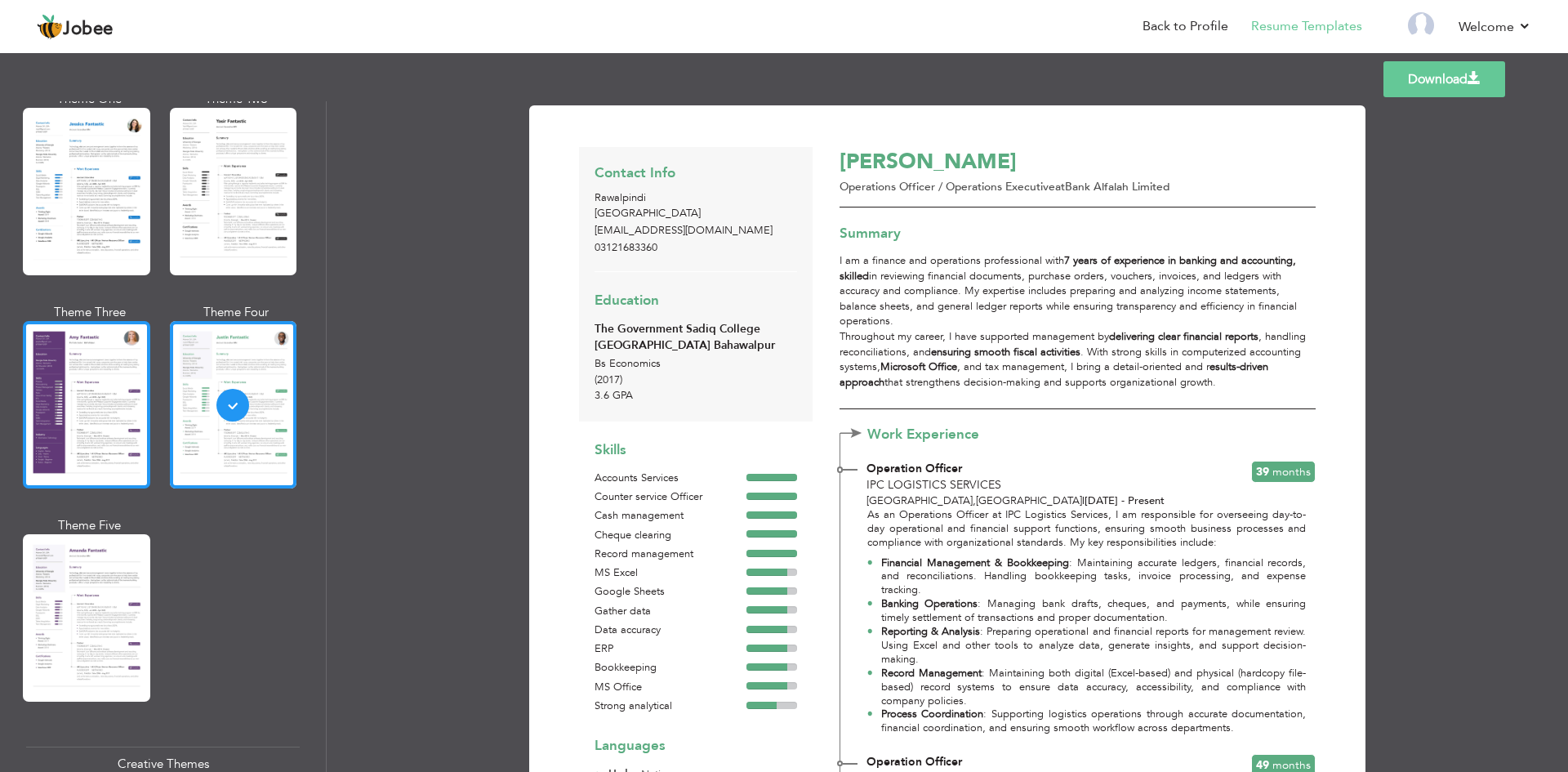
click at [130, 372] on div at bounding box center [86, 405] width 127 height 168
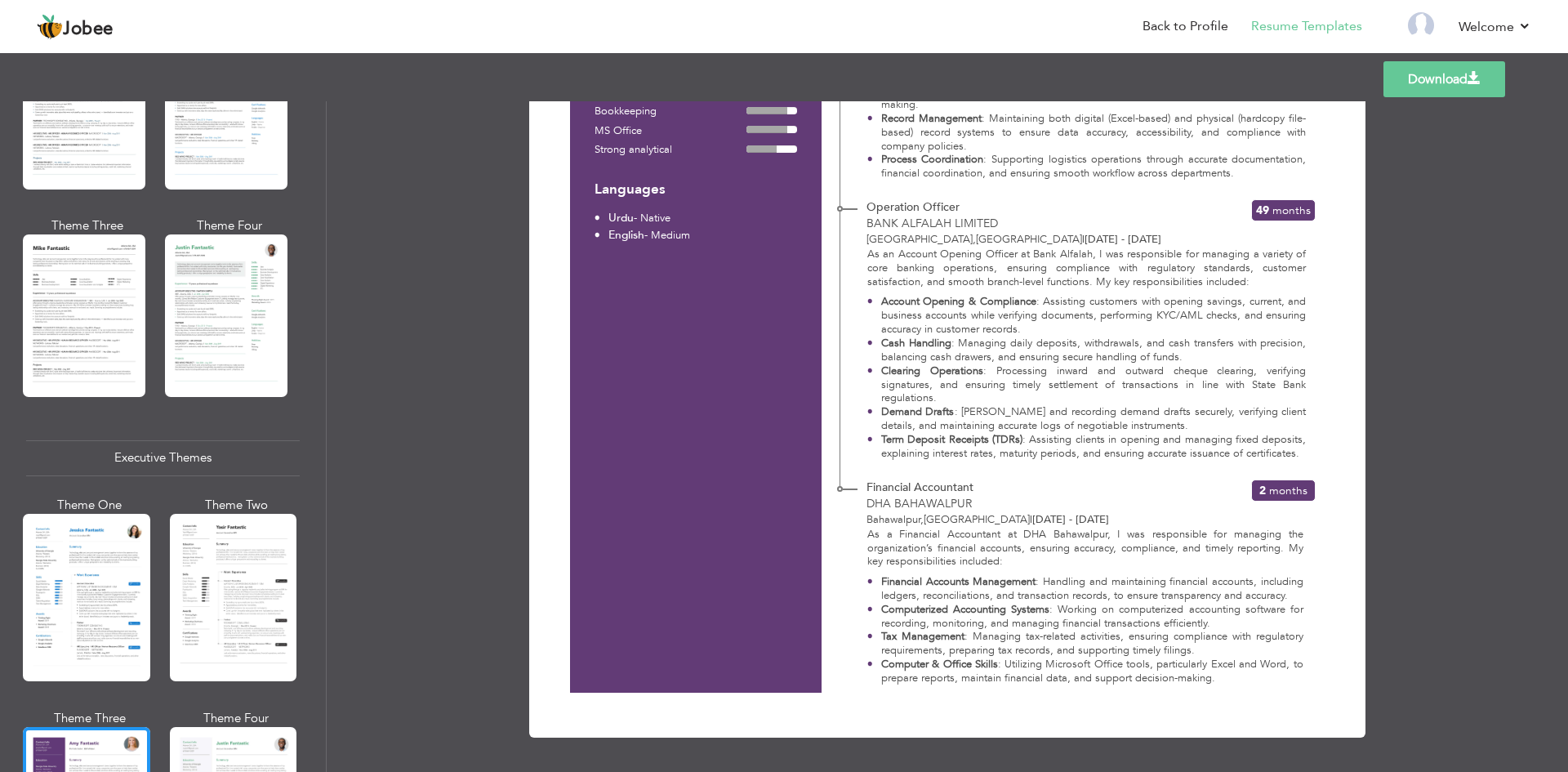
scroll to position [899, 0]
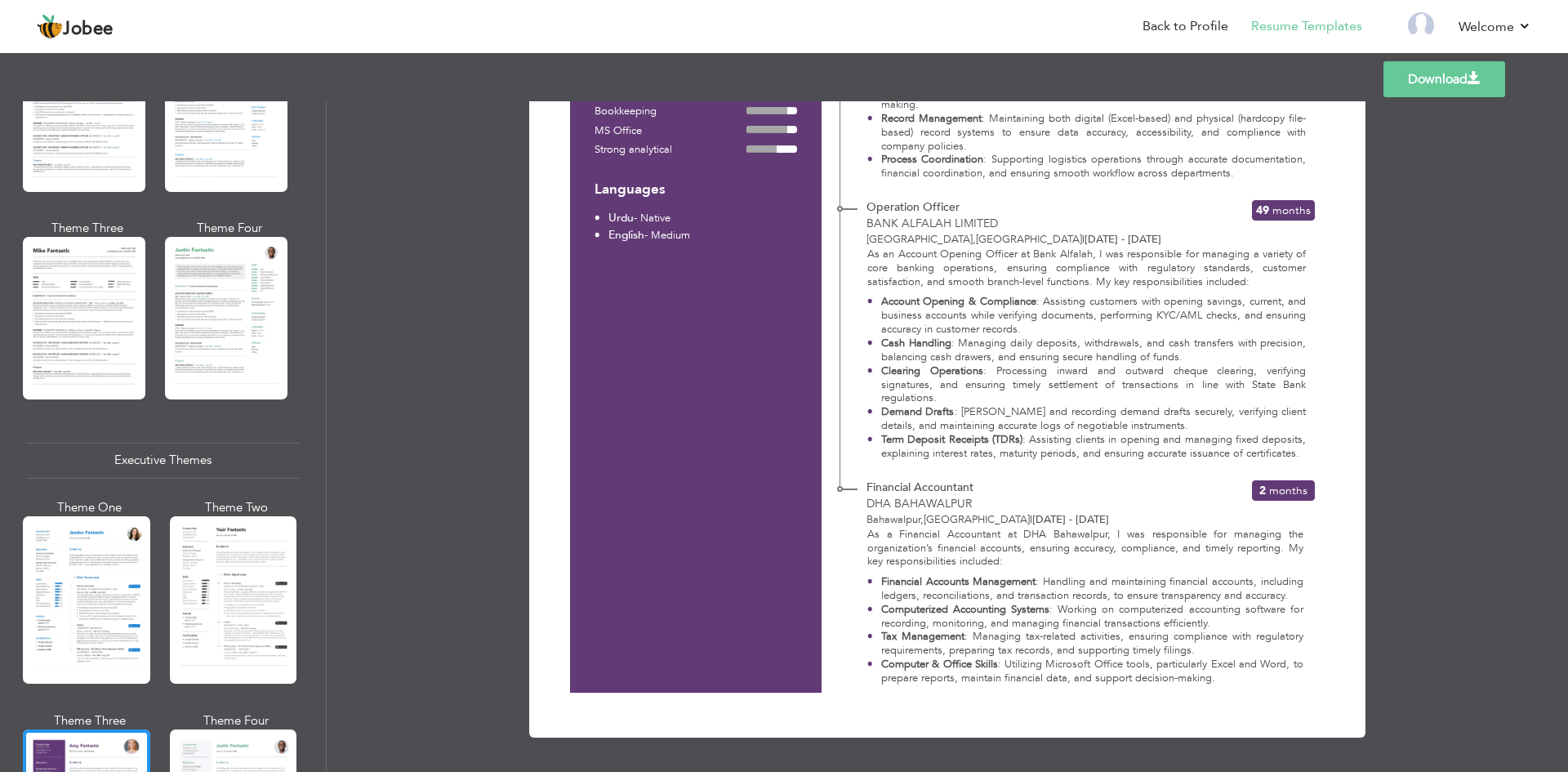
click at [81, 341] on div at bounding box center [83, 318] width 123 height 162
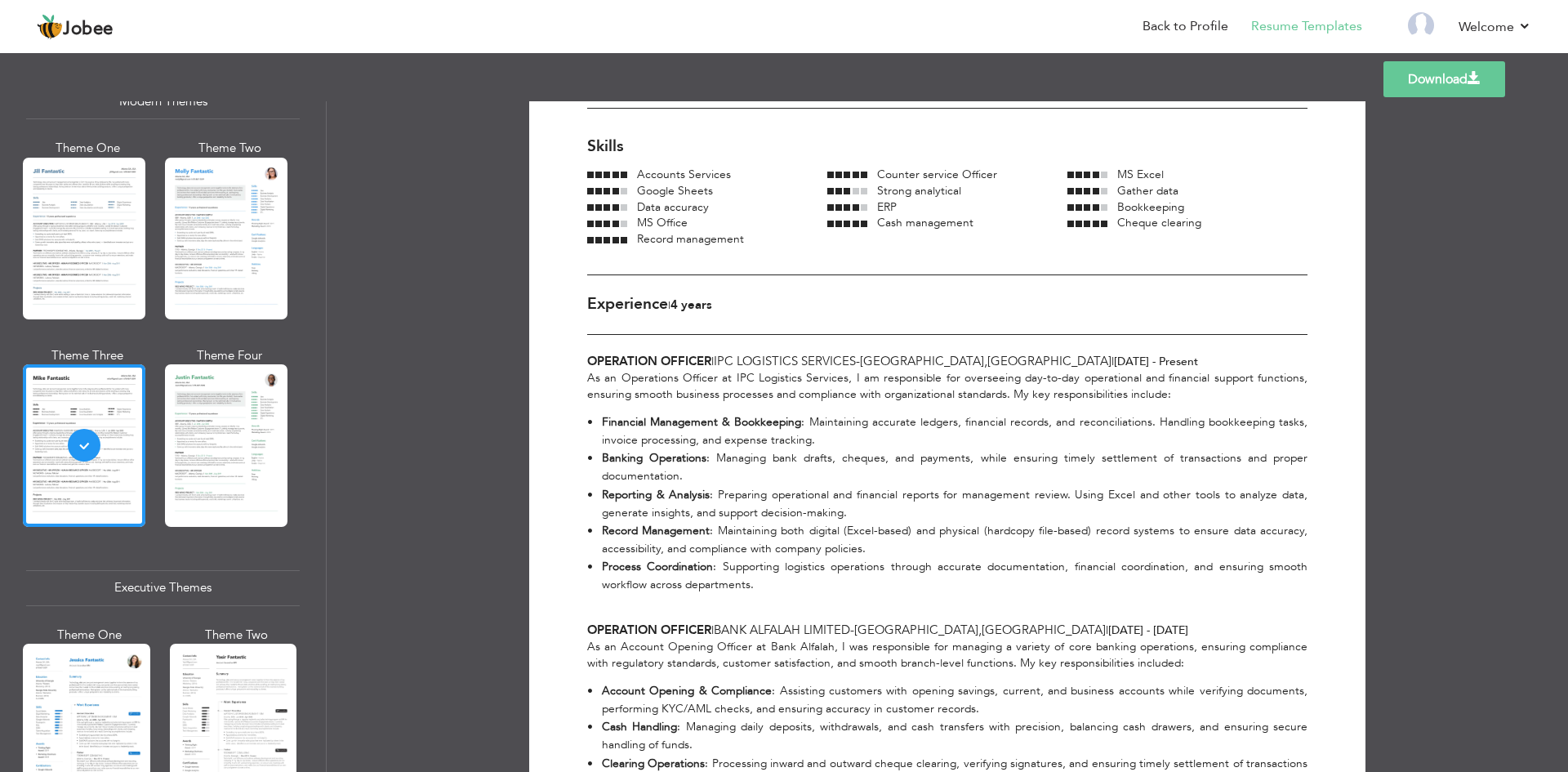
scroll to position [573, 0]
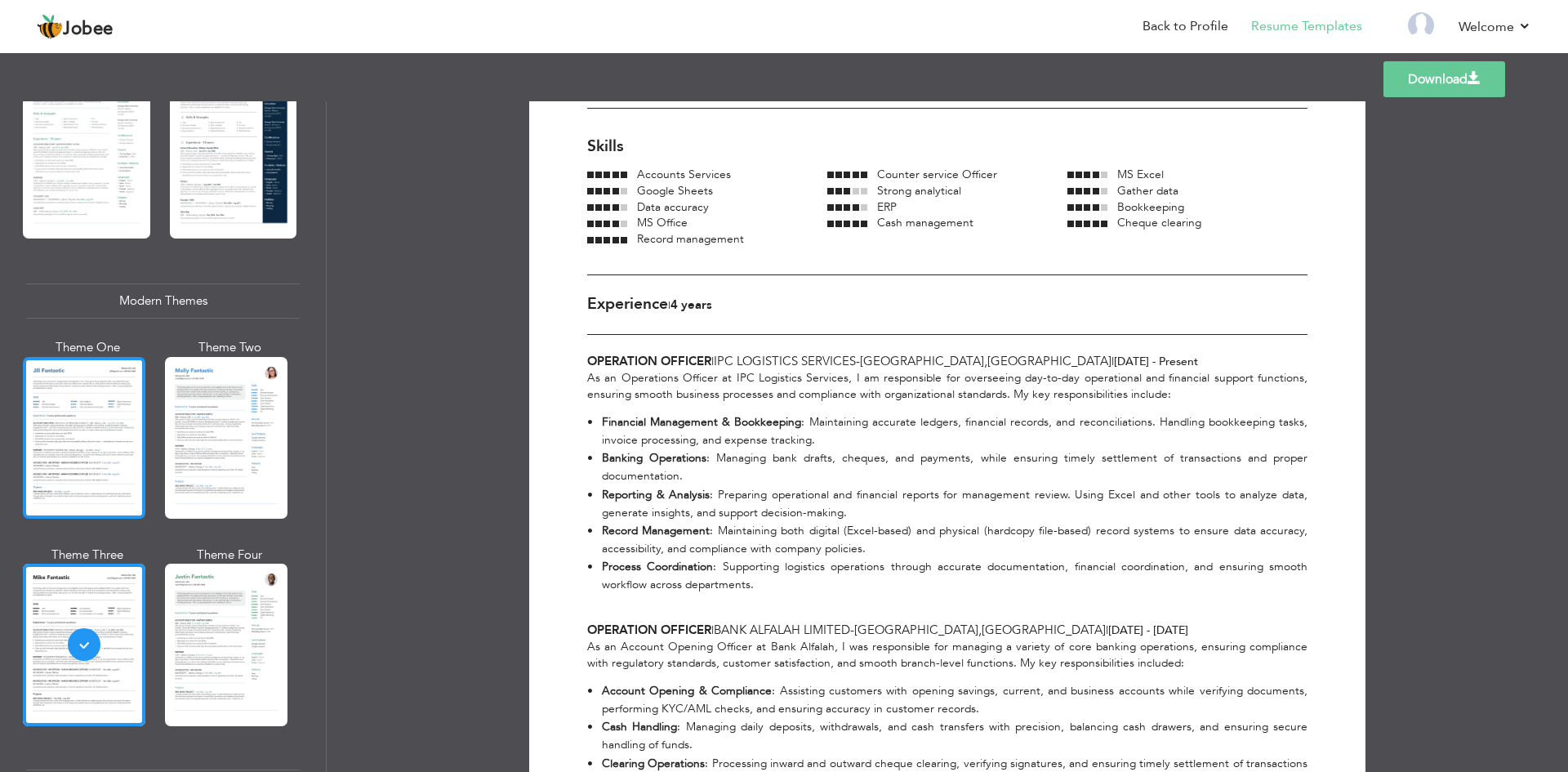
click at [62, 369] on div at bounding box center [83, 438] width 123 height 162
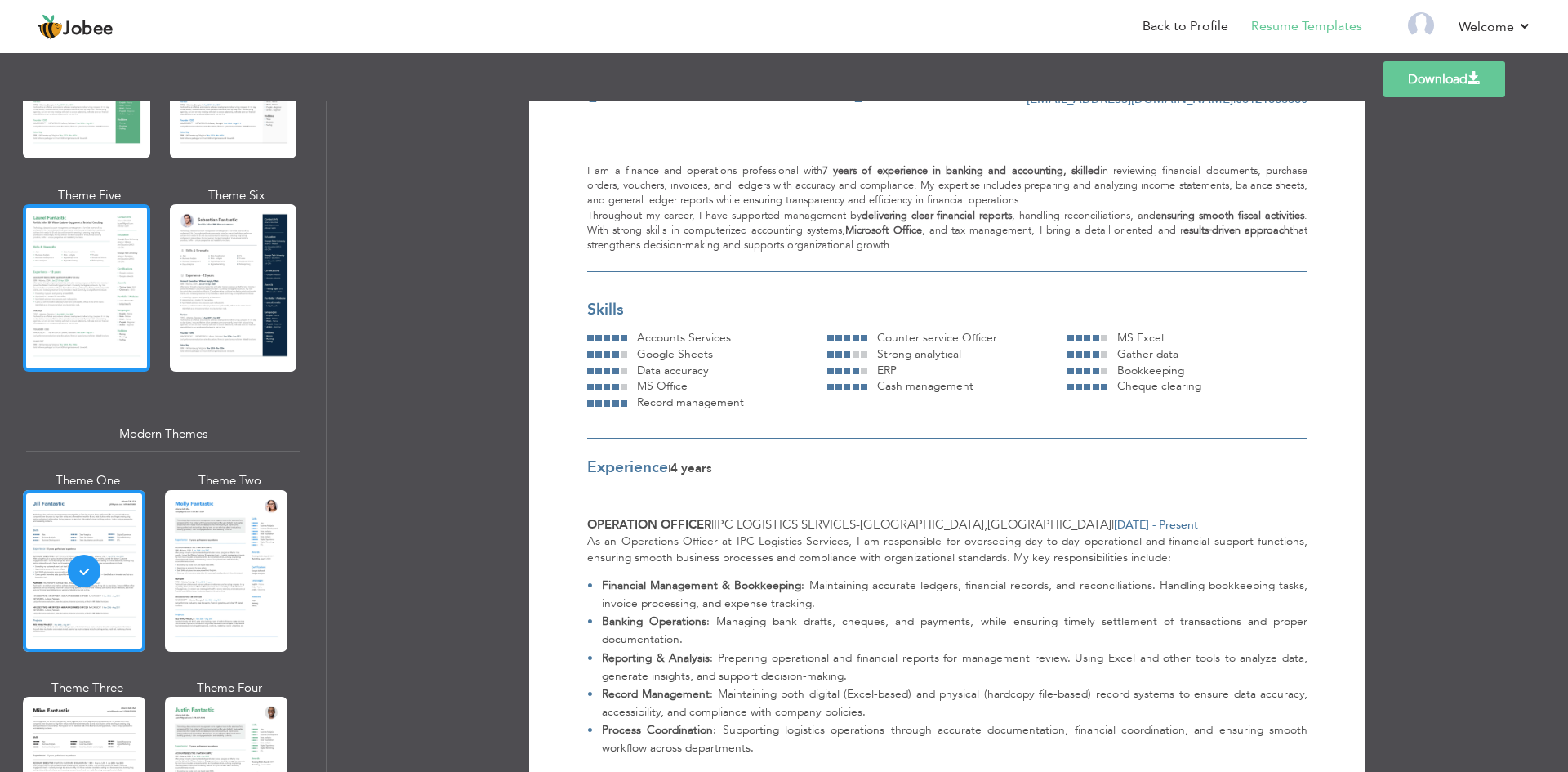
scroll to position [328, 0]
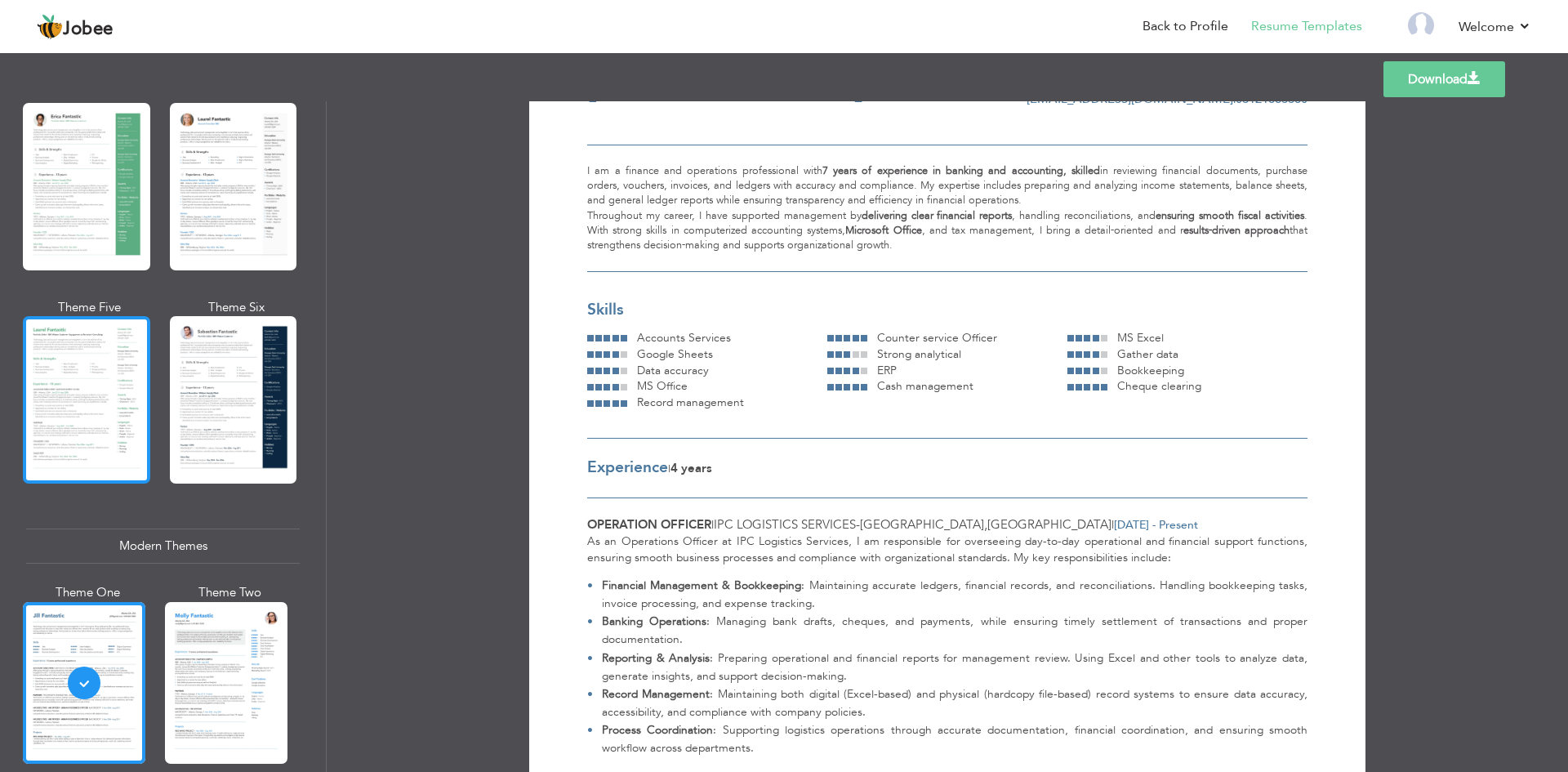
click at [72, 367] on div at bounding box center [86, 399] width 127 height 168
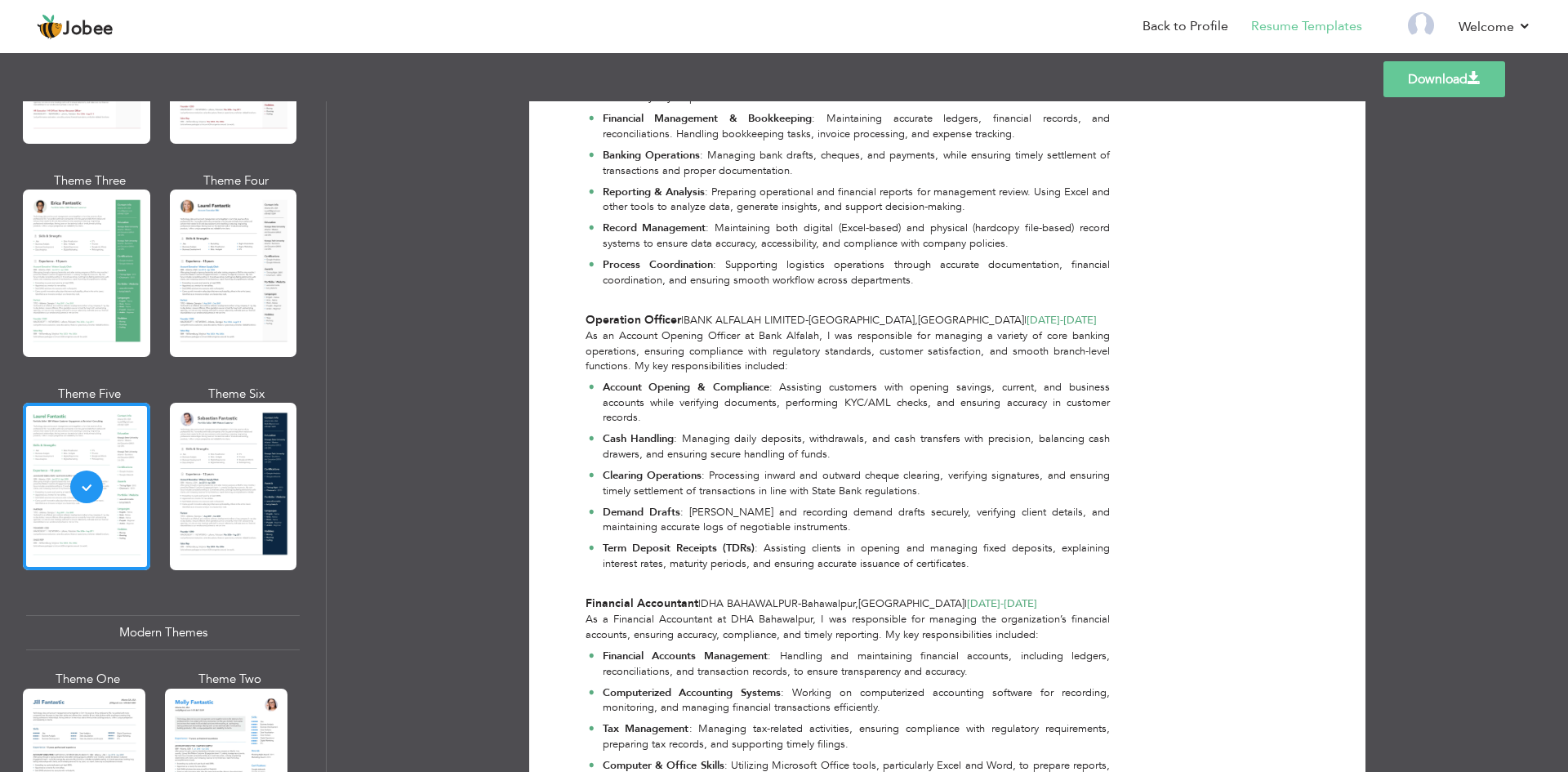
scroll to position [164, 0]
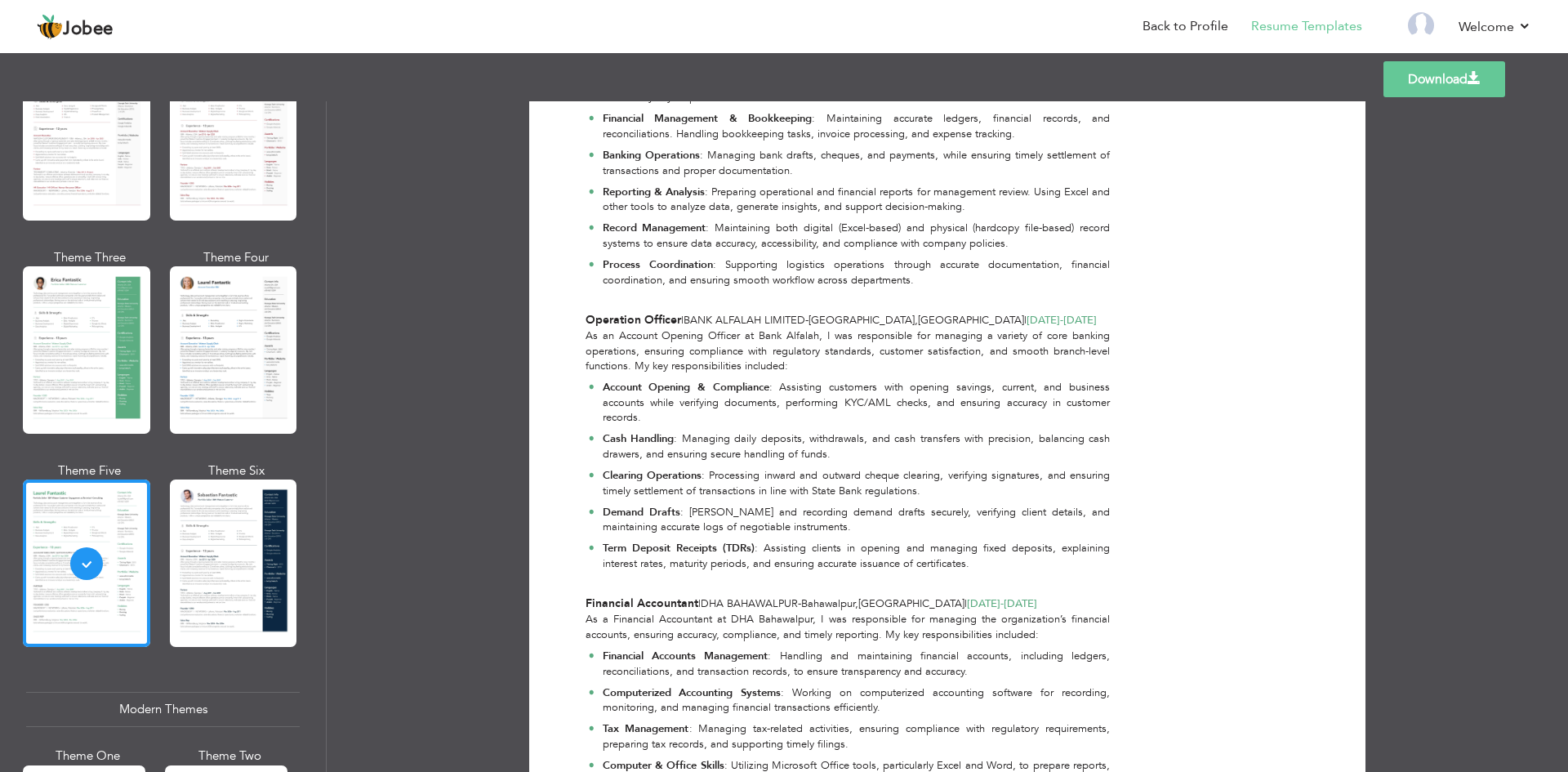
click at [94, 281] on div at bounding box center [86, 350] width 127 height 168
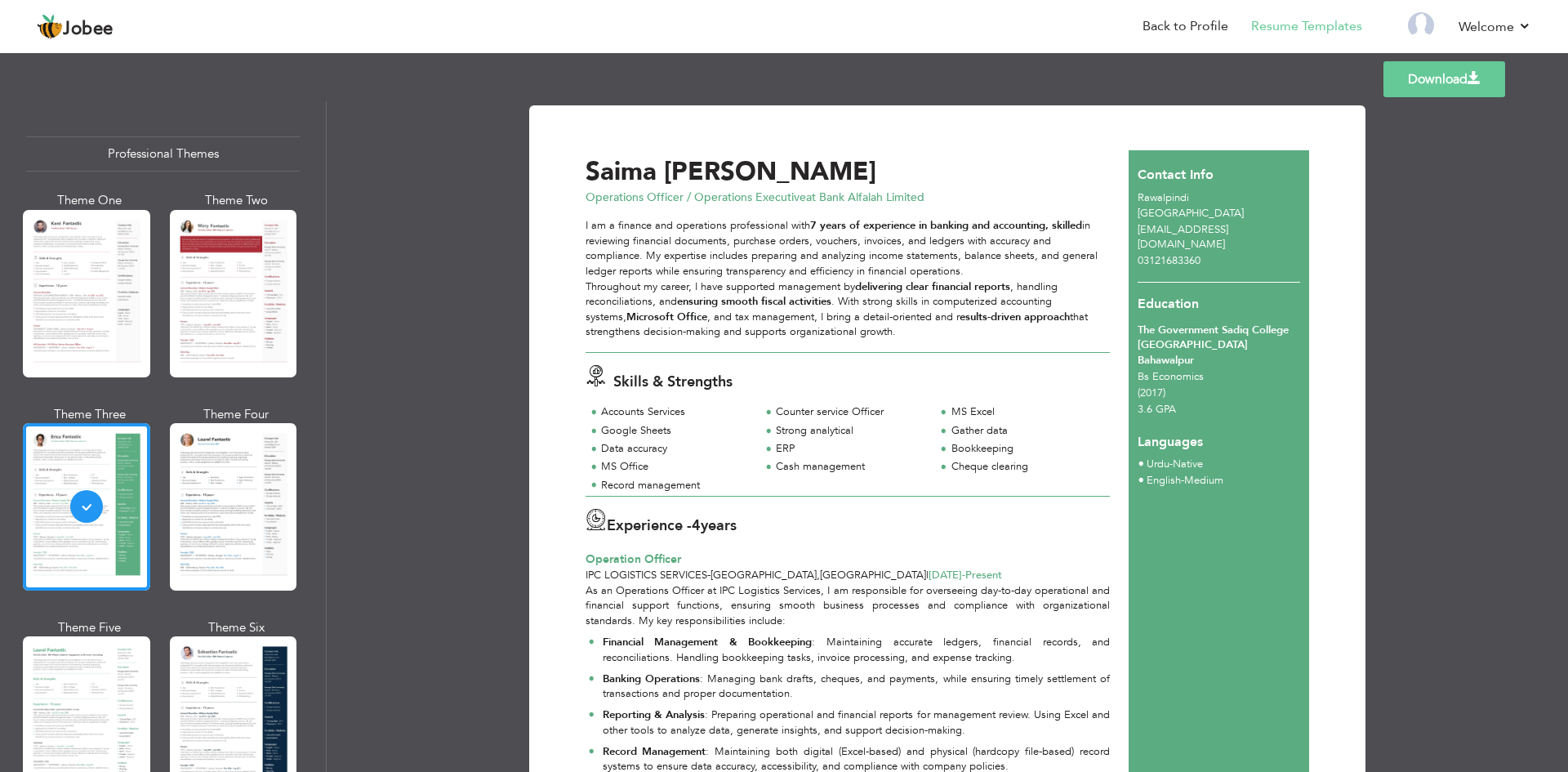
scroll to position [0, 0]
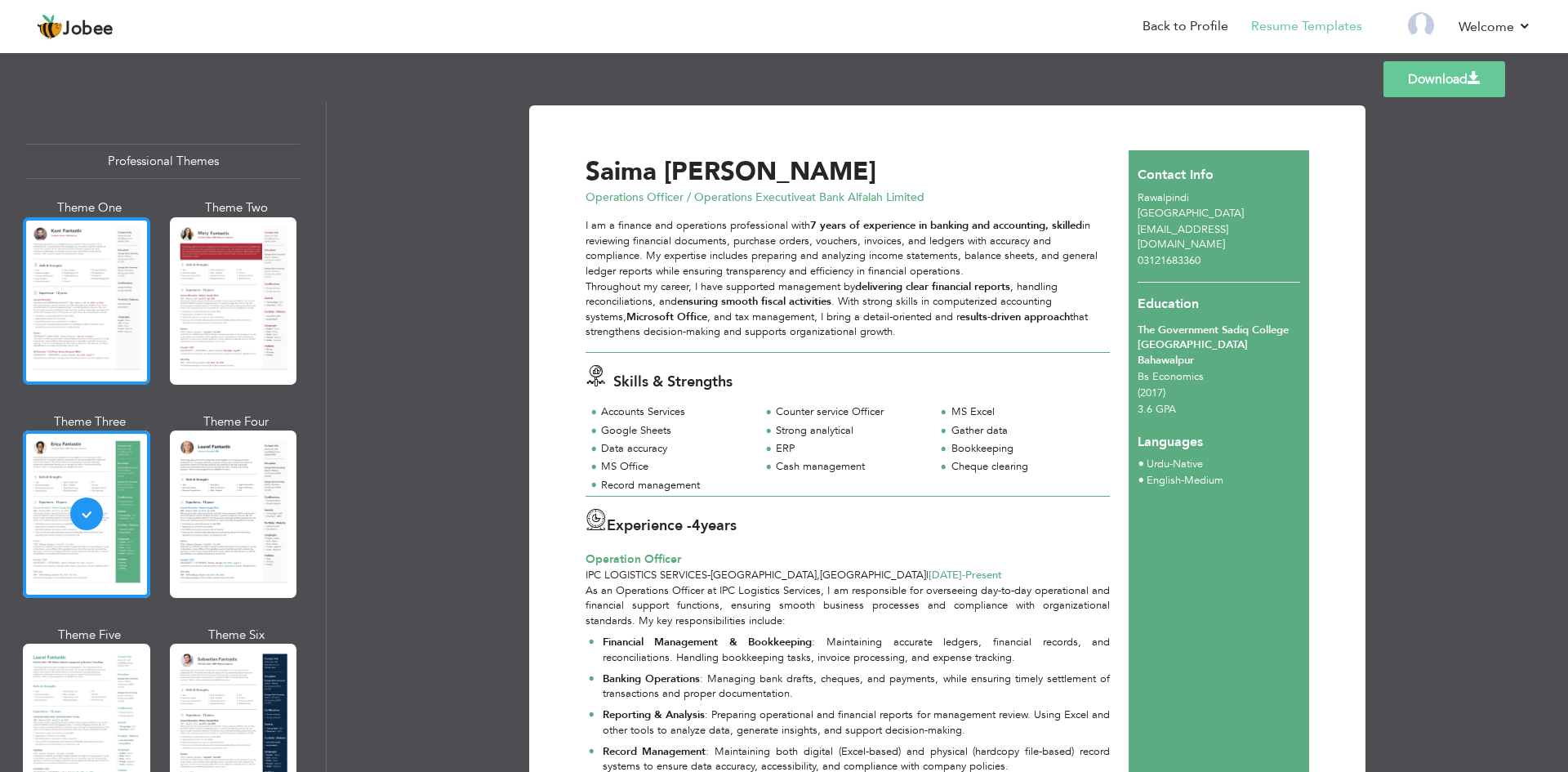
click at [88, 331] on div at bounding box center [86, 301] width 127 height 168
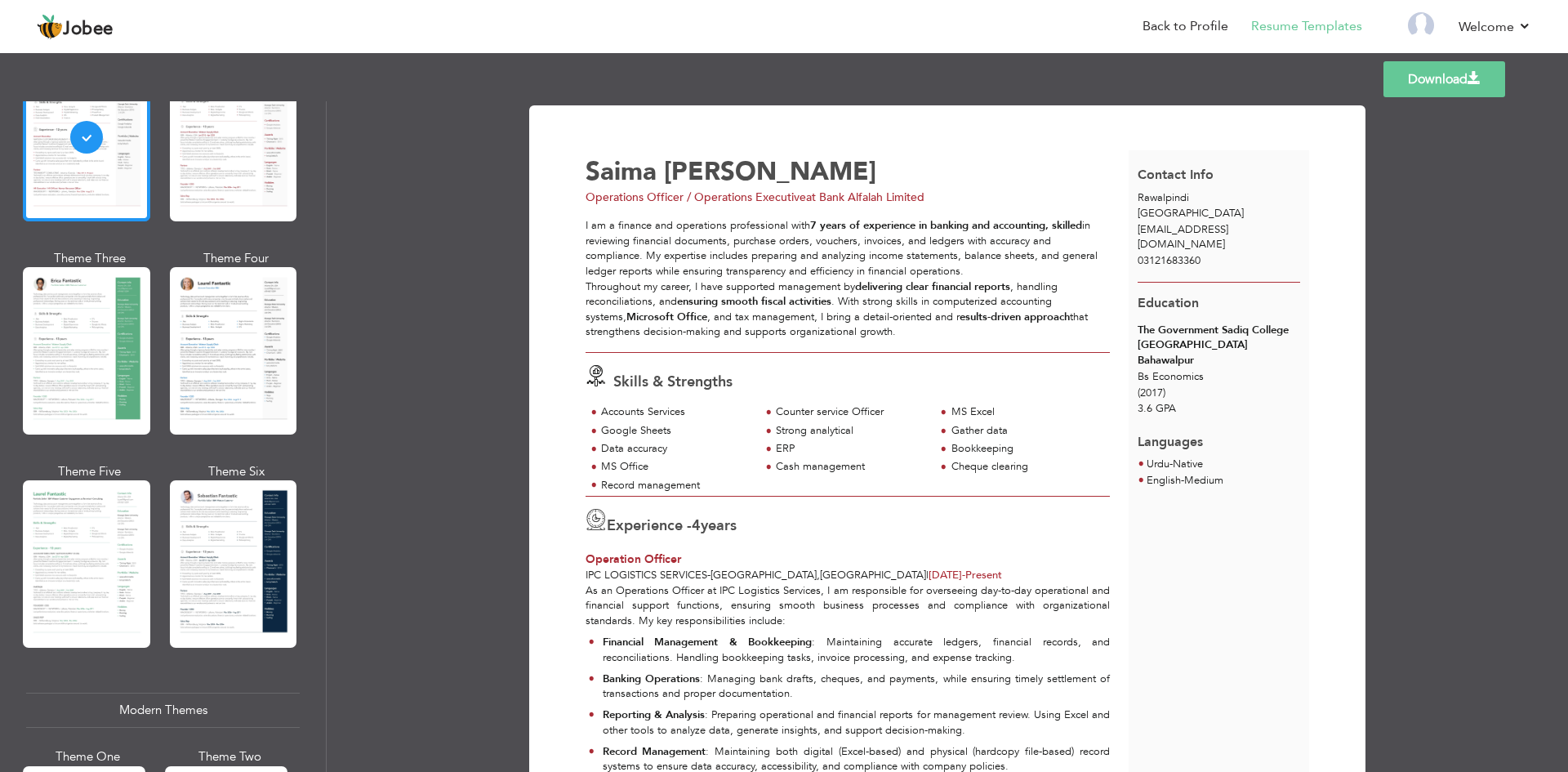
click at [88, 331] on div at bounding box center [86, 351] width 127 height 168
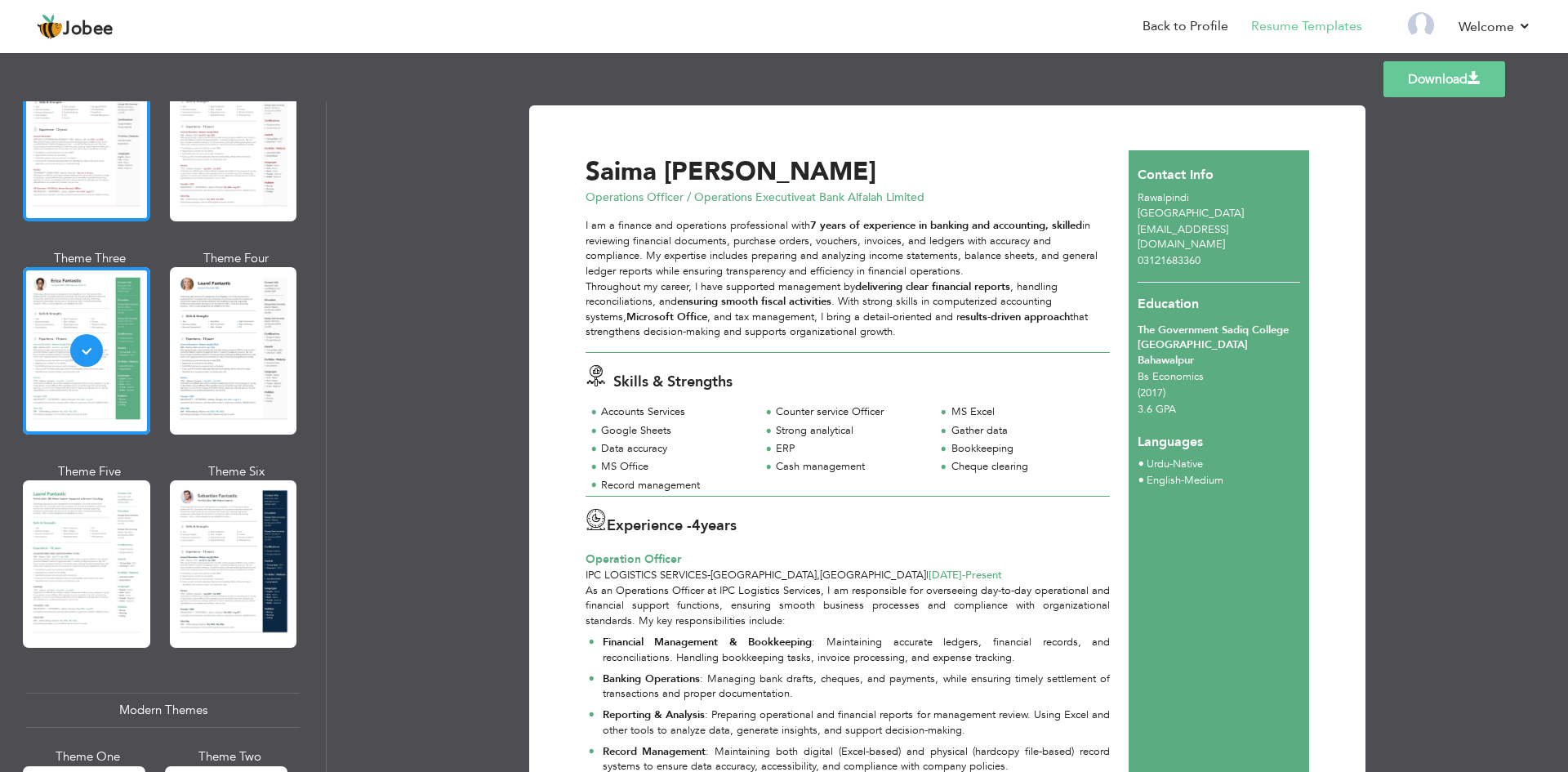
click at [68, 200] on div at bounding box center [86, 137] width 127 height 168
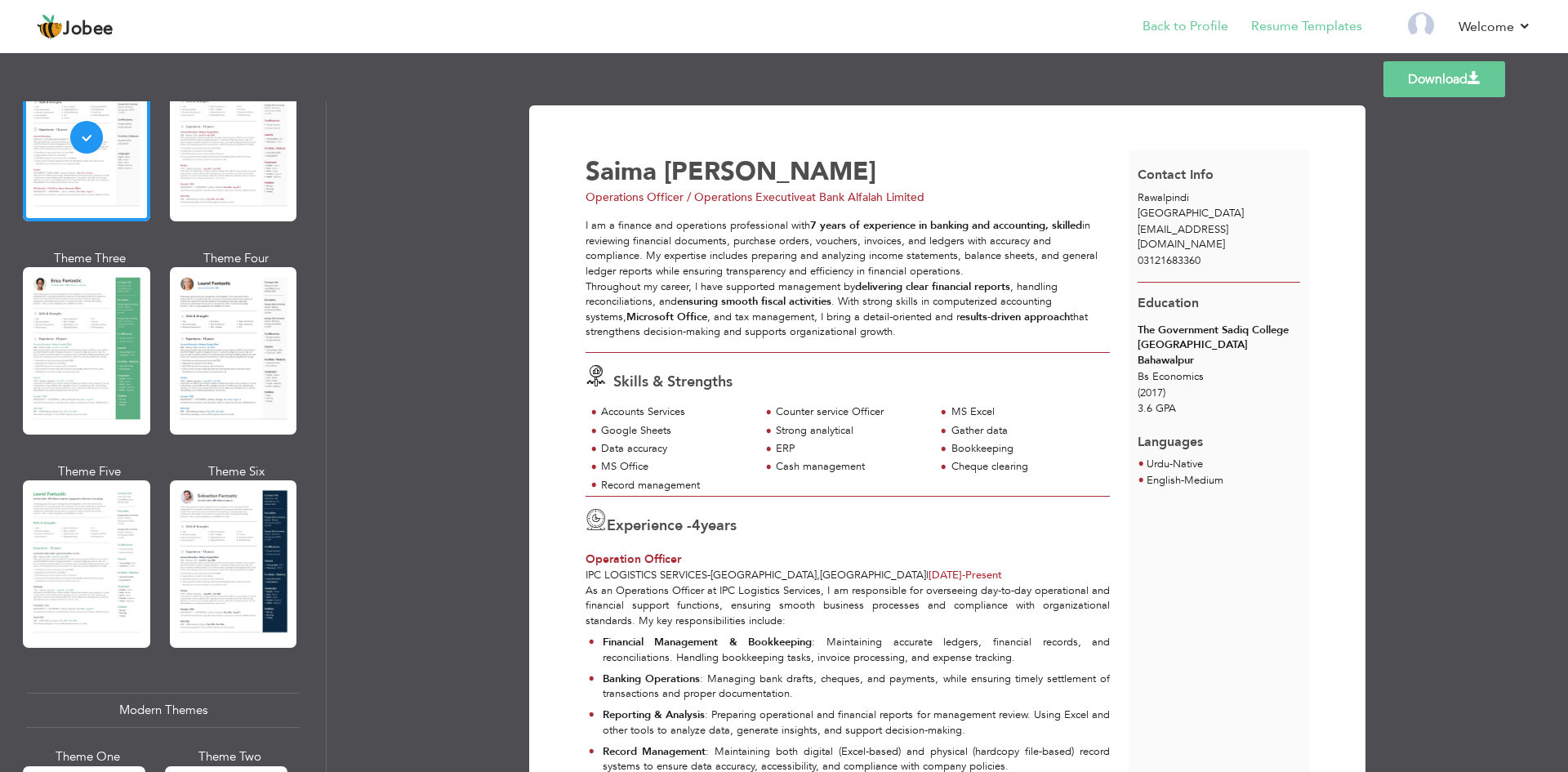
click at [1187, 36] on li "Back to Profile" at bounding box center [1174, 27] width 109 height 44
click at [1183, 29] on link "Back to Profile" at bounding box center [1186, 26] width 86 height 19
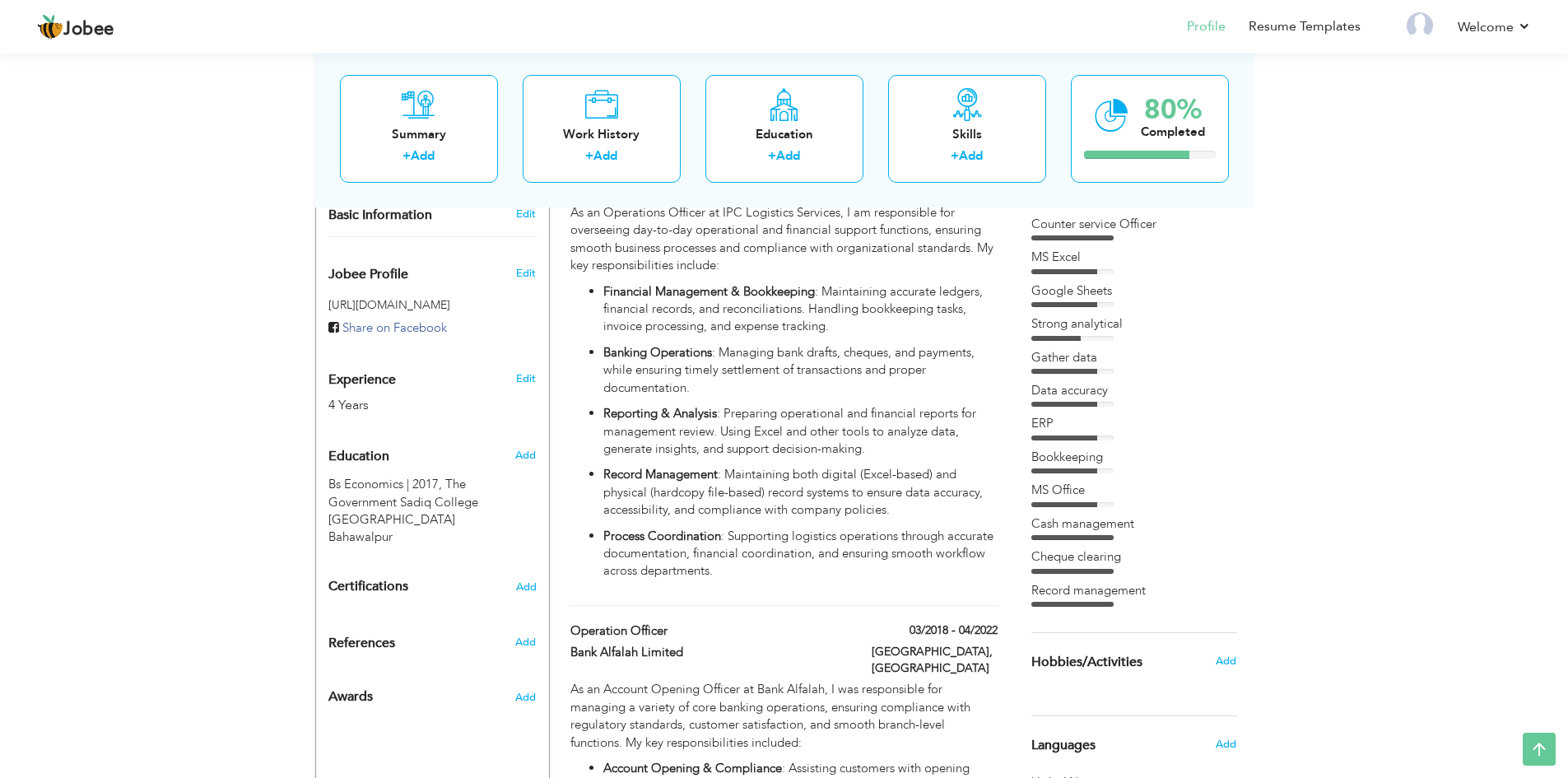
scroll to position [494, 0]
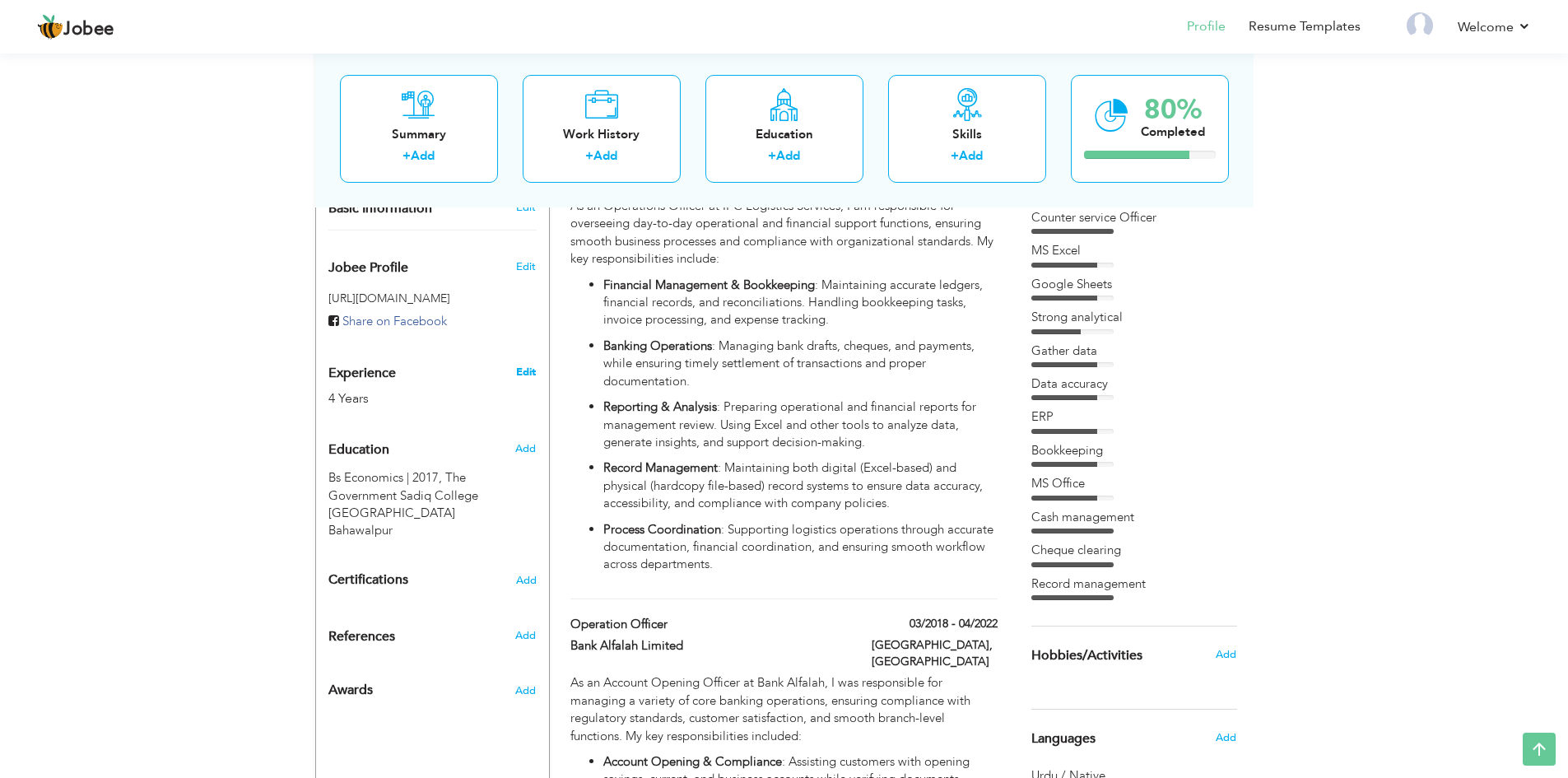
click at [527, 374] on link "Edit" at bounding box center [526, 372] width 20 height 14
type input "Saima"
type input "[PERSON_NAME]"
type input "03121683360"
select select "number:166"
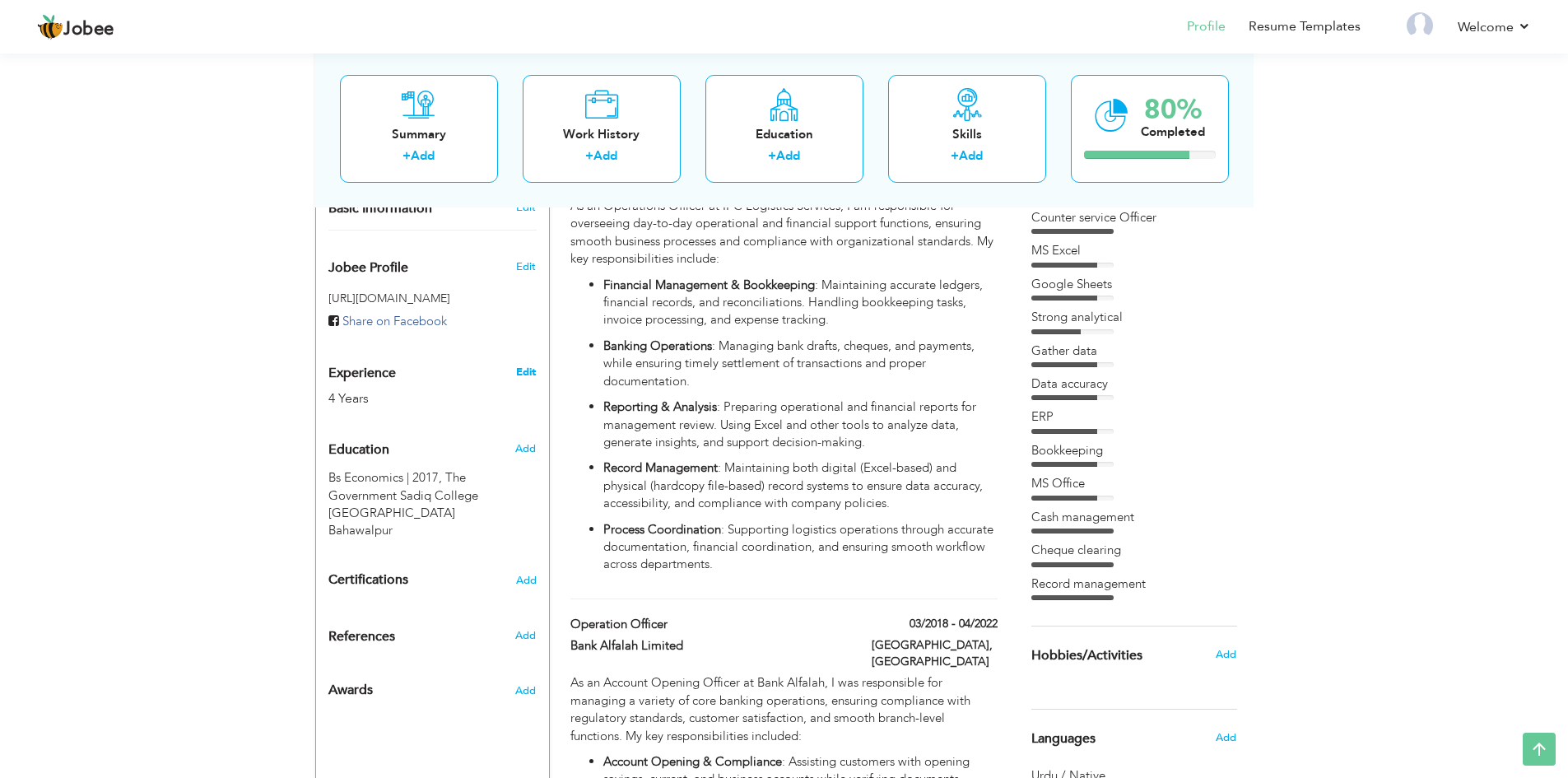
type input "Rawalpindi"
select select "number:6"
type input "Bank Alfalah Limited"
type input "Operations Officer / Operations Executive"
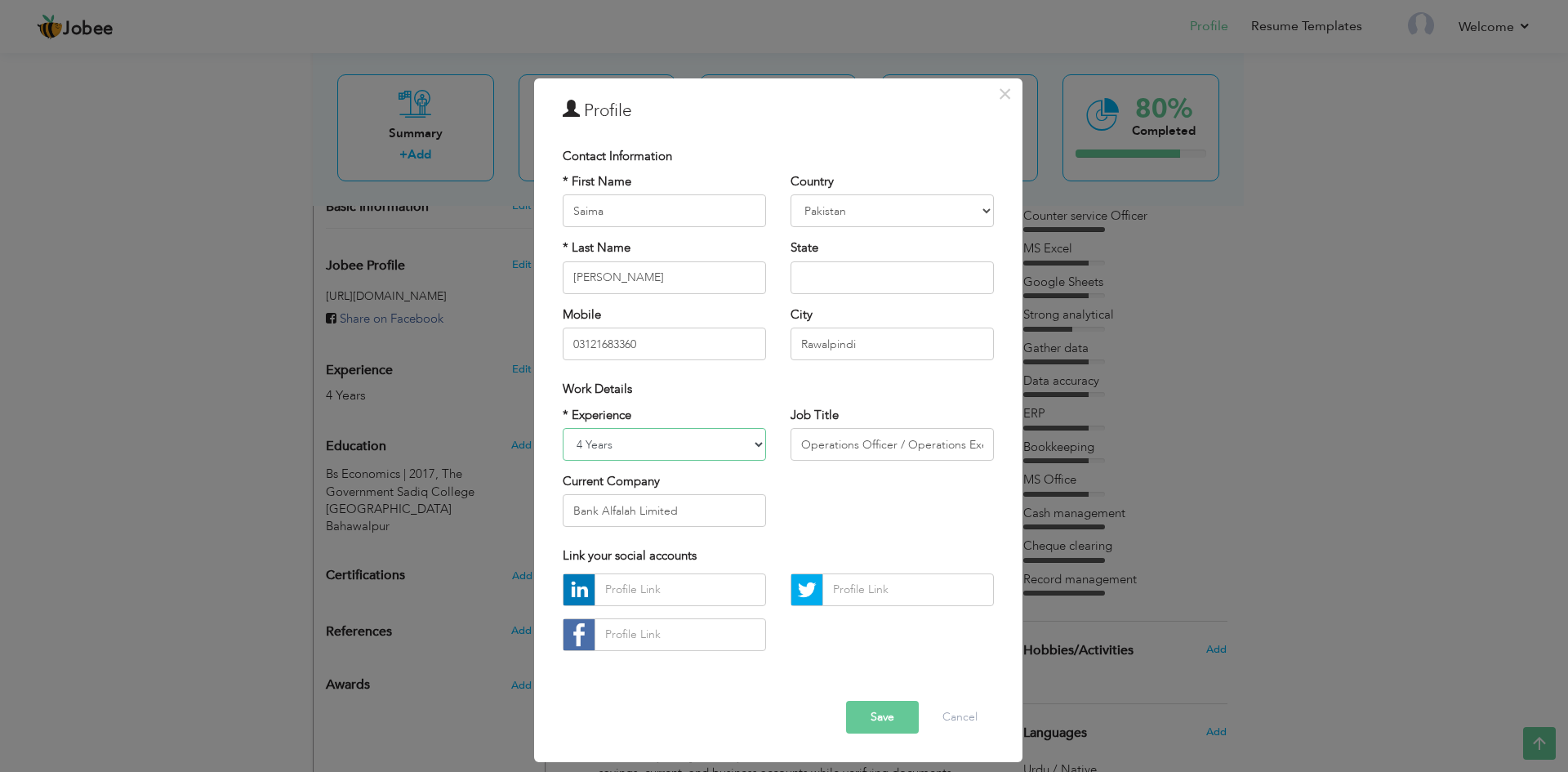
click at [585, 446] on select "Entry Level Less than 1 Year 1 Year 2 Years 3 Years 4 Years 5 Years 6 Years 7 Y…" at bounding box center [664, 444] width 204 height 32
select select "number:9"
click at [563, 428] on select "Entry Level Less than 1 Year 1 Year 2 Years 3 Years 4 Years 5 Years 6 Years 7 Y…" at bounding box center [664, 444] width 204 height 32
click at [690, 513] on input "Bank Alfalah Limited" at bounding box center [664, 511] width 204 height 32
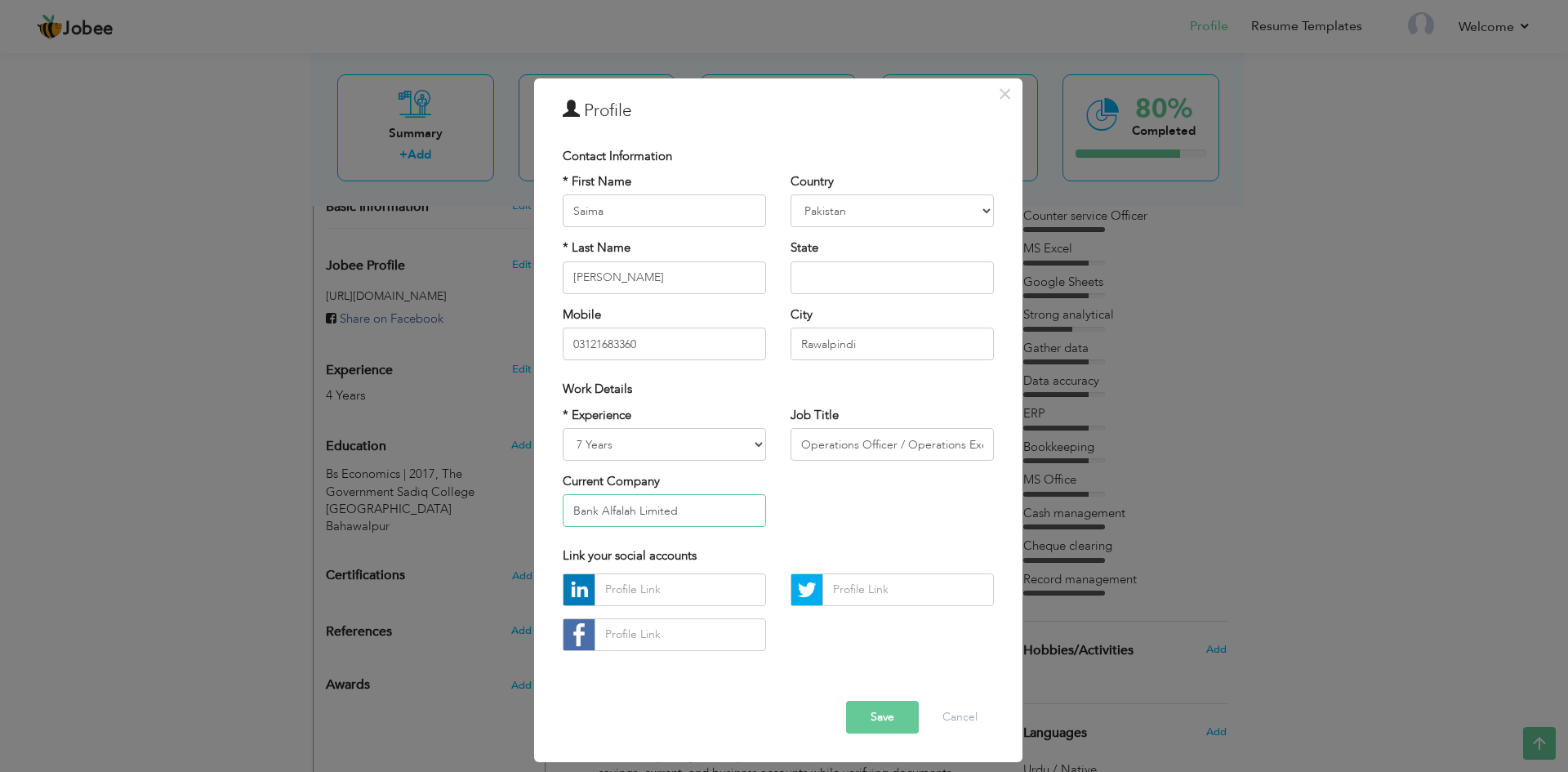
click at [690, 513] on input "Bank Alfalah Limited" at bounding box center [664, 511] width 204 height 32
type input "IPC Logistics Services"
click at [862, 534] on div "* Experience Entry Level Less than 1 Year 1 Year 2 Years 3 Years 4 Years 5 Year…" at bounding box center [778, 473] width 456 height 133
click at [876, 453] on input "Operations Officer / Operations Executive" at bounding box center [892, 444] width 204 height 32
click at [877, 480] on div "* Experience Entry Level Less than 1 Year 1 Year 2 Years 3 Years 4 Years 5 Year…" at bounding box center [778, 473] width 456 height 133
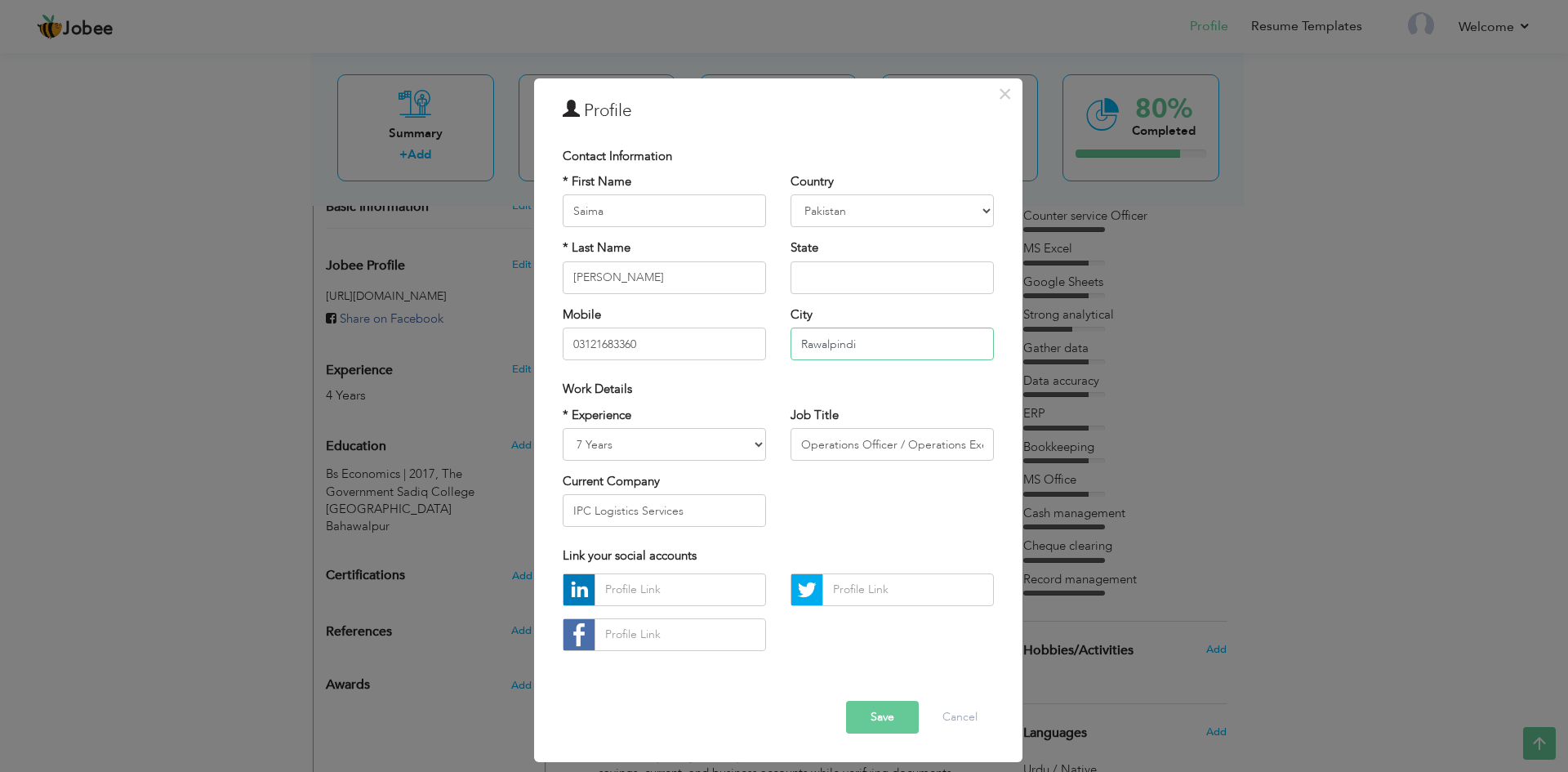
click at [867, 349] on input "Rawalpindi" at bounding box center [892, 344] width 204 height 32
click at [715, 350] on input "03121683360" at bounding box center [664, 344] width 204 height 32
click at [880, 345] on input "Rawalpindi" at bounding box center [892, 344] width 204 height 32
type input "I"
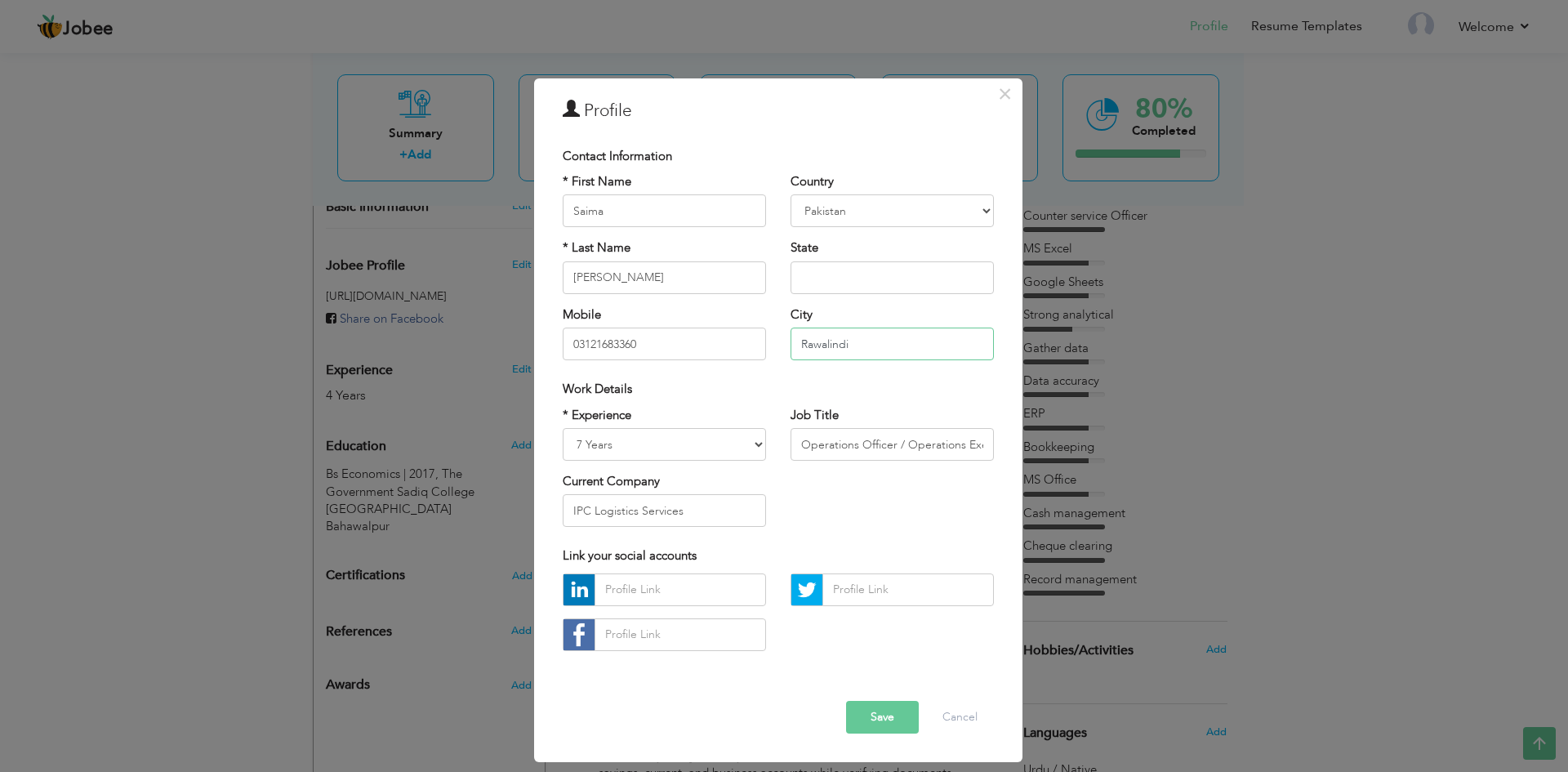
type input "Rawalindi"
click at [839, 420] on div "Job Title Operations Officer / Operations Executive" at bounding box center [892, 434] width 204 height 54
click at [842, 281] on input "text" at bounding box center [892, 277] width 204 height 32
type input "[GEOGRAPHIC_DATA]"
click at [759, 394] on div "Work Details" at bounding box center [778, 389] width 431 height 17
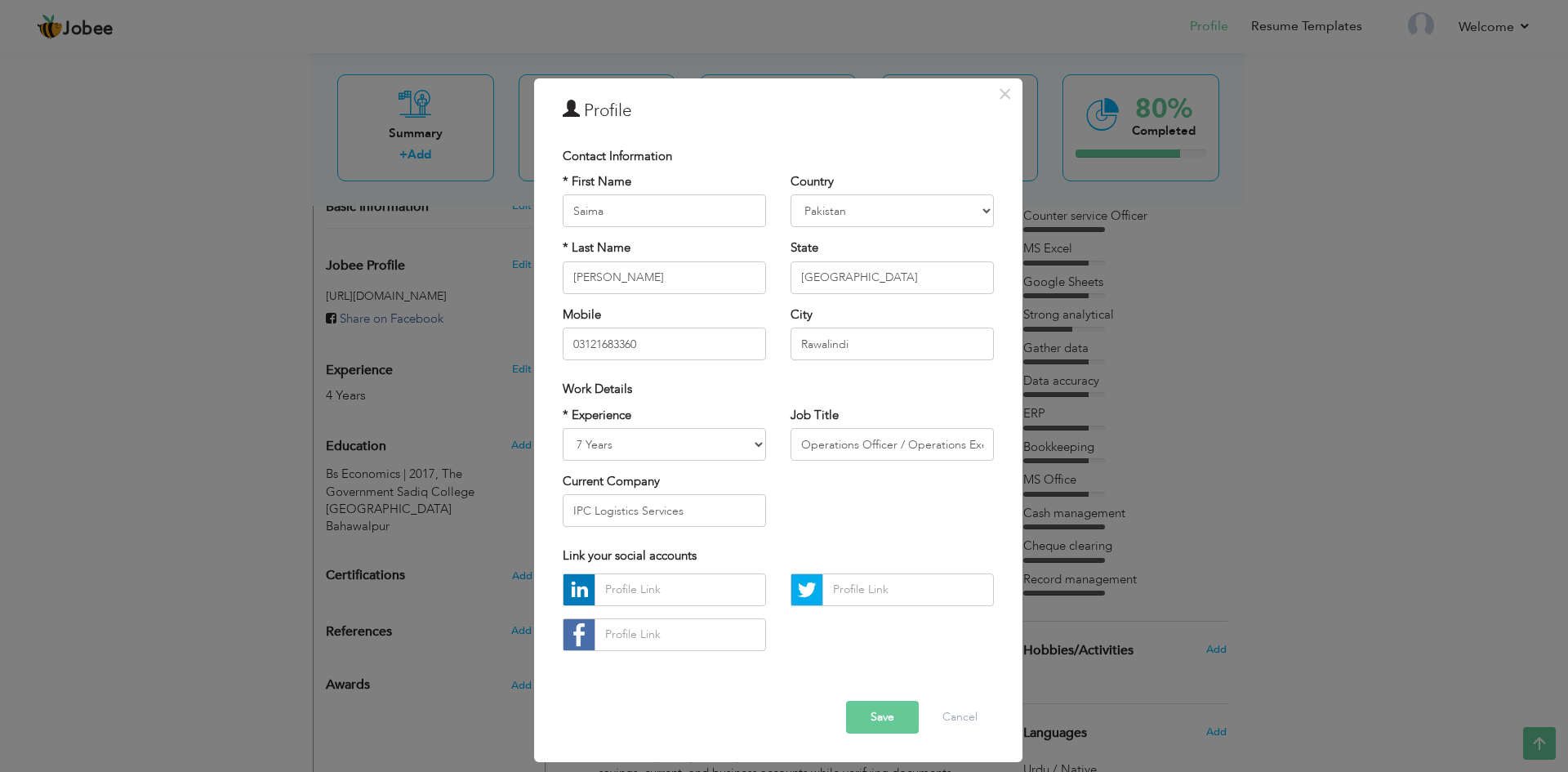
click at [858, 702] on button "Save" at bounding box center [882, 717] width 73 height 32
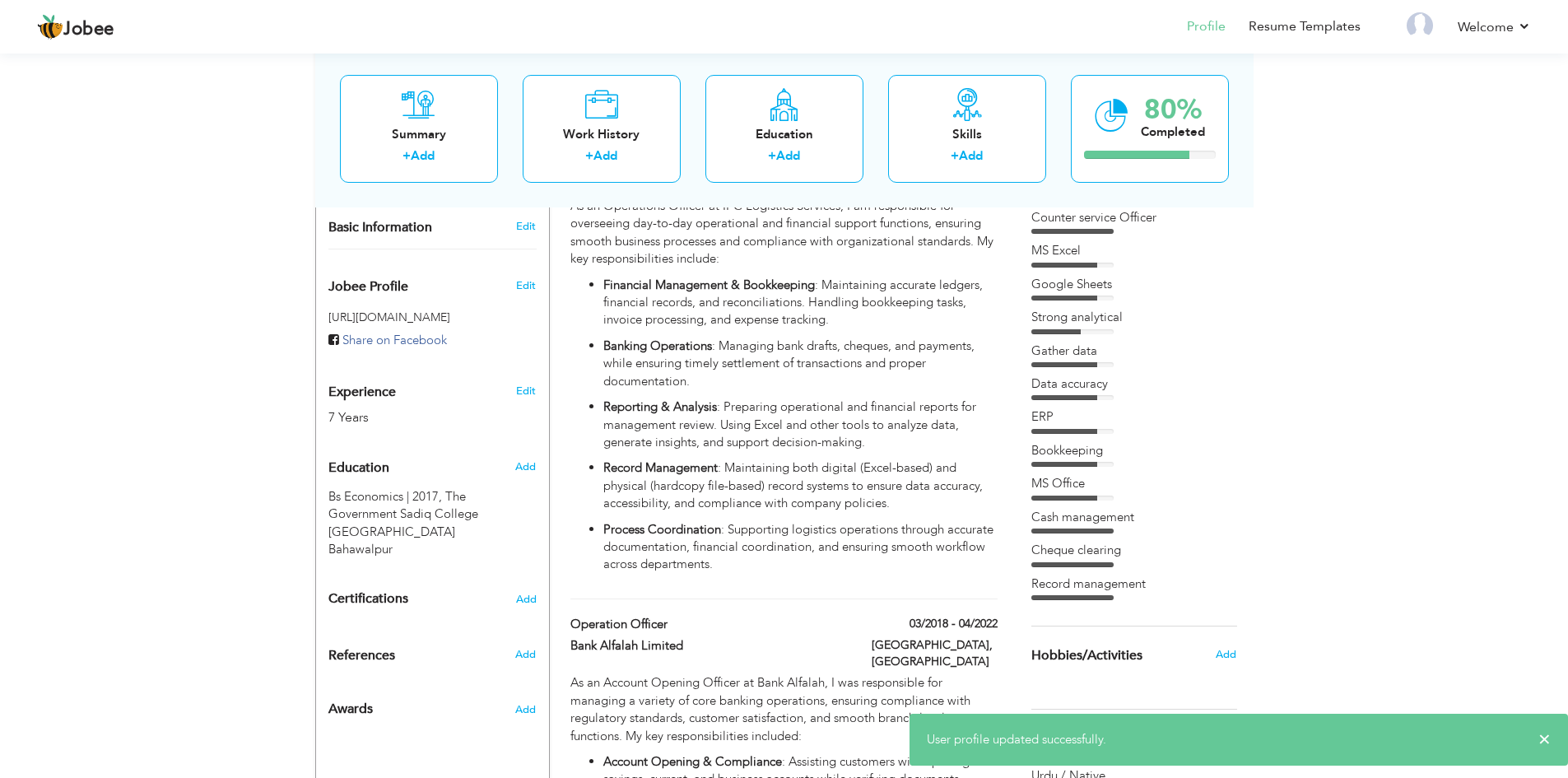
click at [144, 420] on div "View Resume Export PDF Profile Summary Public Link Experience Education Awards …" at bounding box center [784, 574] width 1568 height 2035
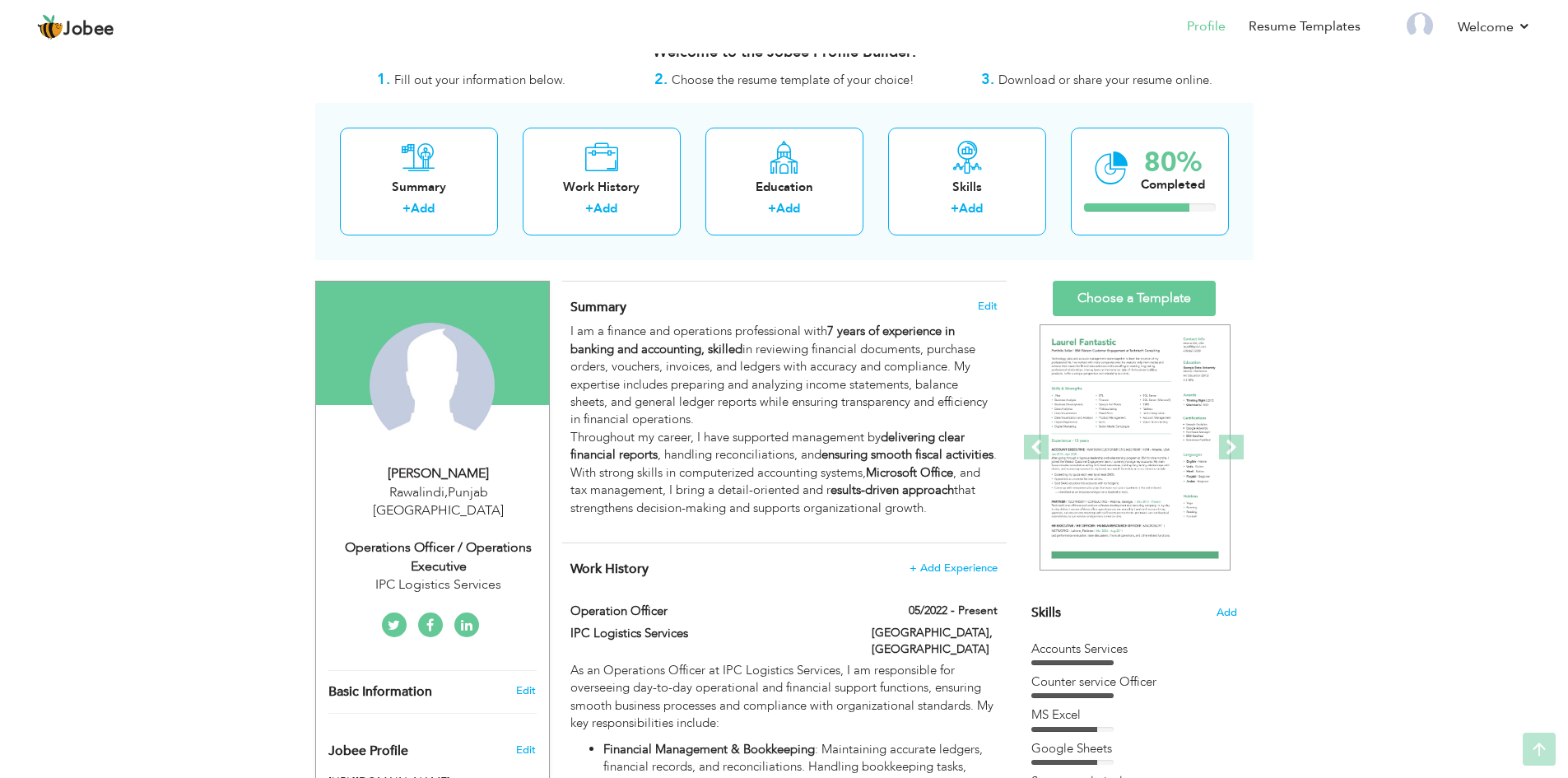
scroll to position [0, 0]
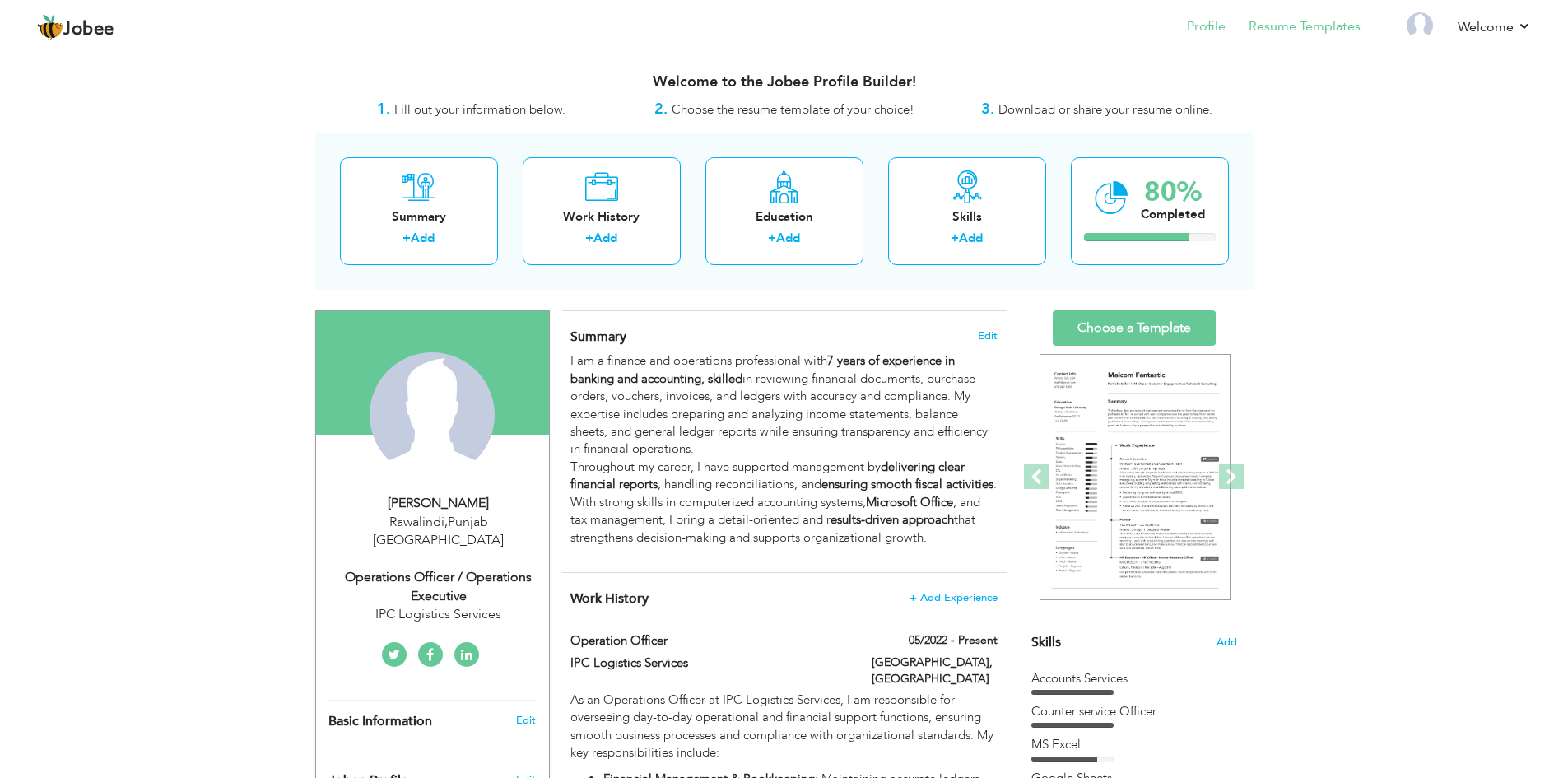
click at [1302, 36] on li "Resume Templates" at bounding box center [1292, 27] width 135 height 44
click at [1304, 31] on link "Resume Templates" at bounding box center [1304, 26] width 112 height 19
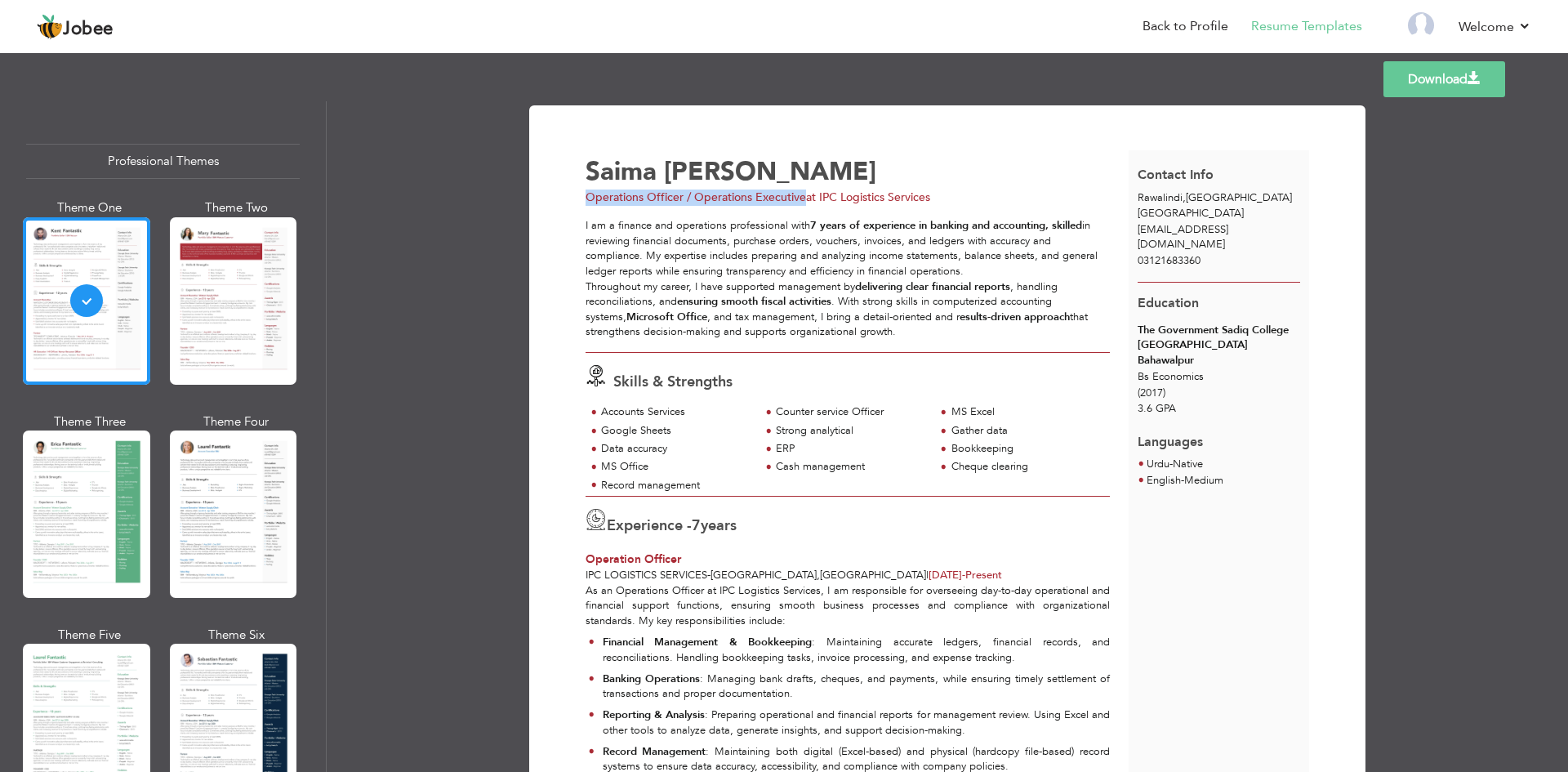
drag, startPoint x: 803, startPoint y: 195, endPoint x: 587, endPoint y: 197, distance: 216.0
click at [587, 197] on div "Operations Officer / Operations Executive at IPC Logistics Services" at bounding box center [861, 197] width 552 height 16
copy span "Operations Officer / Operations Executive"
click at [1223, 19] on link "Back to Profile" at bounding box center [1186, 26] width 86 height 19
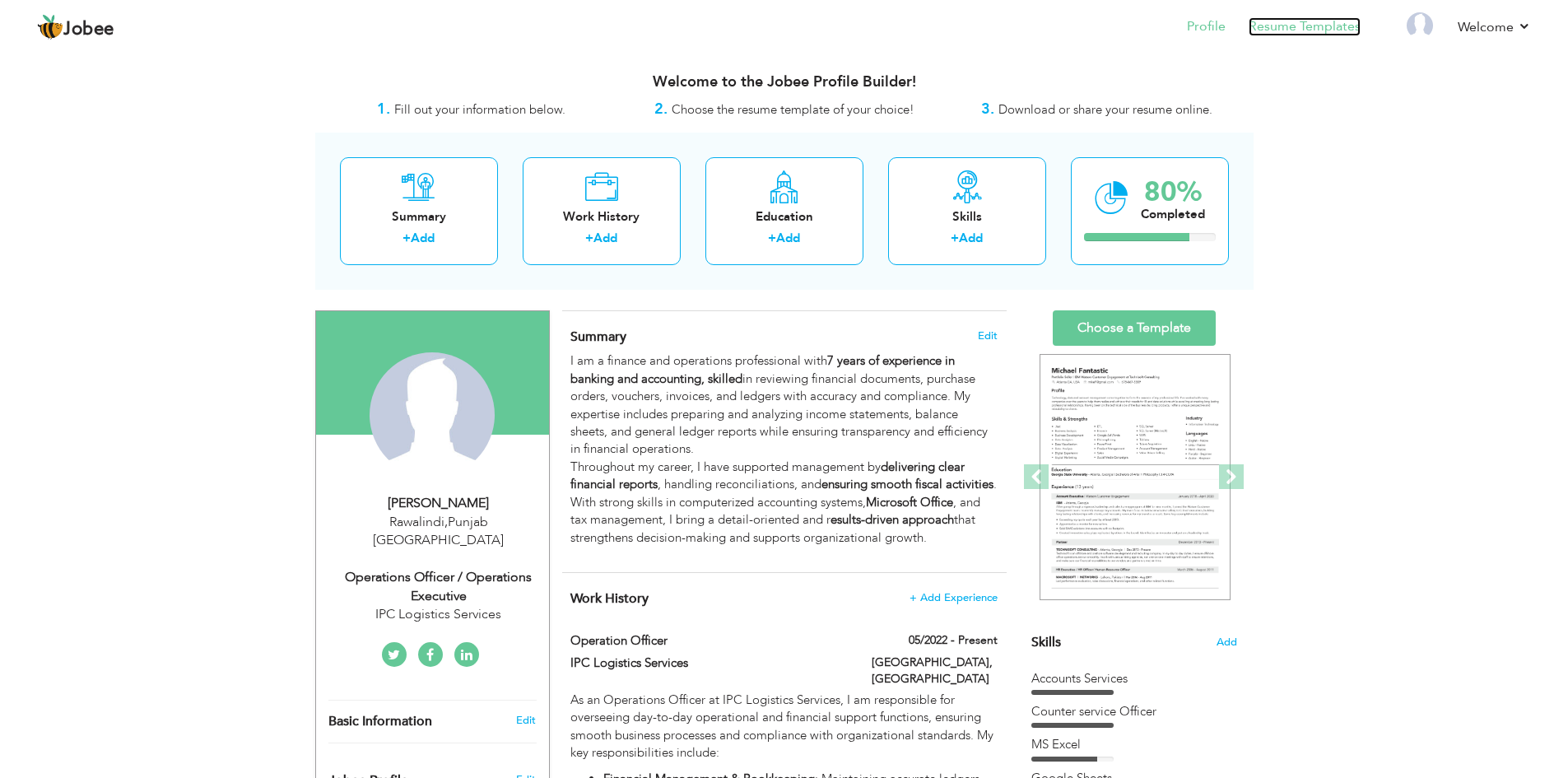
click at [1289, 27] on link "Resume Templates" at bounding box center [1304, 26] width 112 height 19
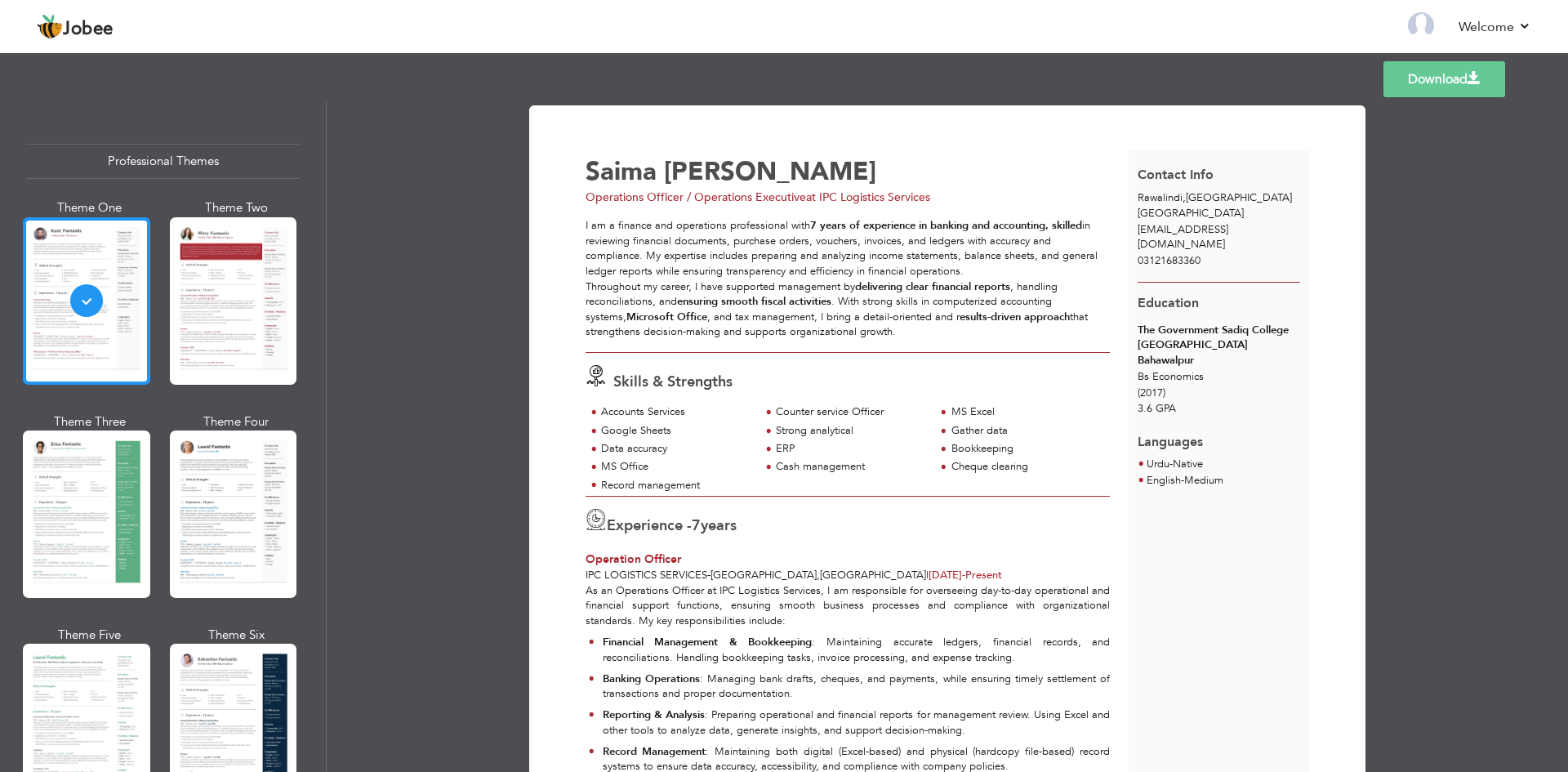
click at [91, 269] on div at bounding box center [86, 301] width 127 height 168
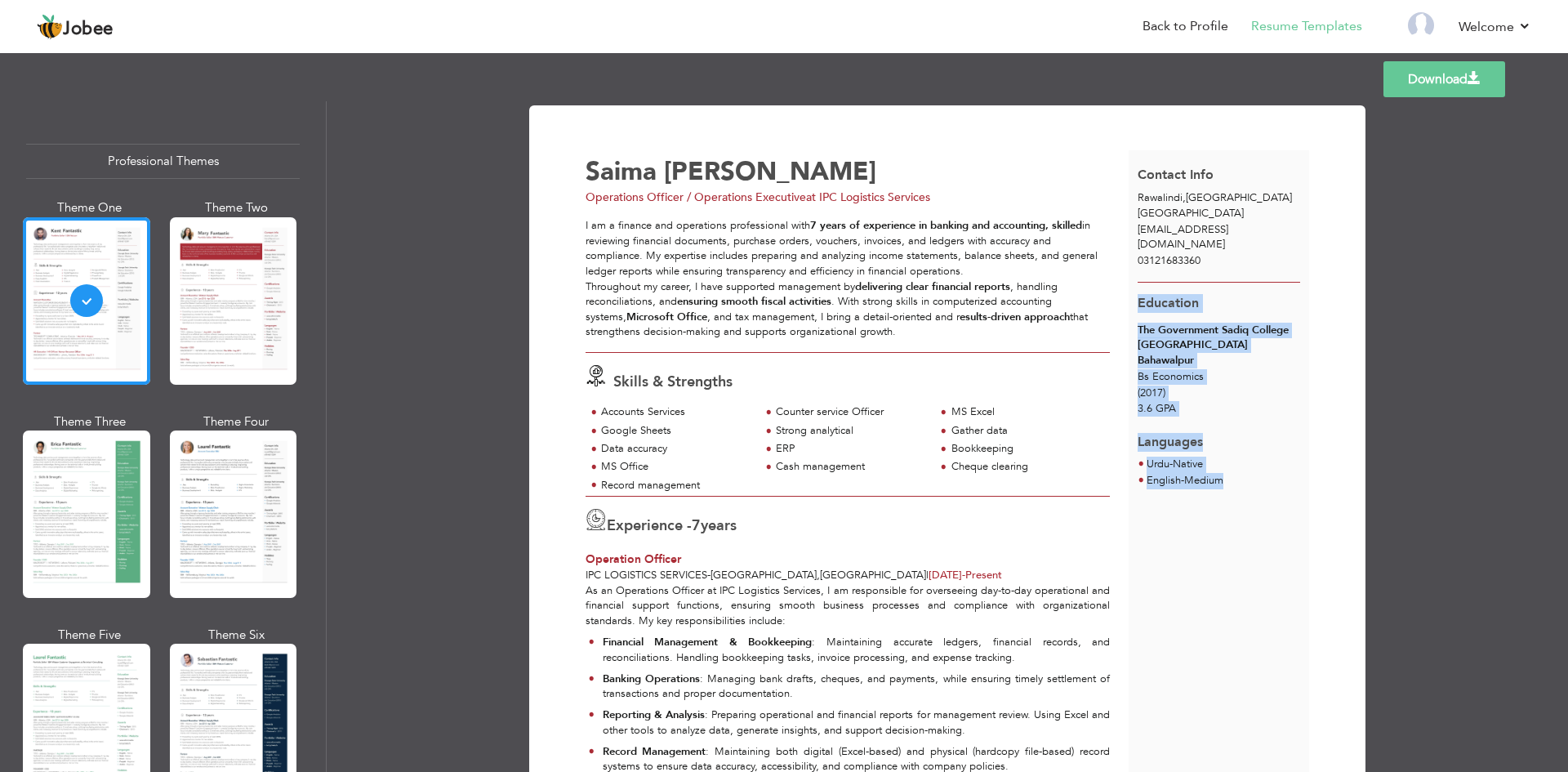
drag, startPoint x: 1224, startPoint y: 449, endPoint x: 1130, endPoint y: 300, distance: 176.2
click at [1130, 300] on div "Contact Info [GEOGRAPHIC_DATA] , [GEOGRAPHIC_DATA] [GEOGRAPHIC_DATA] [EMAIL_ADD…" at bounding box center [1220, 751] width 181 height 1204
click at [1246, 473] on ul "English - Medium" at bounding box center [1219, 481] width 162 height 16
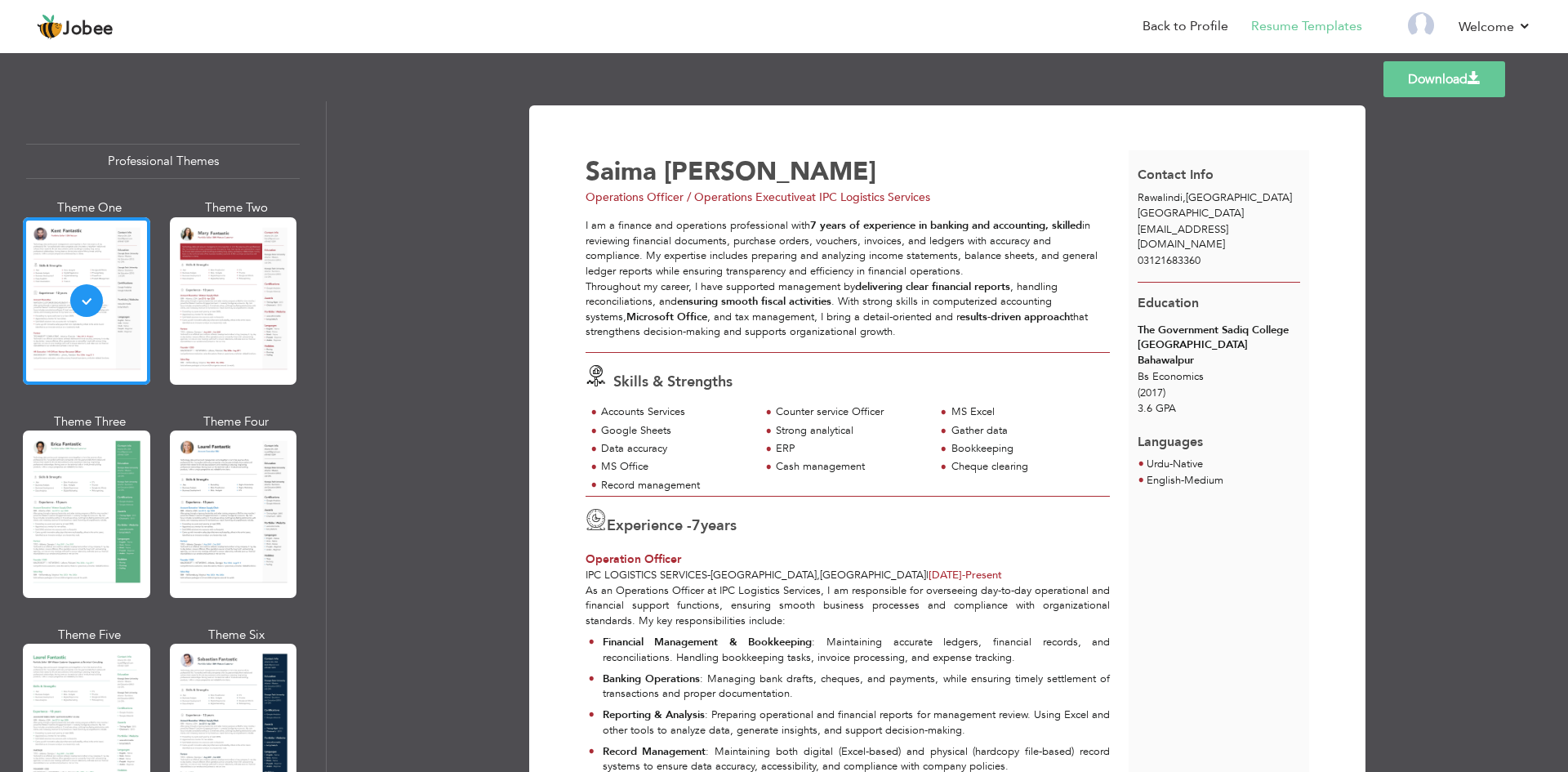
click at [1442, 84] on link "Download" at bounding box center [1445, 79] width 122 height 36
